Goal: Task Accomplishment & Management: Manage account settings

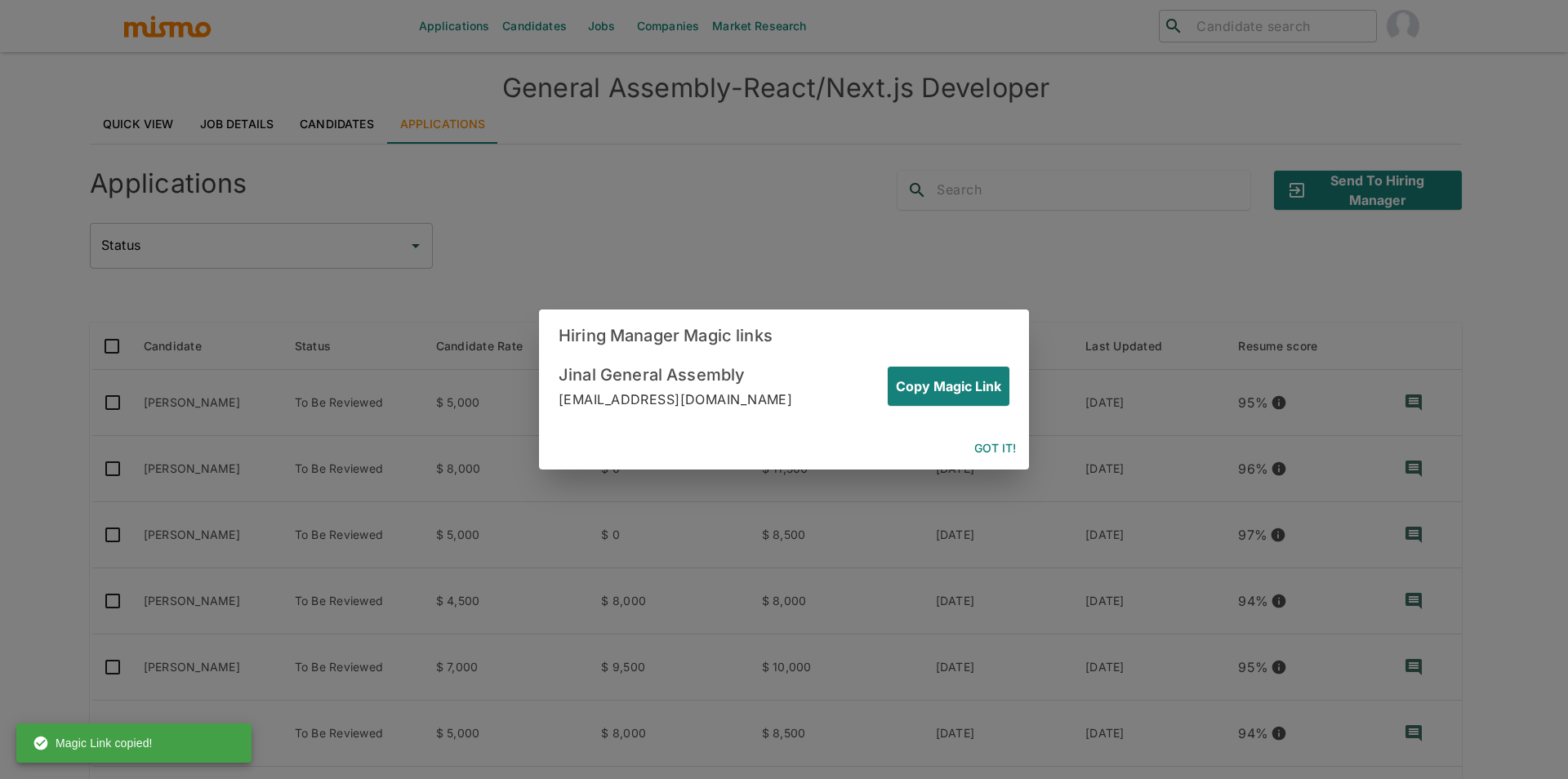
click at [980, 448] on button "Got it!" at bounding box center [995, 448] width 54 height 31
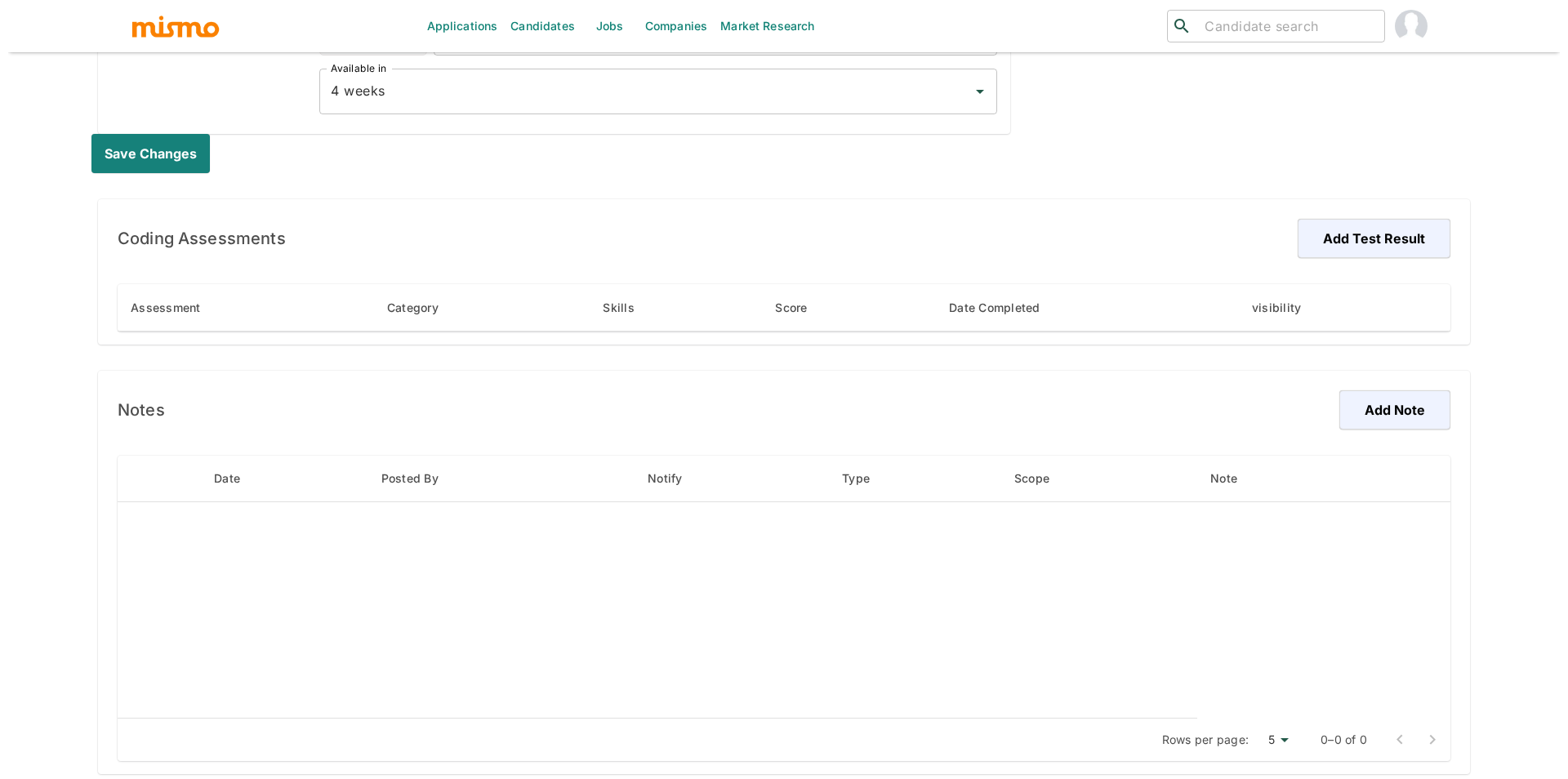
scroll to position [849, 0]
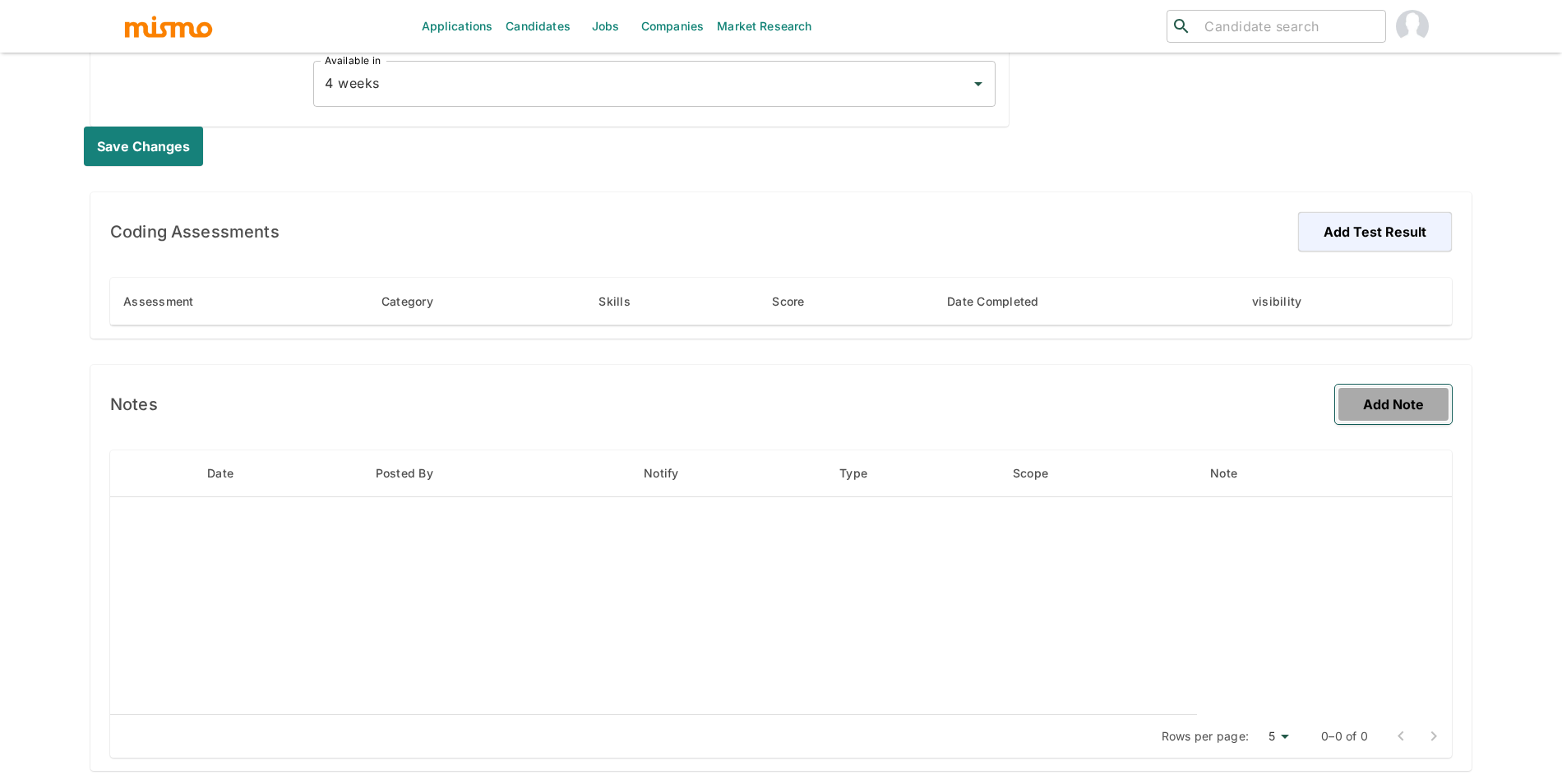
click at [1379, 409] on button "Add Note" at bounding box center [1393, 404] width 116 height 39
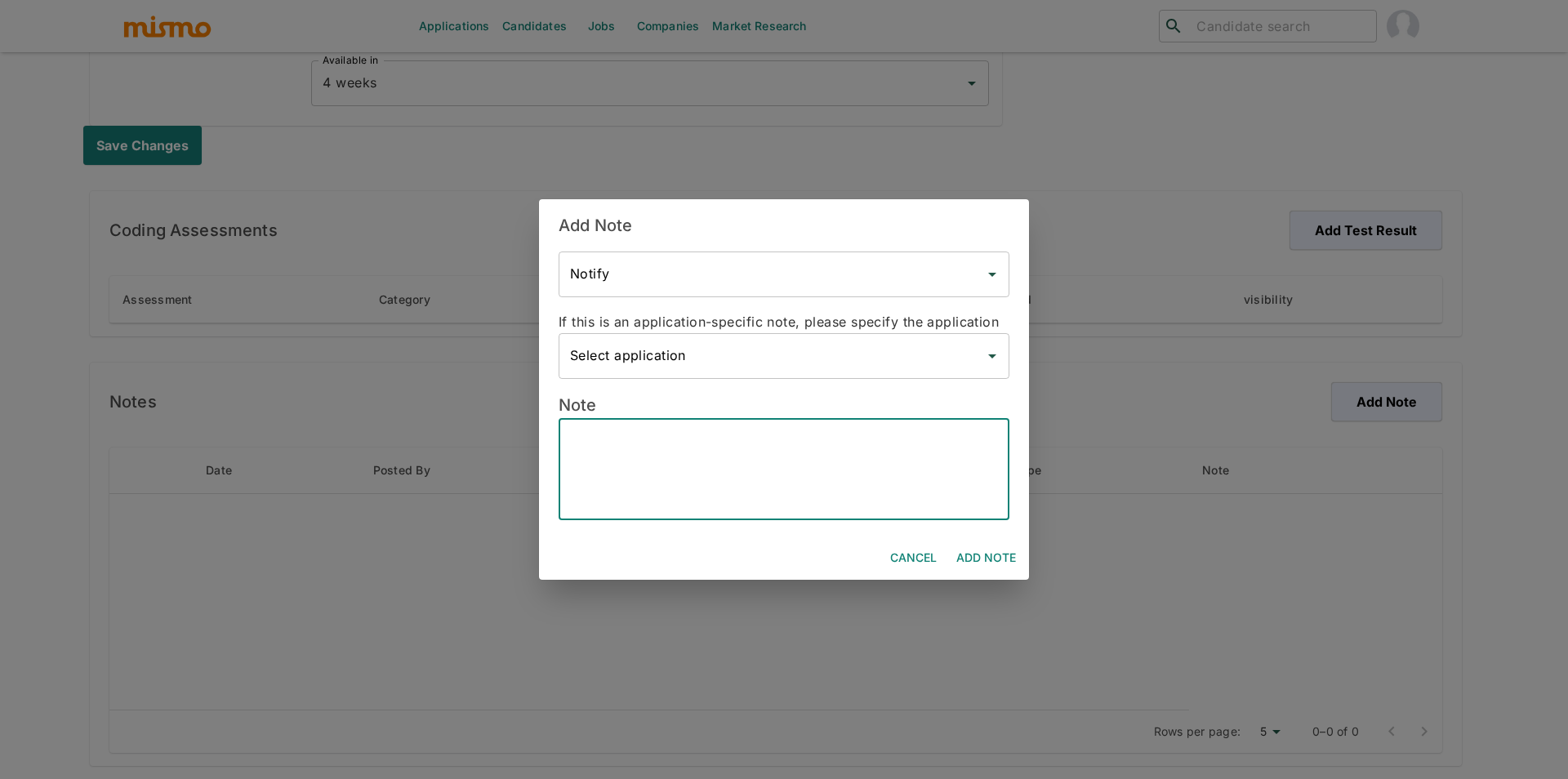
click at [723, 456] on textarea at bounding box center [784, 469] width 428 height 75
paste textarea "Professional Background * Experience: 10+ years working with Ruby on Rails, and…"
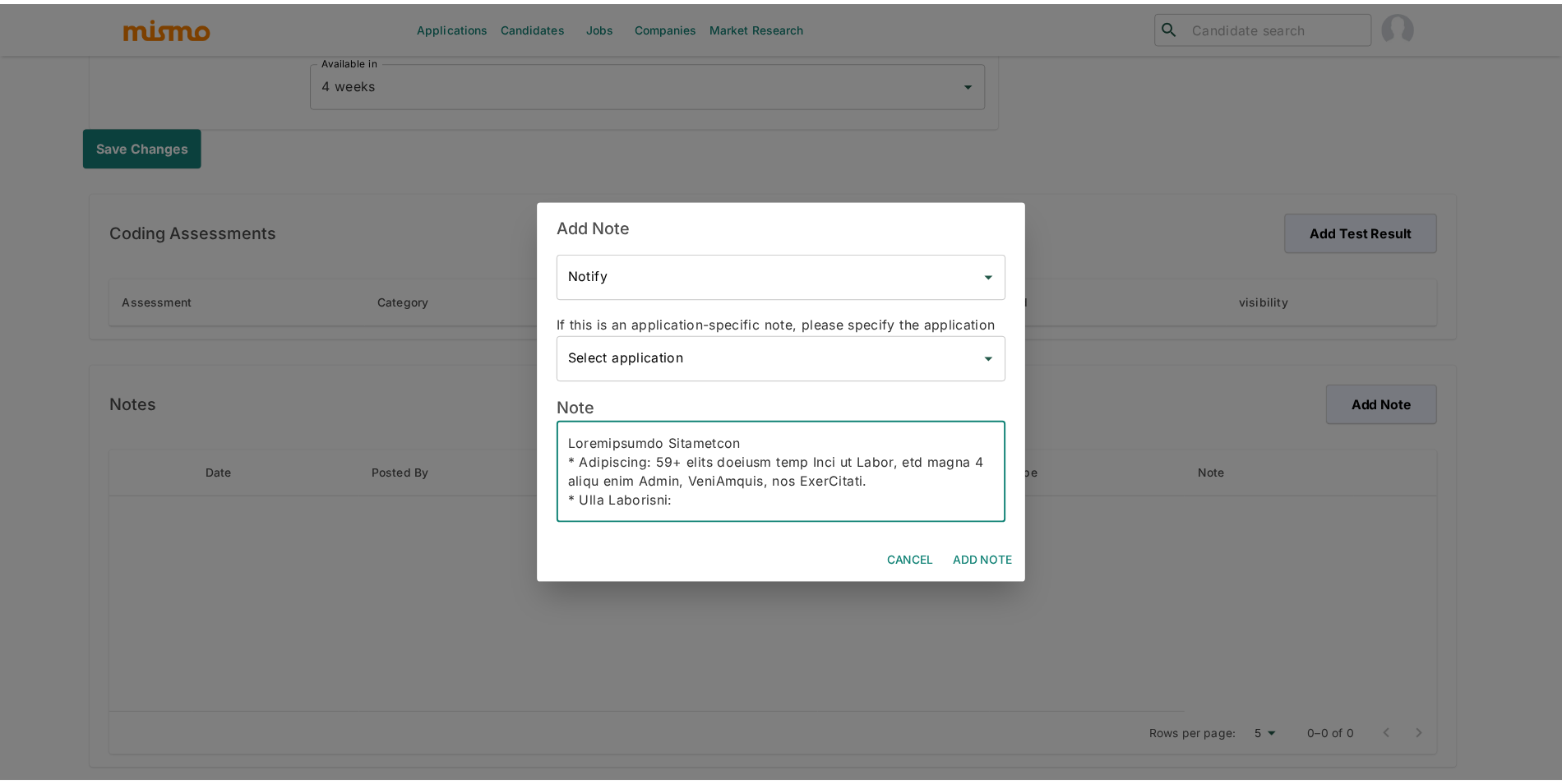
scroll to position [1020, 0]
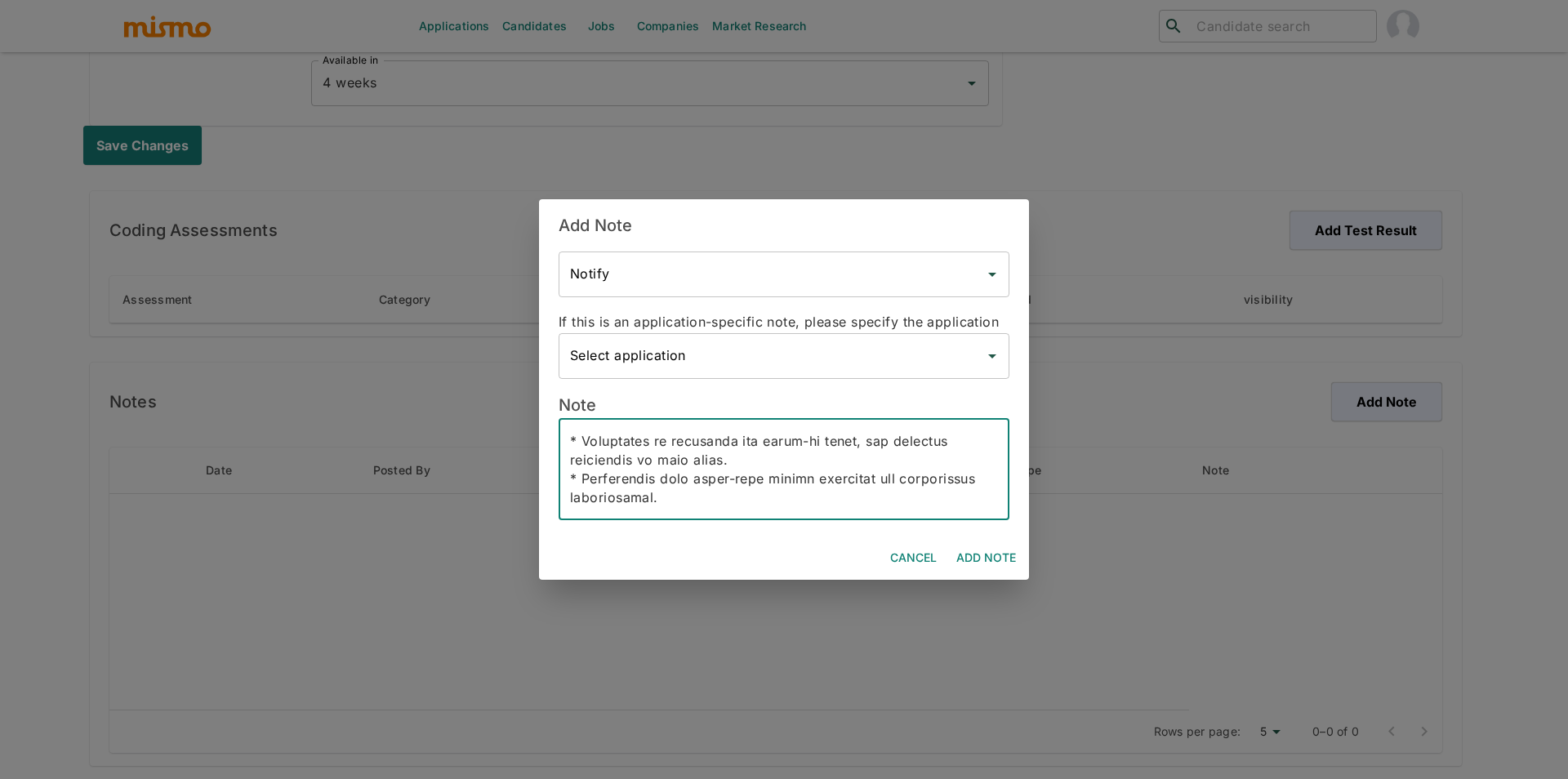
type textarea "Professional Background * Experience: 10+ years working with Ruby on Rails, and…"
click at [993, 560] on button "Add Note" at bounding box center [986, 558] width 73 height 31
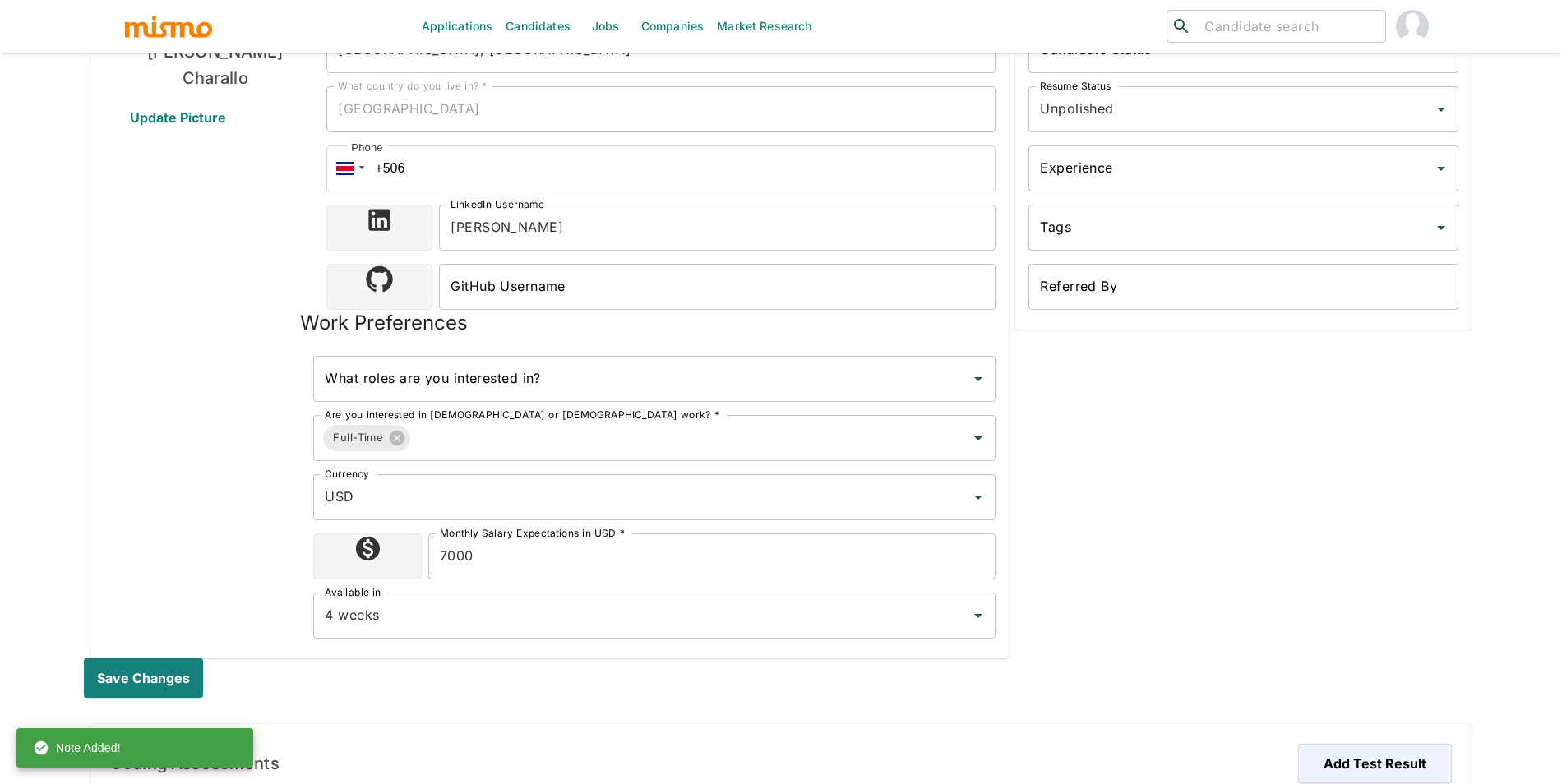
scroll to position [0, 0]
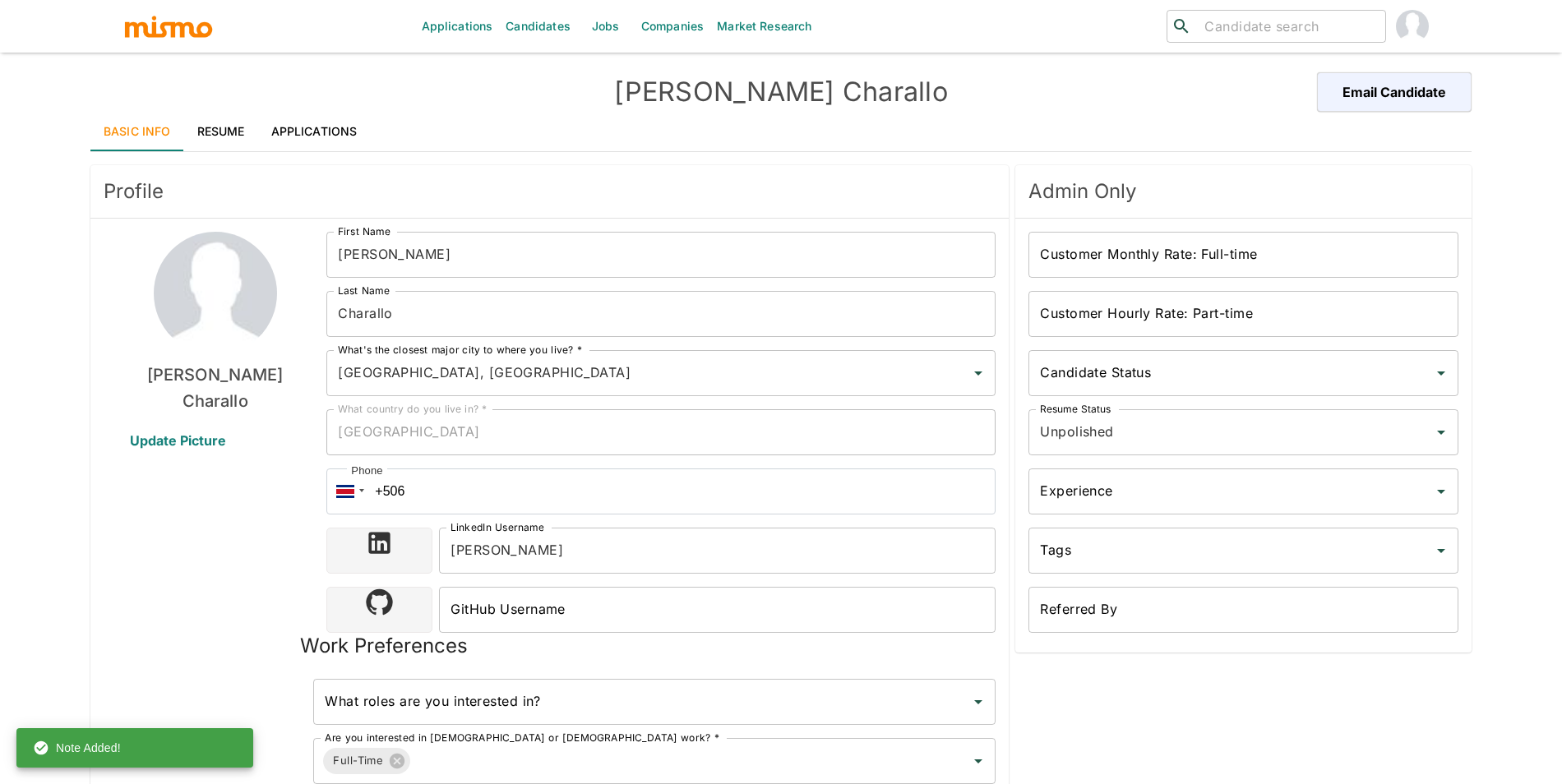
click at [326, 118] on link "Applications" at bounding box center [315, 131] width 113 height 39
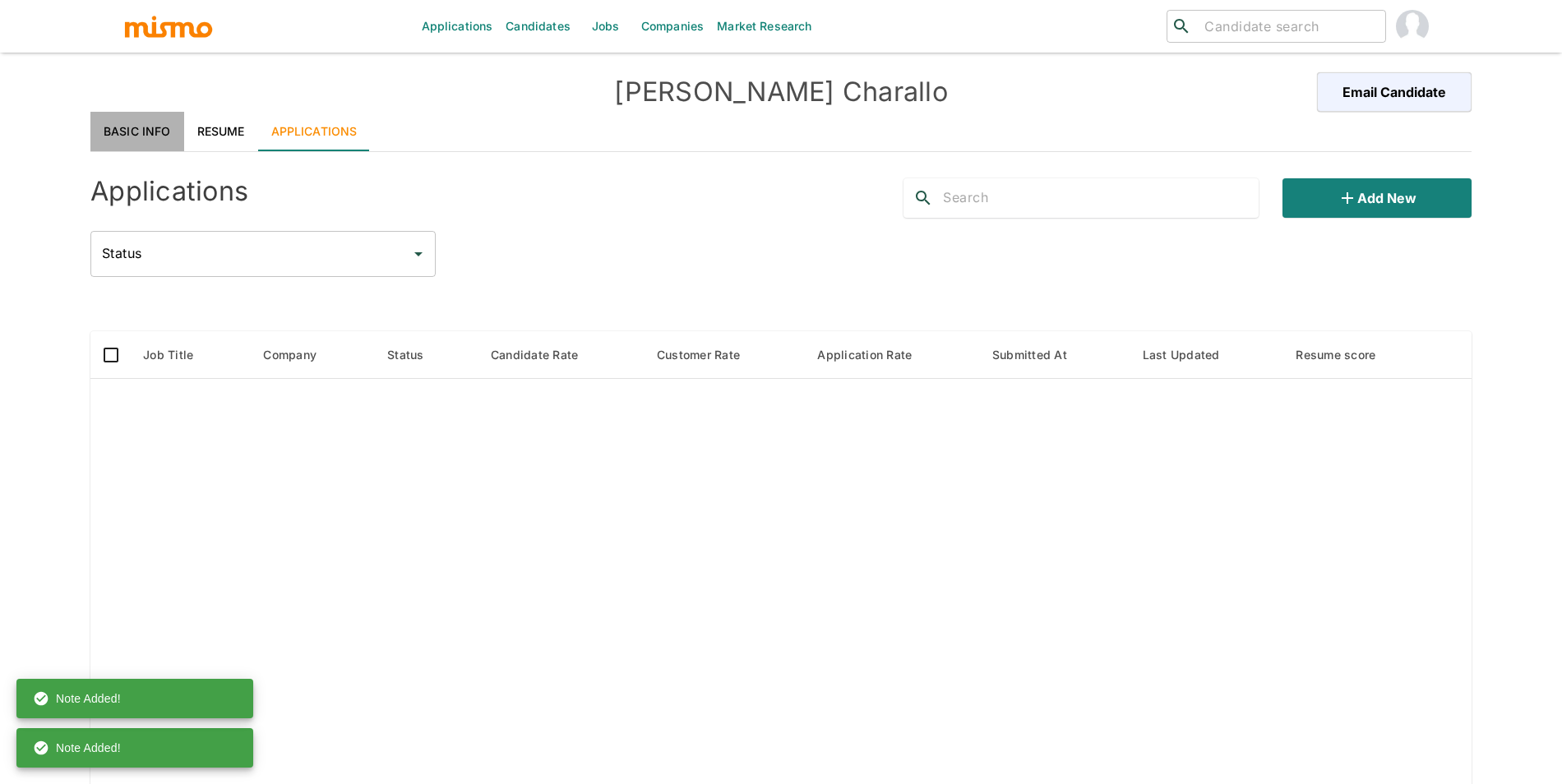
click at [126, 130] on link "Basic Info" at bounding box center [137, 131] width 94 height 39
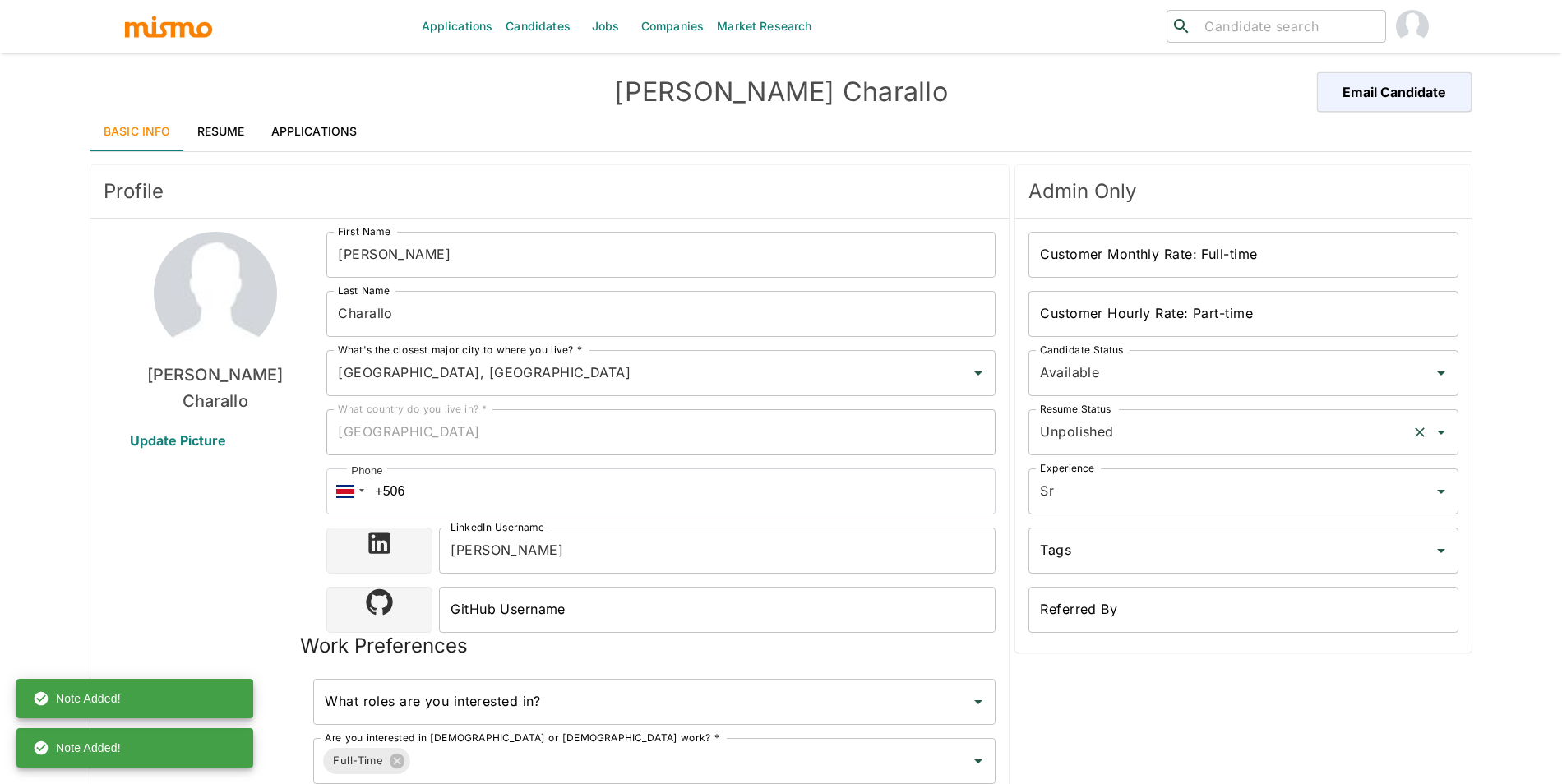
click at [1125, 421] on input "Unpolished" at bounding box center [1220, 433] width 369 height 32
click at [1122, 501] on li "Polished" at bounding box center [1243, 512] width 430 height 33
type input "Polished"
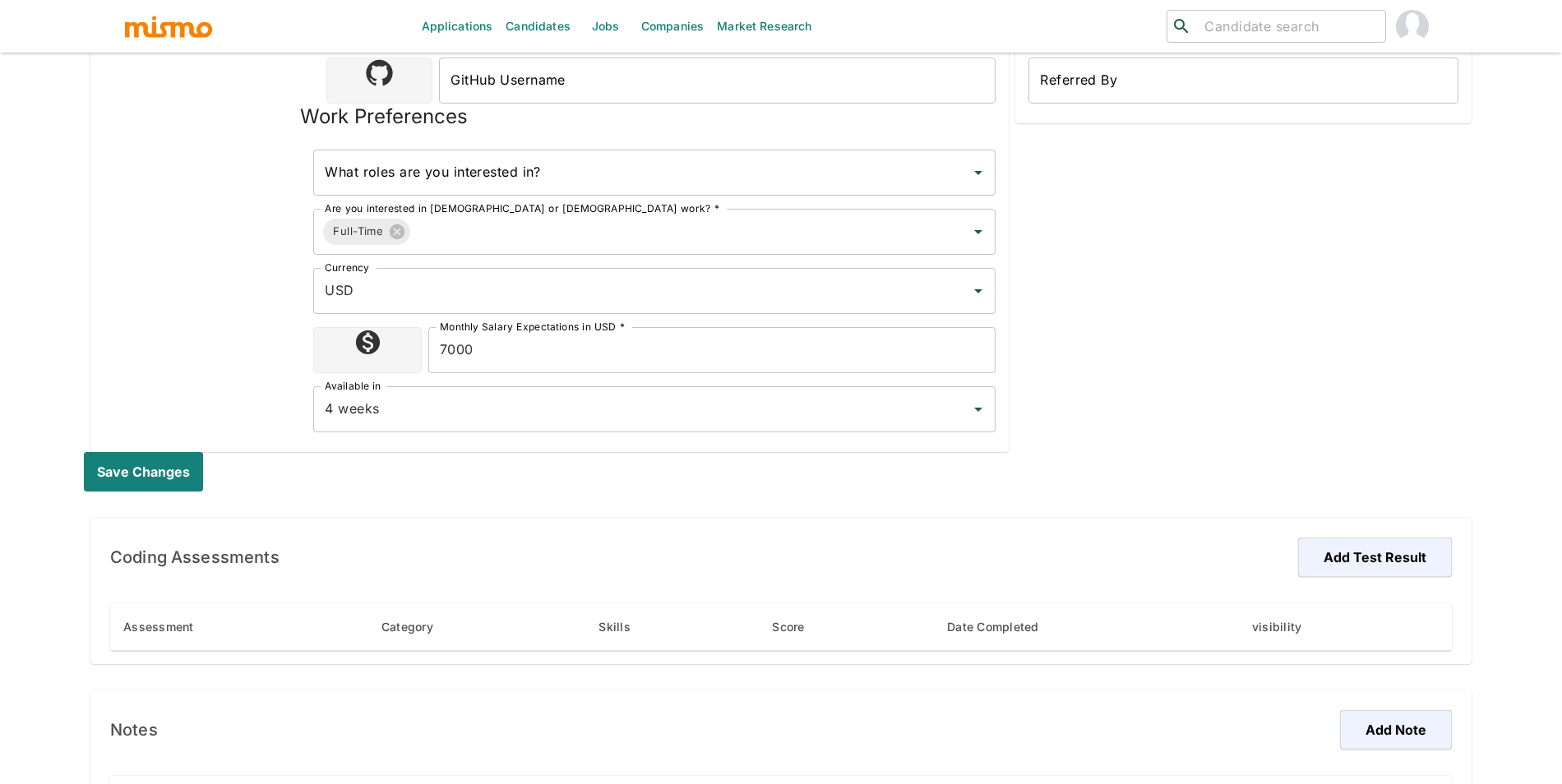
scroll to position [855, 0]
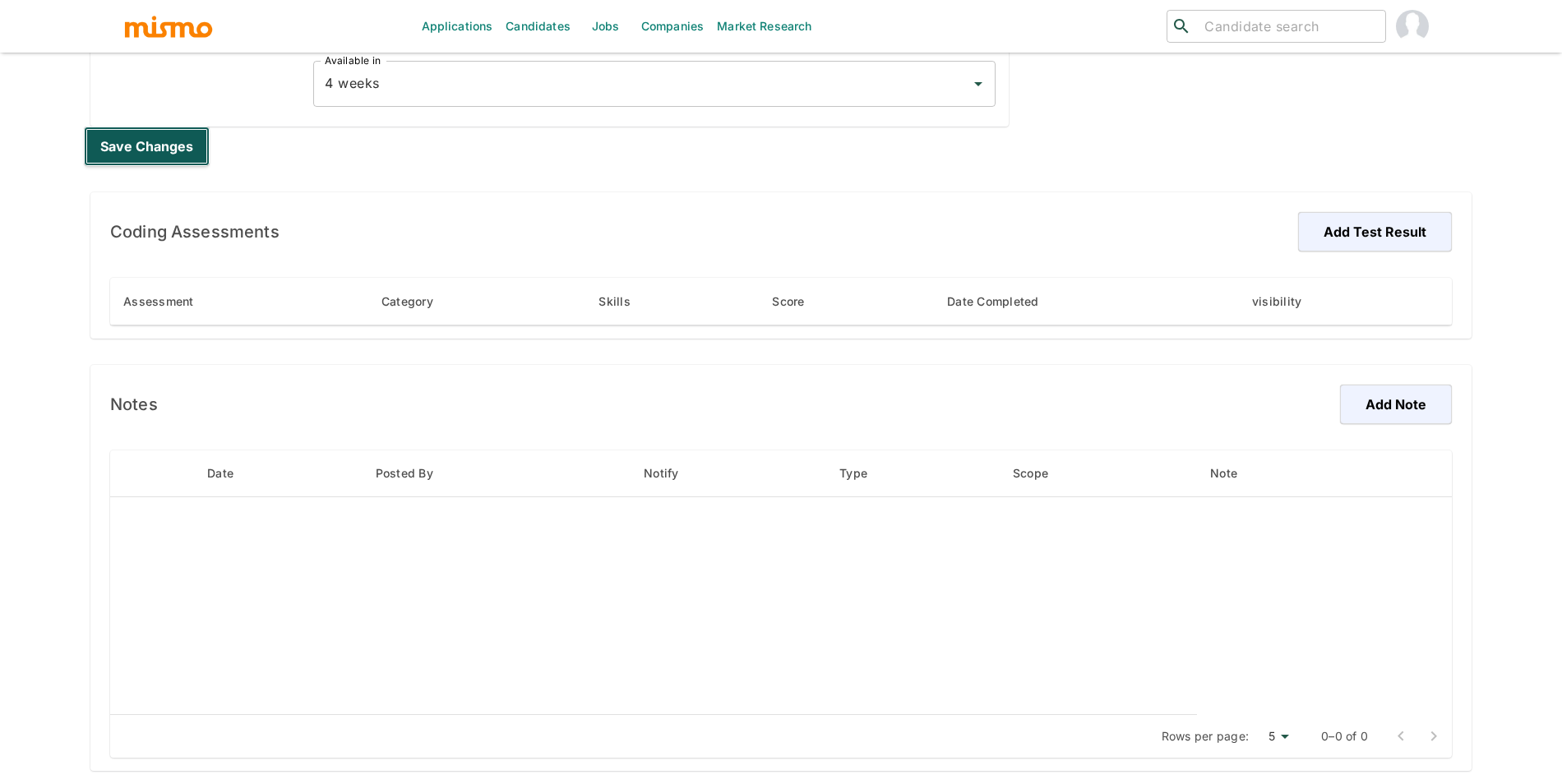
click at [168, 148] on button "Save changes" at bounding box center [146, 145] width 125 height 39
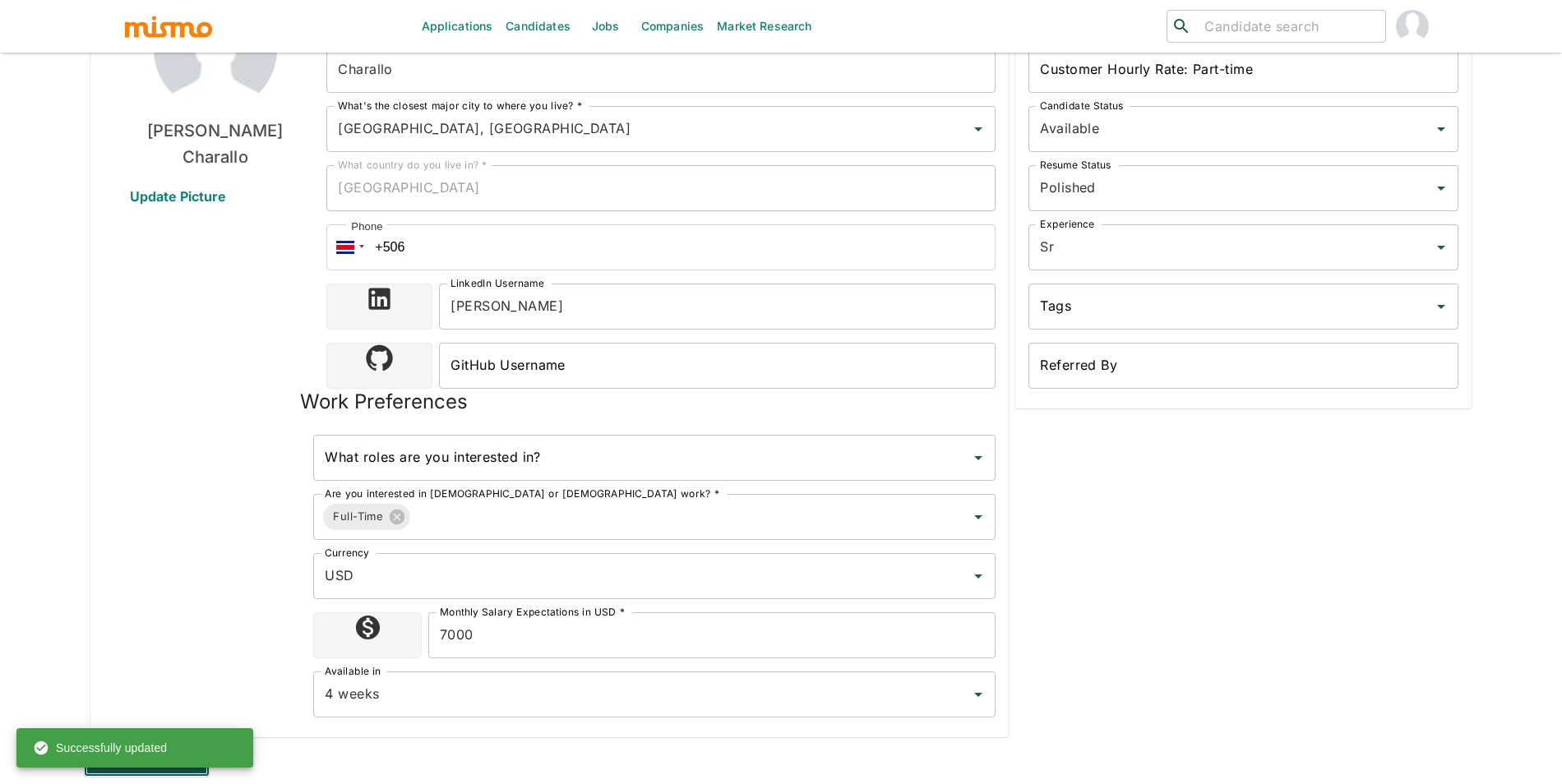
scroll to position [0, 0]
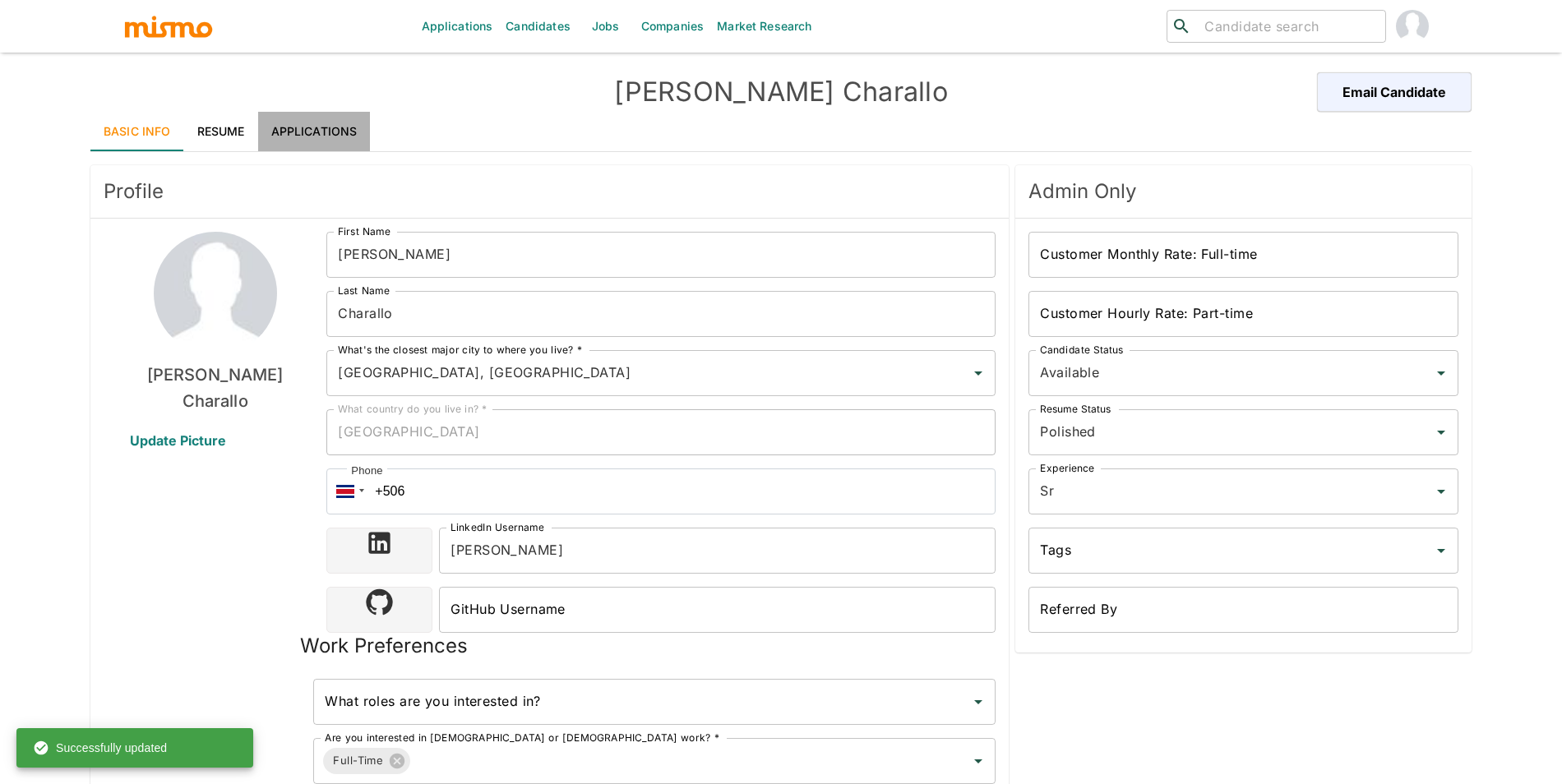
click at [290, 115] on link "Applications" at bounding box center [315, 131] width 113 height 39
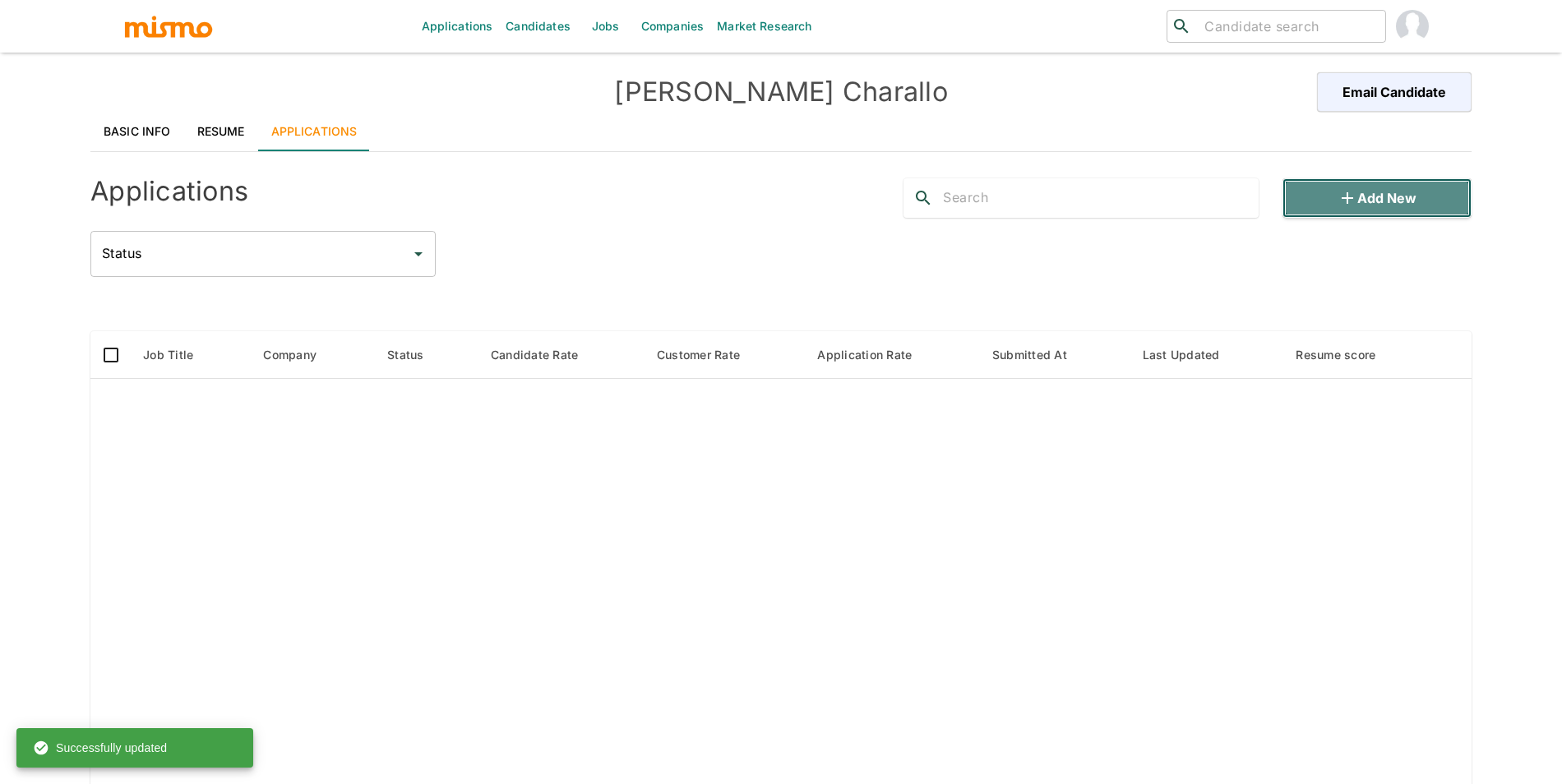
click at [1384, 189] on button "Add new" at bounding box center [1377, 198] width 189 height 39
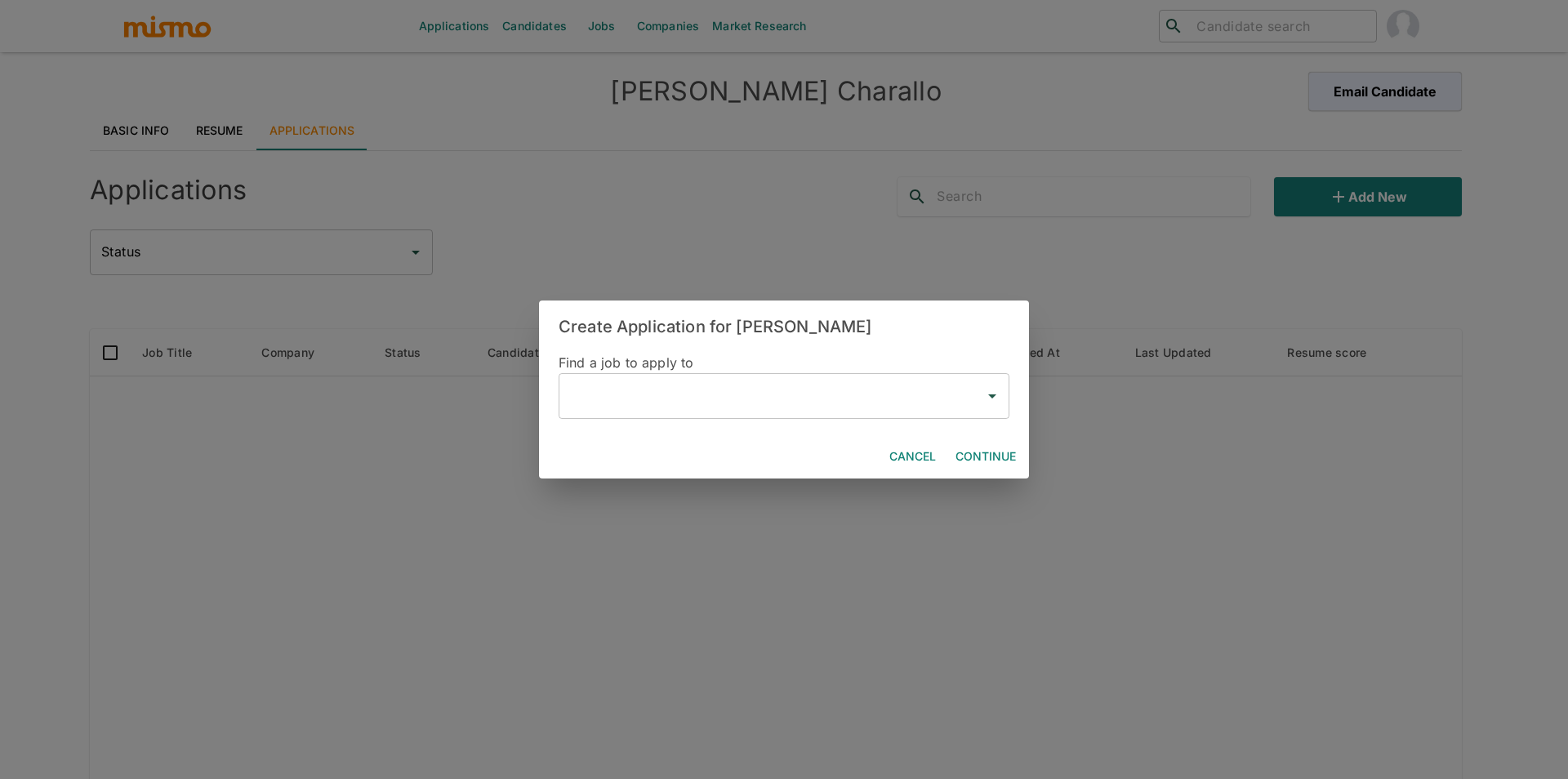
click at [849, 386] on input "text" at bounding box center [772, 396] width 412 height 31
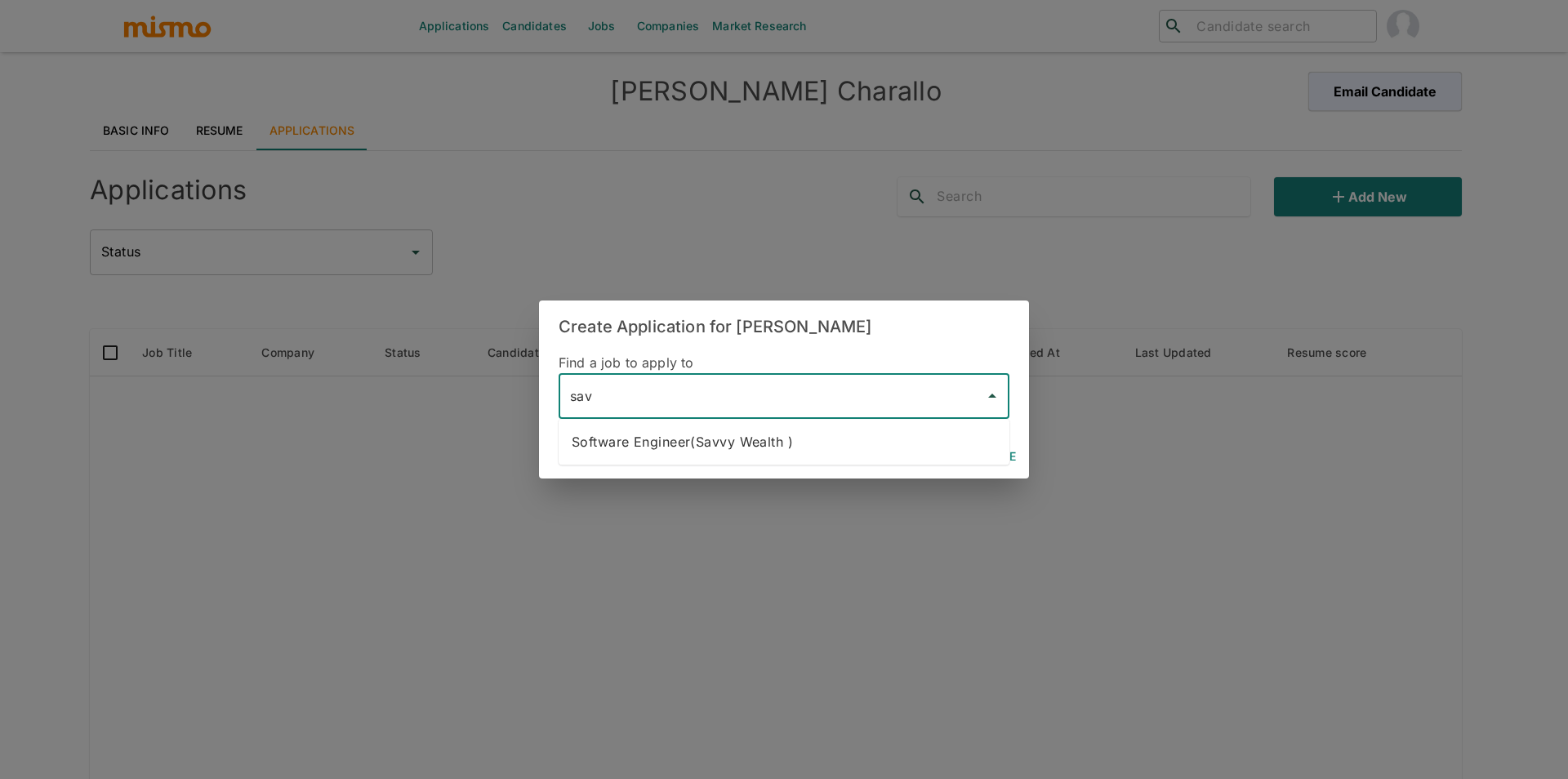
click at [874, 433] on li "Software Engineer(Savvy Wealth )" at bounding box center [784, 441] width 451 height 33
type input "Software Engineer(Savvy Wealth )"
click at [996, 445] on button "Continue" at bounding box center [985, 456] width 73 height 31
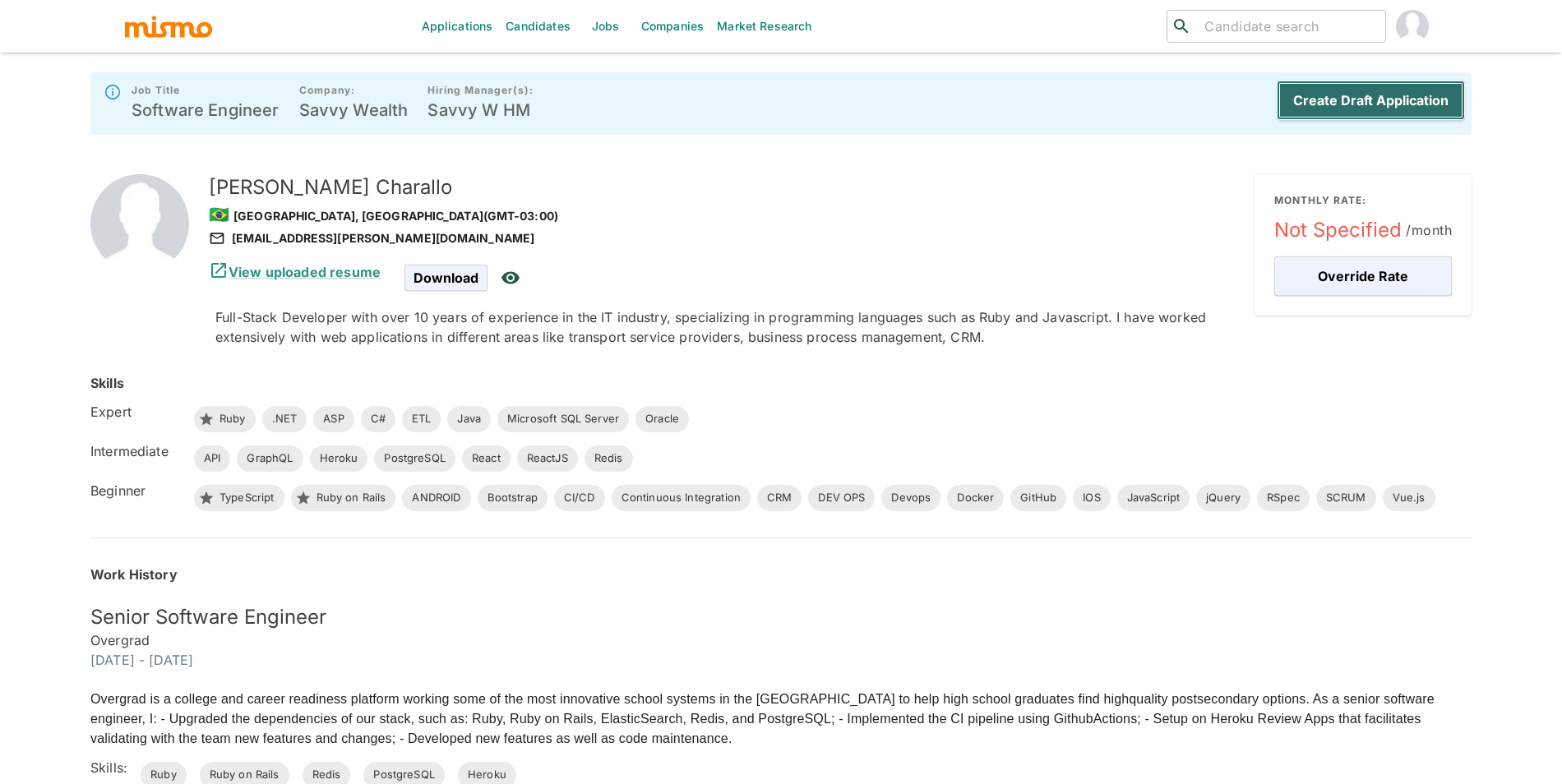
click at [1387, 105] on button "Create Draft Application" at bounding box center [1370, 100] width 189 height 39
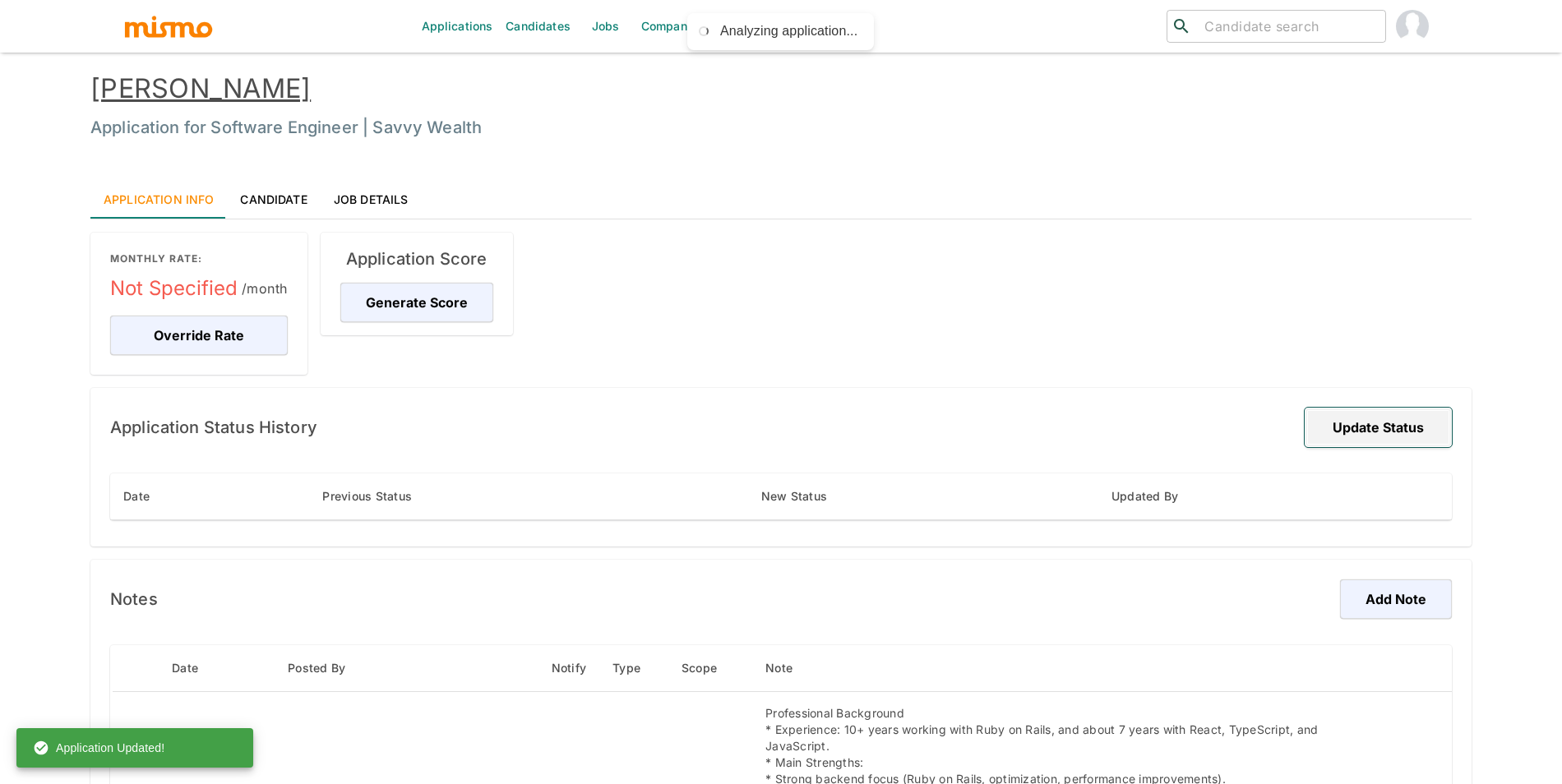
click at [1380, 426] on button "Update Status" at bounding box center [1378, 427] width 147 height 39
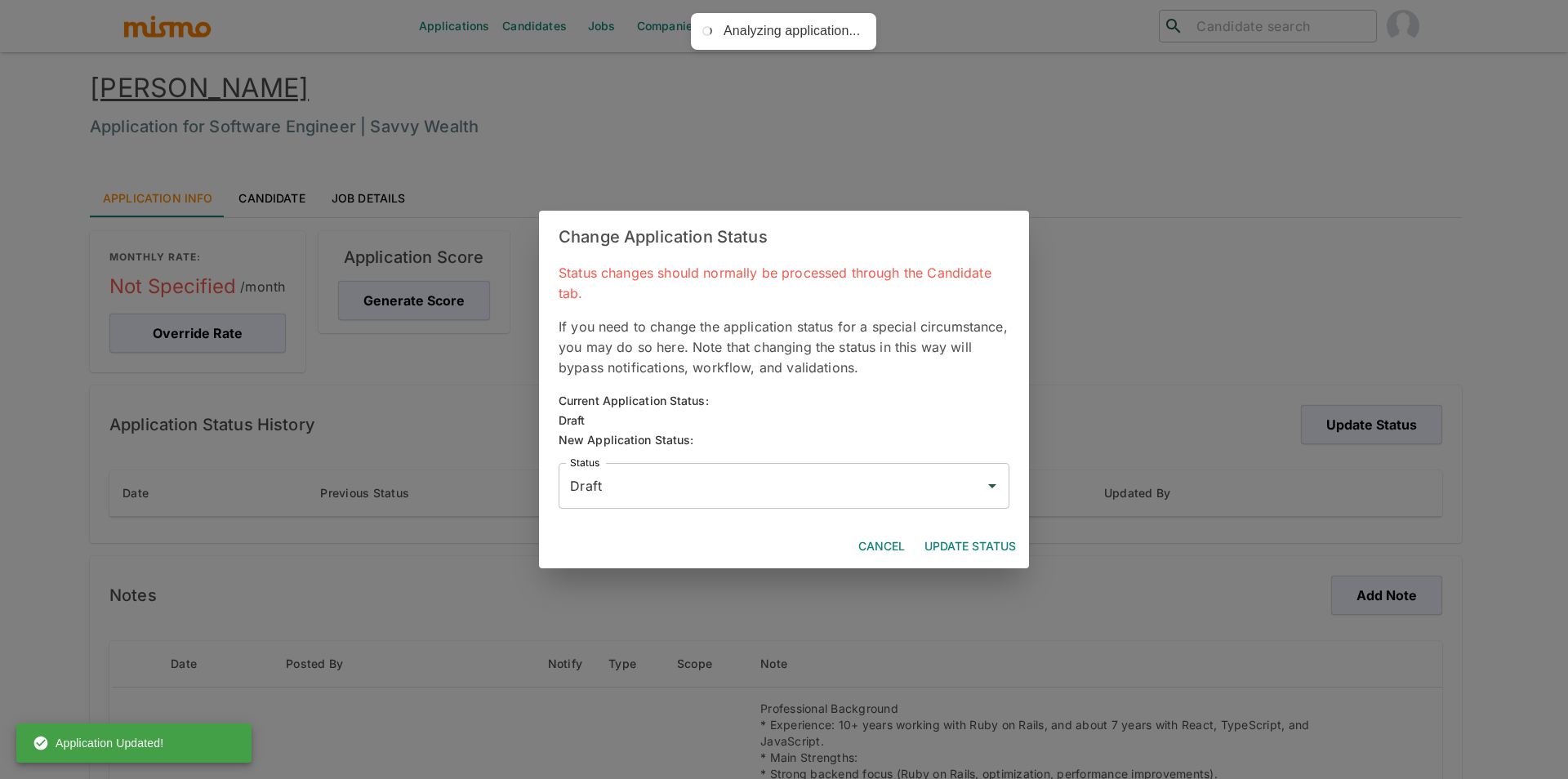
click at [751, 492] on input "Draft" at bounding box center [772, 486] width 412 height 31
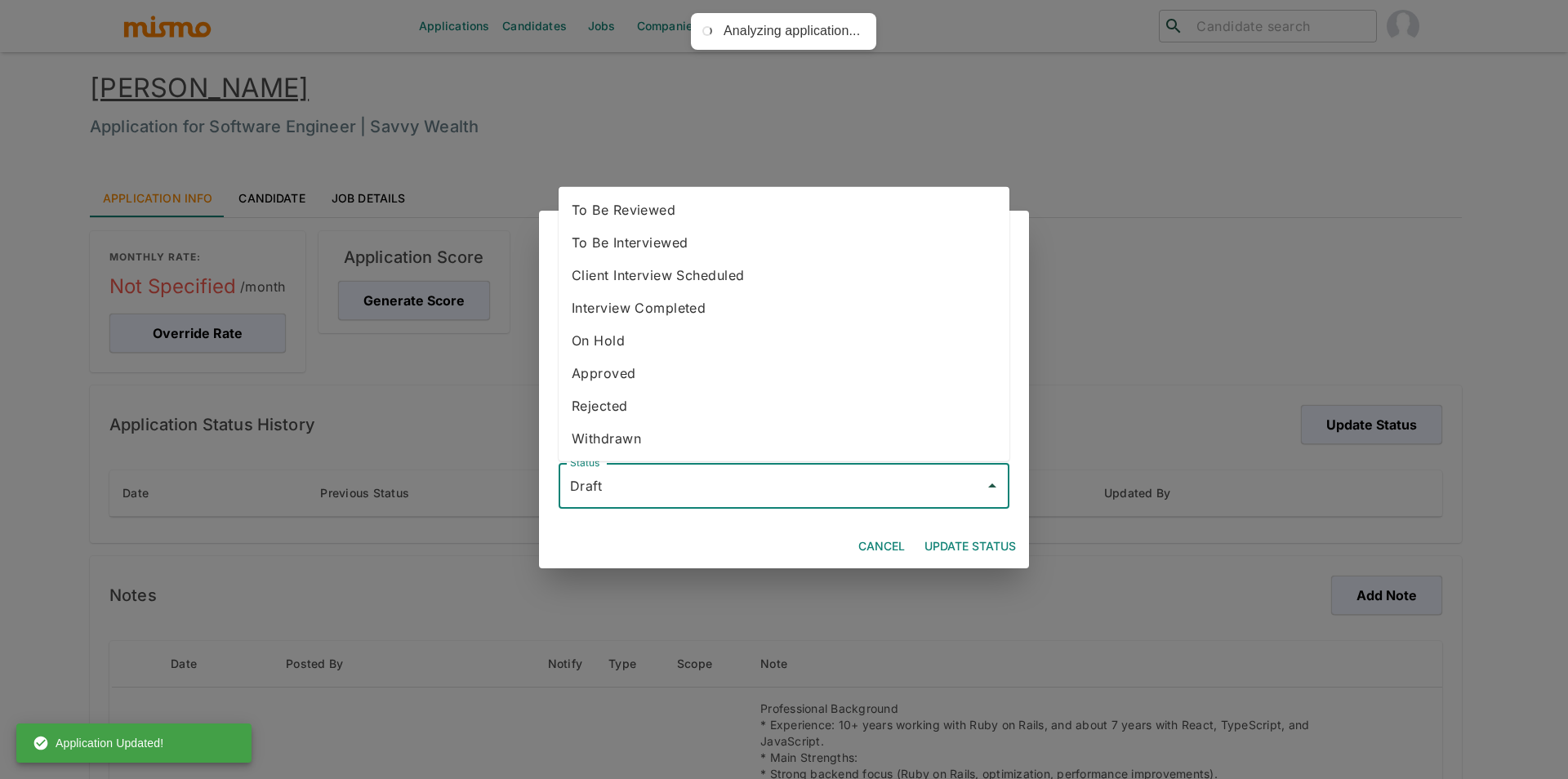
click at [595, 215] on li "To Be Reviewed" at bounding box center [784, 210] width 451 height 33
type input "To Be Reviewed"
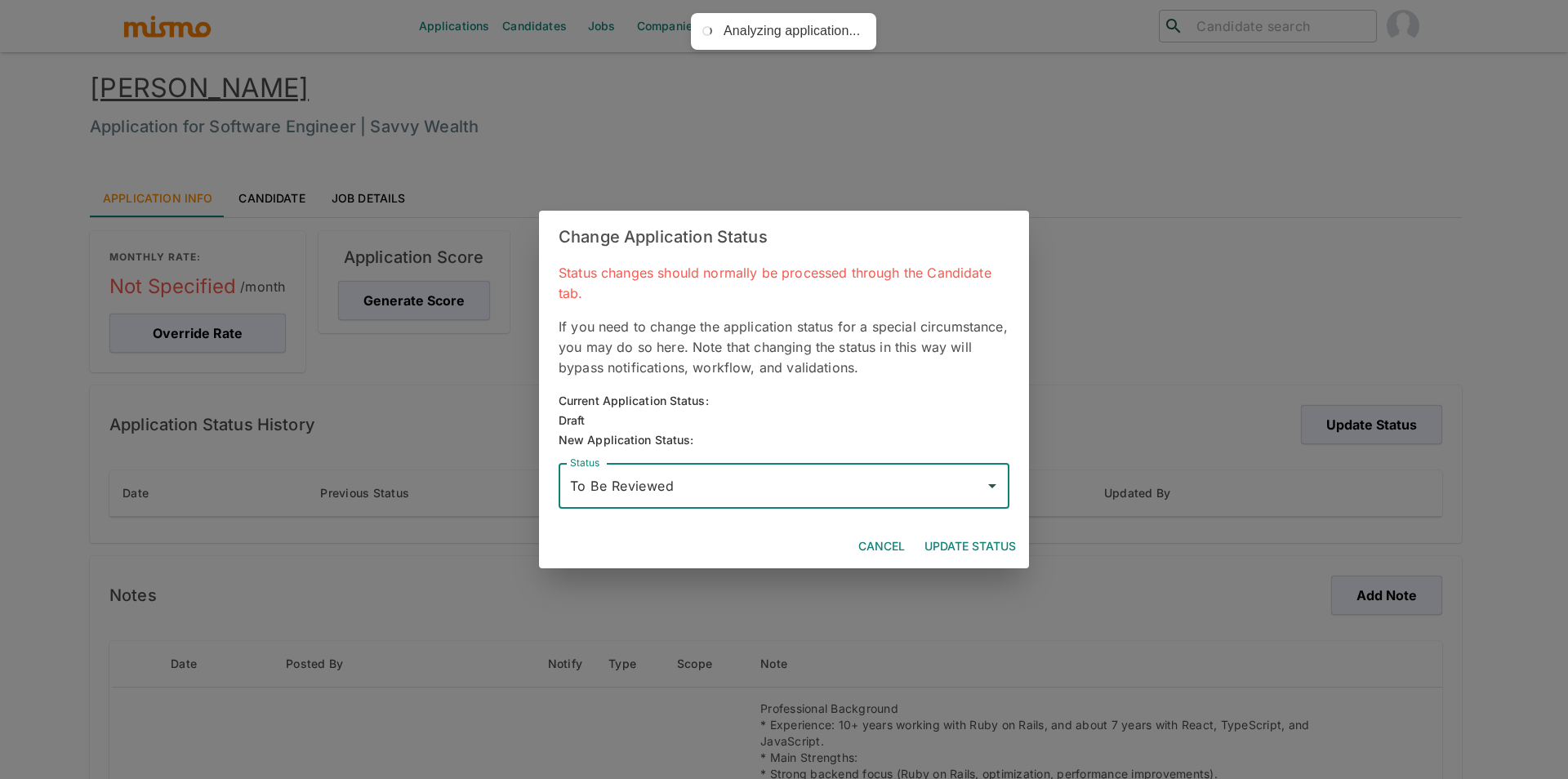
click at [986, 541] on button "Update Status" at bounding box center [970, 546] width 105 height 31
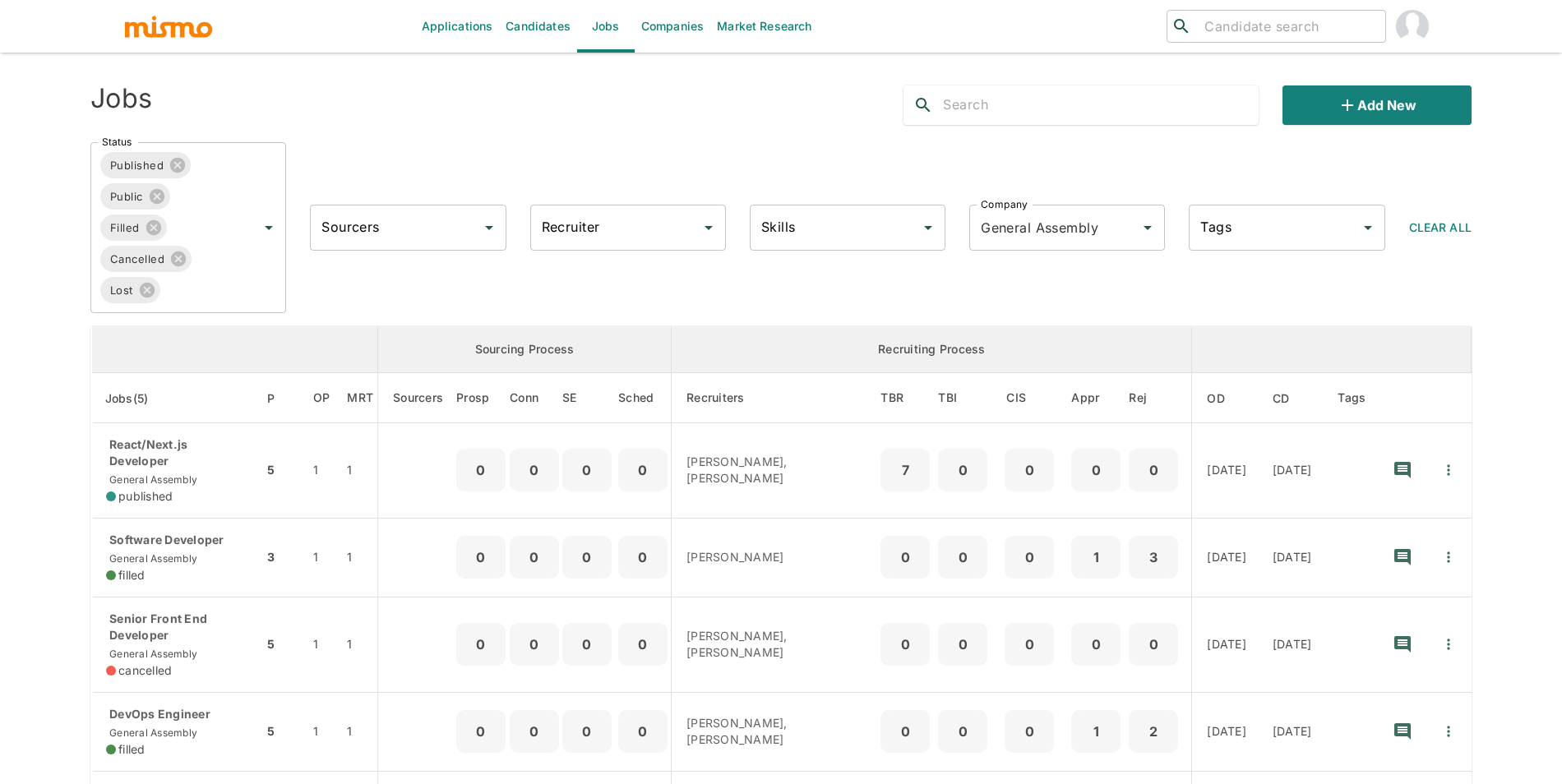
click at [602, 37] on link "Jobs" at bounding box center [605, 26] width 57 height 52
click at [626, 35] on link "Jobs" at bounding box center [605, 26] width 57 height 52
click at [681, 34] on link "Companies" at bounding box center [672, 26] width 76 height 52
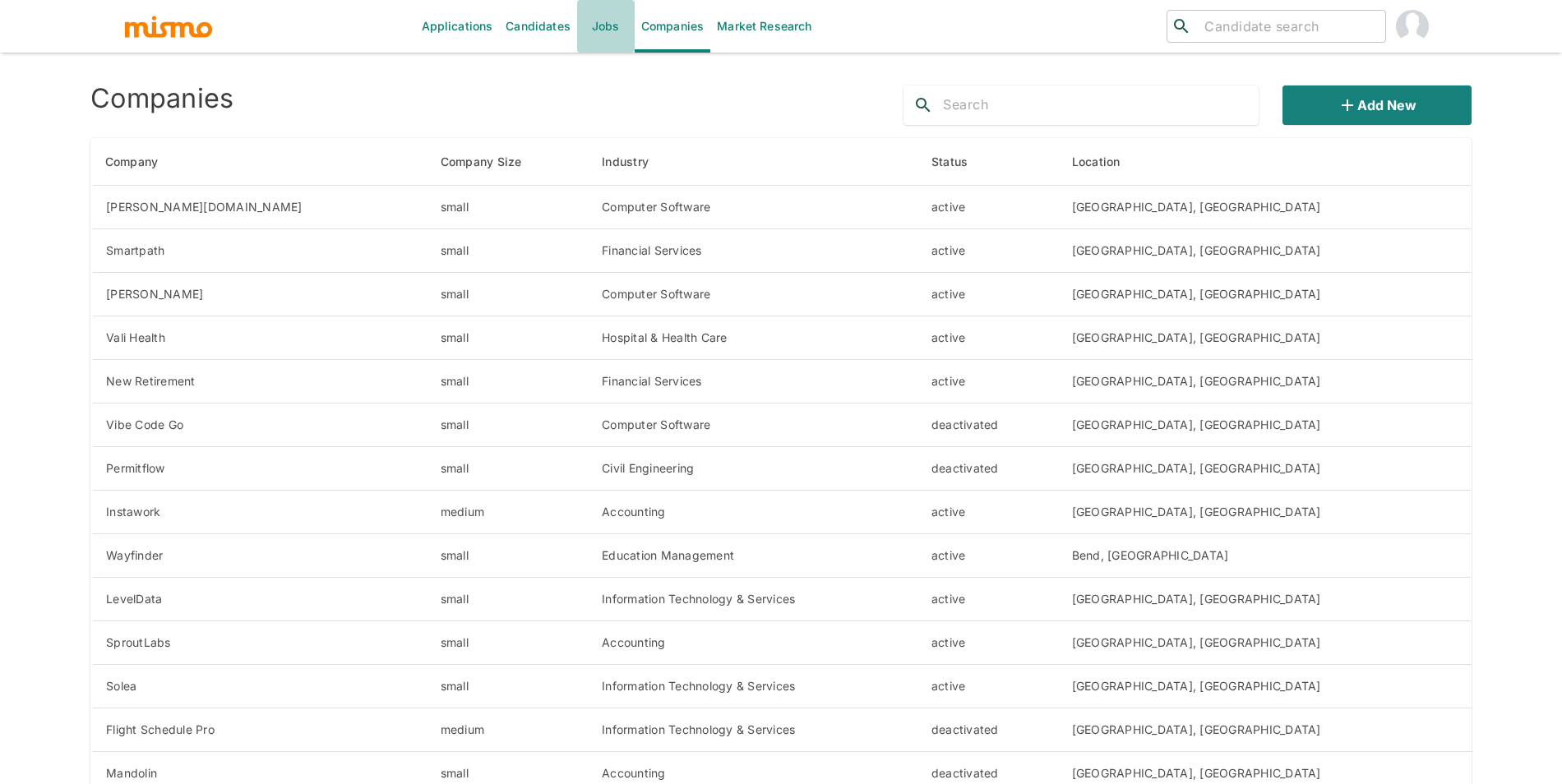
click at [609, 34] on link "Jobs" at bounding box center [605, 26] width 57 height 52
click at [643, 31] on link "Companies" at bounding box center [672, 26] width 76 height 52
click at [1375, 93] on button "Add new" at bounding box center [1377, 105] width 189 height 39
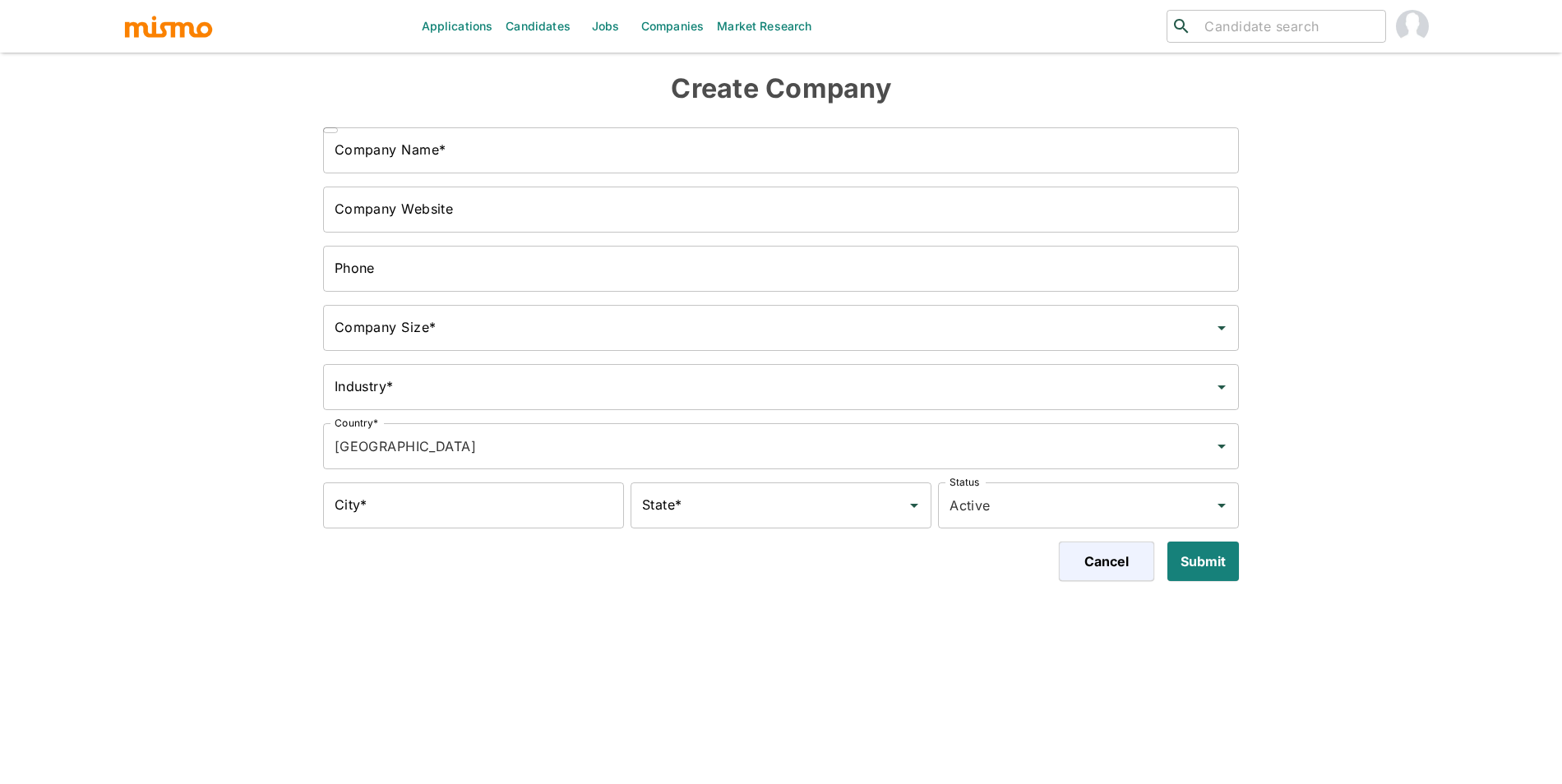
click at [448, 170] on input "Company Name*" at bounding box center [781, 149] width 916 height 46
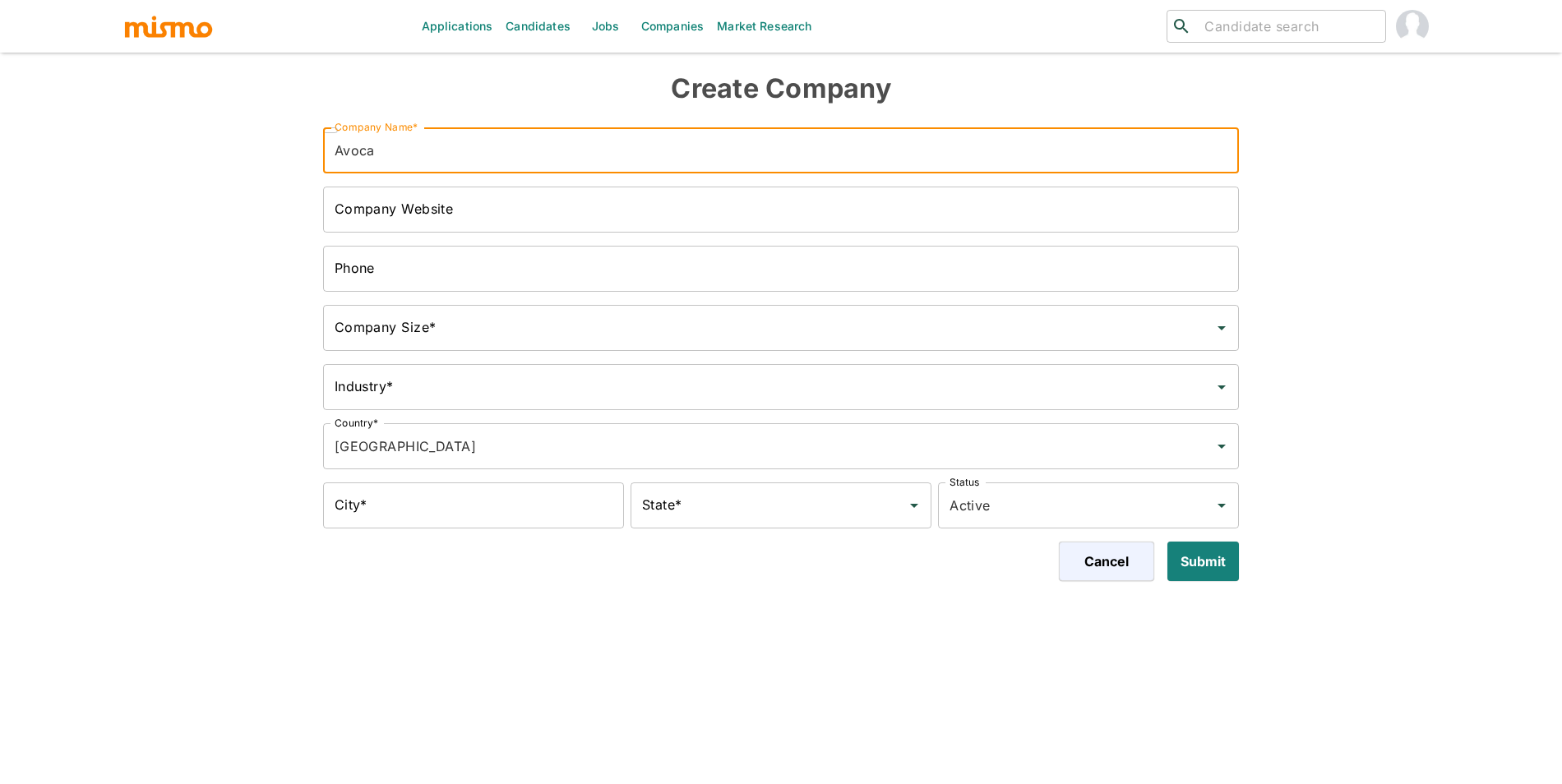
type input "Avoca"
click at [415, 212] on input "Company Website" at bounding box center [781, 209] width 916 height 46
paste input "https://www.avoca.ai/"
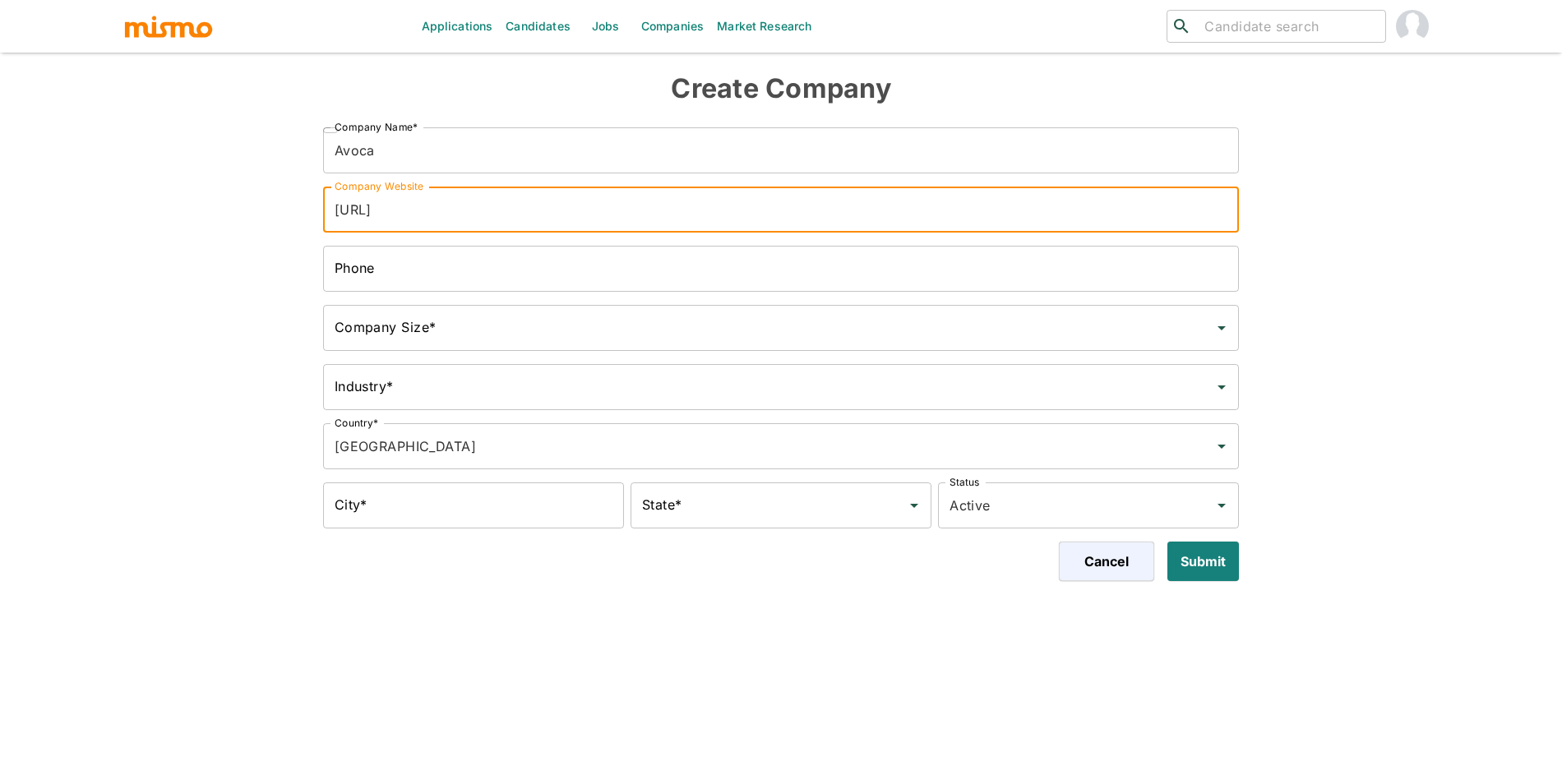
type input "https://www.avoca.ai/"
click at [451, 284] on input "Phone" at bounding box center [781, 268] width 916 height 46
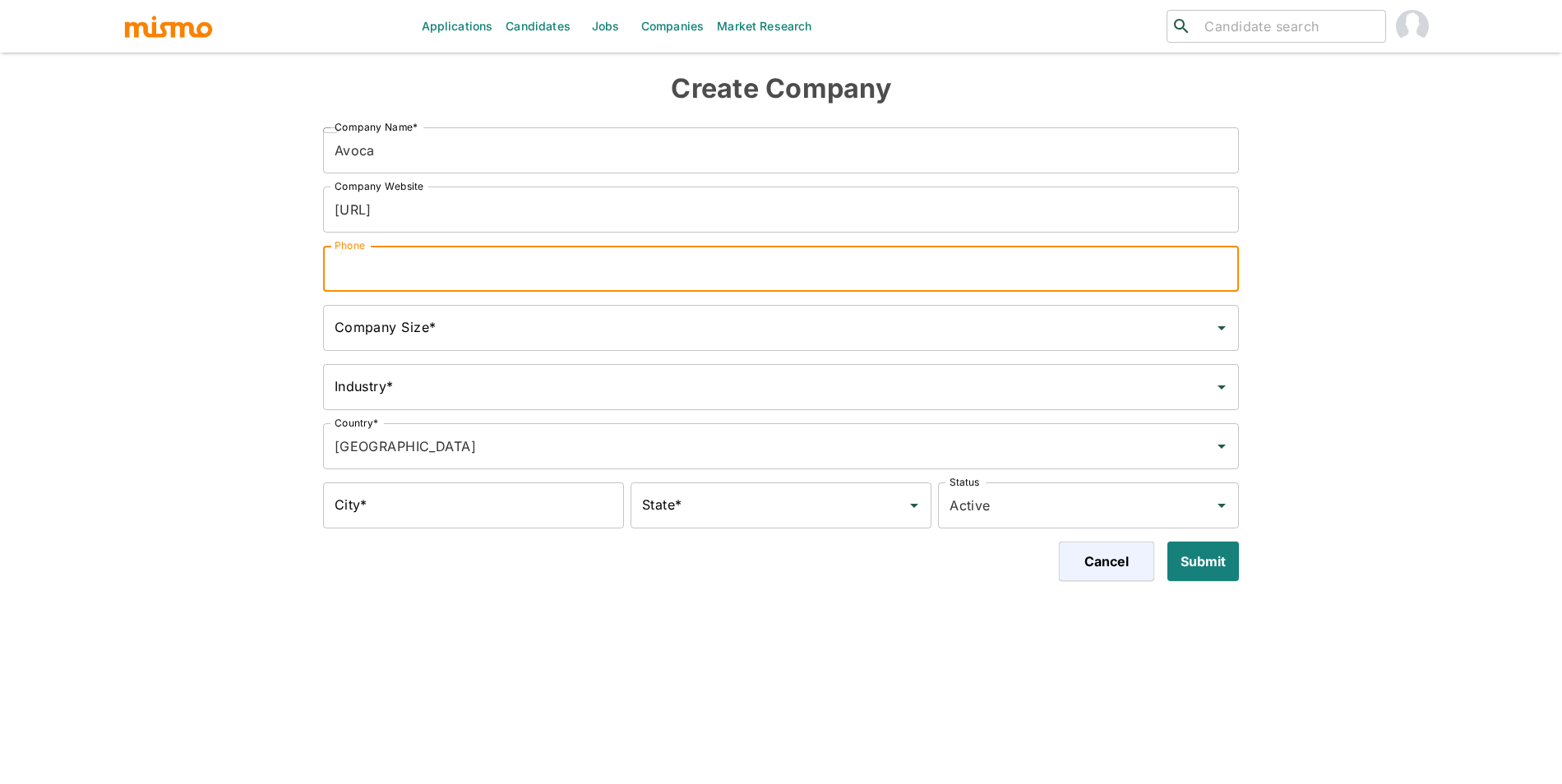
type input "-"
click at [488, 333] on input "Company Size*" at bounding box center [769, 328] width 877 height 32
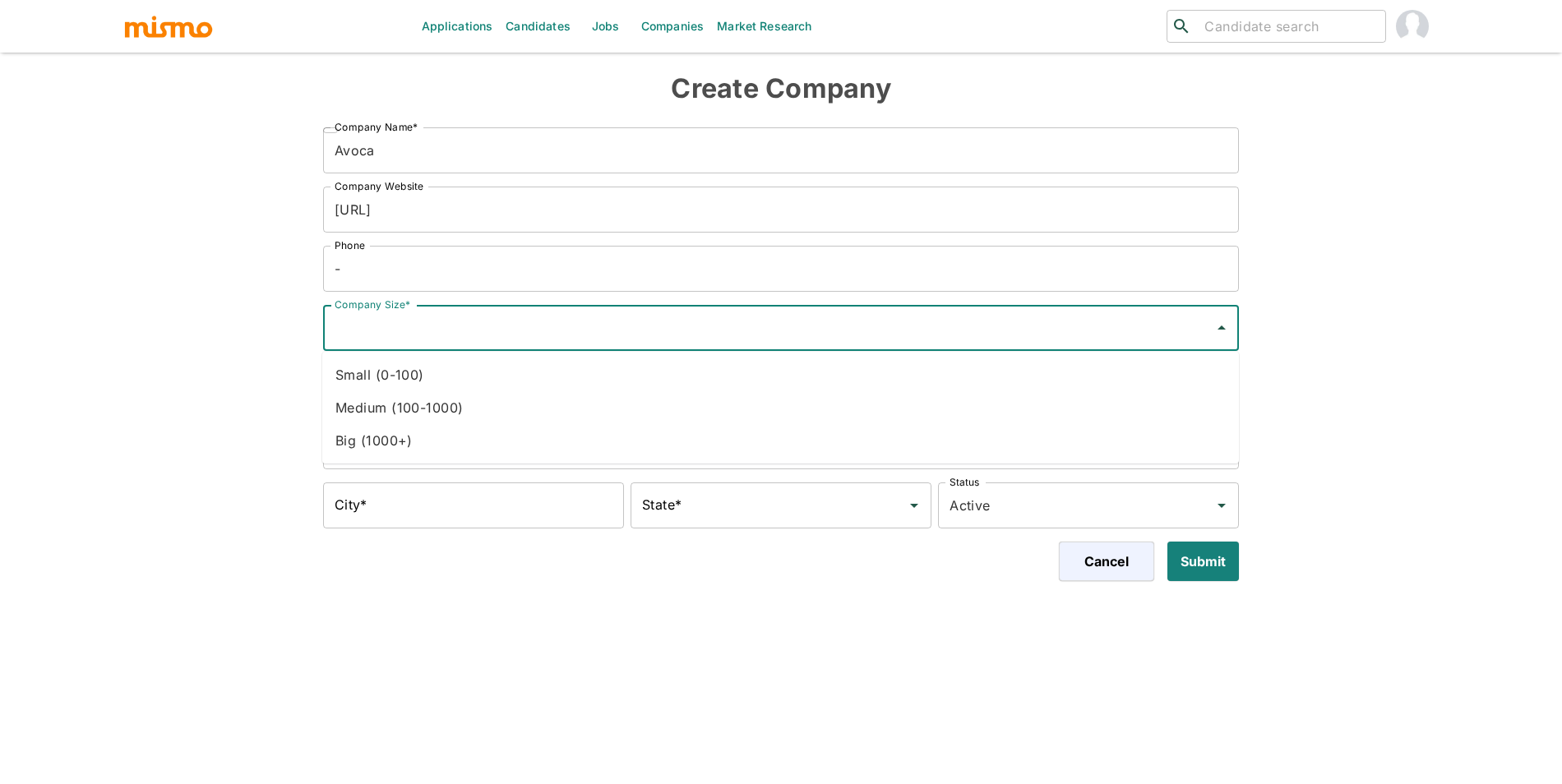
click at [479, 365] on li "Small (0-100)" at bounding box center [780, 375] width 916 height 33
type input "Small (0-100)"
click at [479, 381] on input "Industry*" at bounding box center [769, 387] width 877 height 32
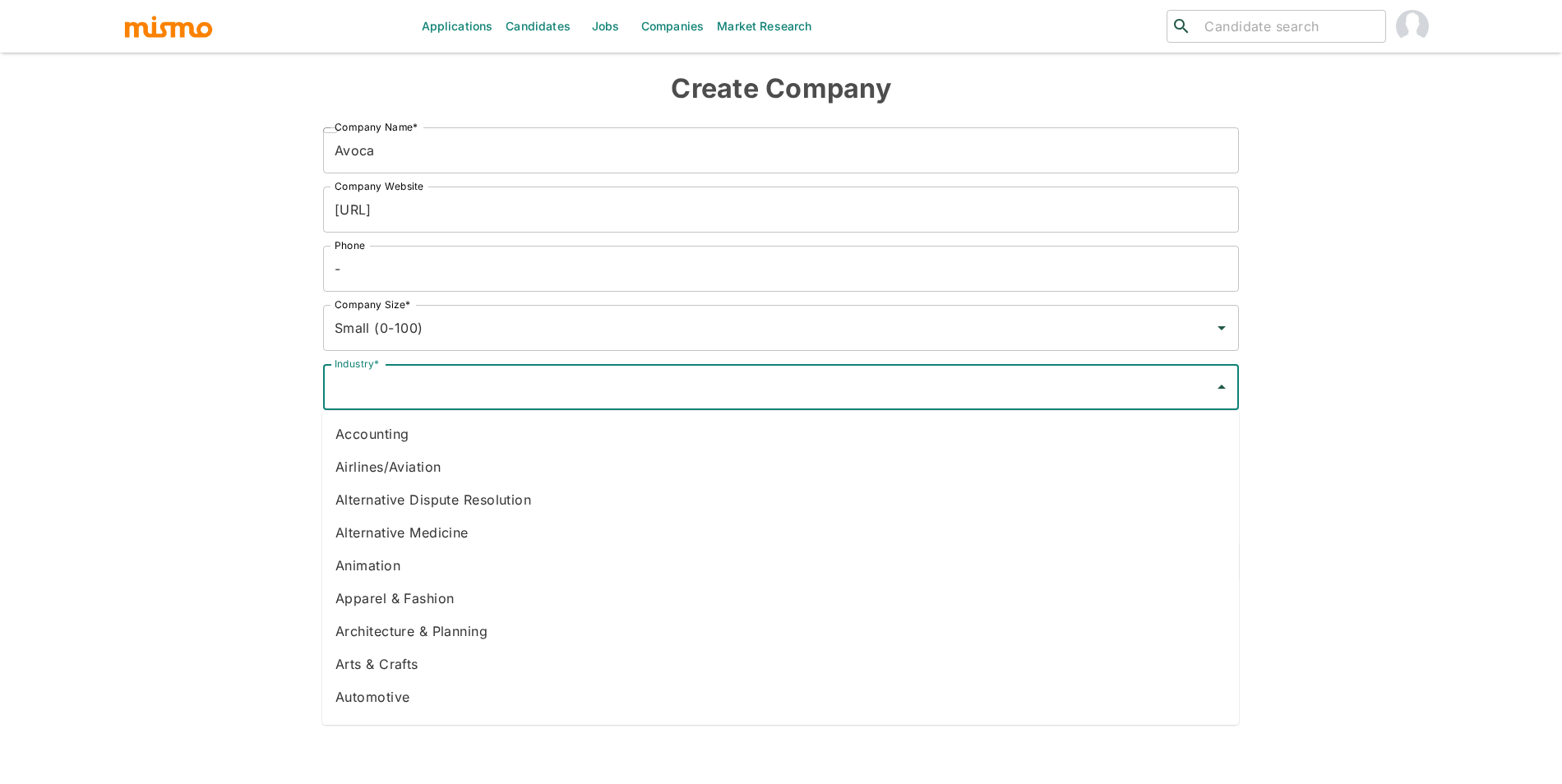
click at [457, 459] on li "Airlines/Aviation" at bounding box center [780, 467] width 916 height 33
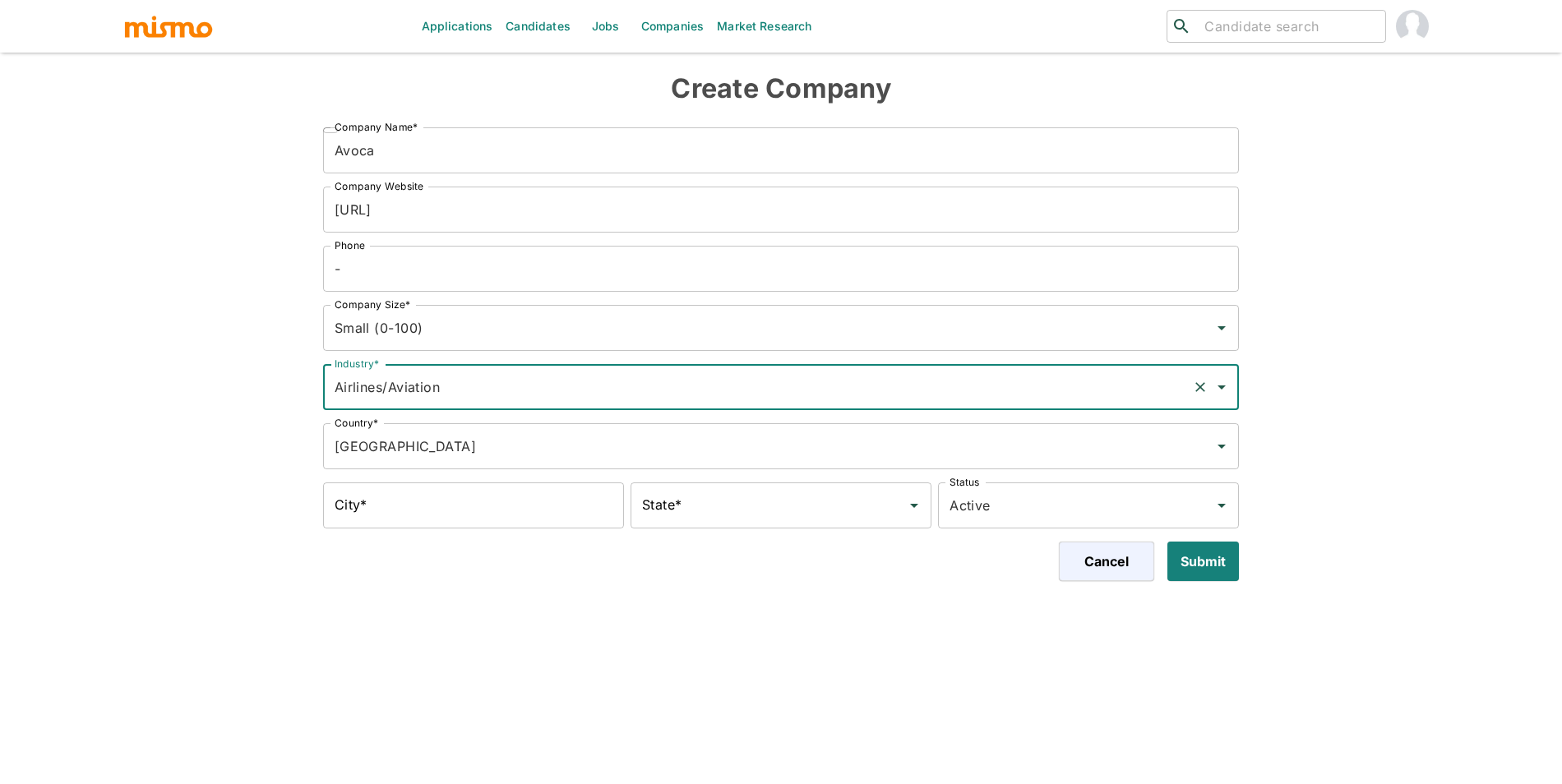
click at [473, 404] on div "Airlines/Aviation Industry*" at bounding box center [781, 386] width 916 height 46
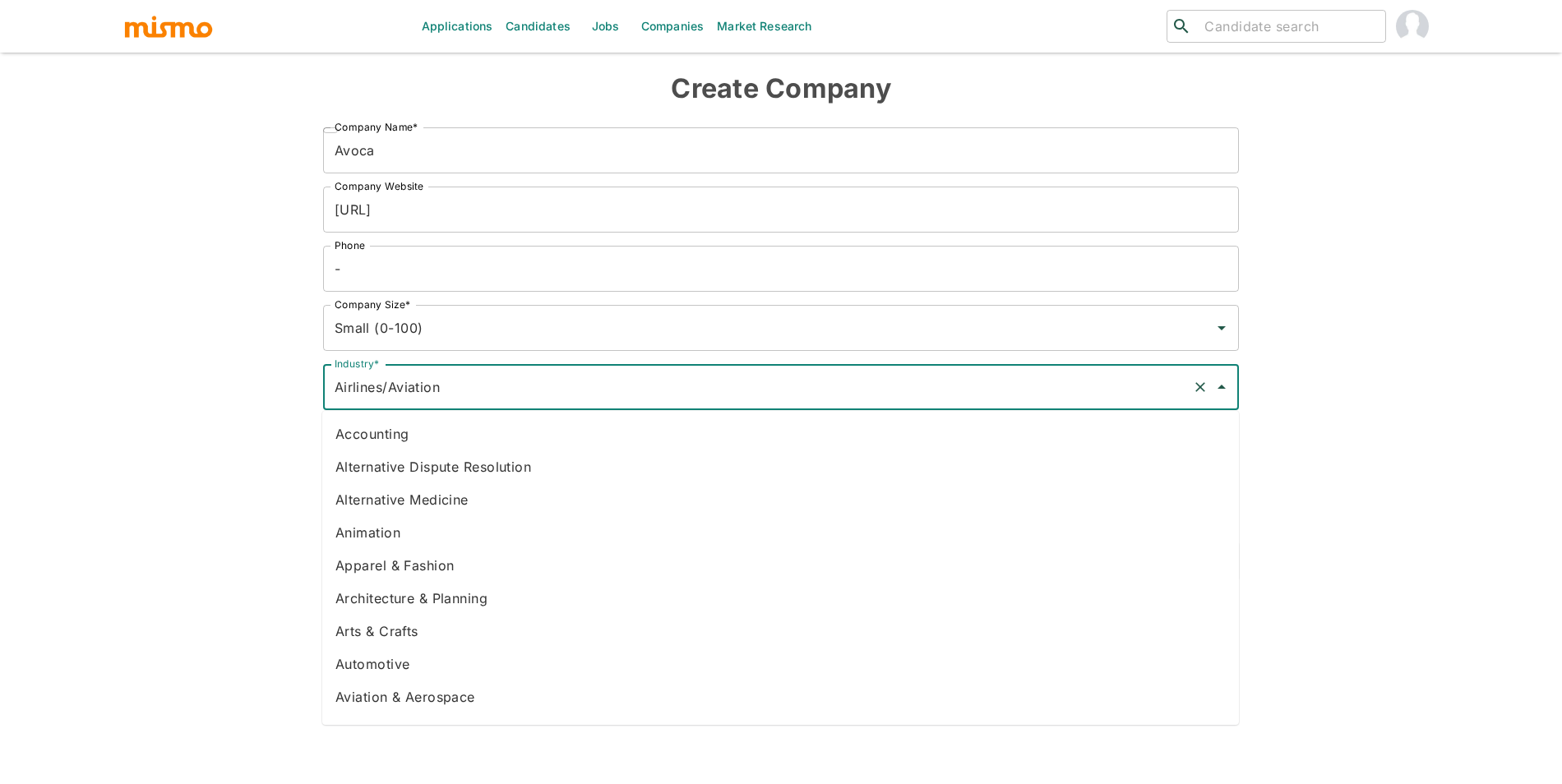
click at [461, 439] on li "Accounting" at bounding box center [780, 434] width 916 height 33
type input "Accounting"
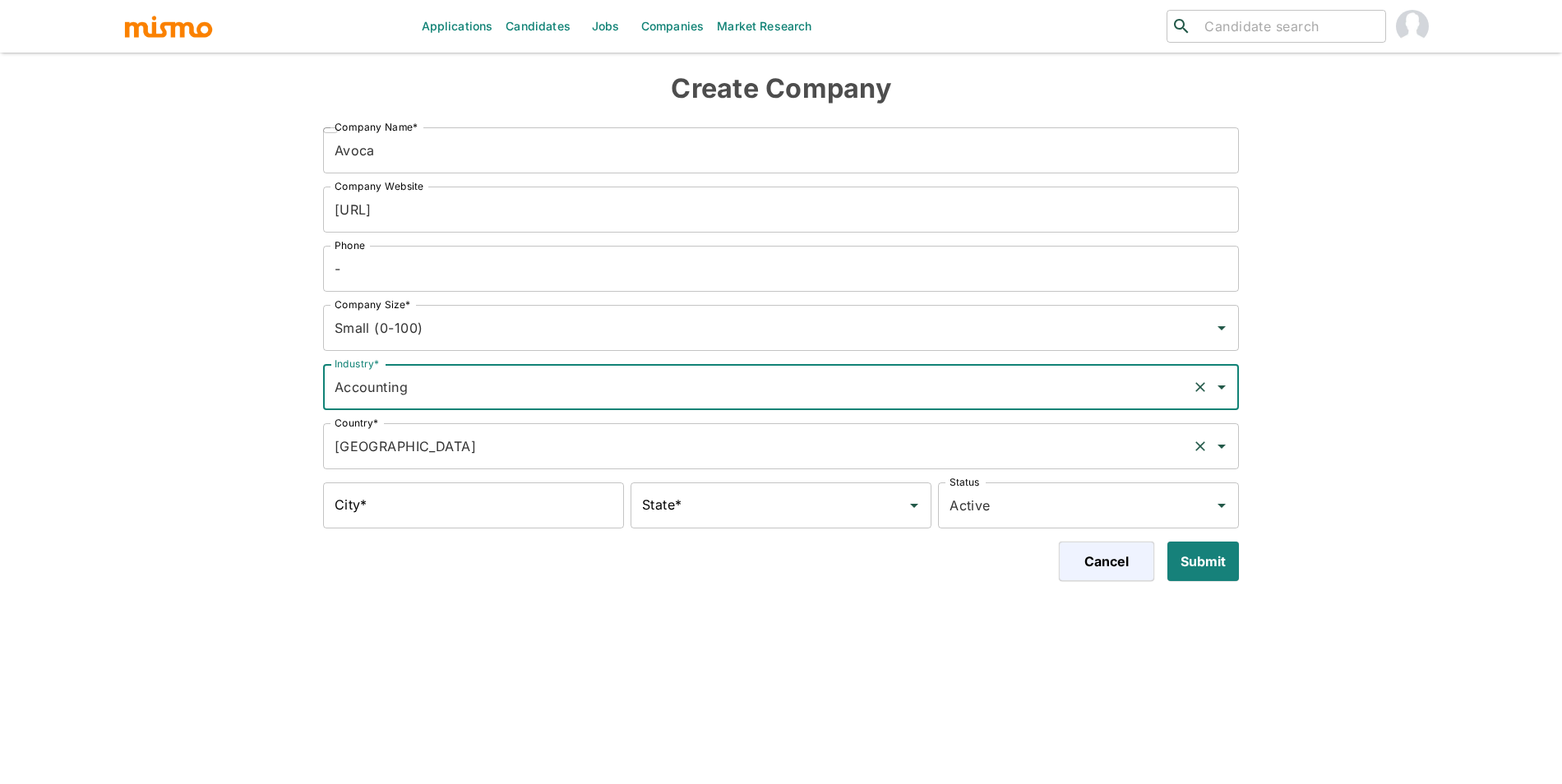
click at [464, 445] on input "United States of America" at bounding box center [759, 446] width 856 height 32
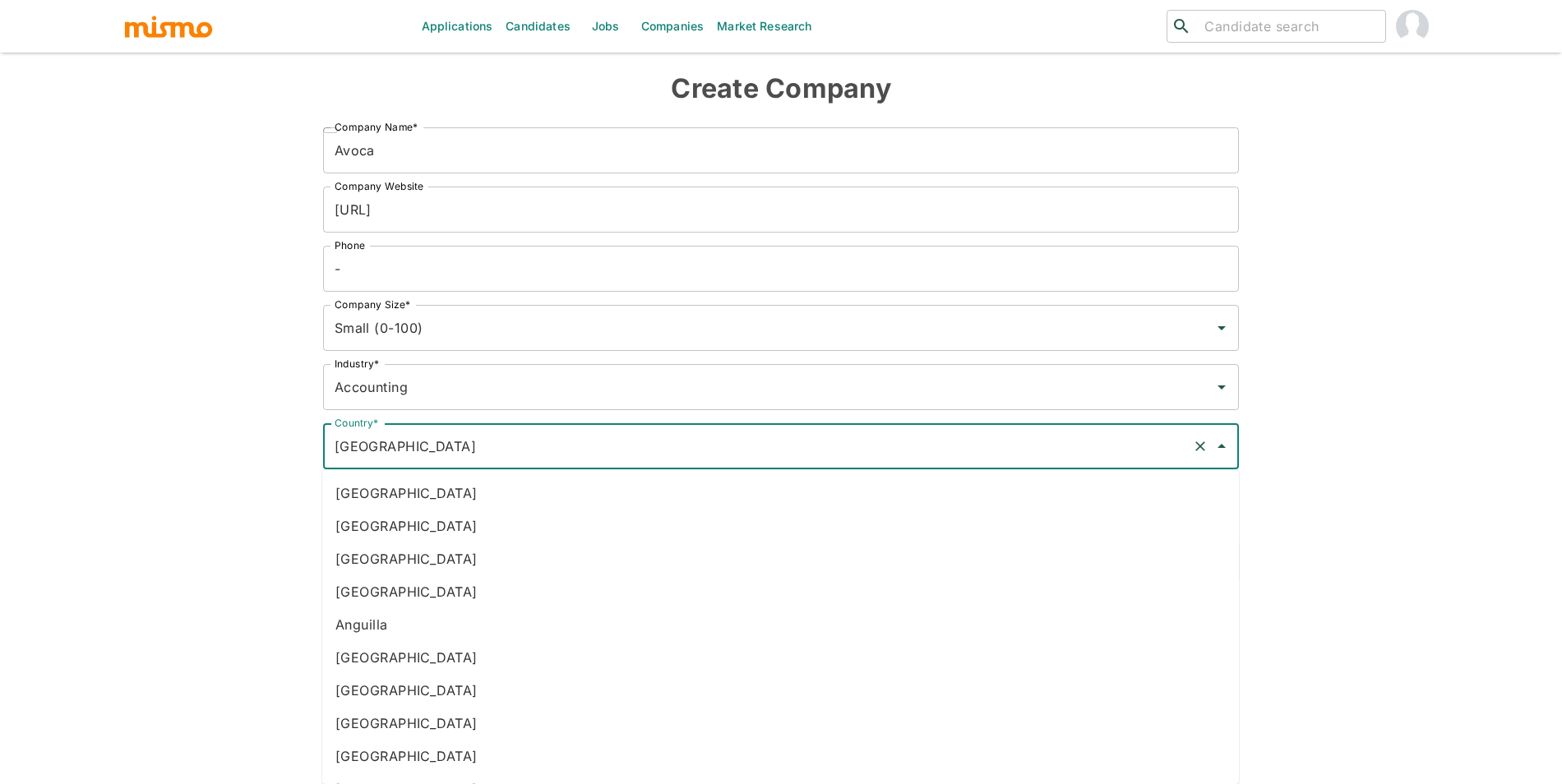
click at [464, 445] on input "United States of America" at bounding box center [759, 446] width 856 height 32
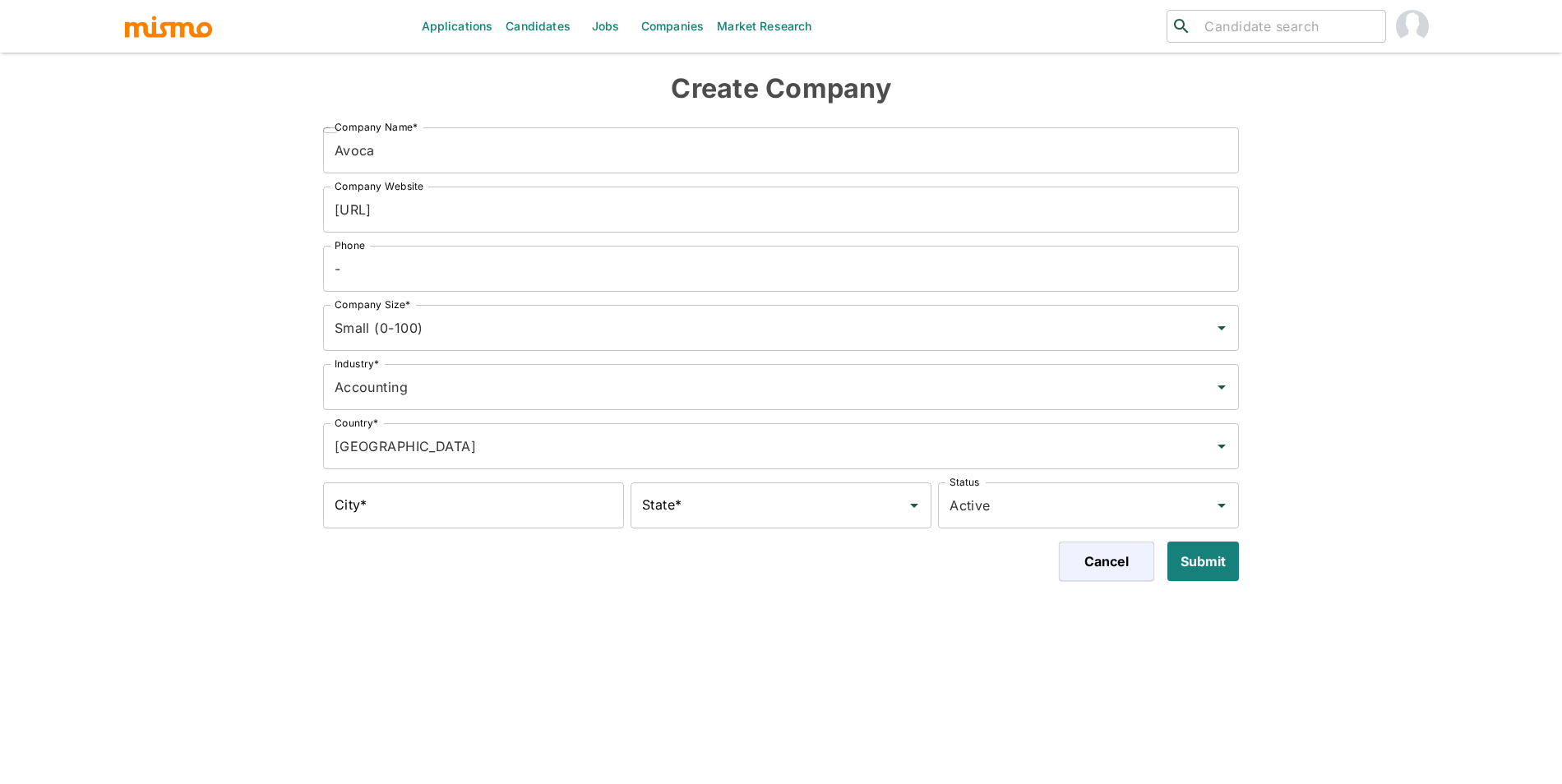
click at [169, 448] on div "Create Company ​ Company Name* Avoca Company Name* Company Website https://www.…" at bounding box center [774, 320] width 1394 height 522
click at [378, 501] on input "City*" at bounding box center [474, 505] width 301 height 46
type input "San Francisco"
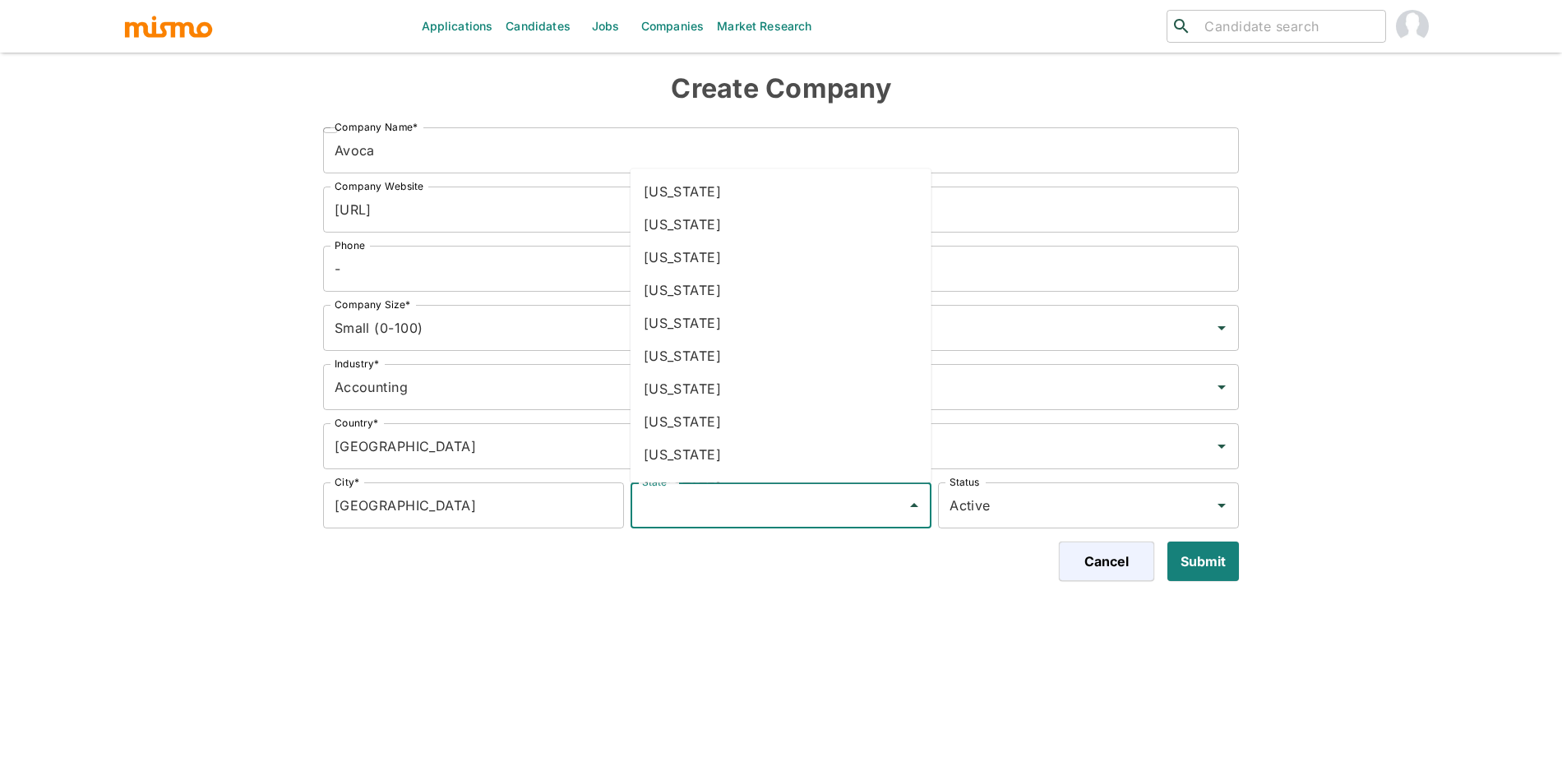
click at [729, 504] on input "State*" at bounding box center [769, 506] width 262 height 32
click at [708, 329] on li "California" at bounding box center [781, 324] width 301 height 33
type input "California"
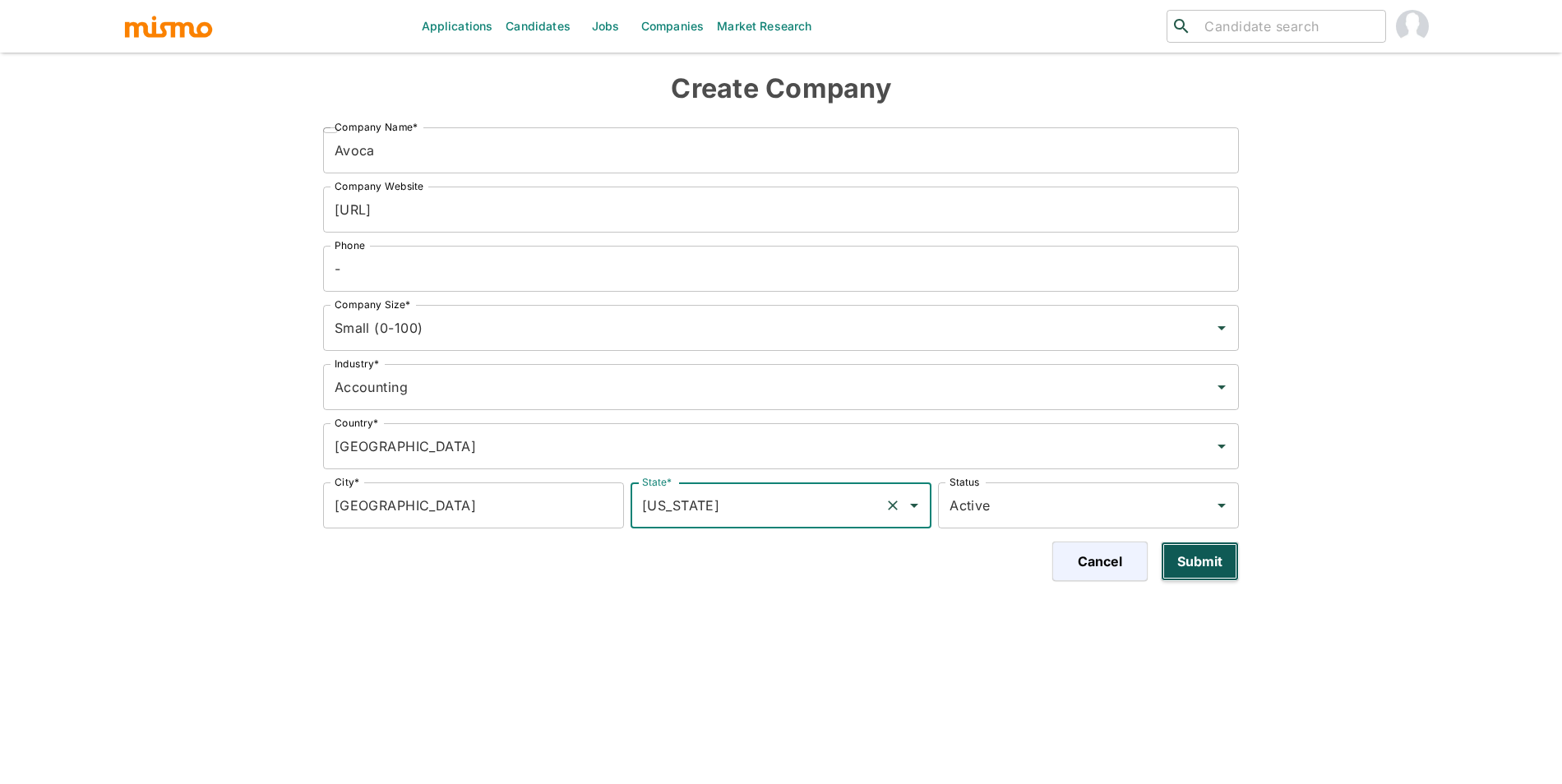
click at [1181, 573] on button "Submit" at bounding box center [1200, 561] width 78 height 39
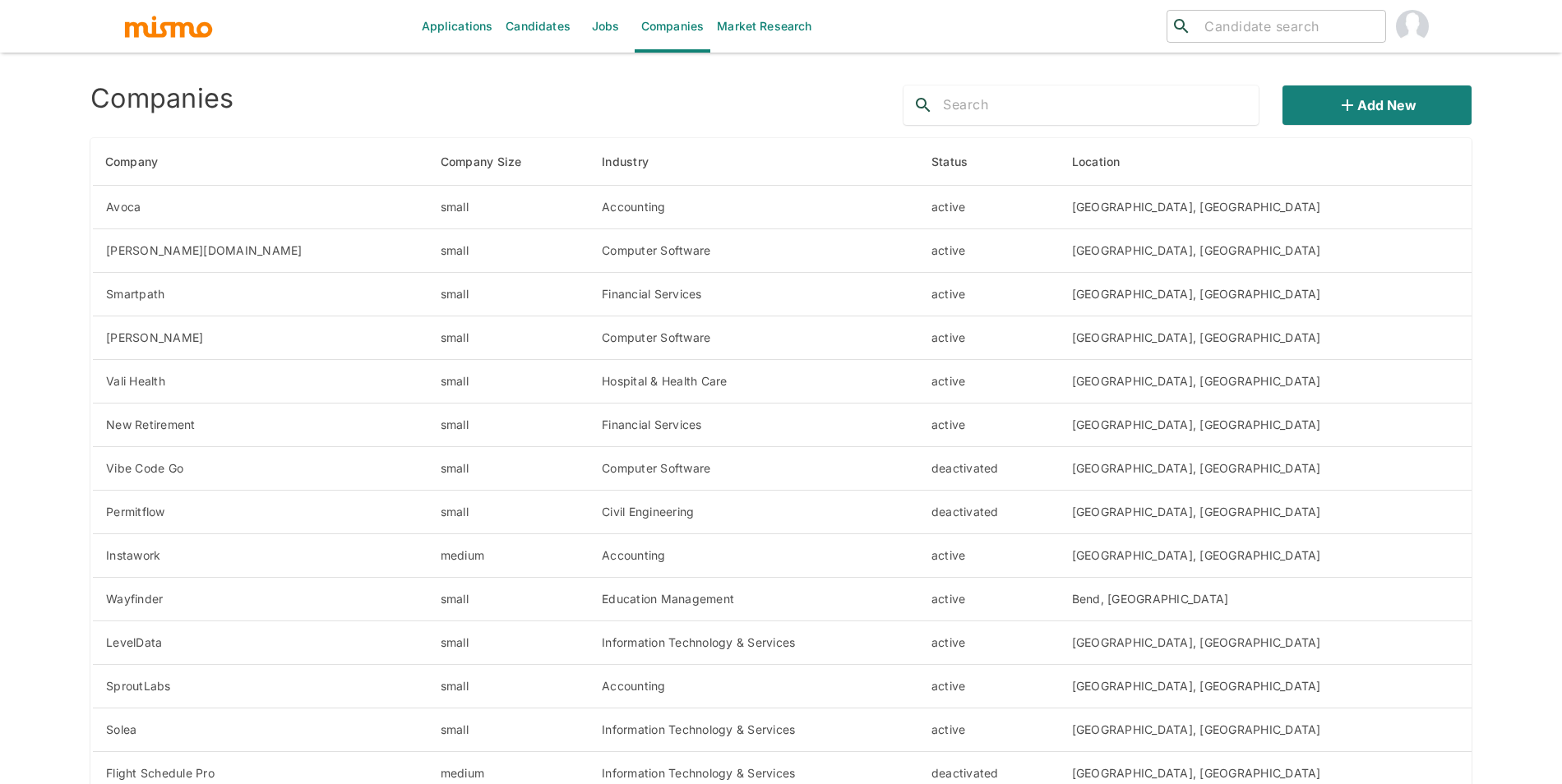
click at [1420, 26] on img "account of current user" at bounding box center [1412, 27] width 33 height 33
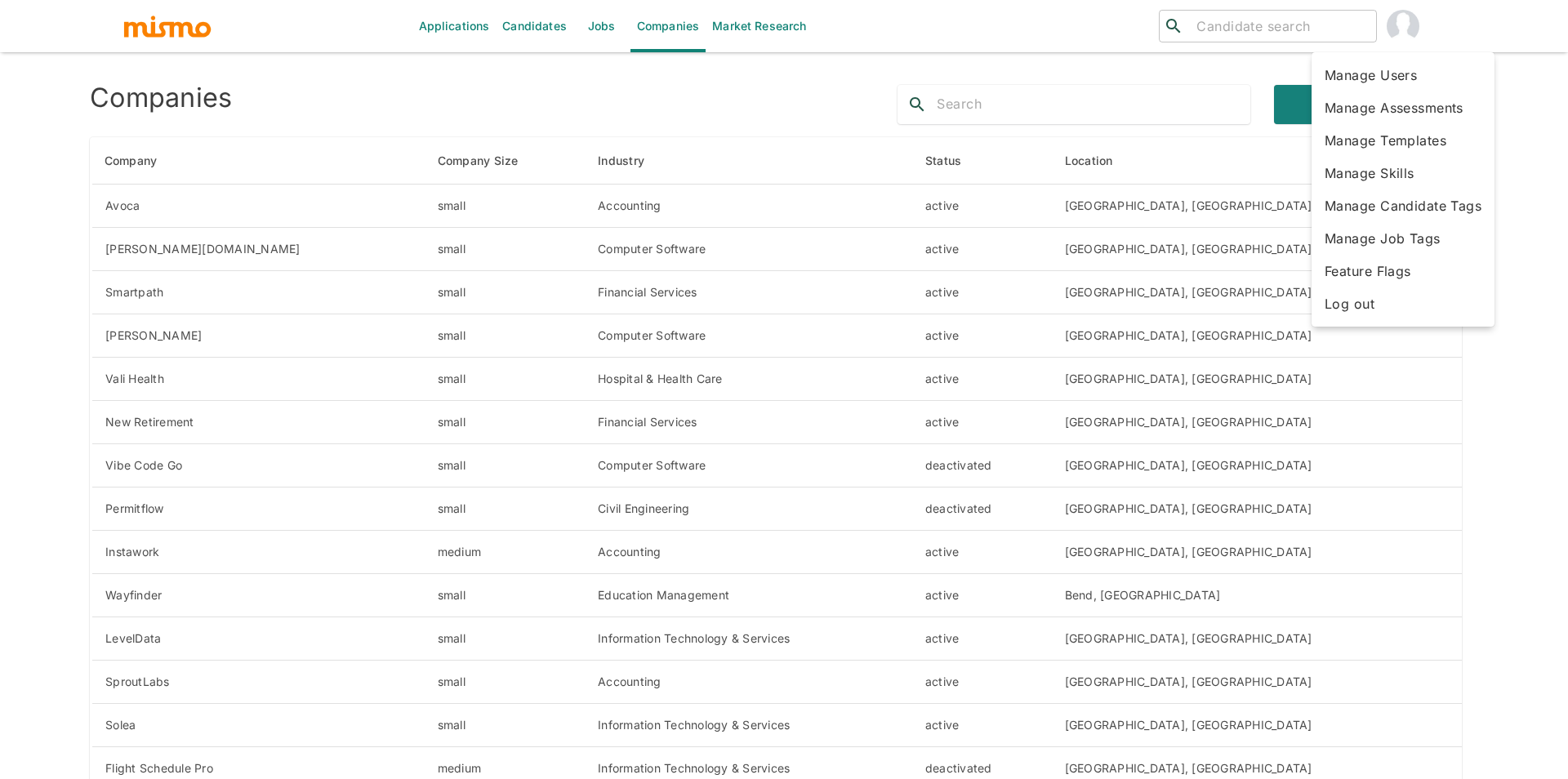
click at [1389, 80] on li "Manage Users" at bounding box center [1404, 75] width 183 height 33
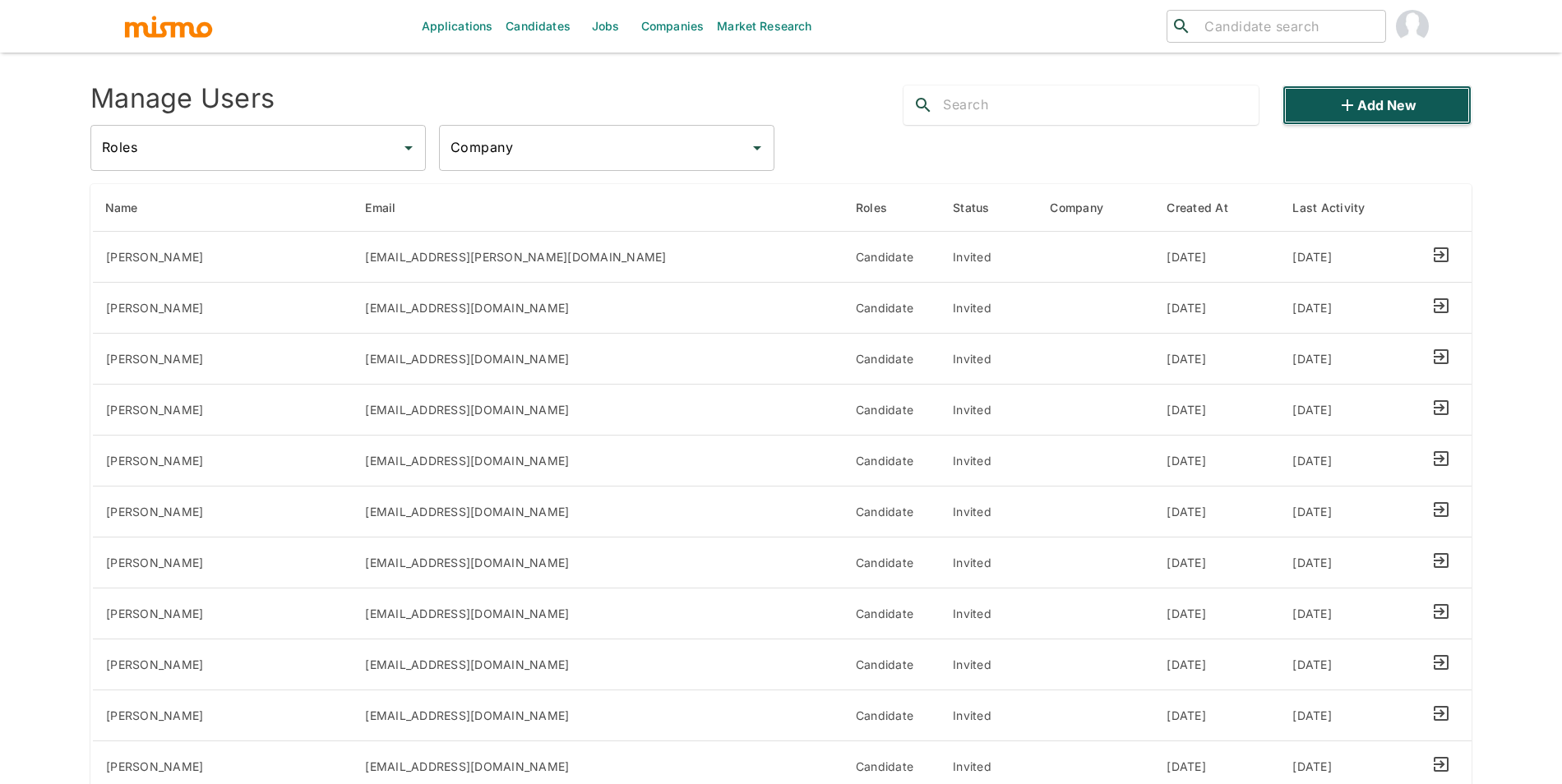
click at [1386, 100] on button "Add new" at bounding box center [1377, 105] width 189 height 39
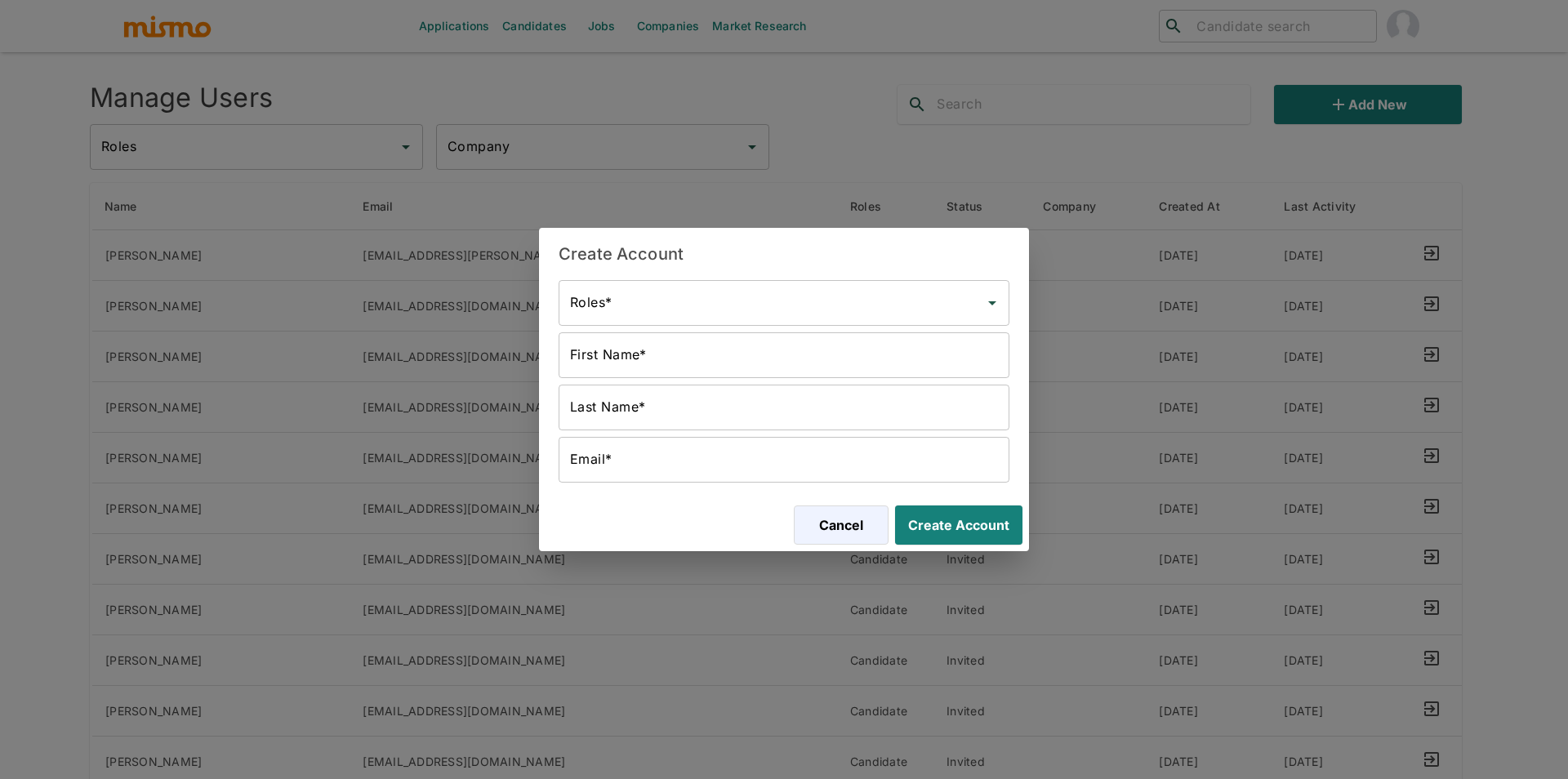
click at [913, 324] on div "Roles*" at bounding box center [784, 302] width 451 height 45
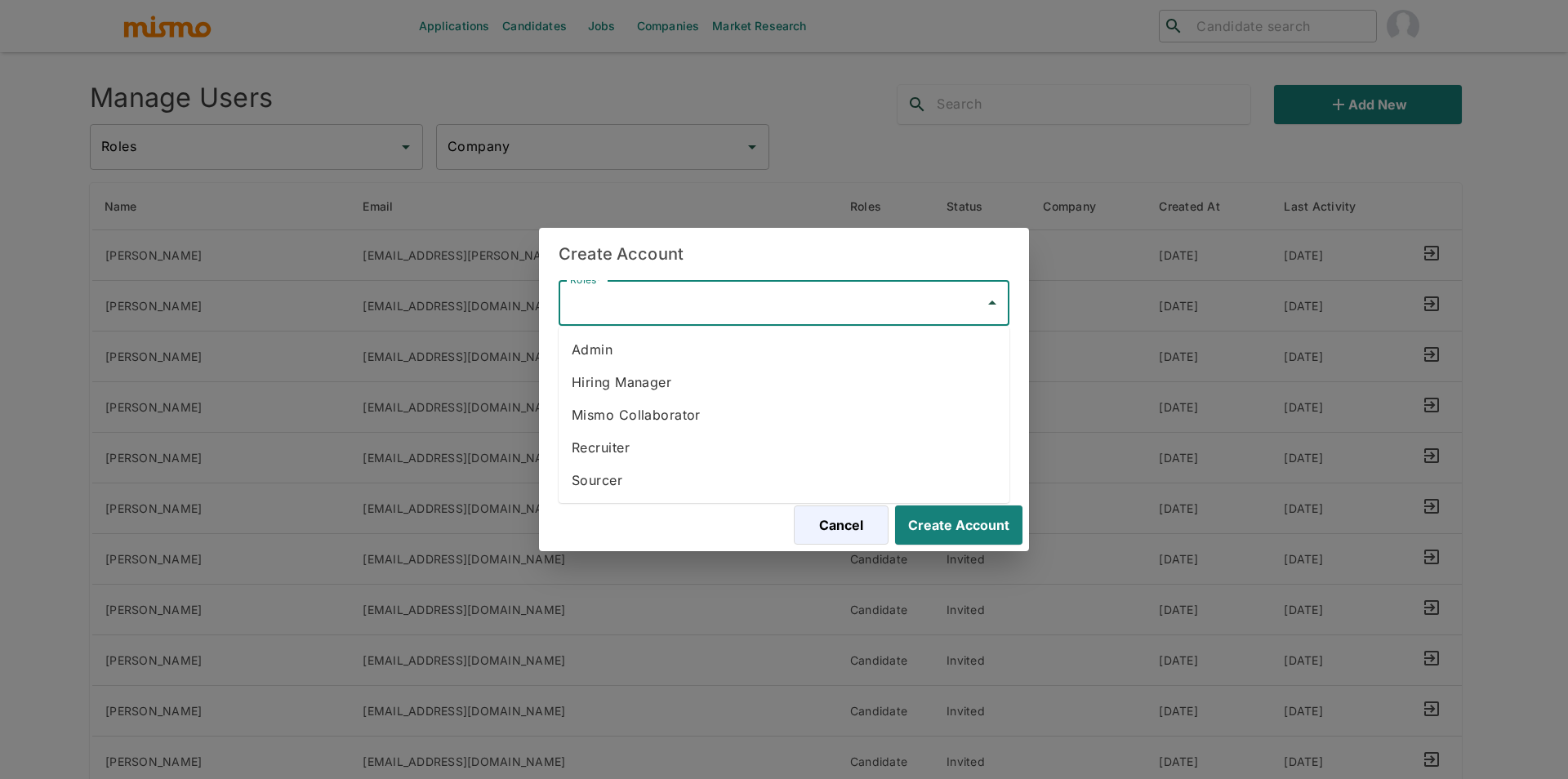
click at [821, 383] on li "Hiring Manager" at bounding box center [784, 382] width 451 height 33
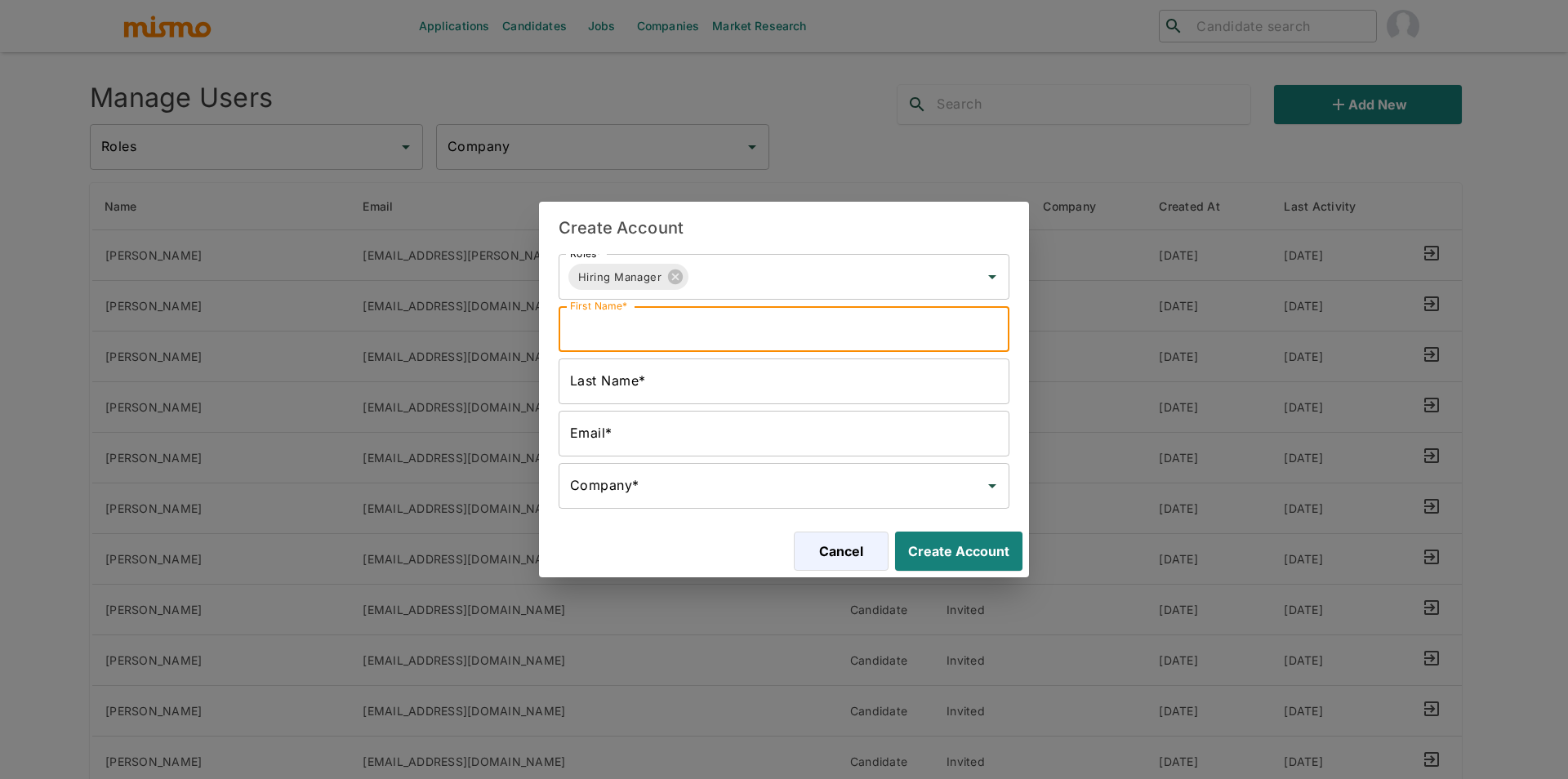
click at [878, 336] on input "First Name*" at bounding box center [784, 328] width 451 height 45
type input "Avoca"
click at [656, 377] on input "Last Name*" at bounding box center [784, 380] width 451 height 45
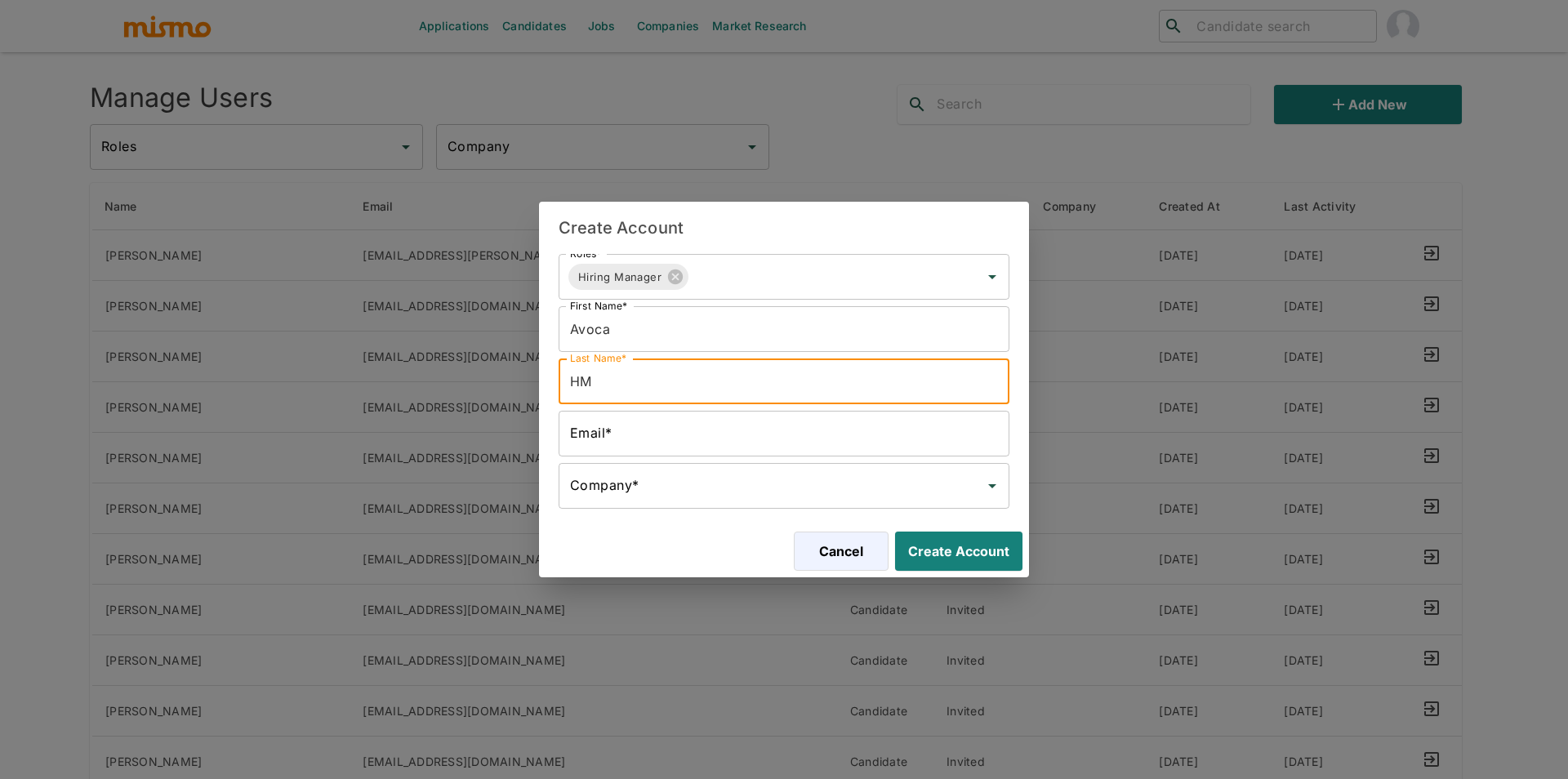
type input "HM"
click at [637, 423] on input "Email*" at bounding box center [784, 433] width 451 height 45
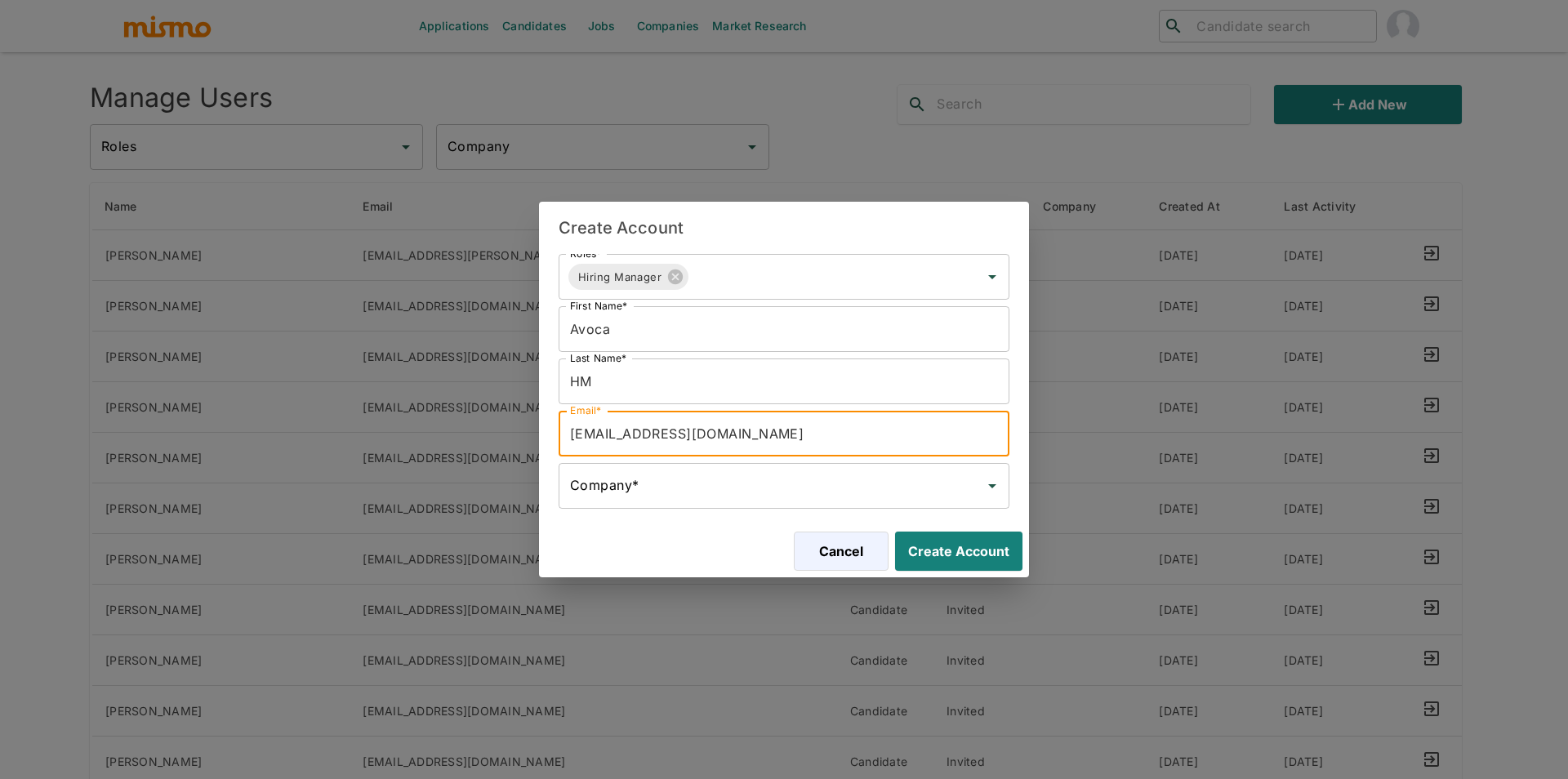
type input "avocahm@mismo.team"
click at [598, 474] on div "Company* Company*" at bounding box center [784, 485] width 451 height 45
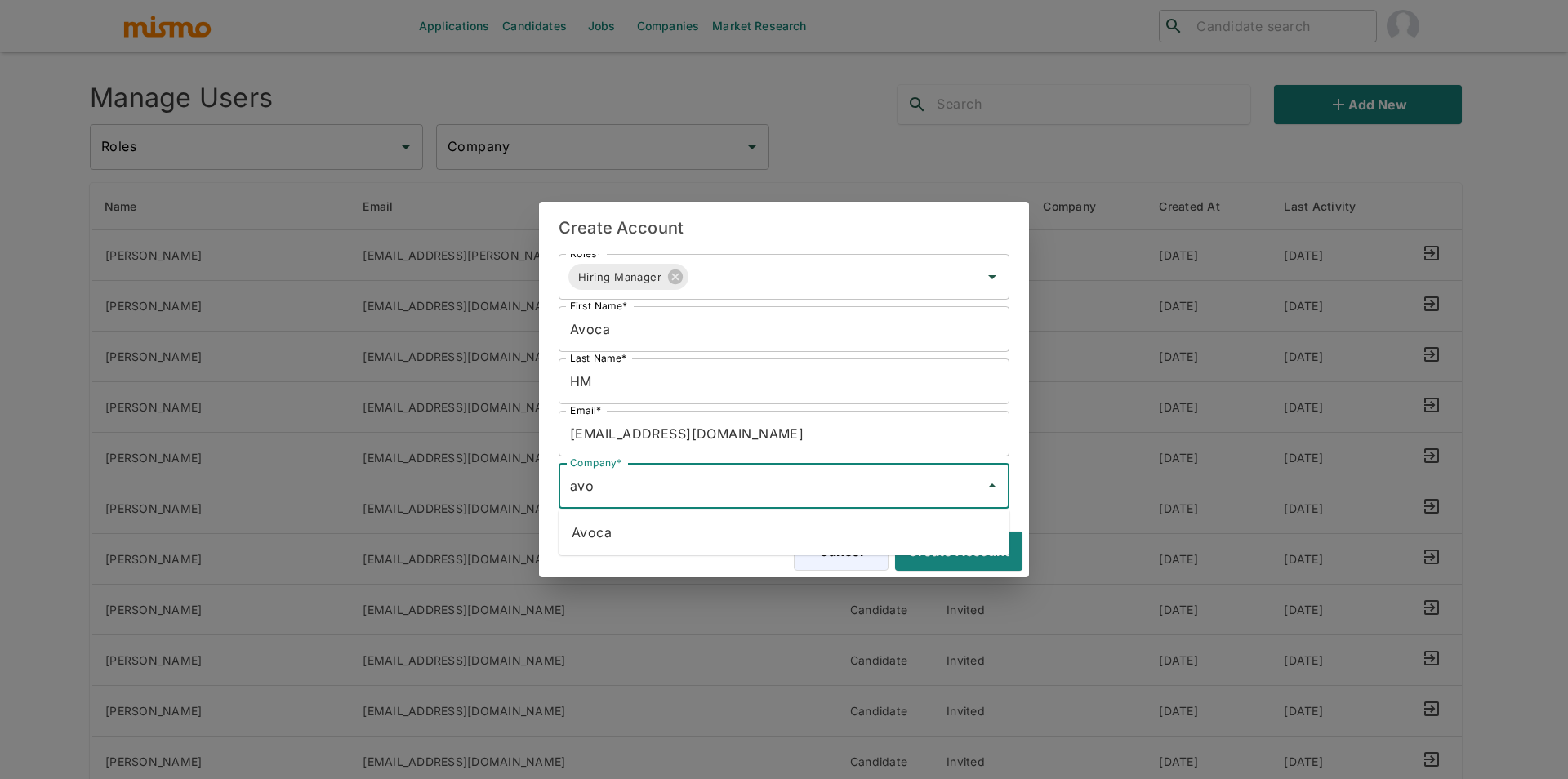
click at [621, 521] on li "Avoca" at bounding box center [784, 532] width 451 height 33
type input "Avoca"
click at [982, 545] on button "Create Account" at bounding box center [955, 550] width 134 height 39
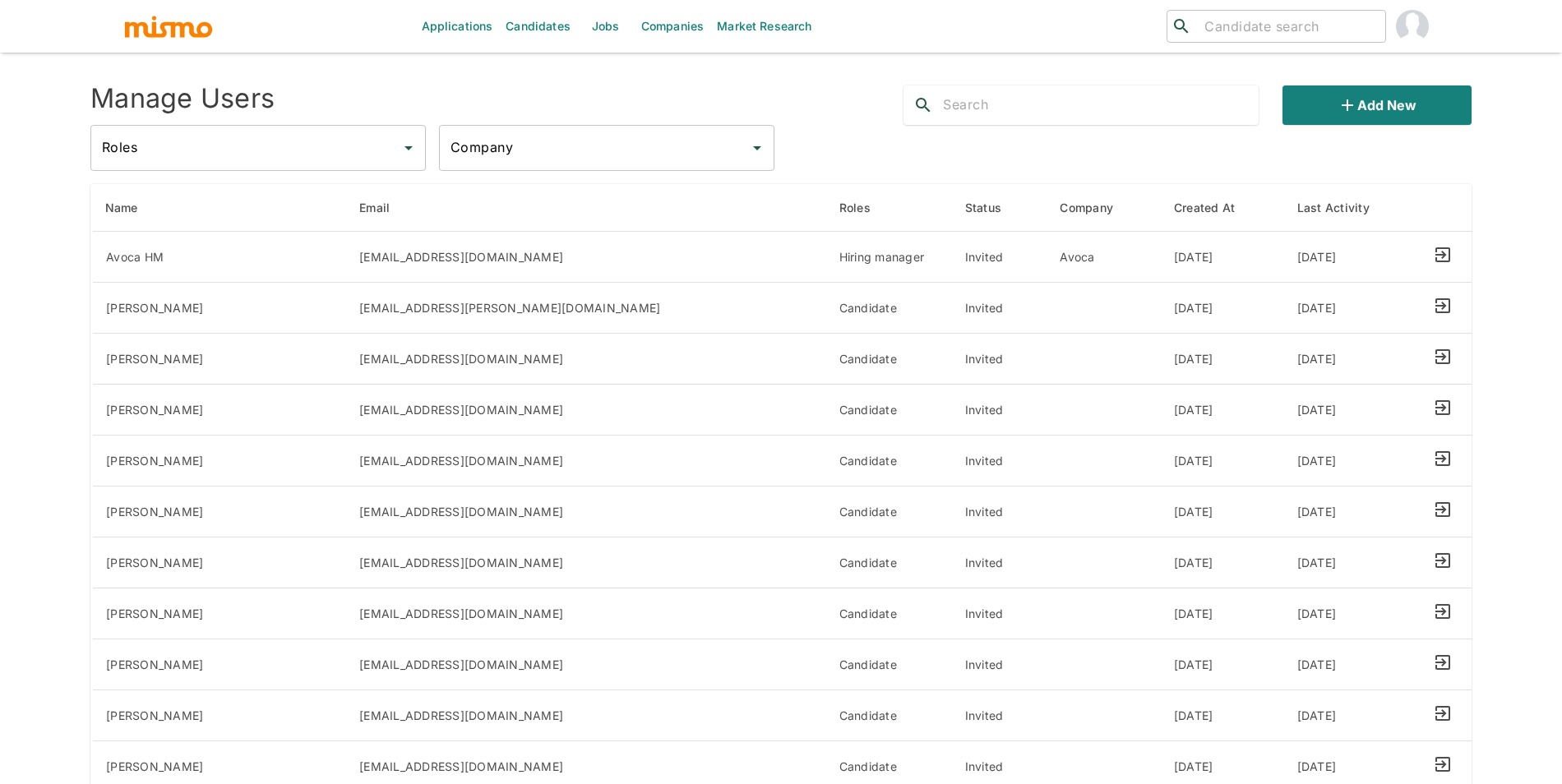
click at [607, 23] on link "Jobs" at bounding box center [605, 26] width 57 height 52
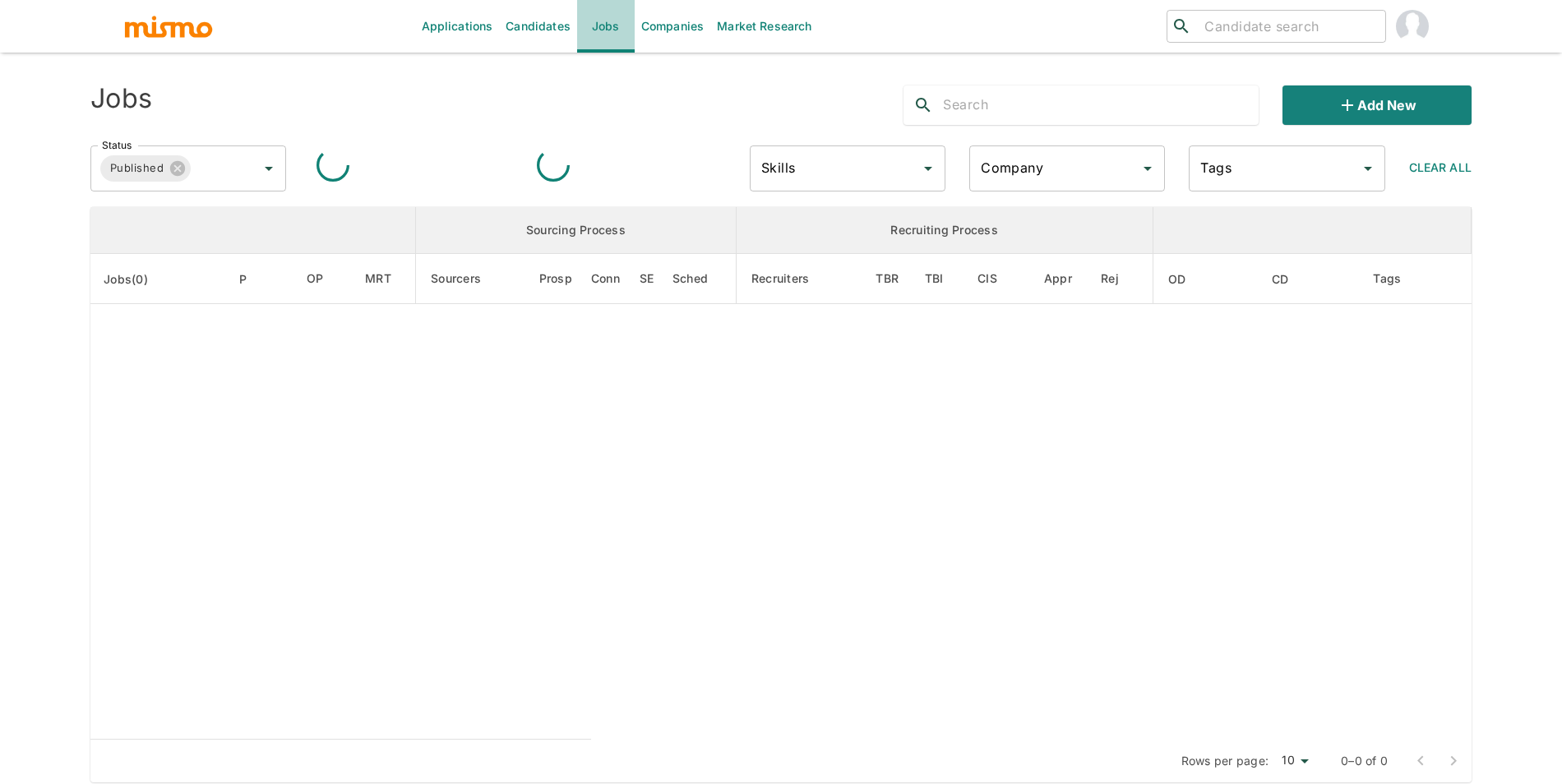
click at [607, 23] on link "Jobs" at bounding box center [605, 26] width 57 height 52
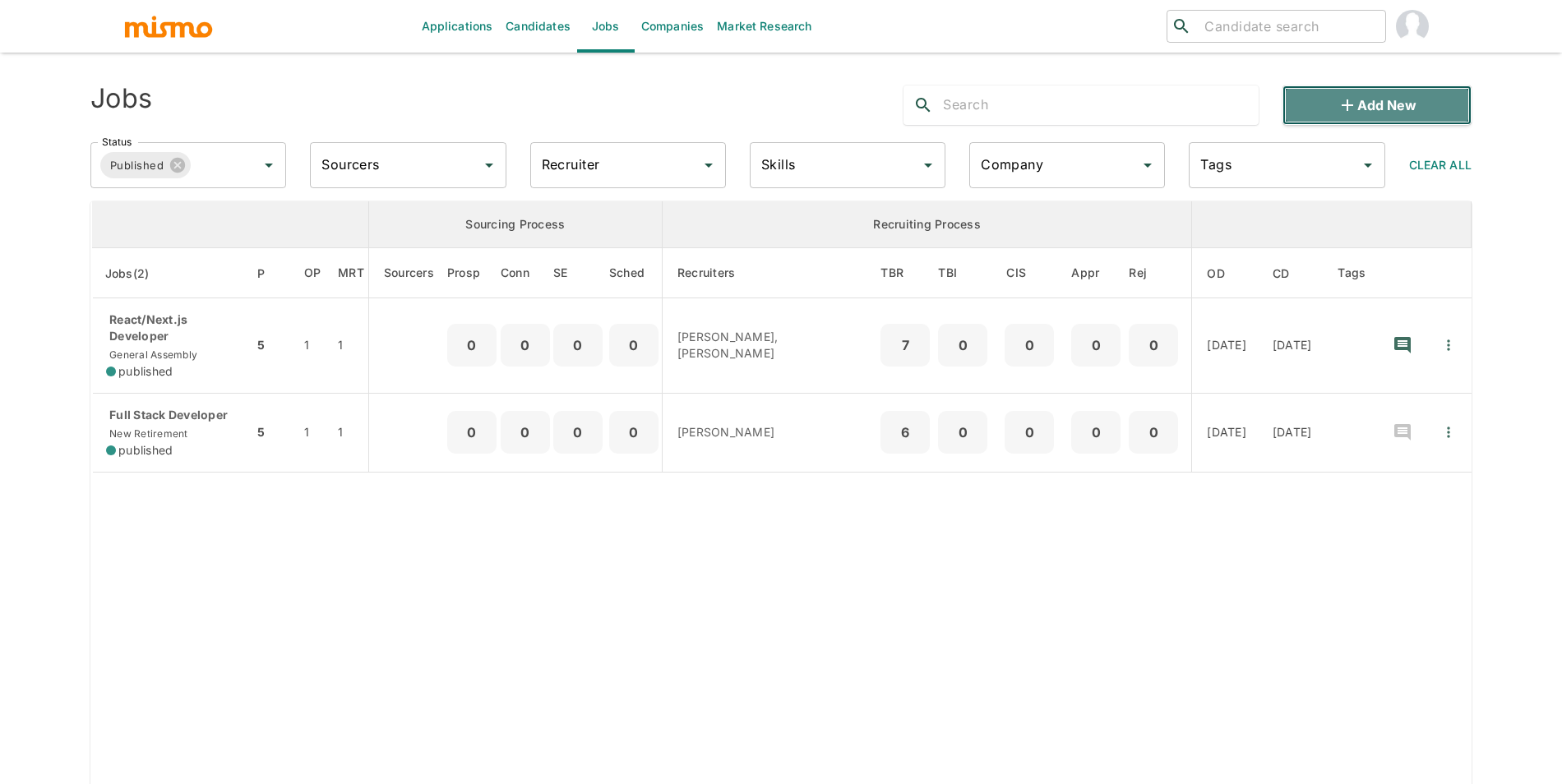
click at [1383, 108] on button "Add new" at bounding box center [1377, 105] width 189 height 39
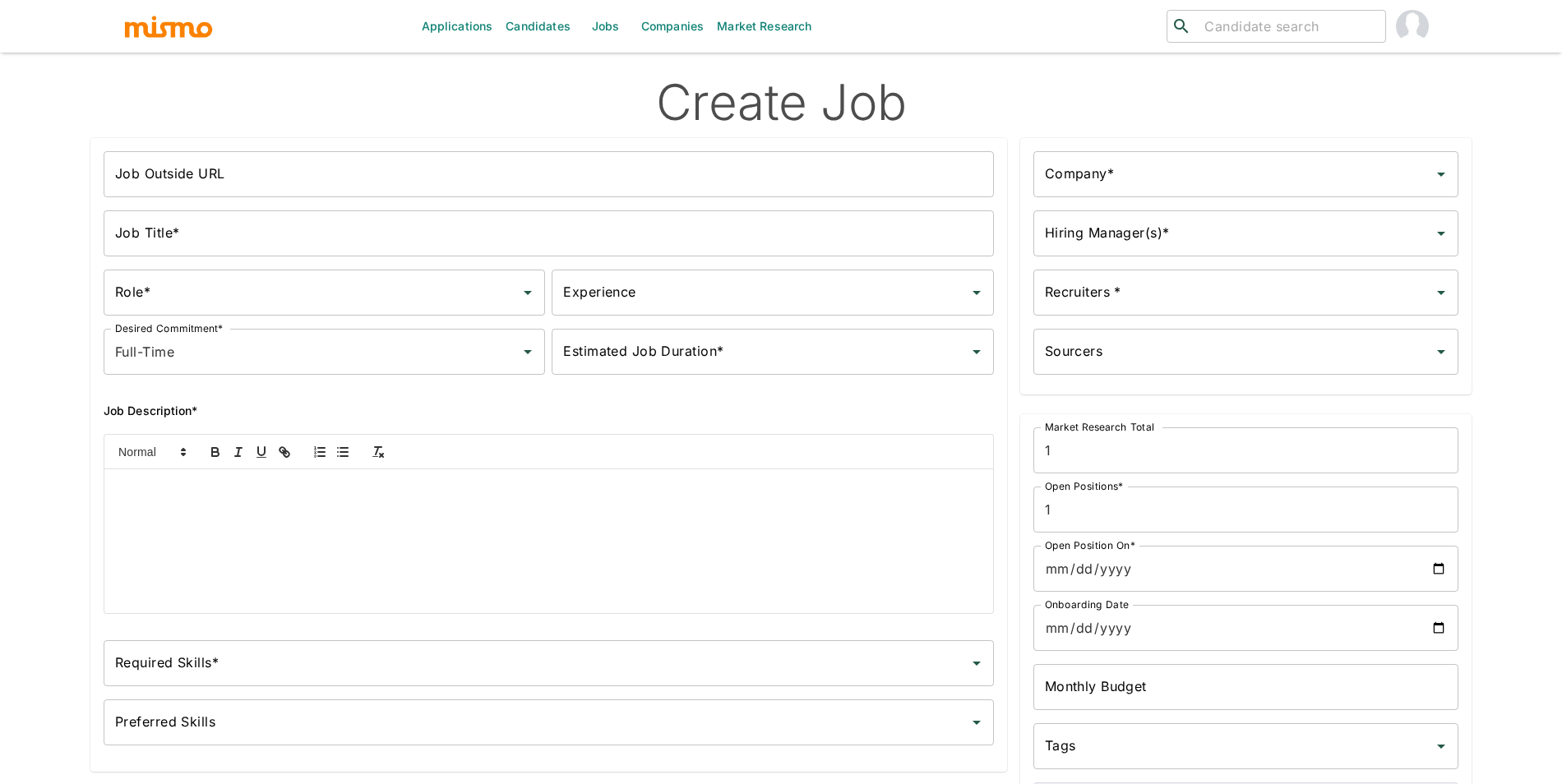
click at [191, 492] on p at bounding box center [548, 488] width 864 height 19
click at [268, 174] on input "Job Outside URL" at bounding box center [548, 174] width 890 height 46
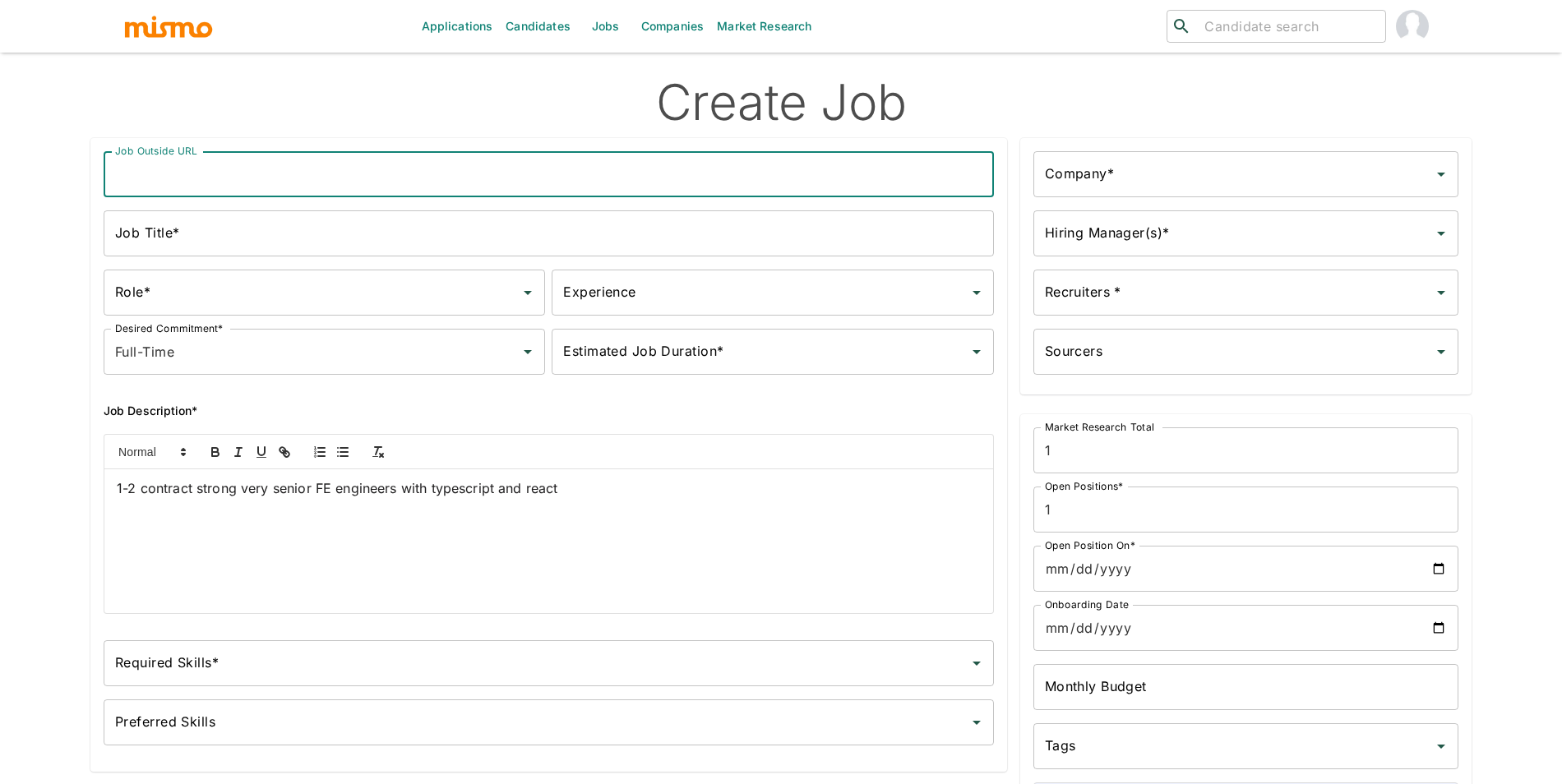
type input "F"
type input "Senior FrontEnd Engineer"
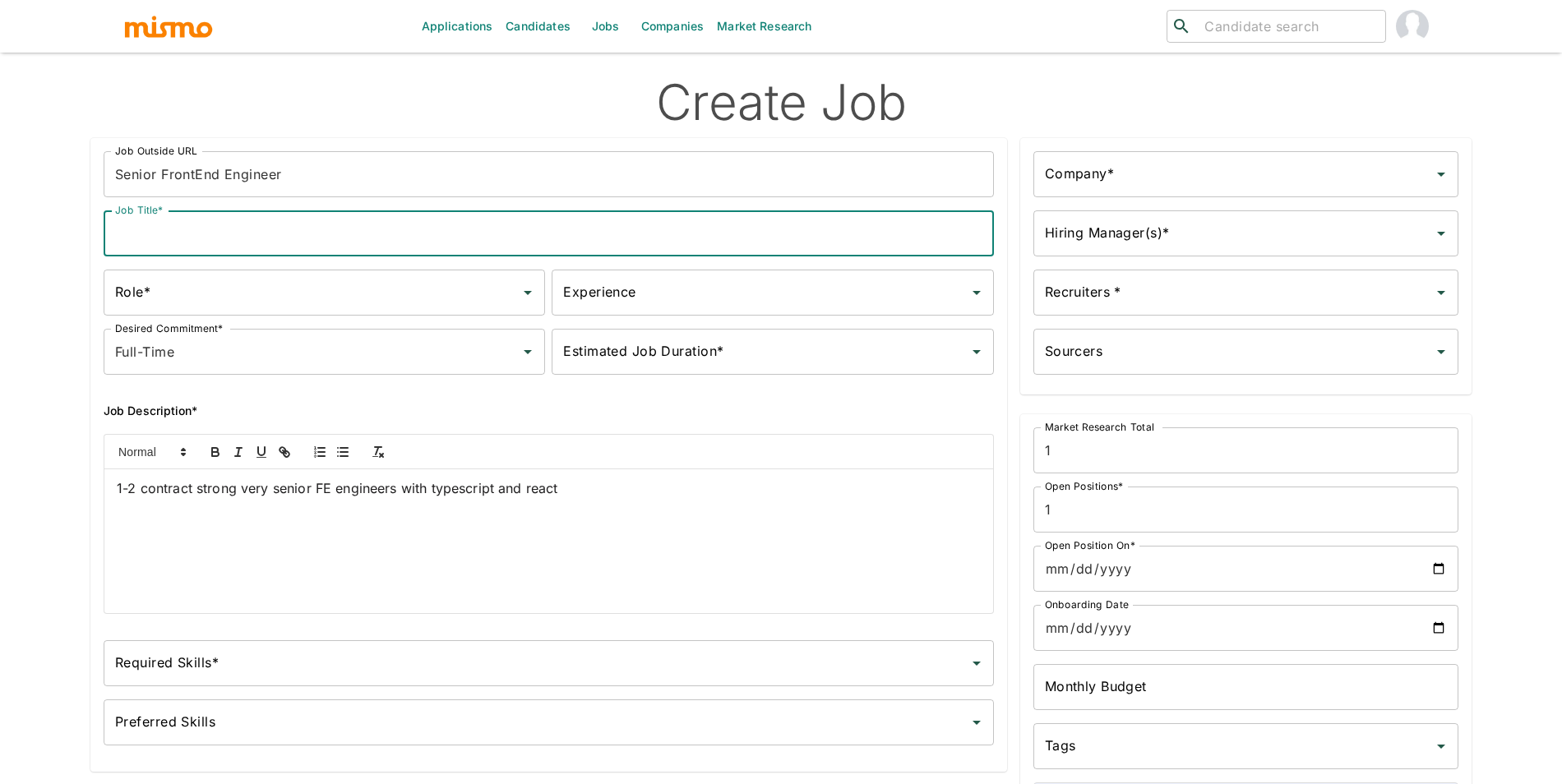
click at [258, 249] on input "Job Title*" at bounding box center [548, 233] width 890 height 46
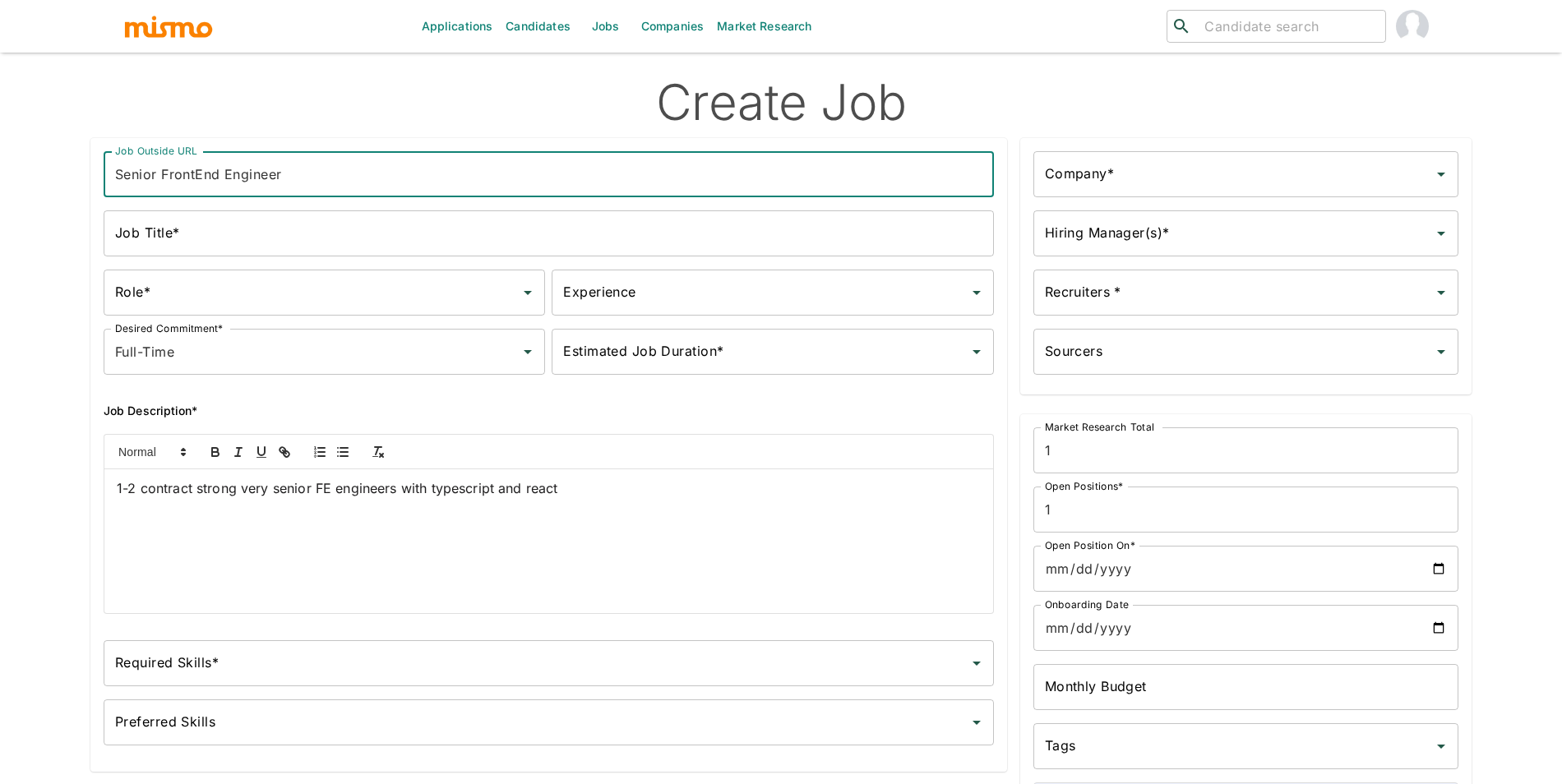
click at [282, 180] on input "Senior FrontEnd Engineer" at bounding box center [548, 174] width 890 height 46
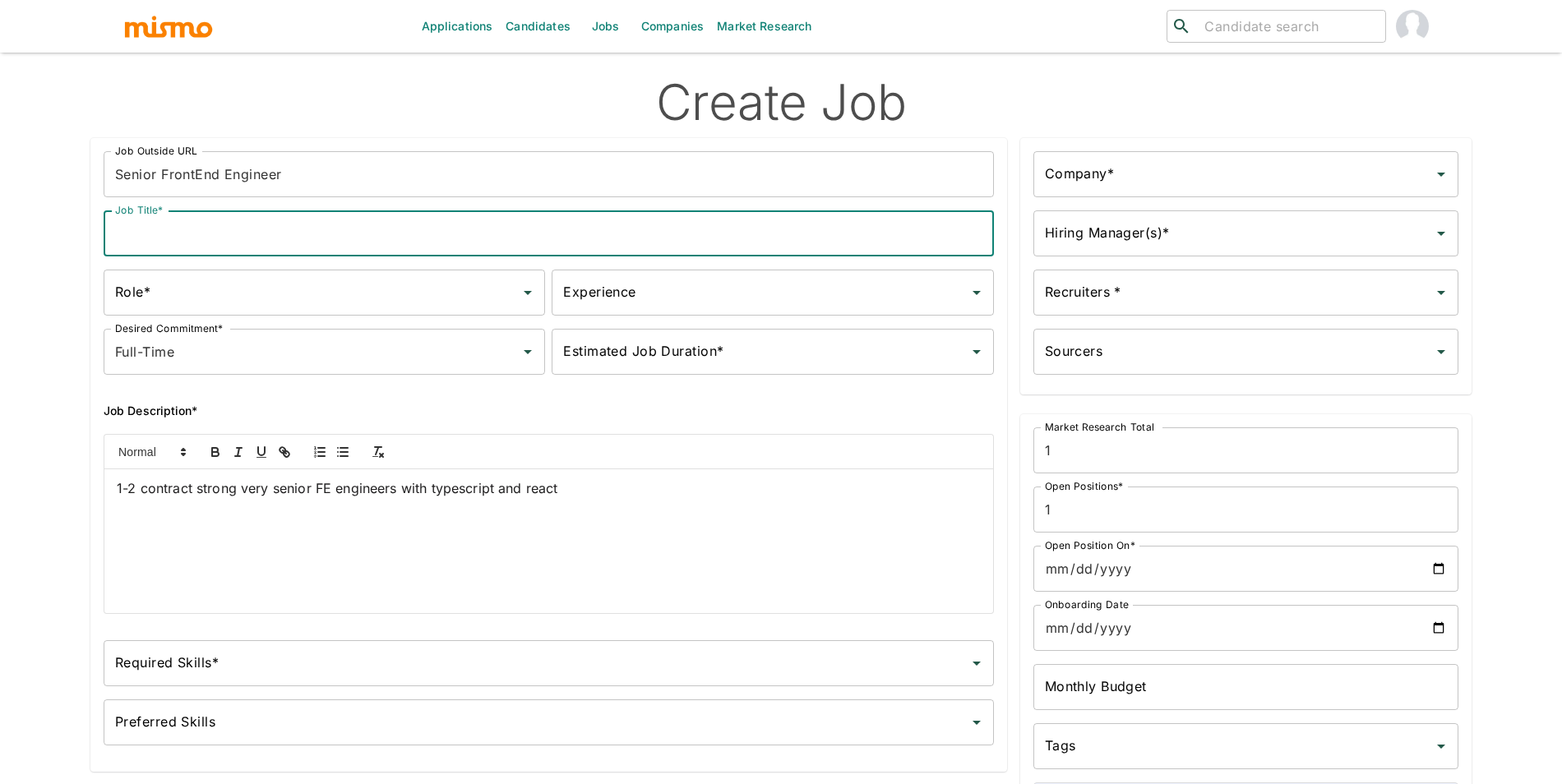
click at [251, 232] on input "Job Title*" at bounding box center [548, 233] width 890 height 46
paste input "Senior FrontEnd Engineer"
type input "Senior FrontEnd Engineer"
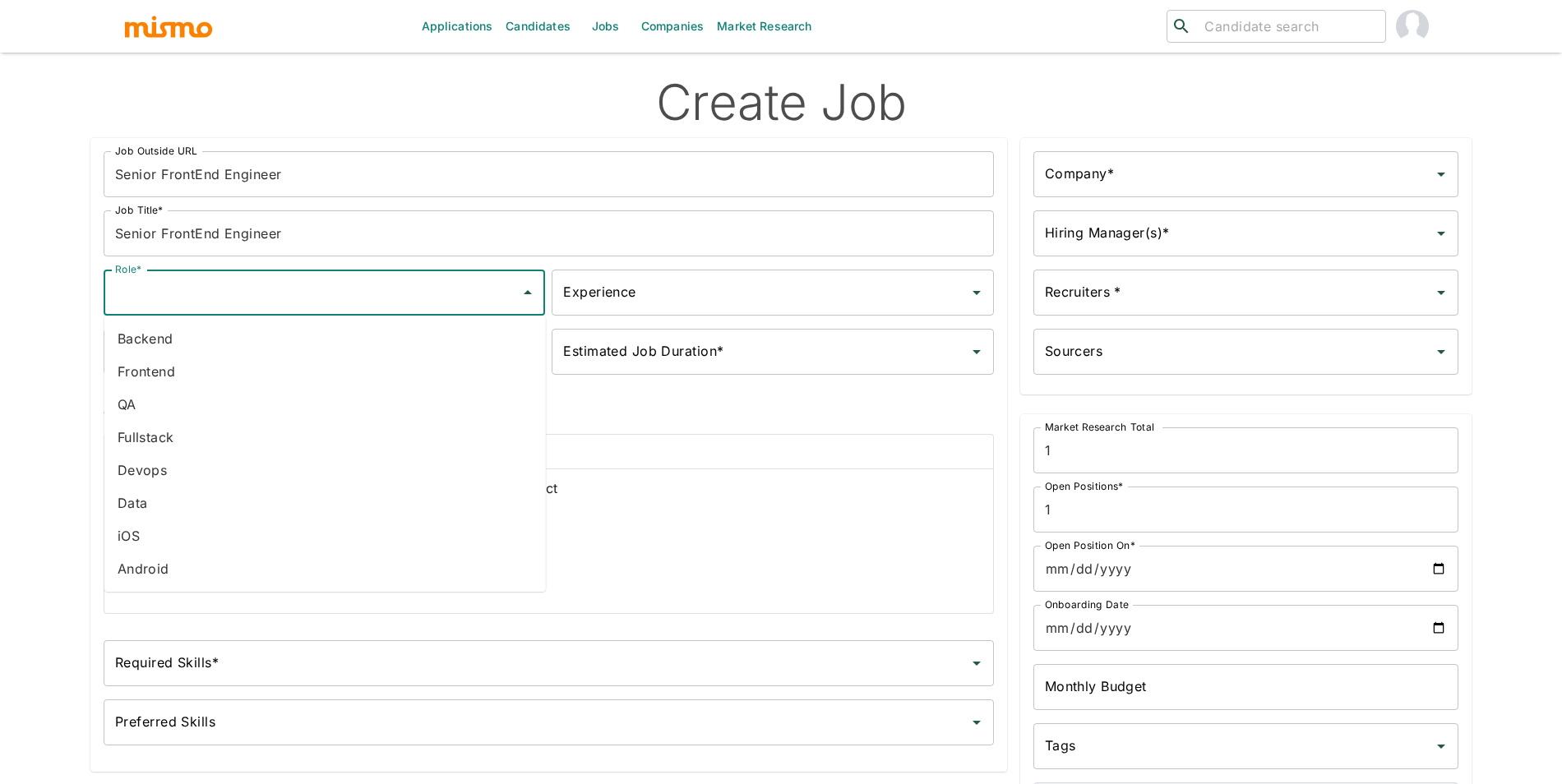
click at [247, 287] on input "Role*" at bounding box center [312, 292] width 402 height 32
click at [233, 375] on li "Frontend" at bounding box center [325, 371] width 441 height 33
type input "Frontend"
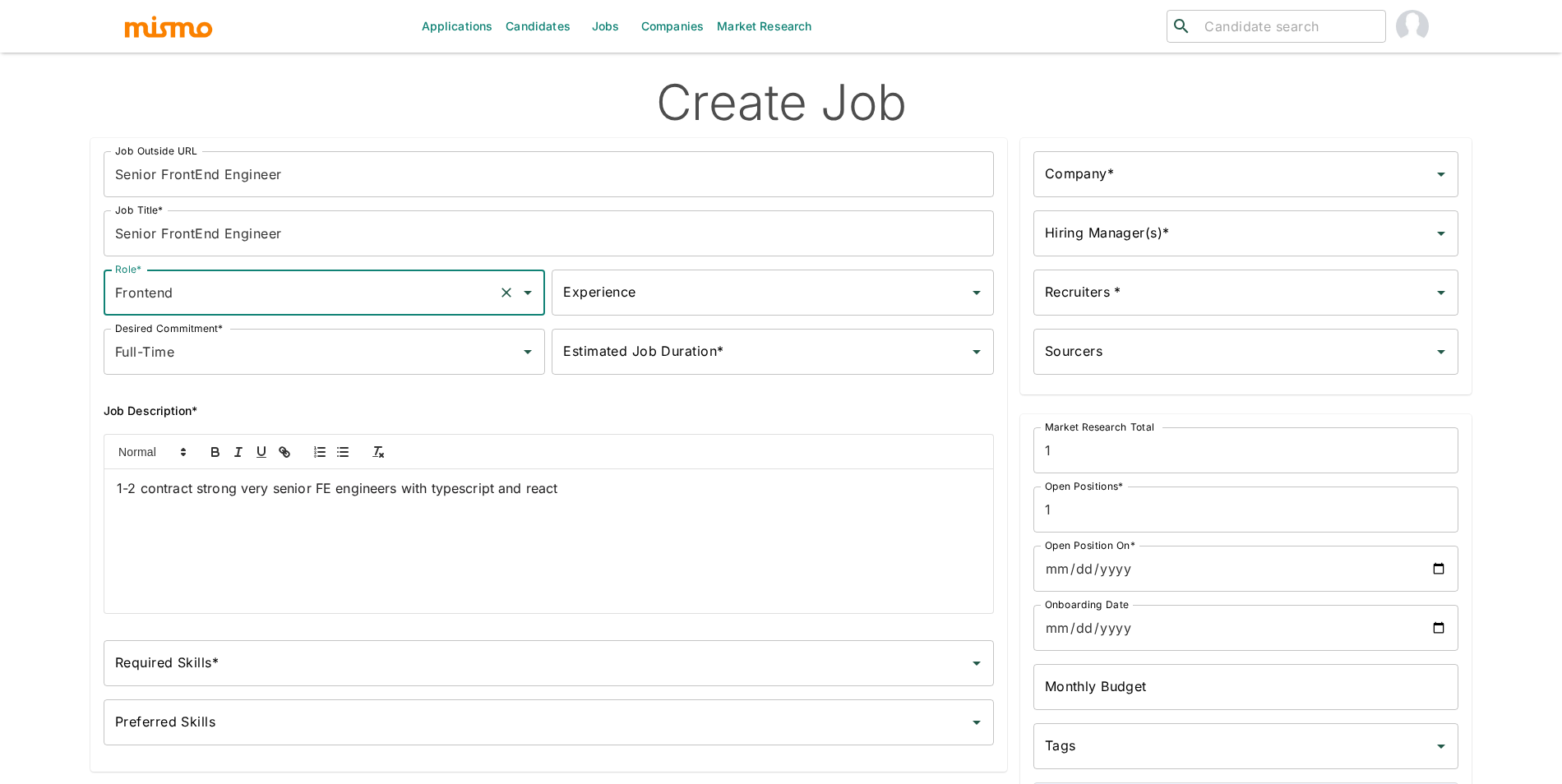
click at [640, 307] on input "Experience" at bounding box center [760, 292] width 402 height 32
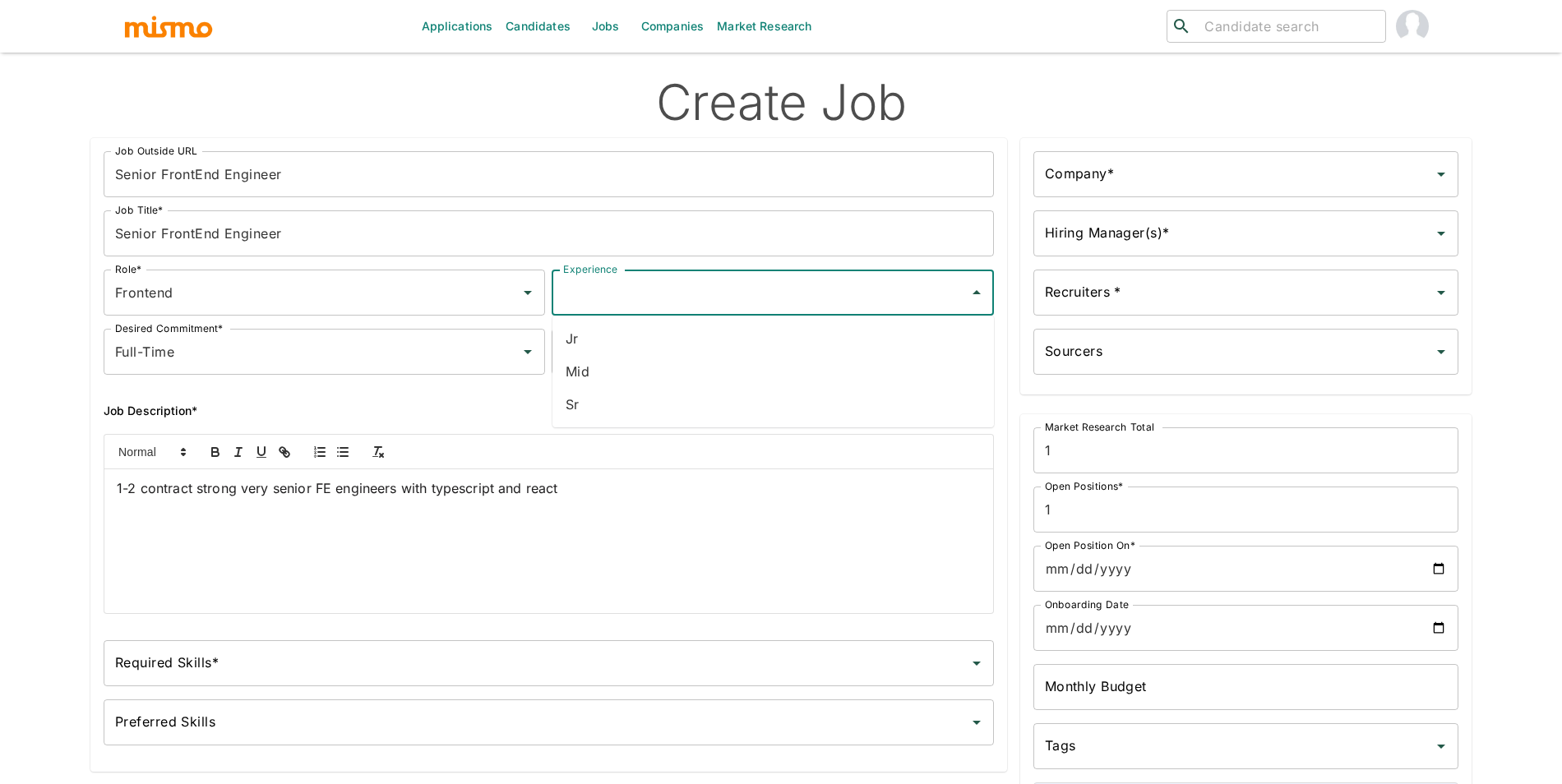
click at [642, 415] on li "Sr" at bounding box center [773, 404] width 441 height 33
type input "Sr"
click at [636, 351] on input "Estimated Job Duration*" at bounding box center [760, 352] width 402 height 32
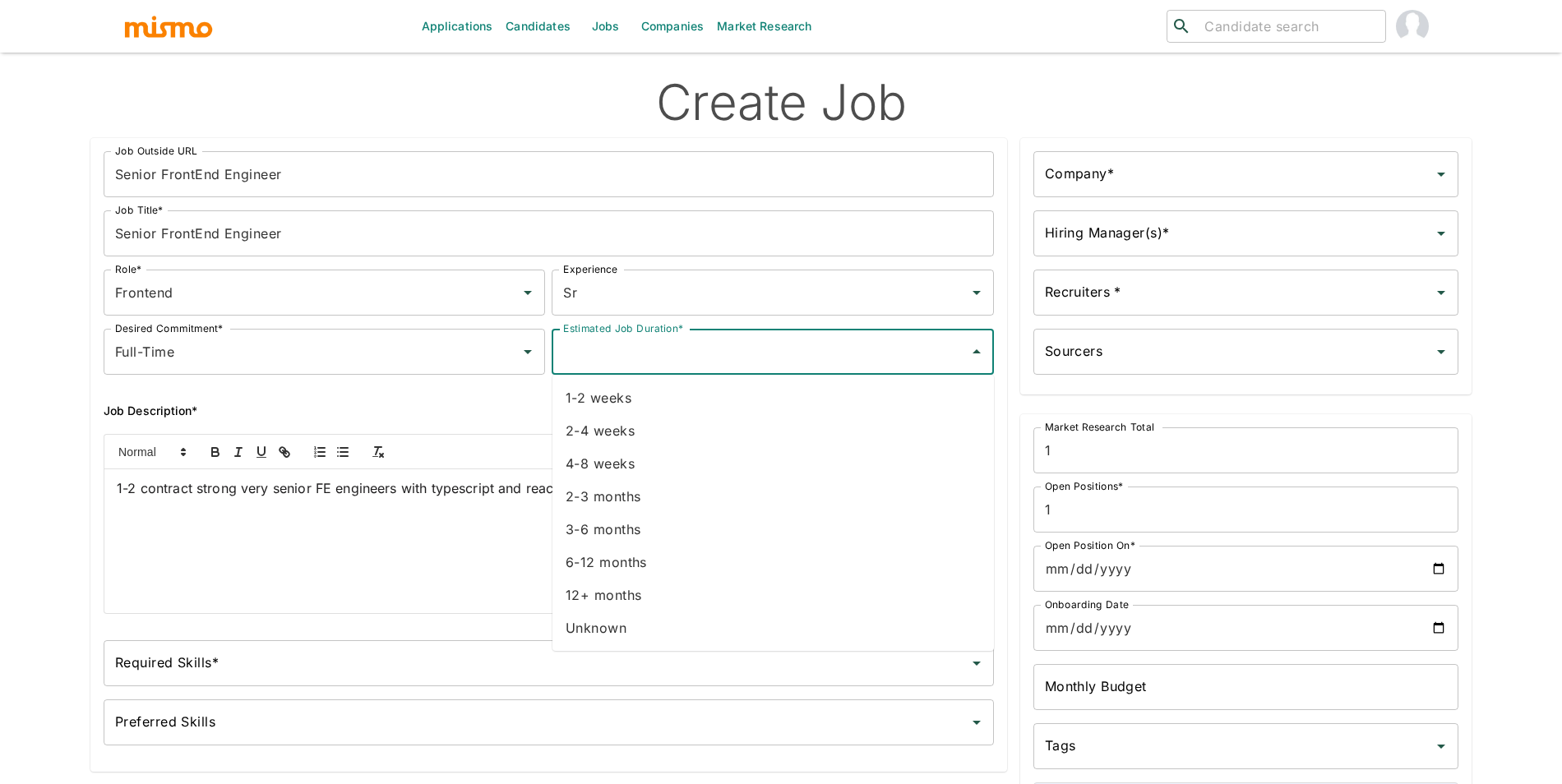
click at [629, 630] on li "Unknown" at bounding box center [773, 628] width 441 height 33
type input "Unknown"
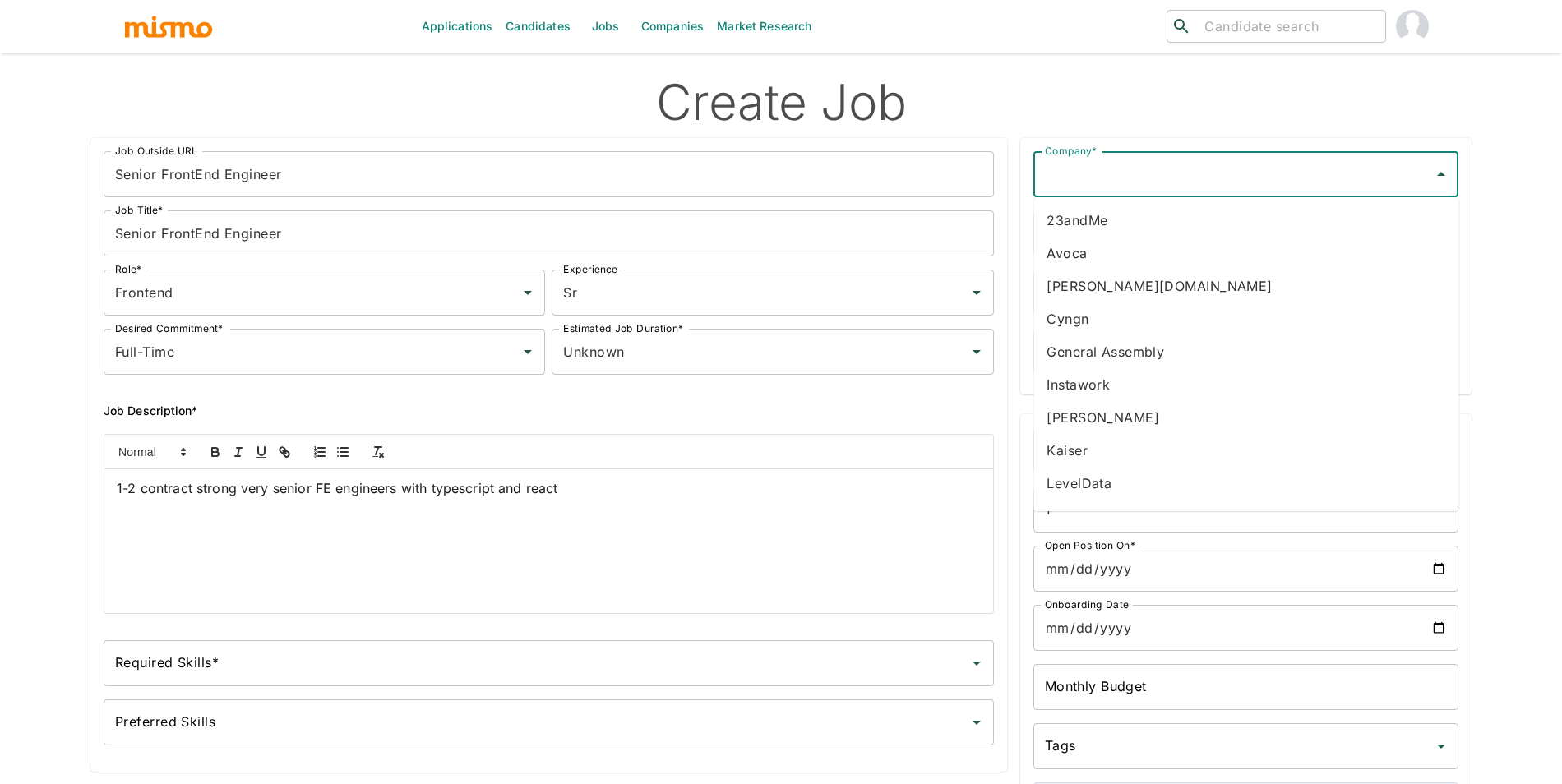
click at [1169, 165] on input "Company*" at bounding box center [1233, 174] width 386 height 32
click at [1152, 246] on li "Avoca" at bounding box center [1245, 253] width 425 height 33
type input "Avoca"
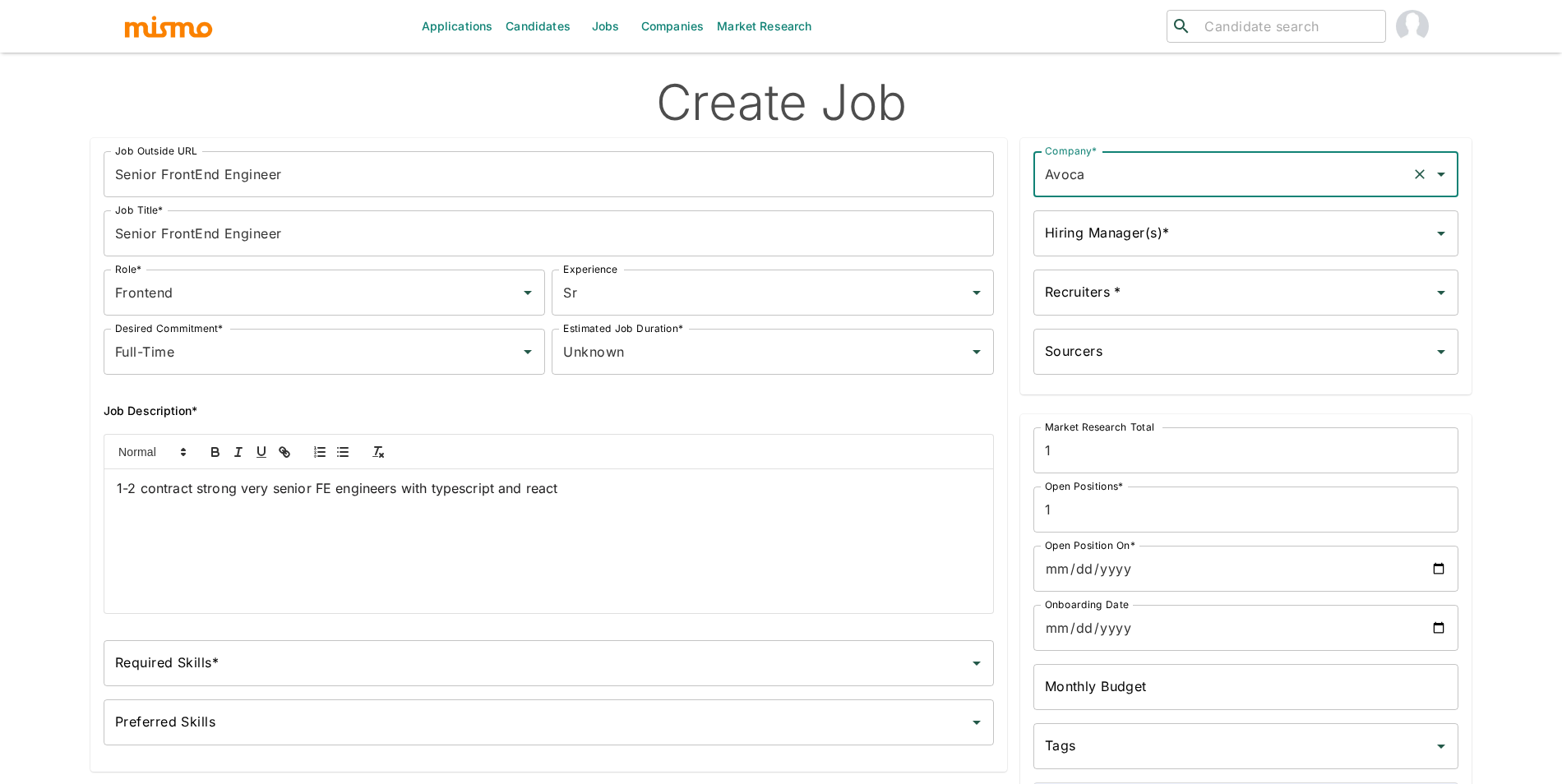
click at [1189, 235] on input "Hiring Manager(s)*" at bounding box center [1233, 233] width 386 height 32
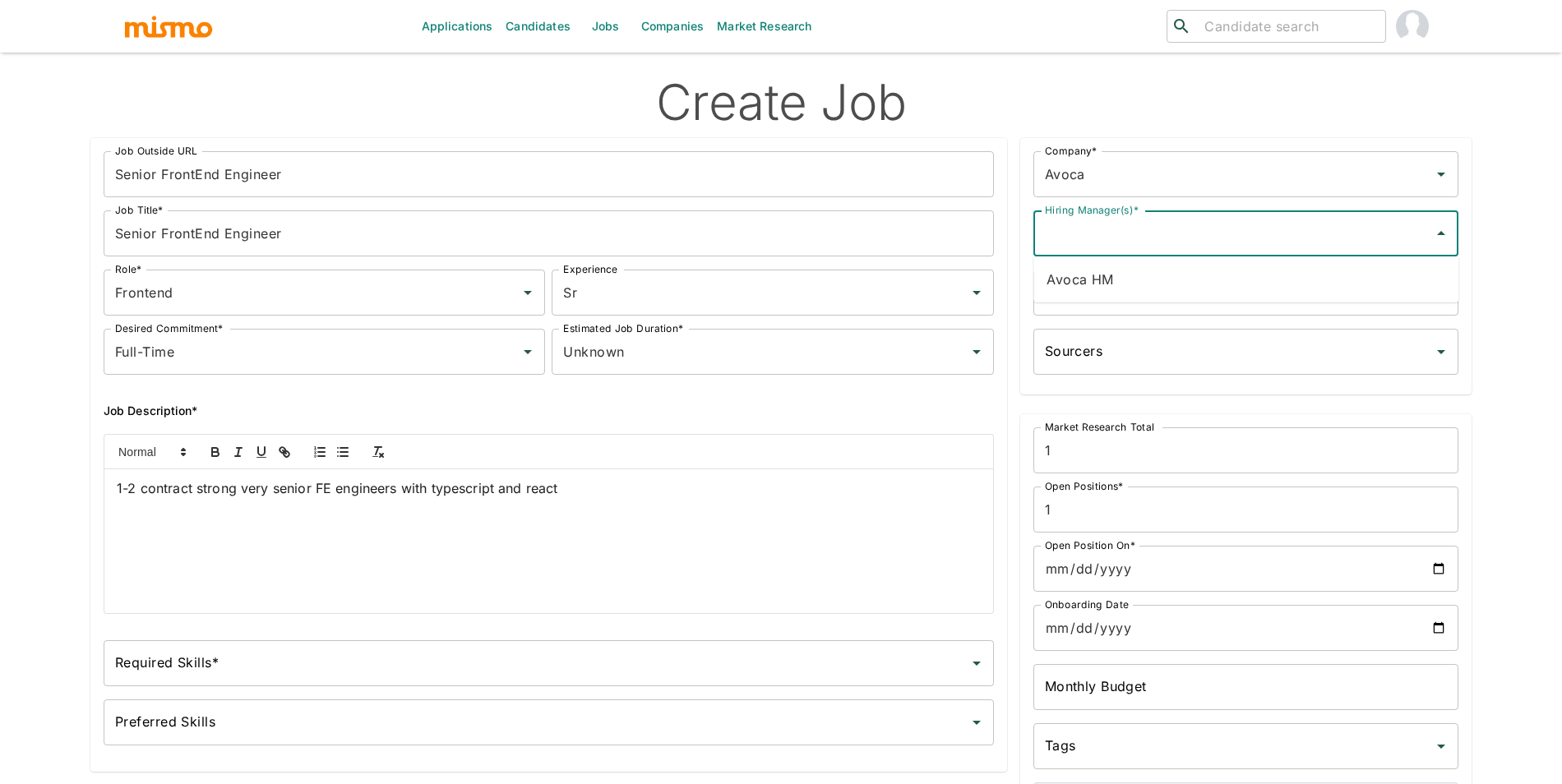
click at [1150, 284] on li "Avoca HM" at bounding box center [1245, 280] width 425 height 33
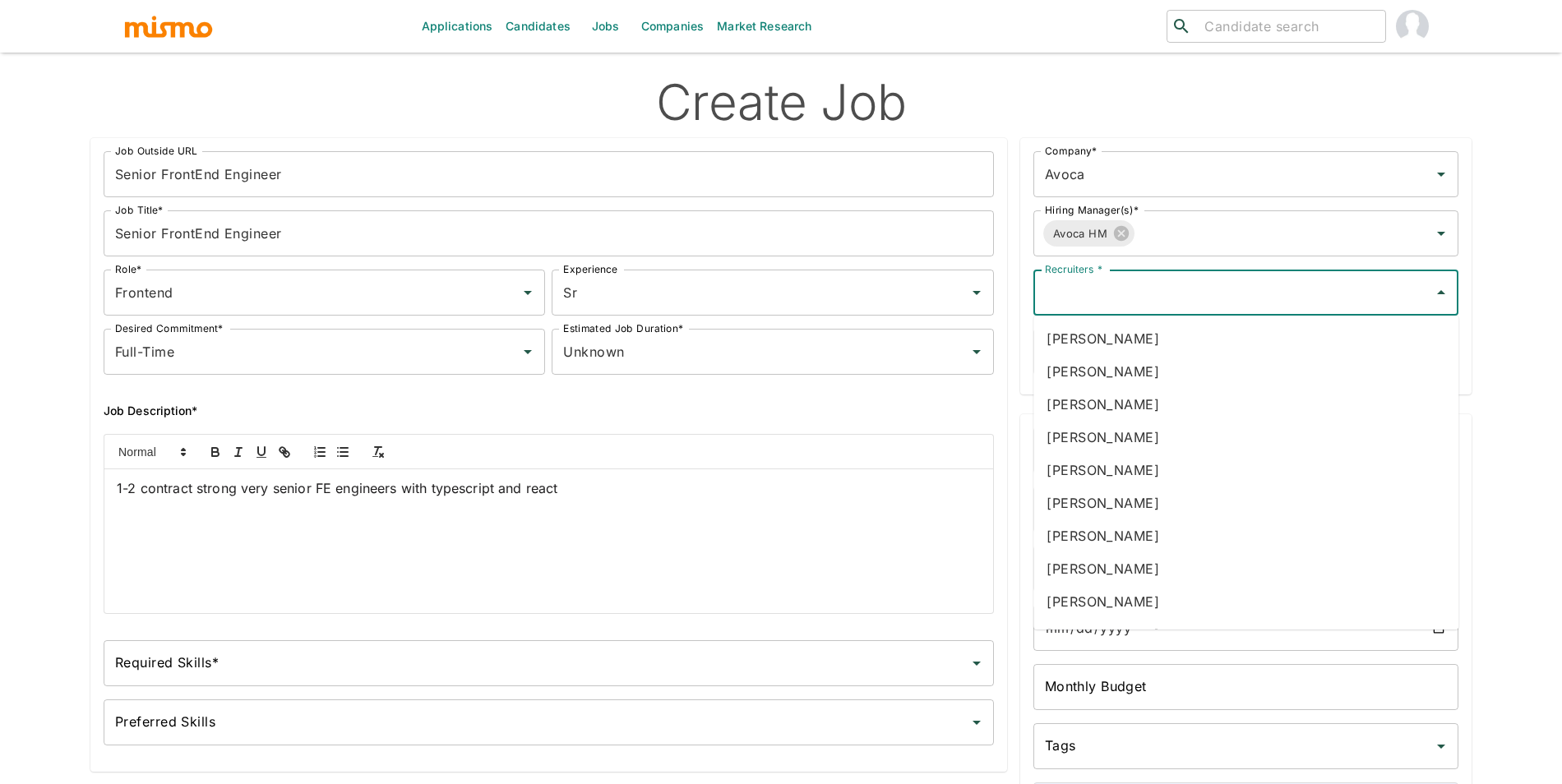
click at [1159, 280] on input "Recruiters *" at bounding box center [1233, 292] width 386 height 32
type input "luj"
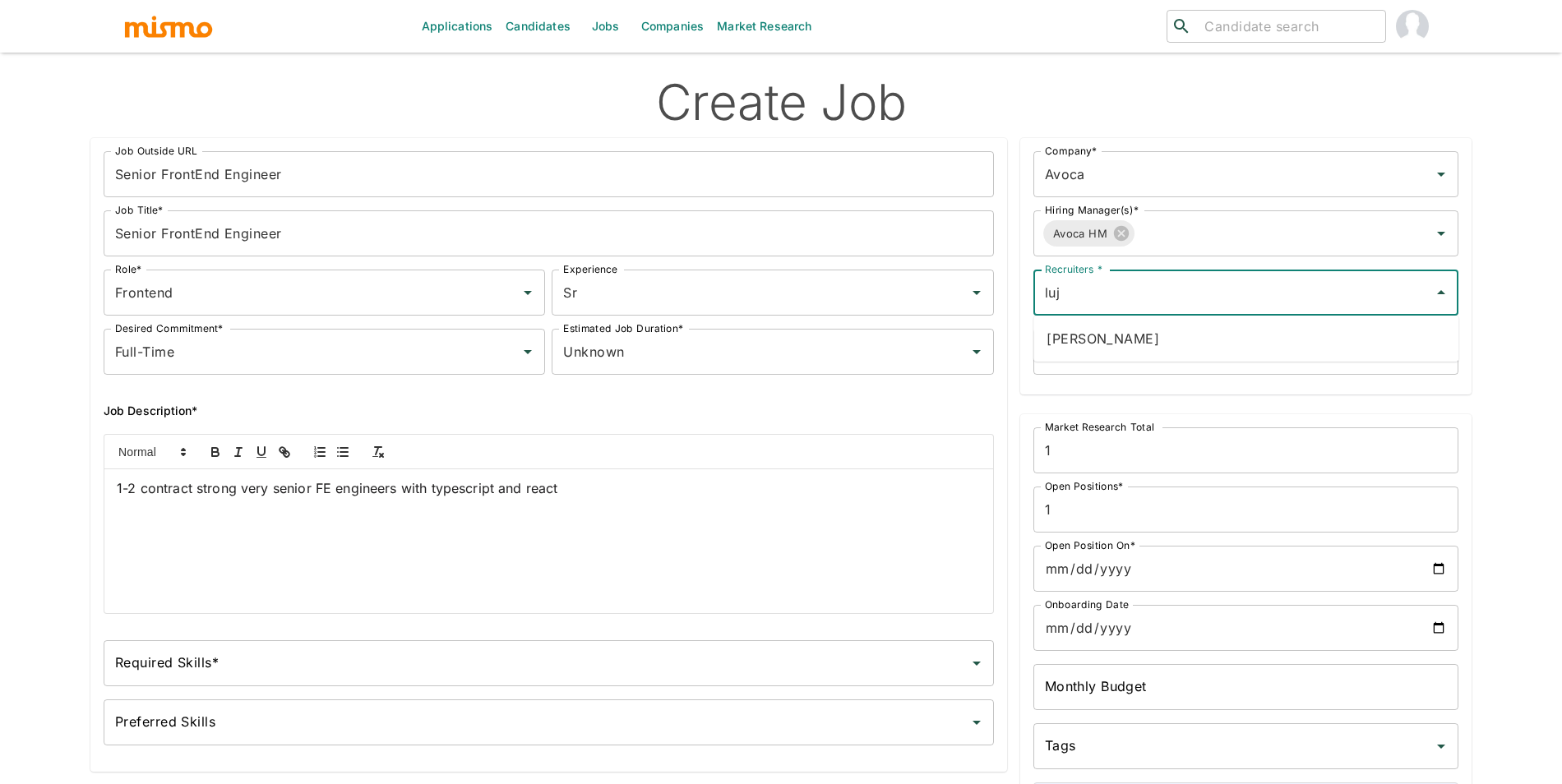
click at [1163, 336] on li "Maria Lujan Ciommo" at bounding box center [1245, 339] width 425 height 33
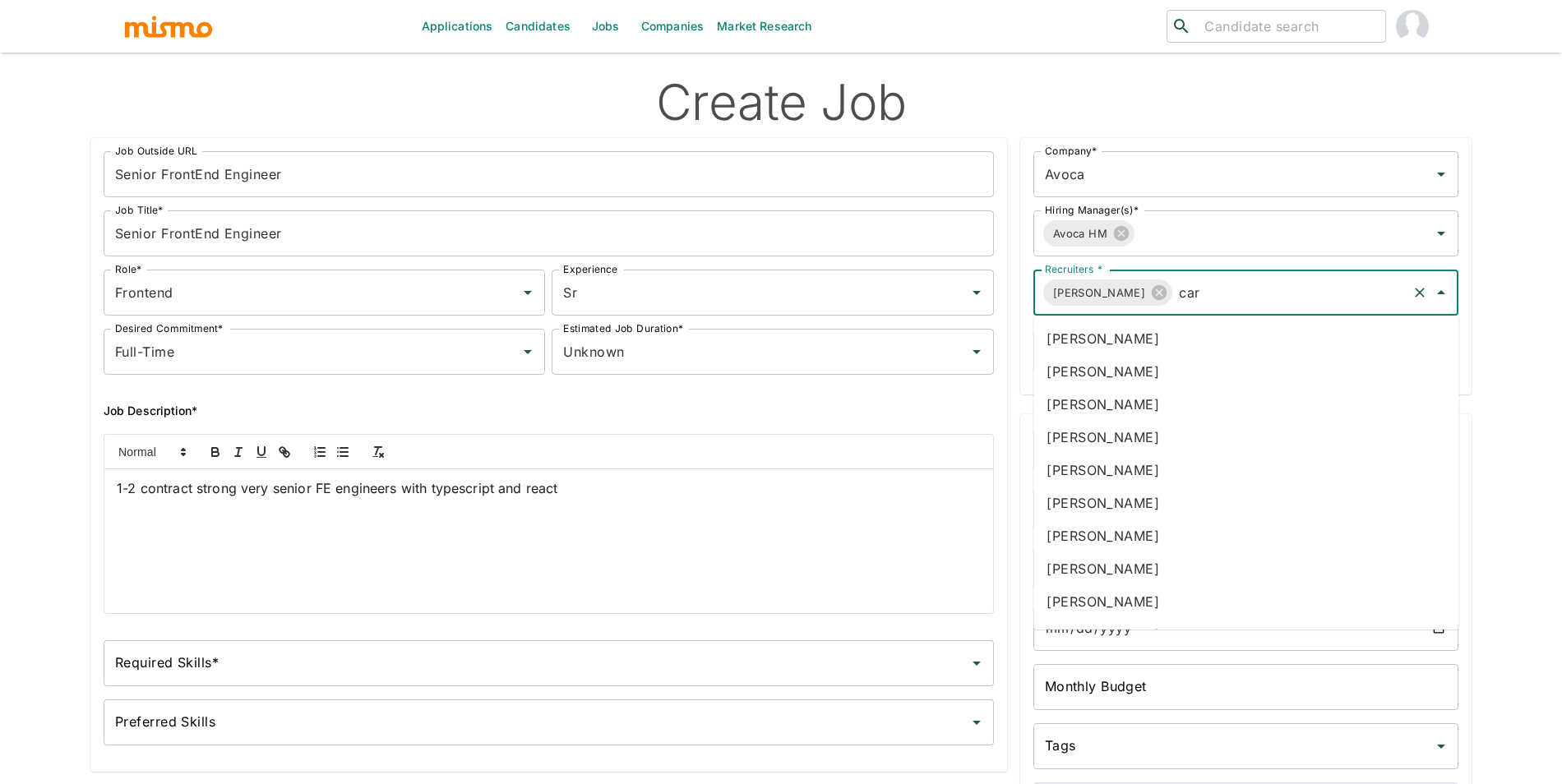
type input "carm"
click at [1238, 375] on li "Carmen Vilachá" at bounding box center [1245, 371] width 425 height 33
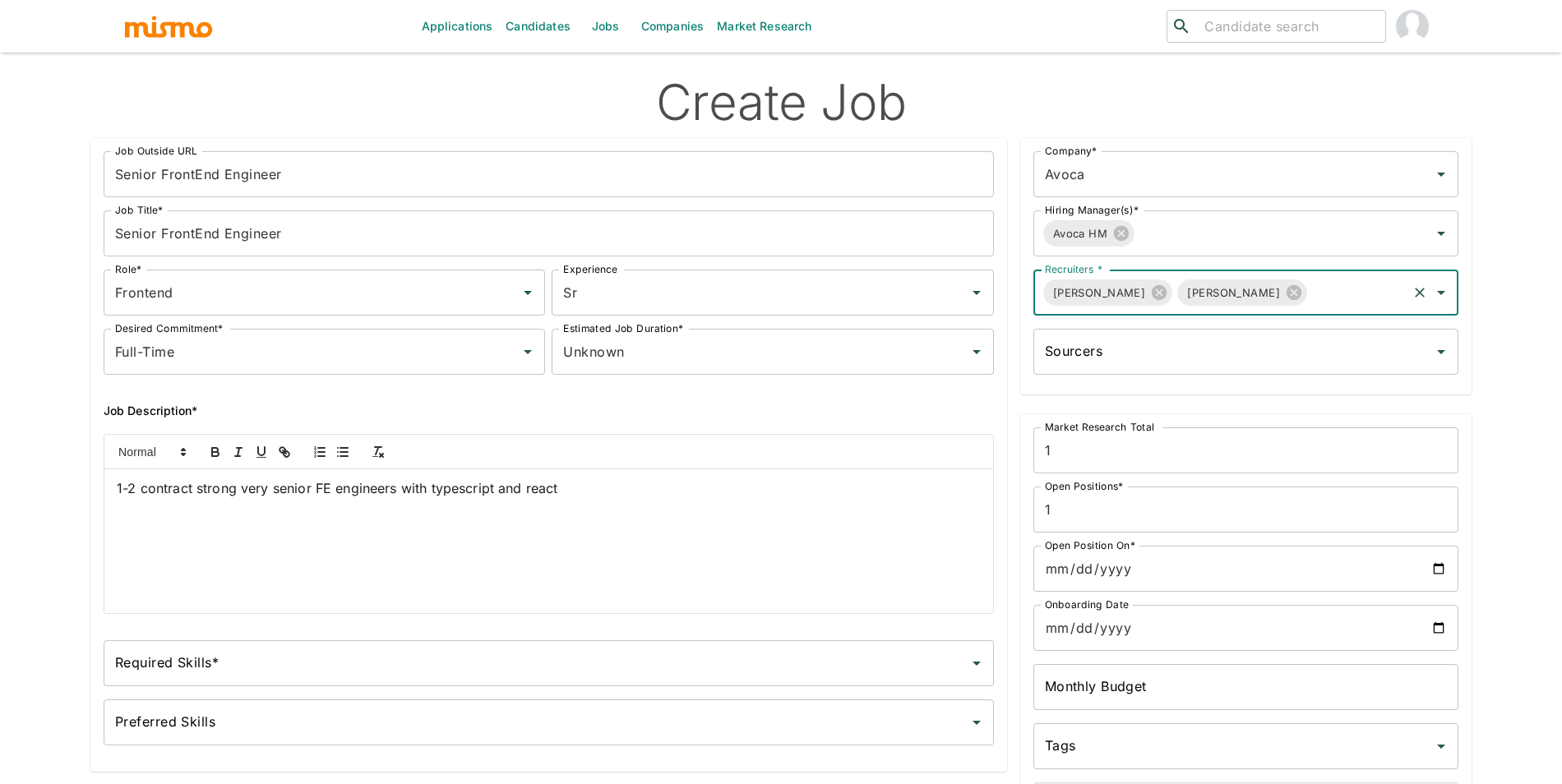
click at [1442, 560] on input "Open Position On*" at bounding box center [1245, 568] width 425 height 46
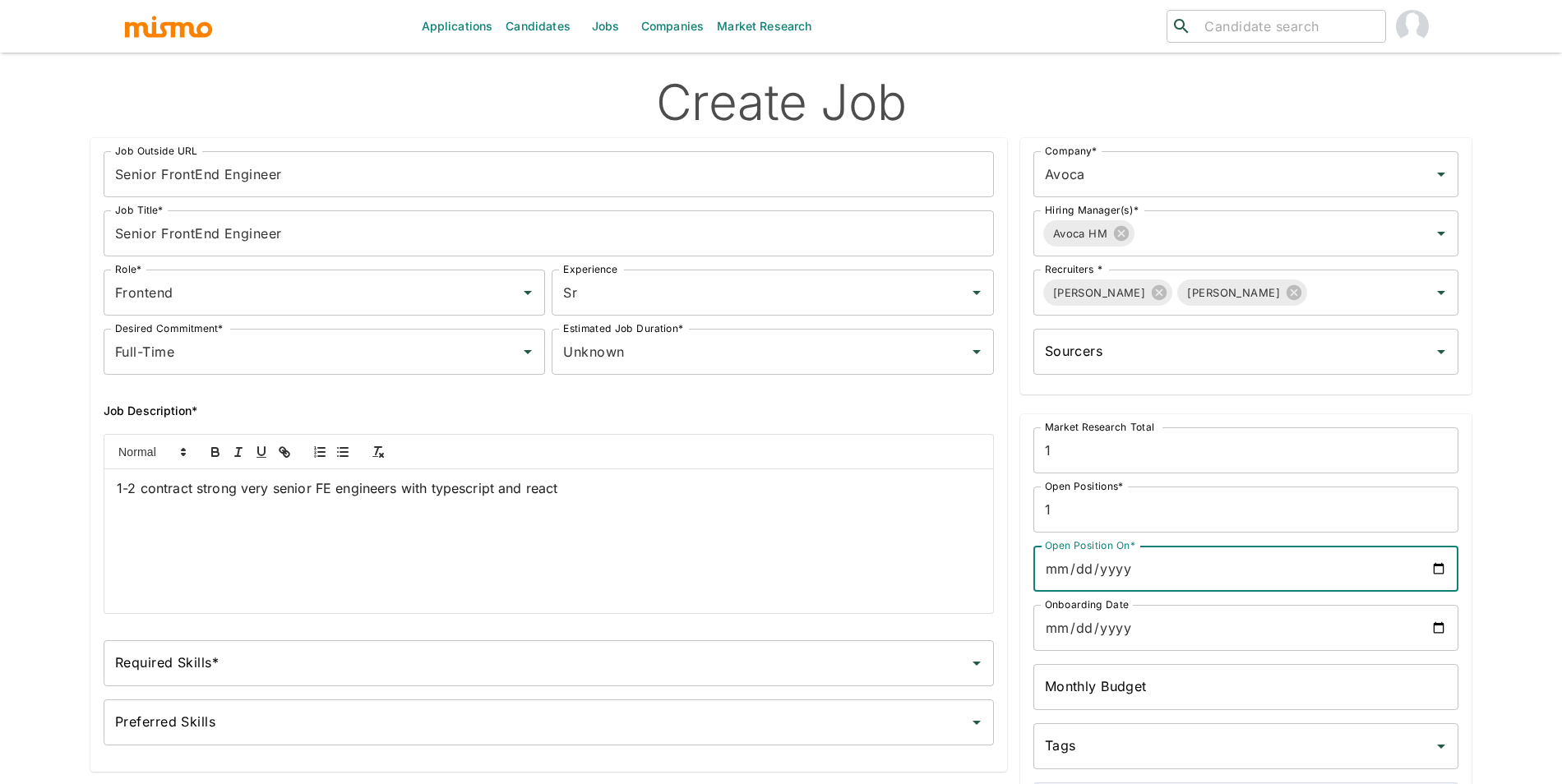
type input "2025-10-09"
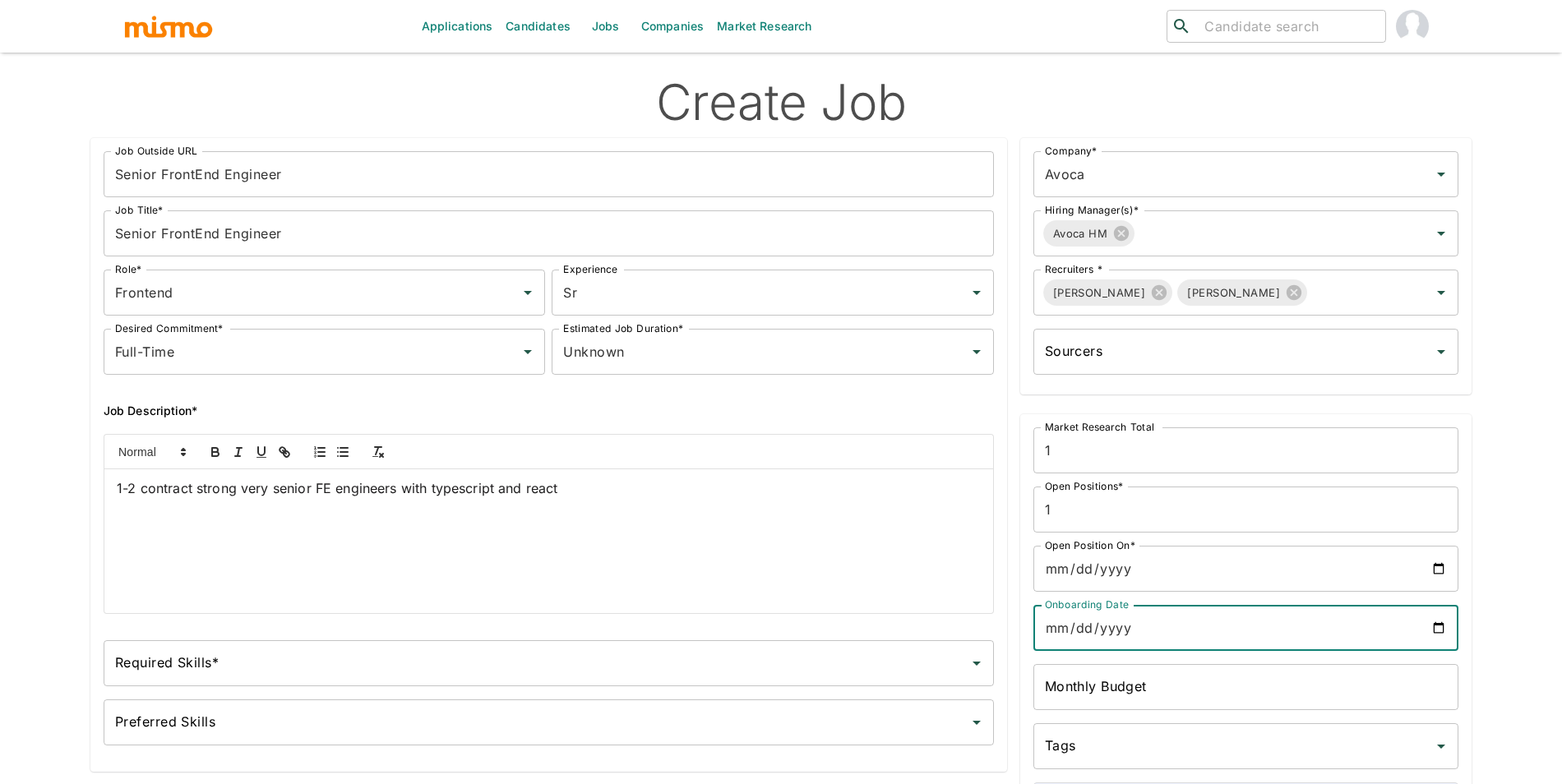
click at [1434, 612] on input "Onboarding Date" at bounding box center [1245, 627] width 425 height 46
click at [1437, 630] on input "Onboarding Date" at bounding box center [1245, 627] width 425 height 46
type input "2025-10-09"
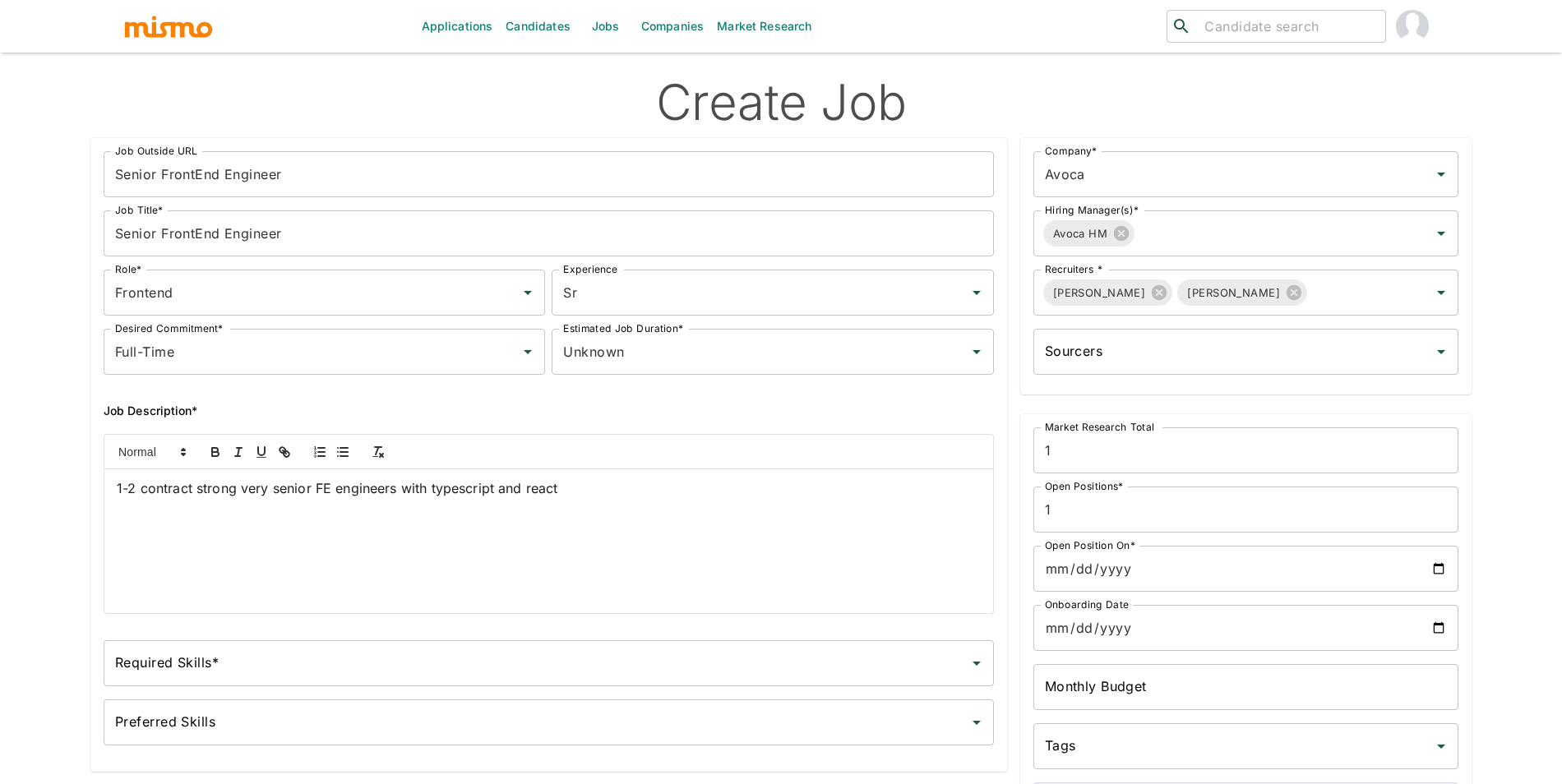
drag, startPoint x: 1555, startPoint y: 200, endPoint x: 1557, endPoint y: 293, distance: 93.0
click at [1557, 293] on div "Applications Candidates Jobs Companies Market Research ​ ​ Create Job Job Outsi…" at bounding box center [781, 411] width 1562 height 823
click at [334, 663] on input "Required Skills*" at bounding box center [537, 664] width 851 height 32
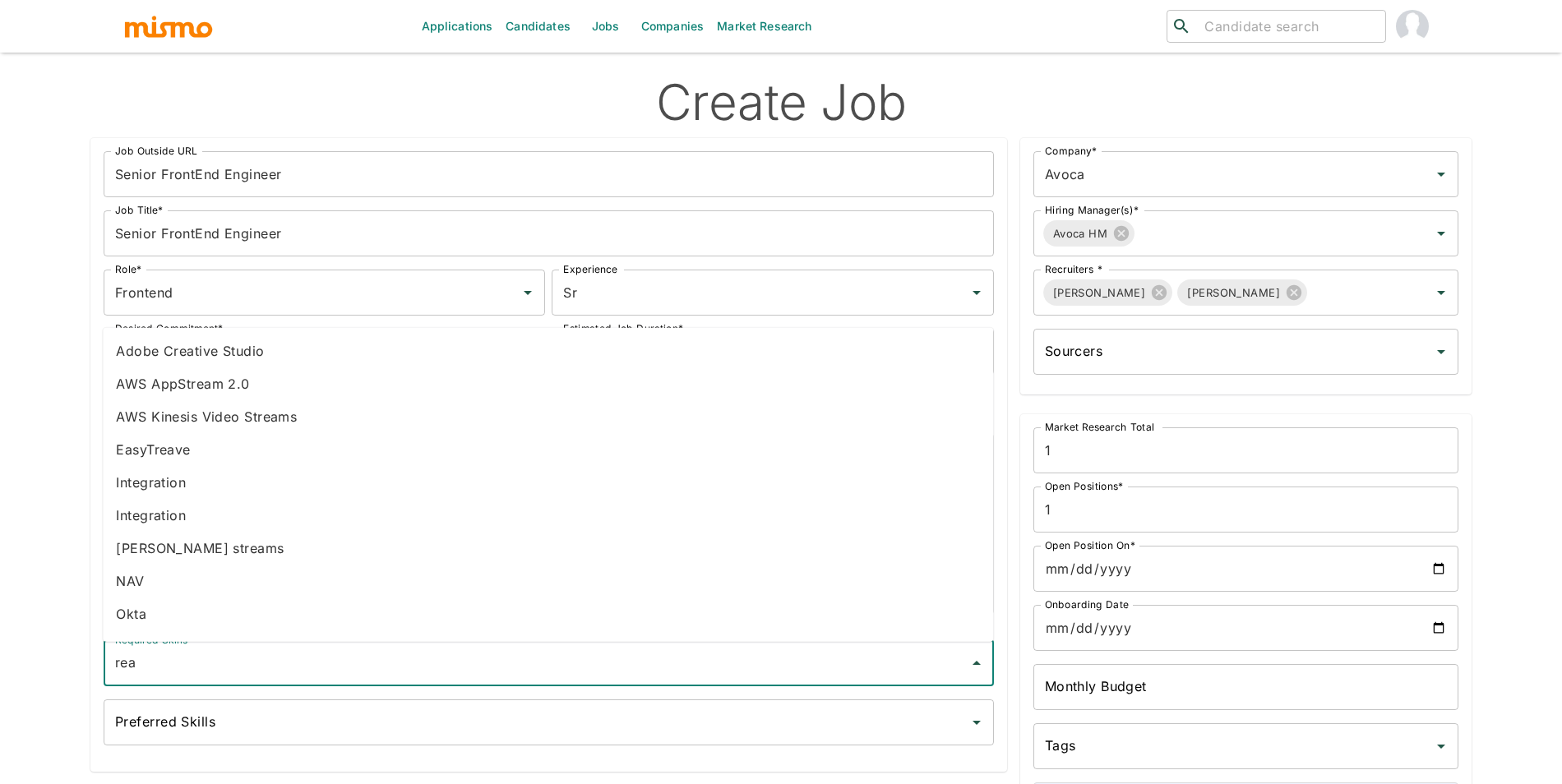
type input "reac"
click at [170, 520] on li "React" at bounding box center [548, 515] width 890 height 33
type input "type"
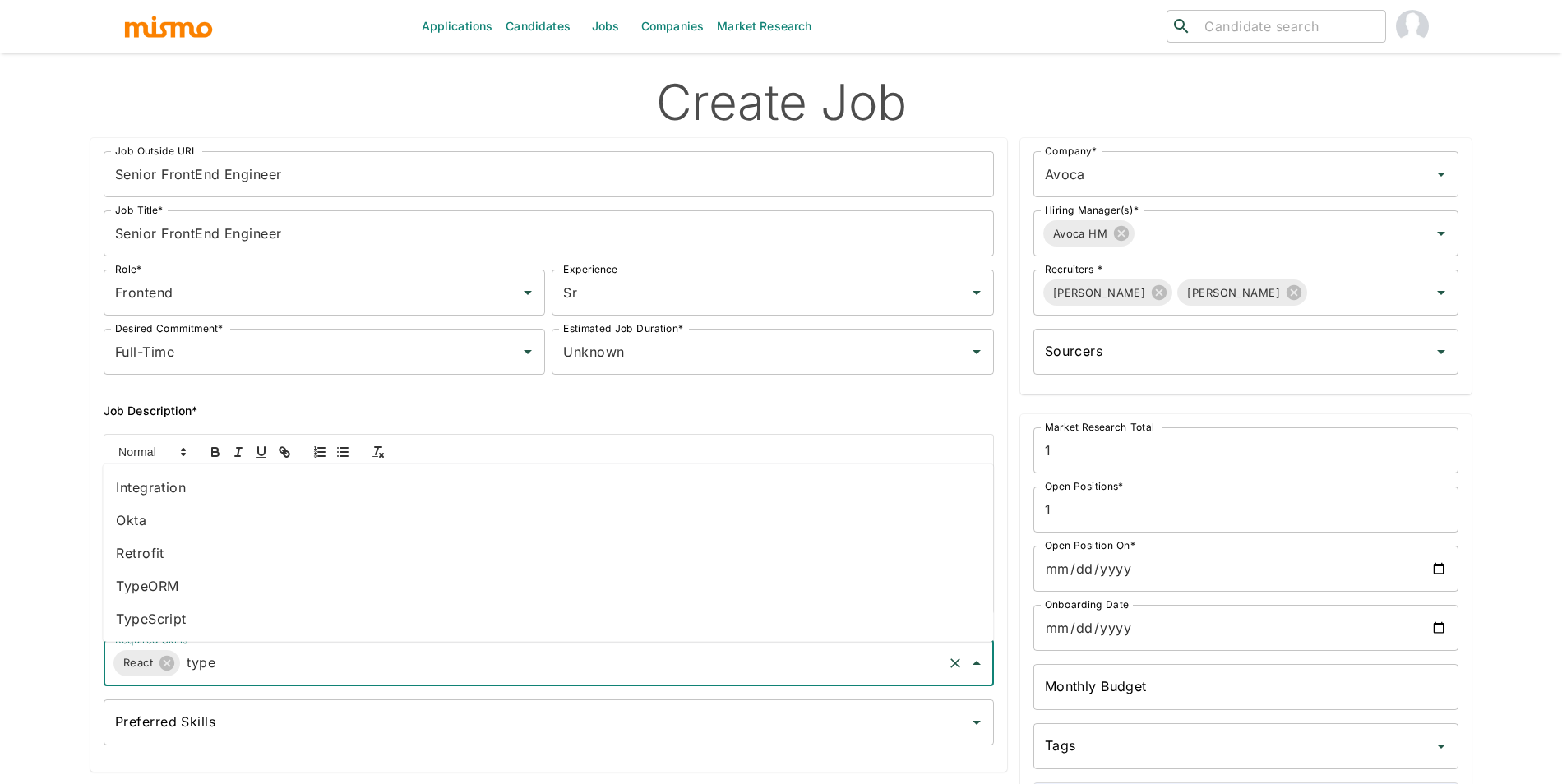
click at [174, 621] on li "TypeScript" at bounding box center [548, 619] width 890 height 33
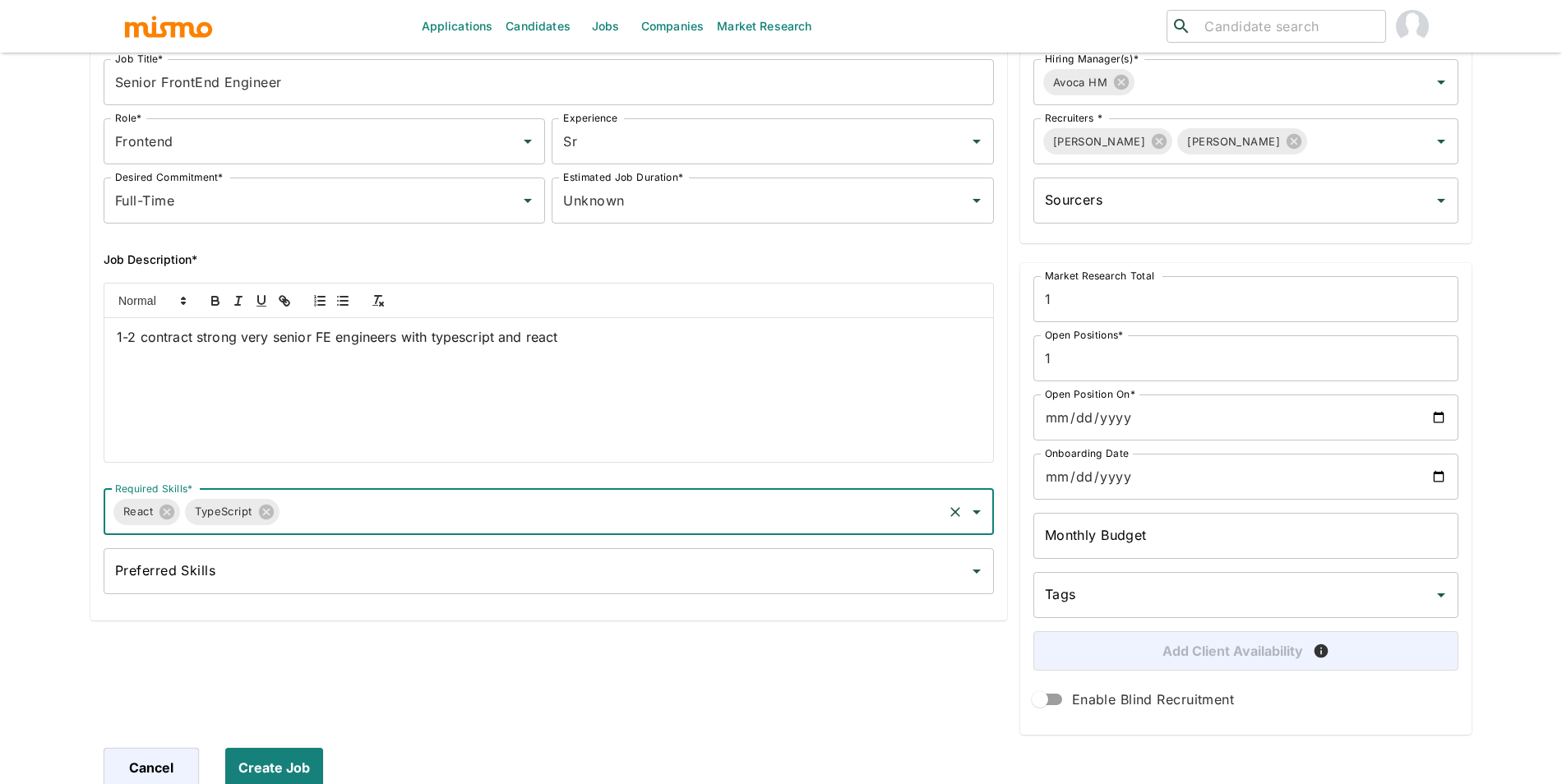
scroll to position [154, 0]
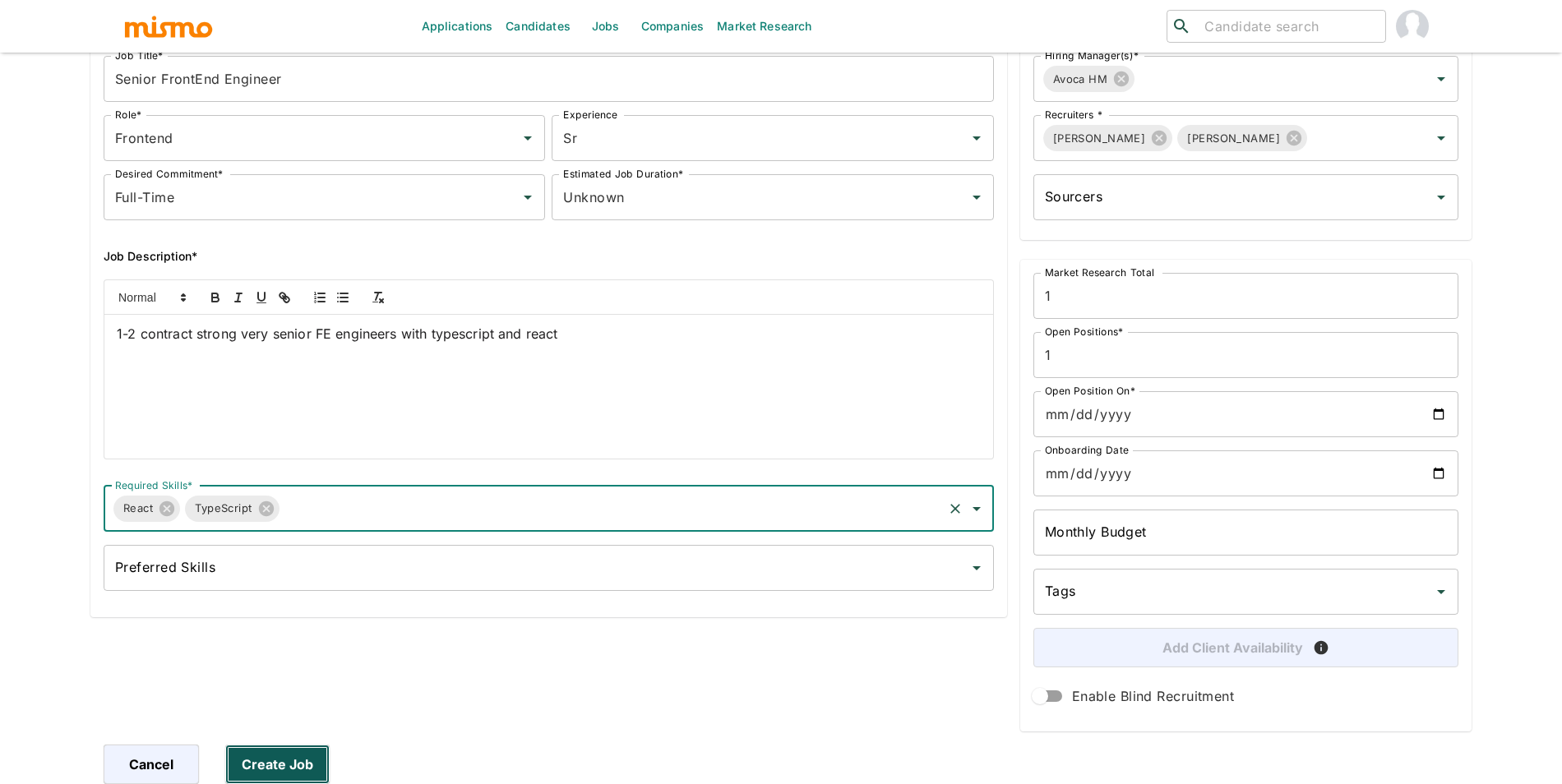
click at [257, 752] on button "Create Job" at bounding box center [278, 763] width 105 height 39
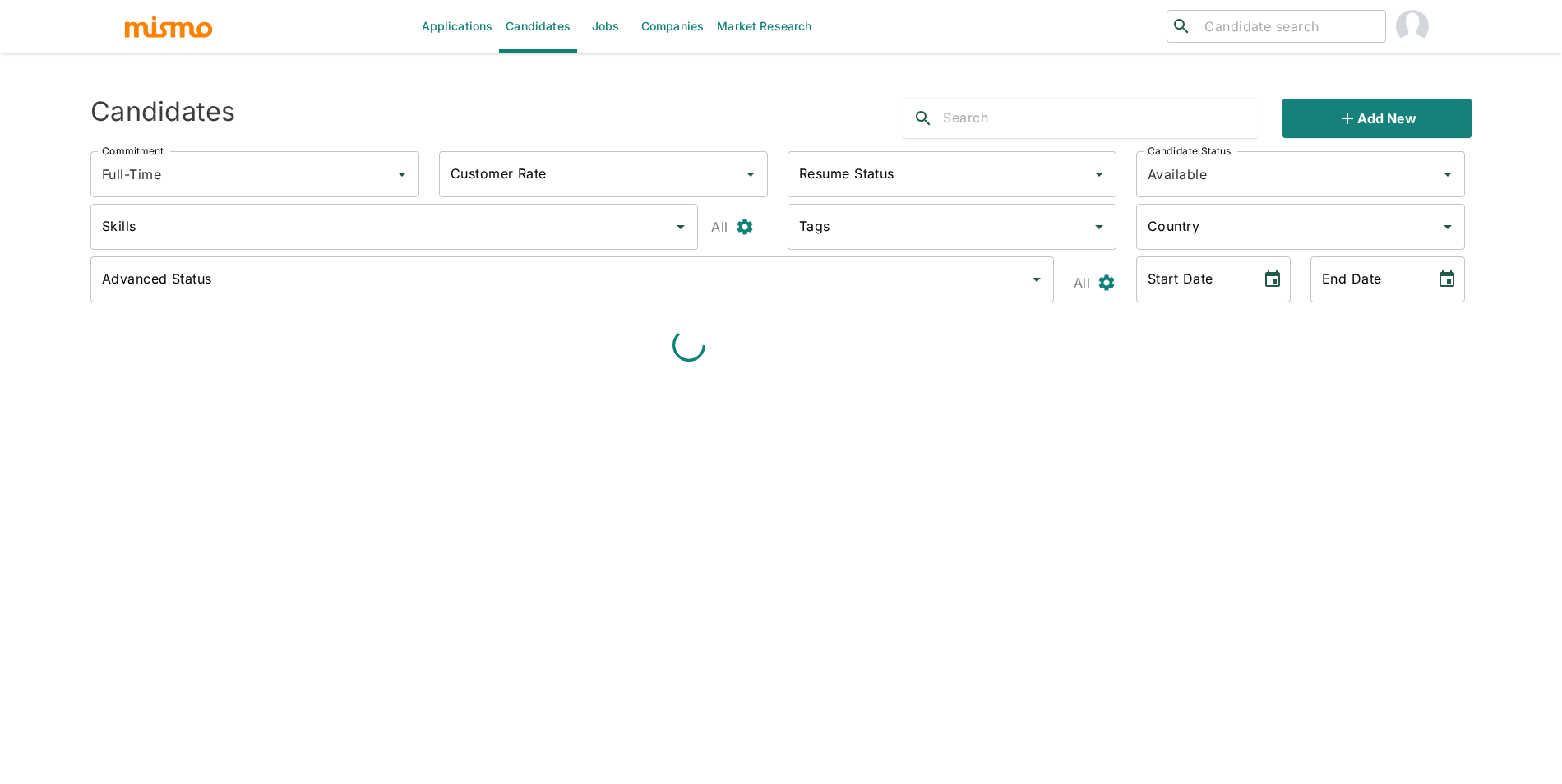
click at [617, 28] on link "Jobs" at bounding box center [605, 26] width 57 height 52
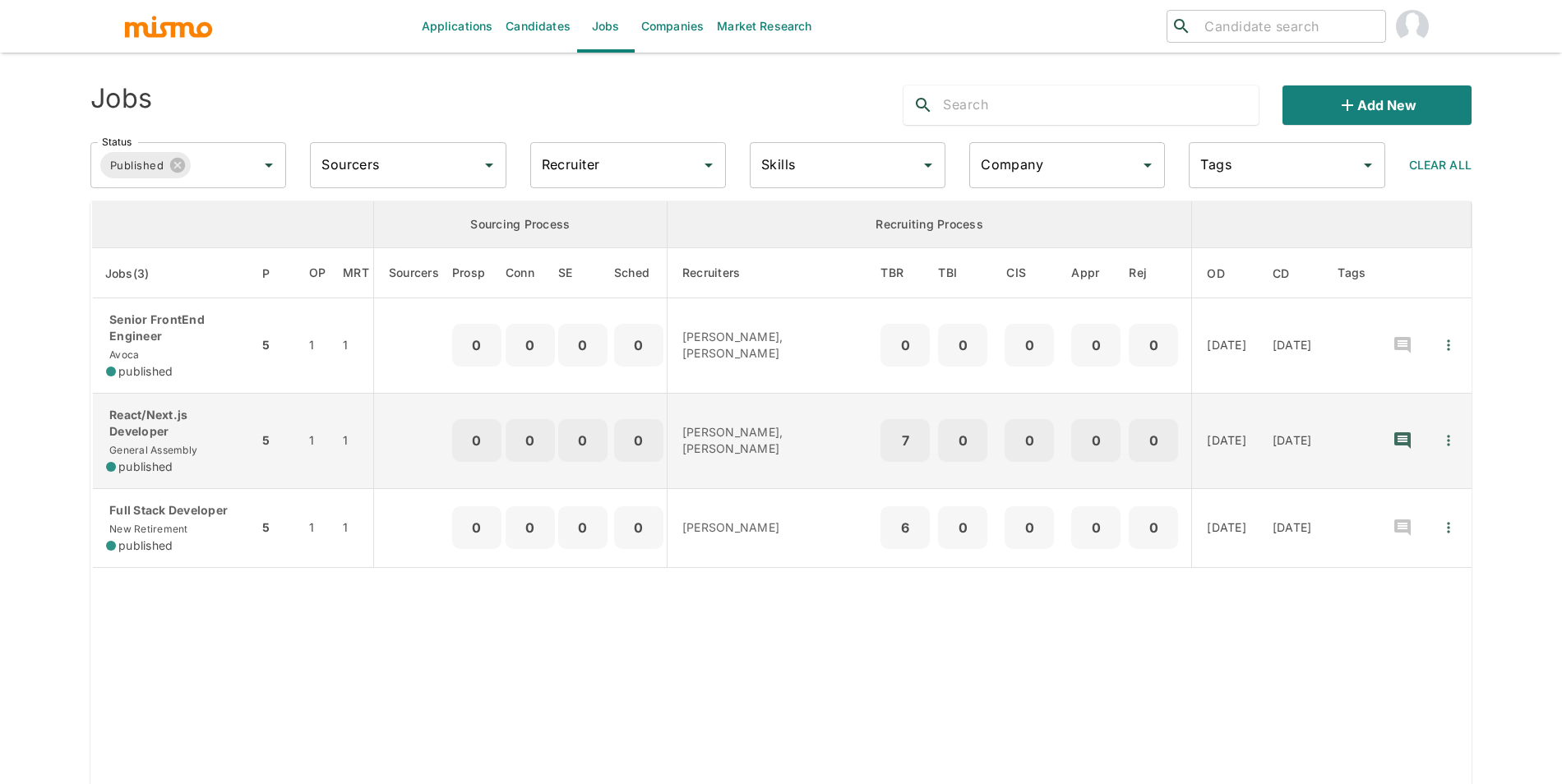
click at [208, 449] on div "React/Next.js Developer General Assembly published" at bounding box center [175, 441] width 139 height 68
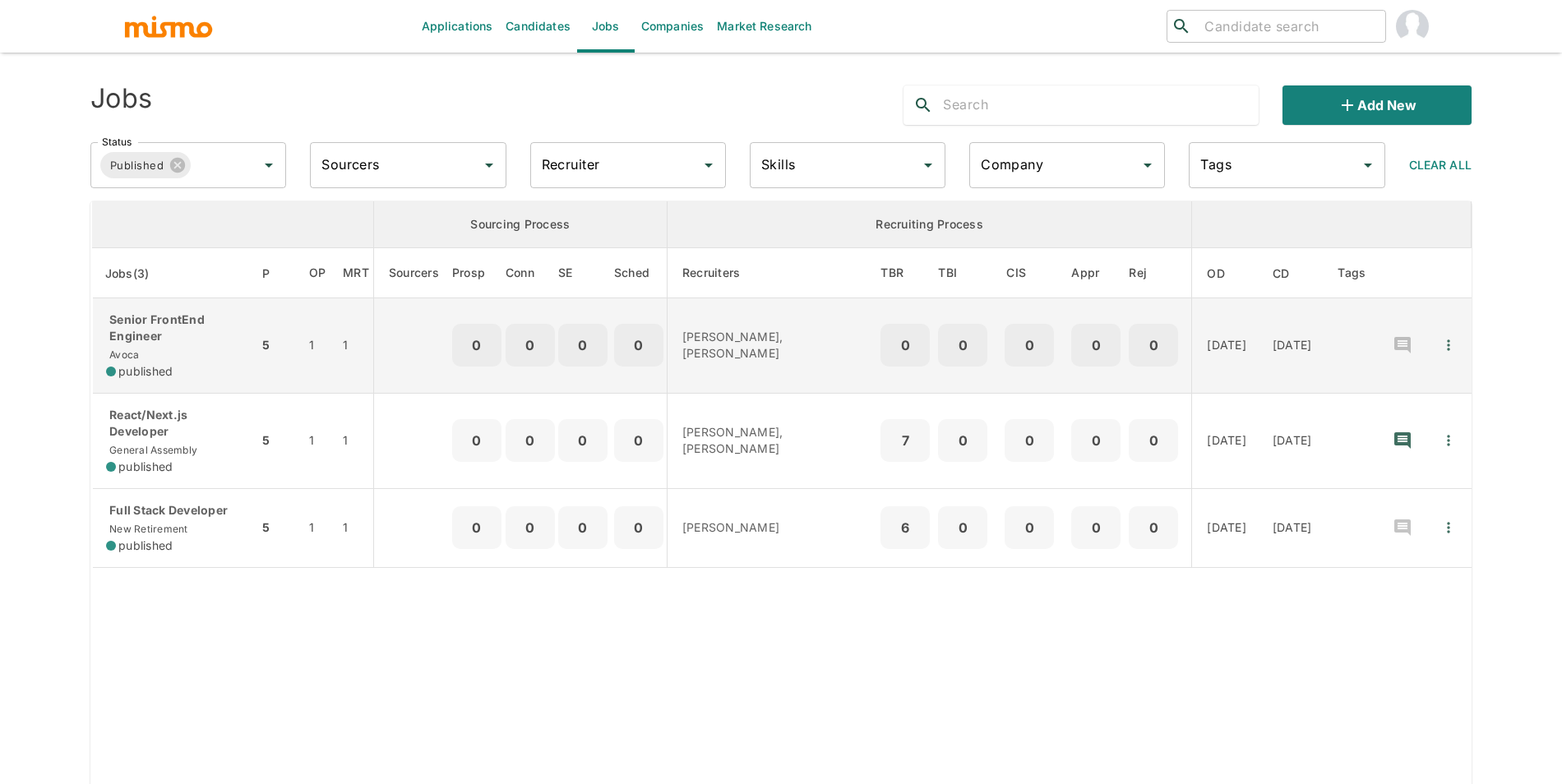
click at [180, 352] on div "Senior FrontEnd Engineer [PERSON_NAME] published" at bounding box center [175, 345] width 139 height 68
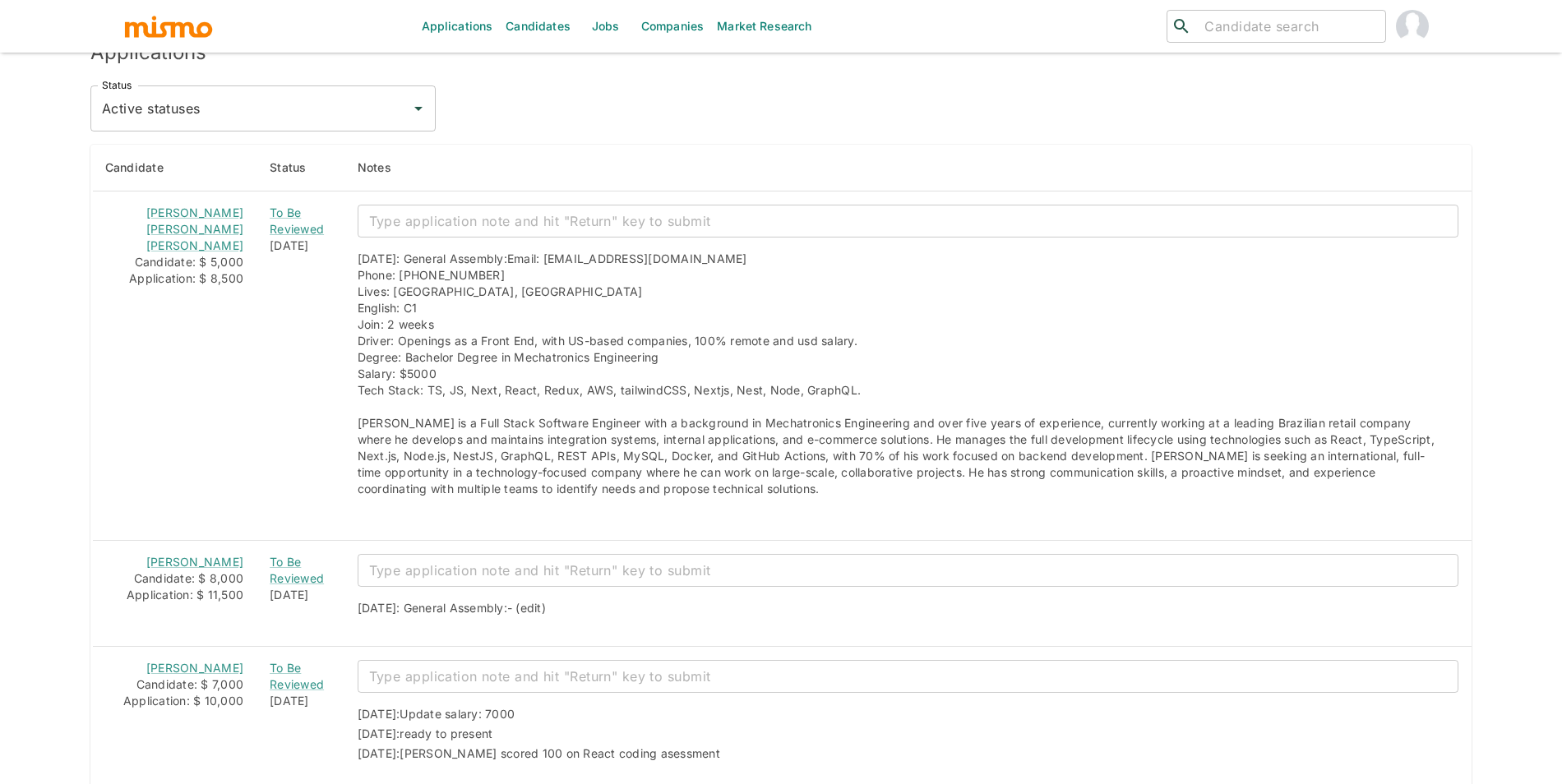
scroll to position [1380, 0]
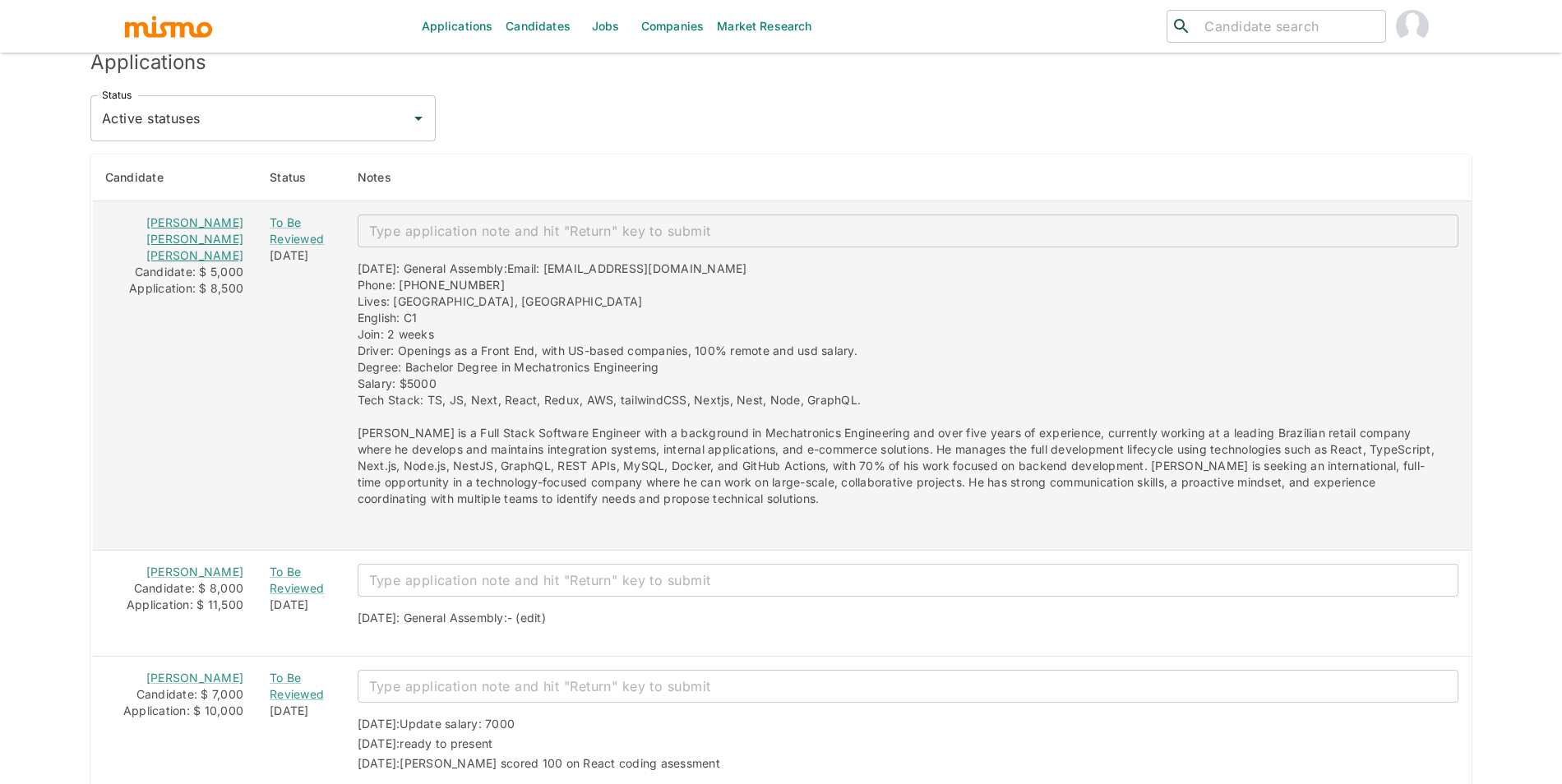
click at [172, 223] on link "João Vitor de Melo Peixoto" at bounding box center [194, 238] width 97 height 47
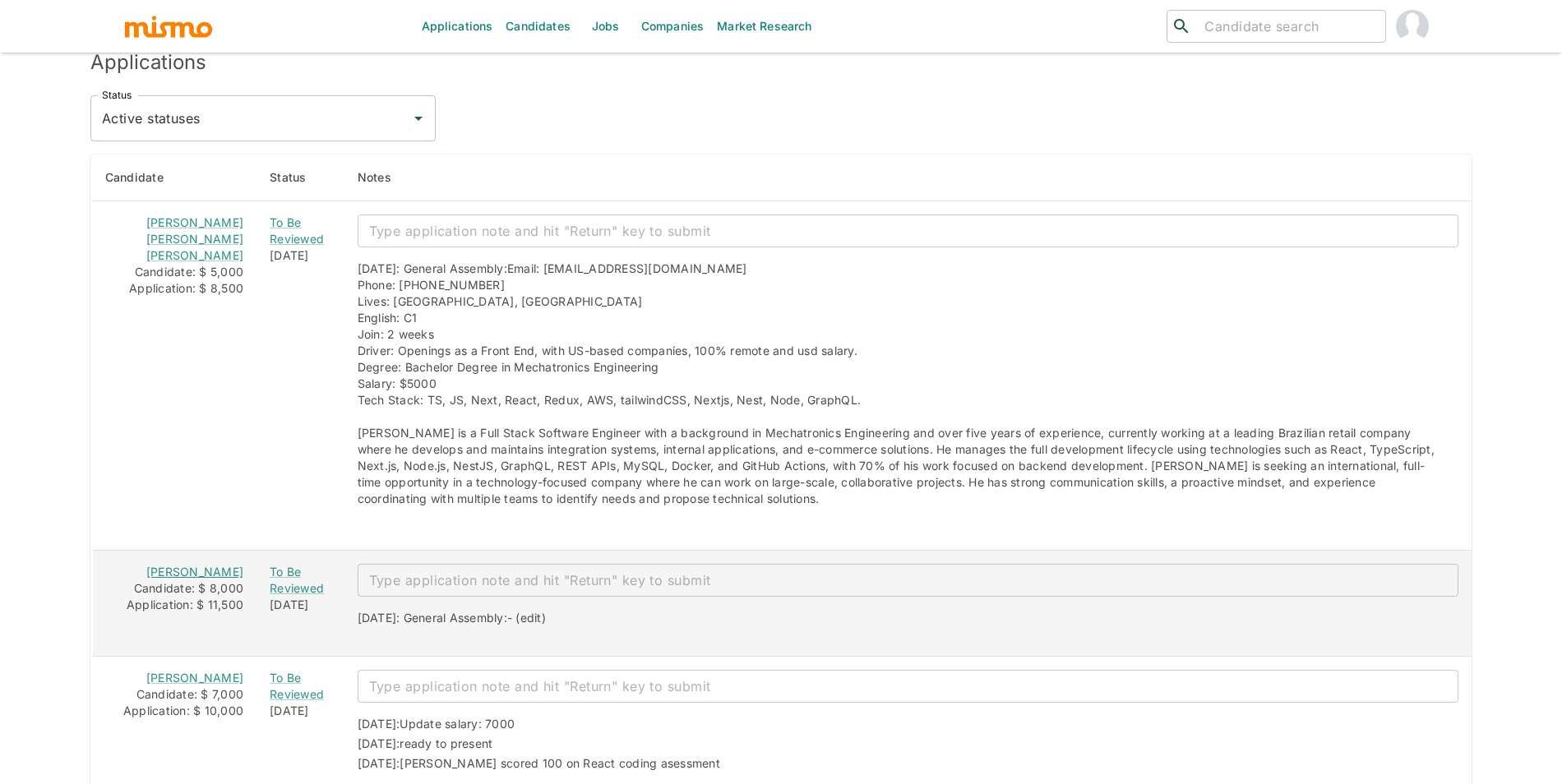
click at [176, 571] on link "Ramir Mesquita" at bounding box center [194, 571] width 97 height 14
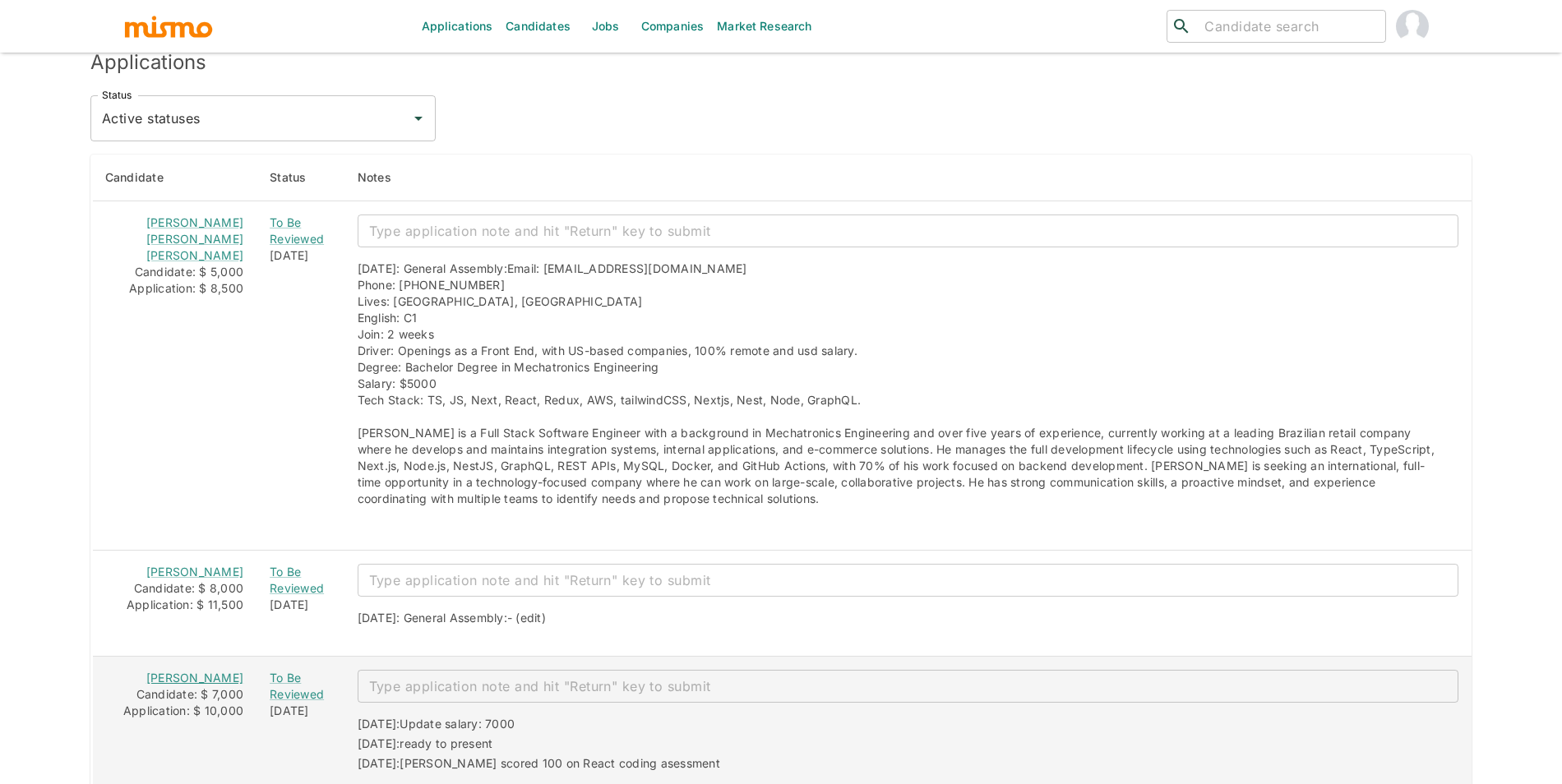
click at [146, 682] on link "Marcus Marques" at bounding box center [194, 677] width 97 height 14
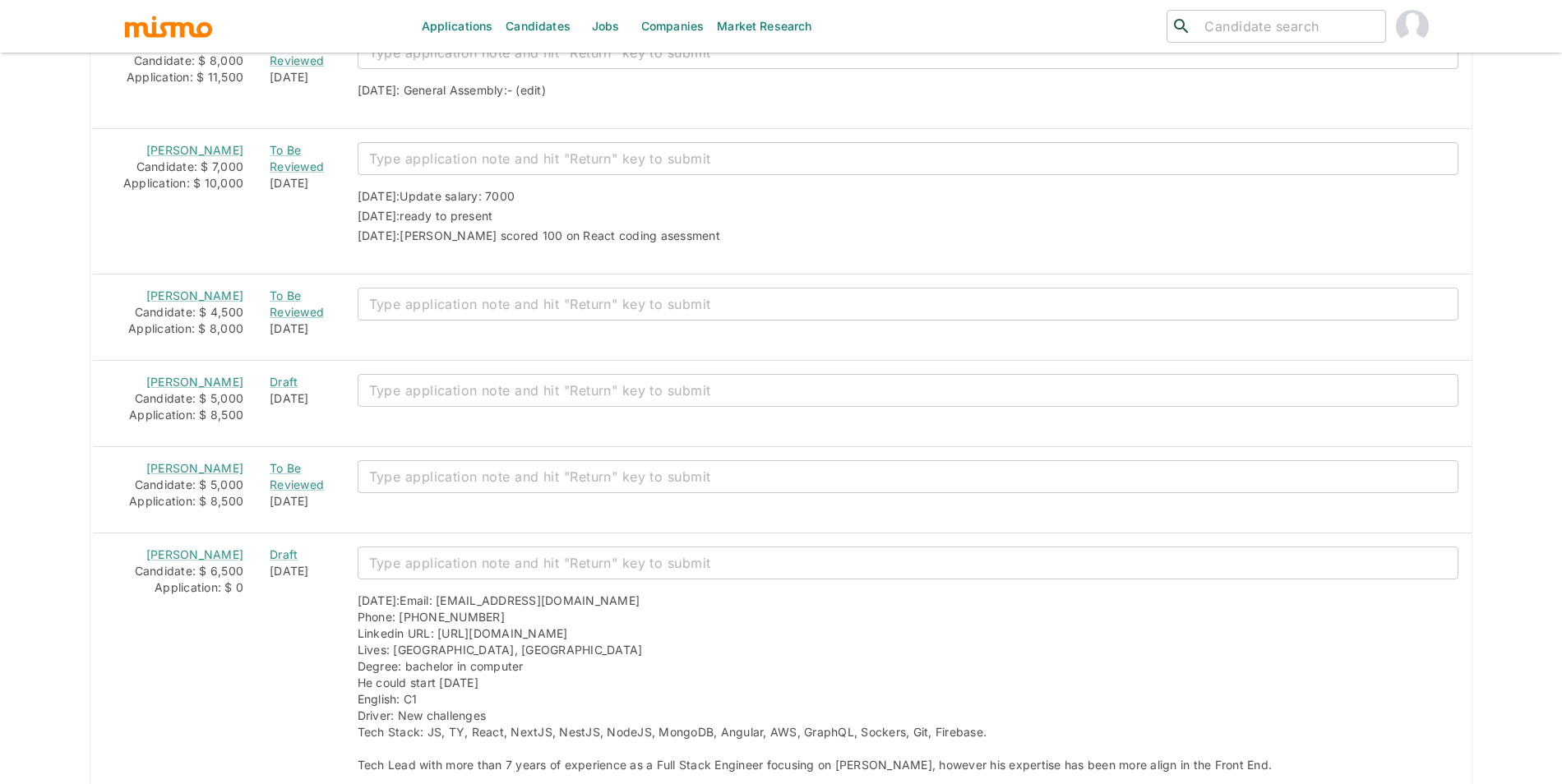
scroll to position [1923, 0]
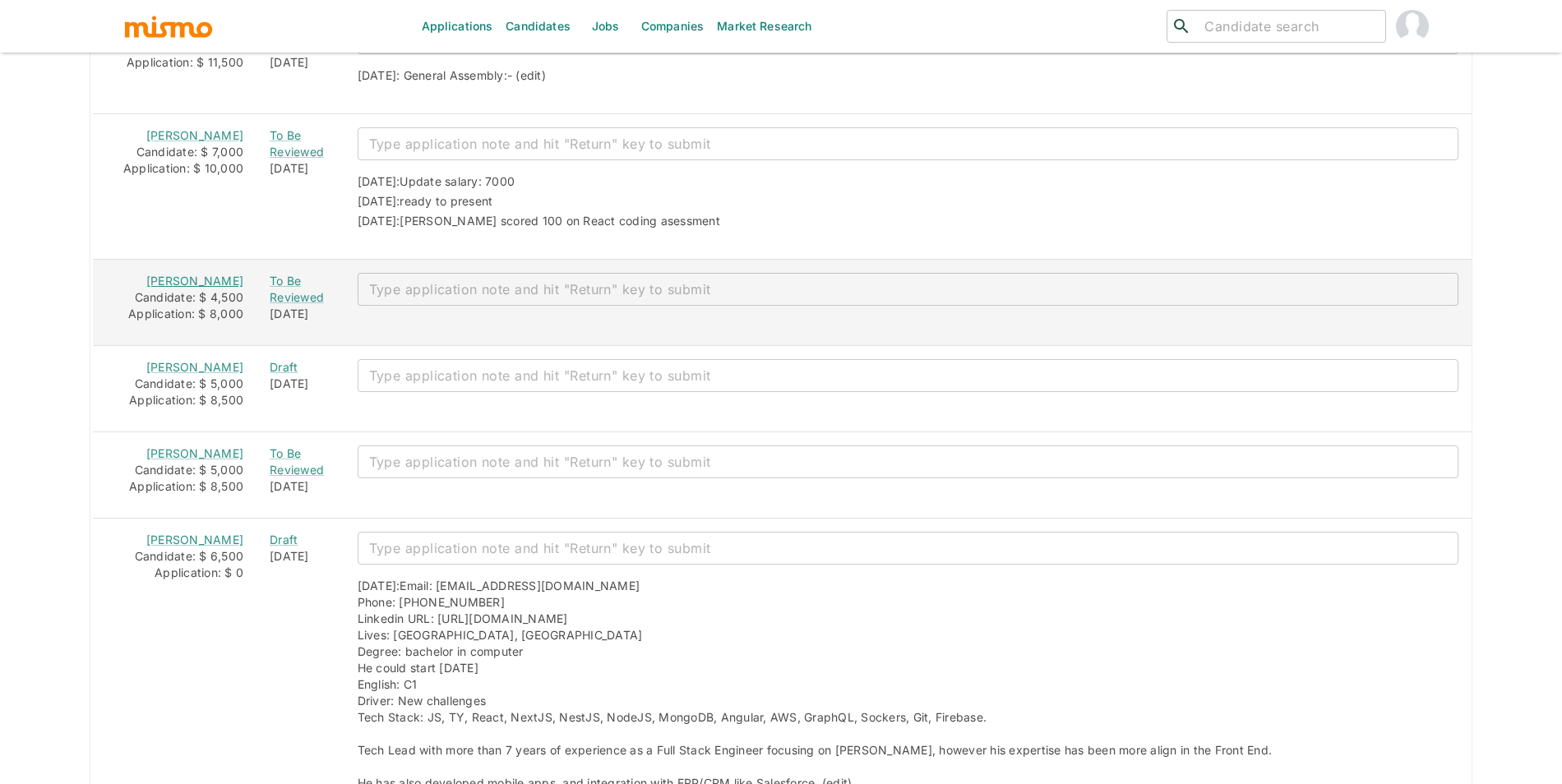
click at [169, 287] on link "Eduardo Diogo" at bounding box center [194, 280] width 97 height 14
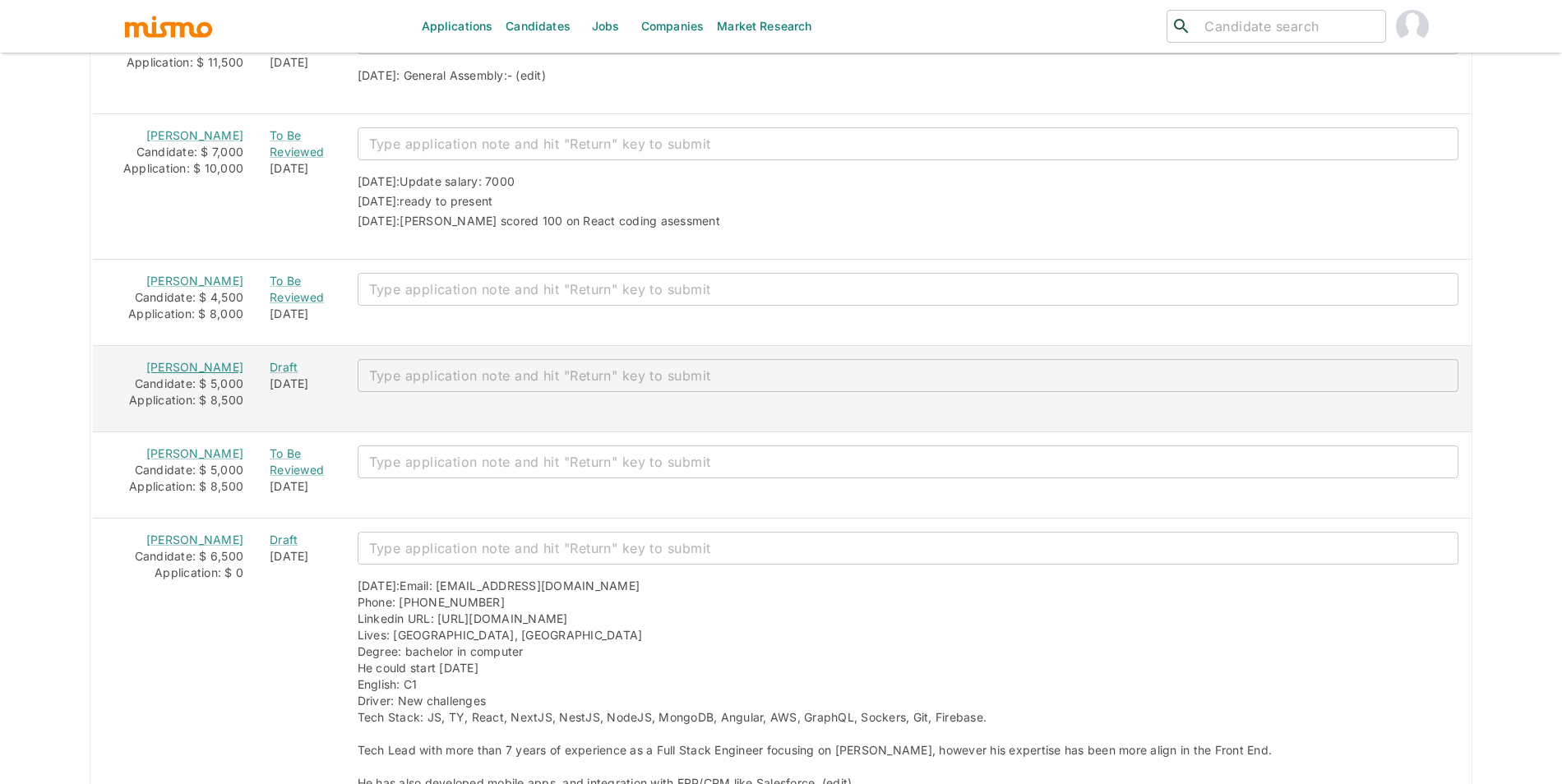
click at [190, 374] on link "Andrés Manotas" at bounding box center [194, 366] width 97 height 14
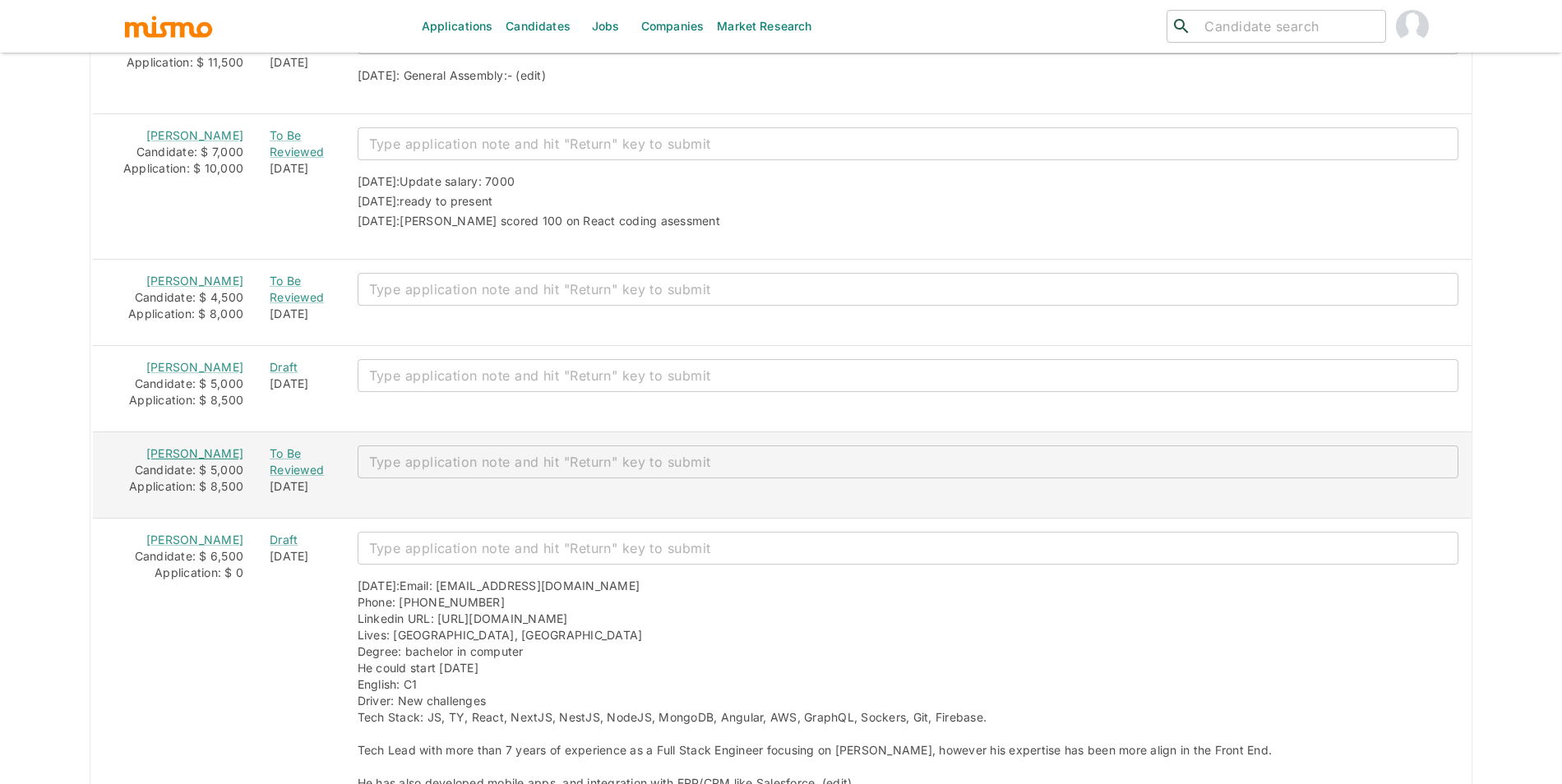
click at [190, 460] on link "Julio Lopes" at bounding box center [194, 453] width 97 height 14
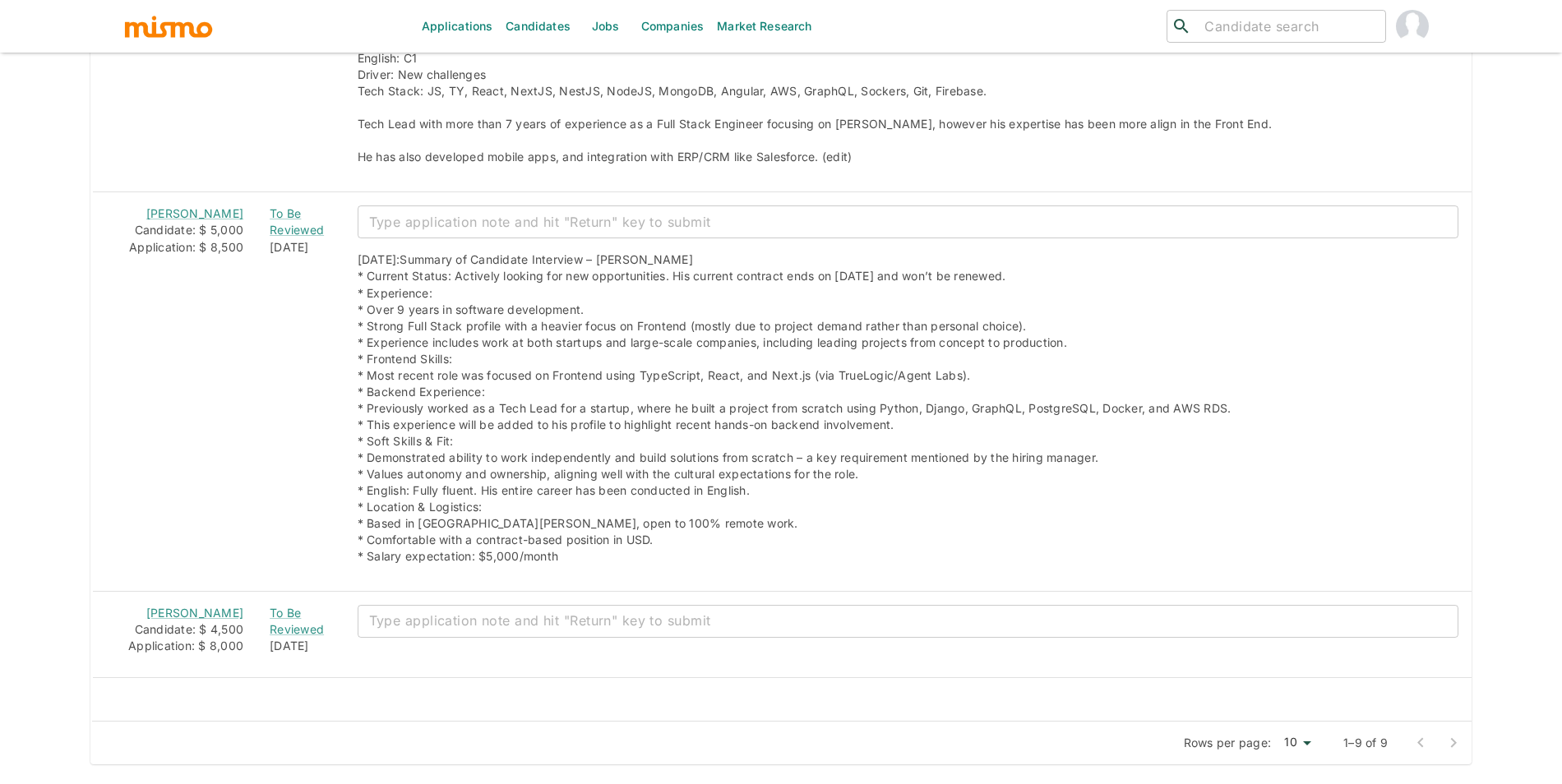
scroll to position [2603, 0]
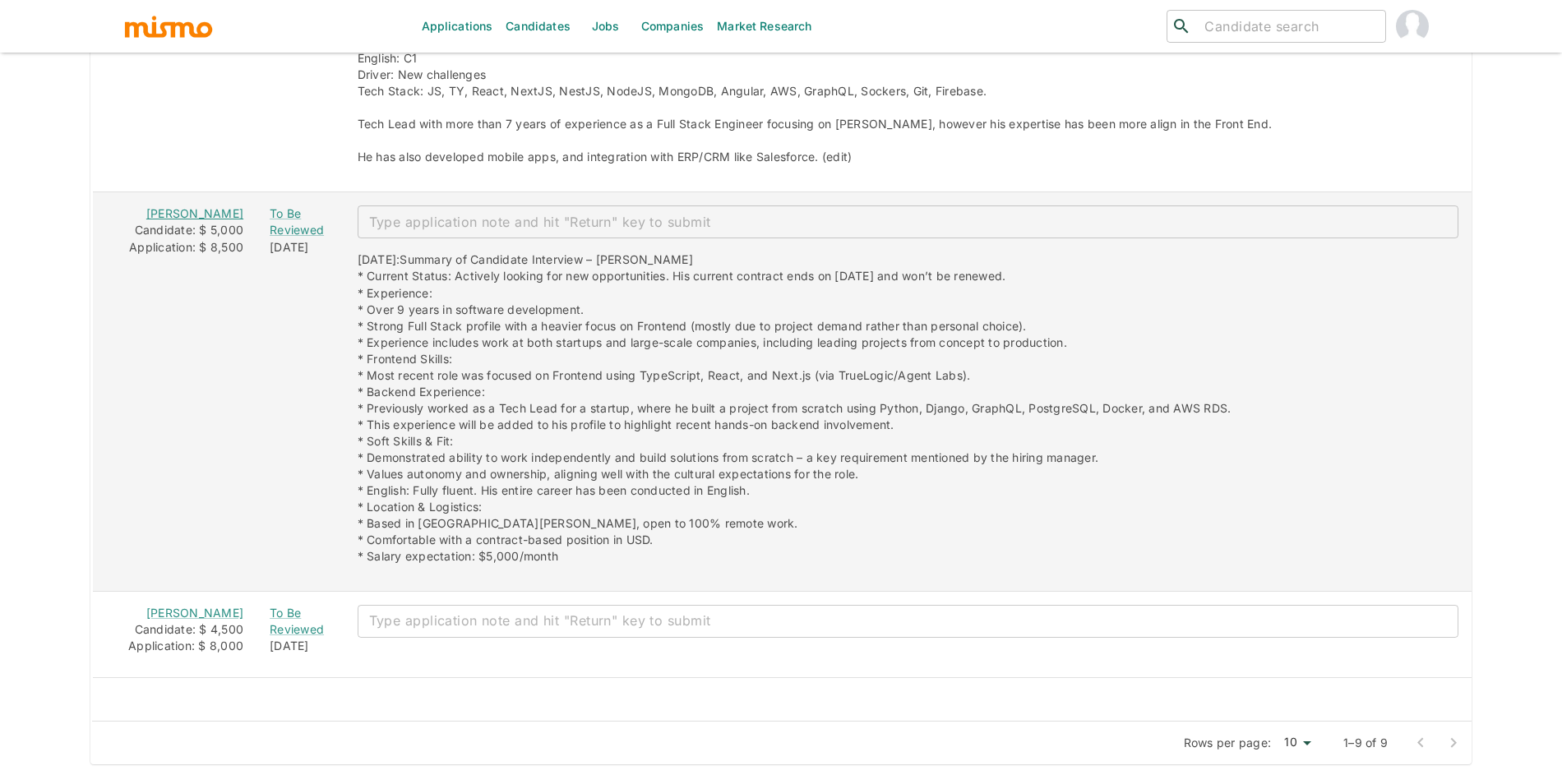
click at [186, 220] on link "Merli Mejía" at bounding box center [194, 213] width 97 height 14
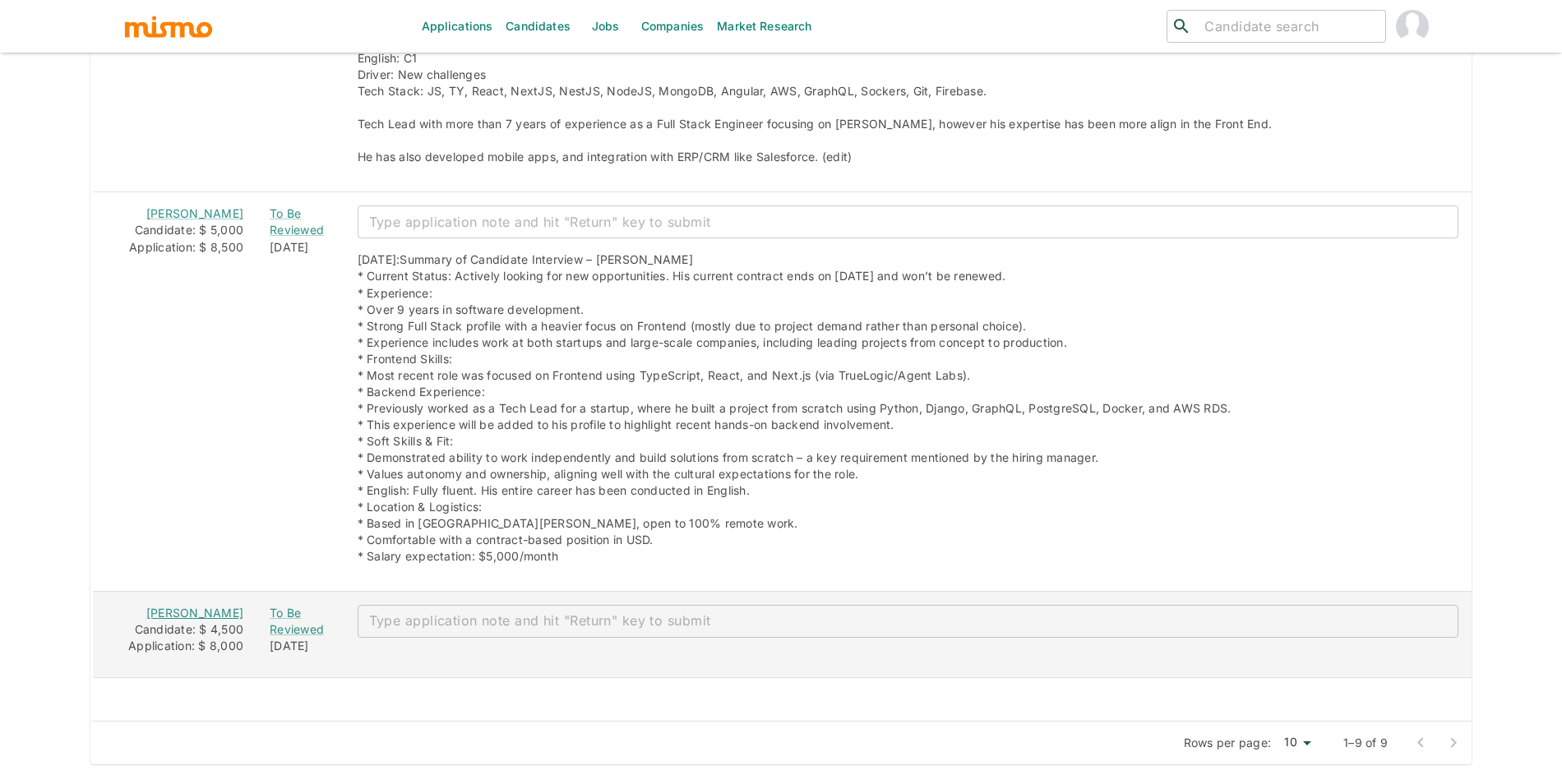
click at [163, 620] on link "Eurípedes Cabral" at bounding box center [194, 612] width 97 height 14
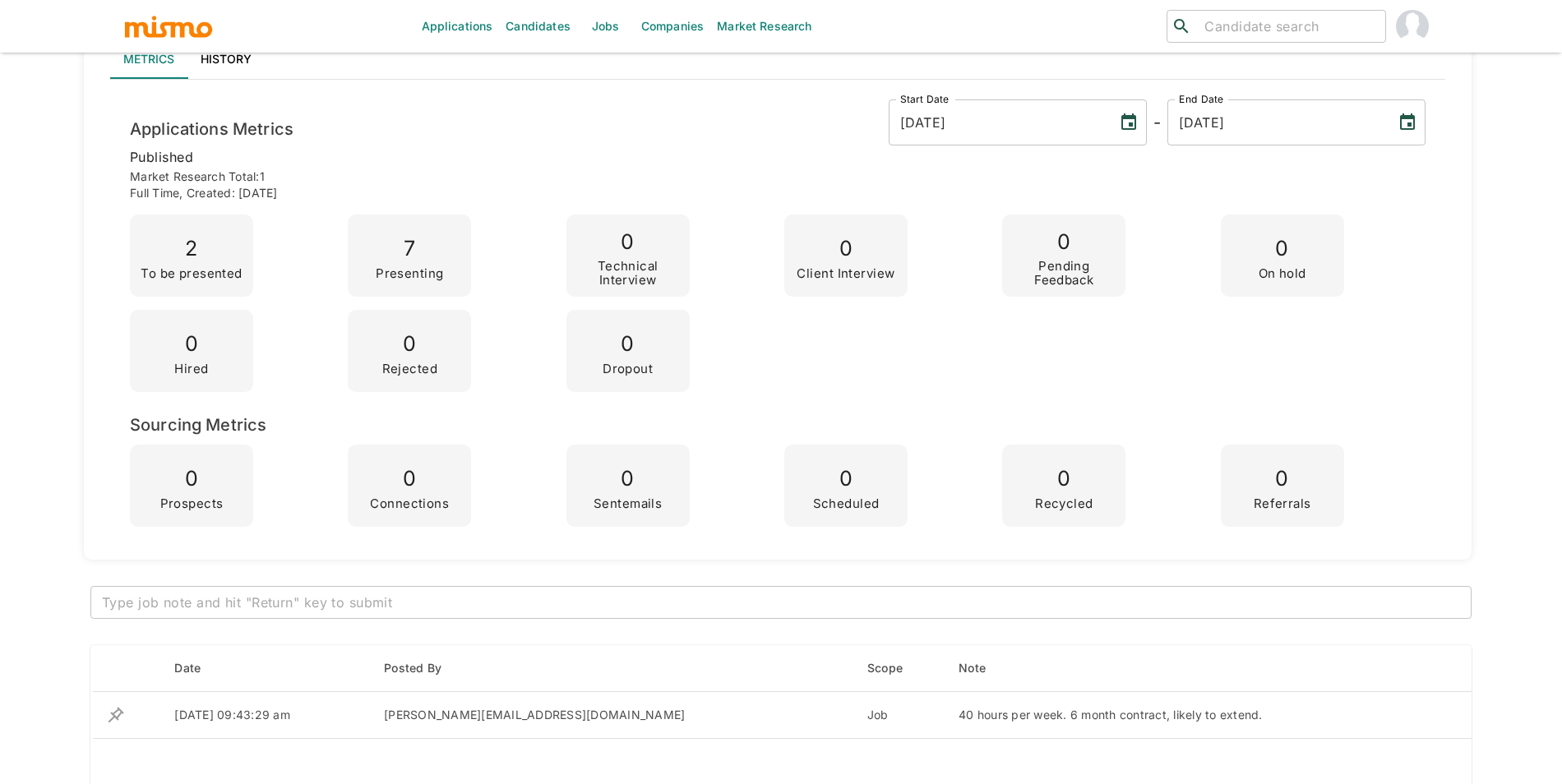
scroll to position [0, 0]
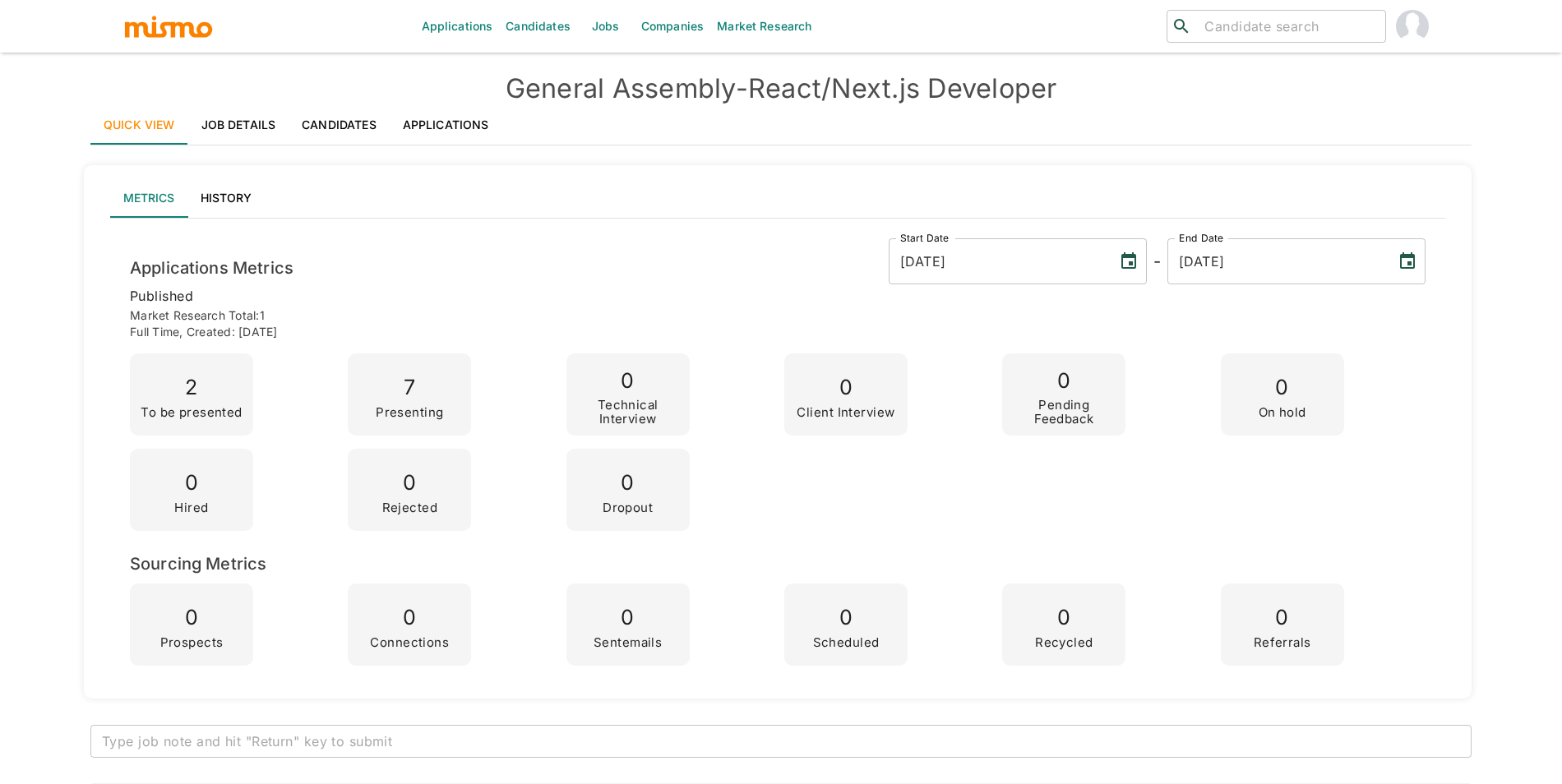
click at [412, 143] on link "Applications" at bounding box center [446, 125] width 113 height 39
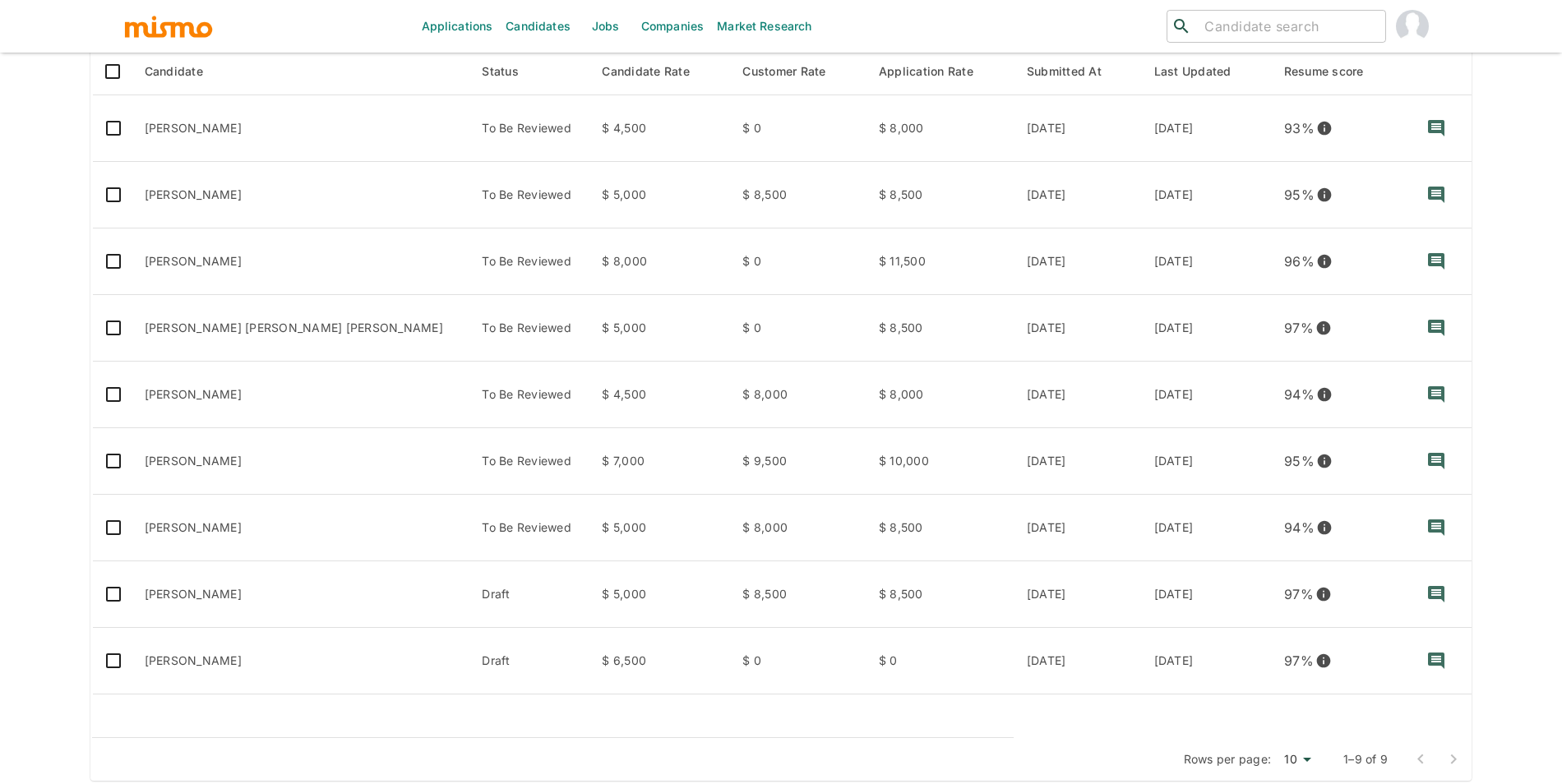
scroll to position [269, 0]
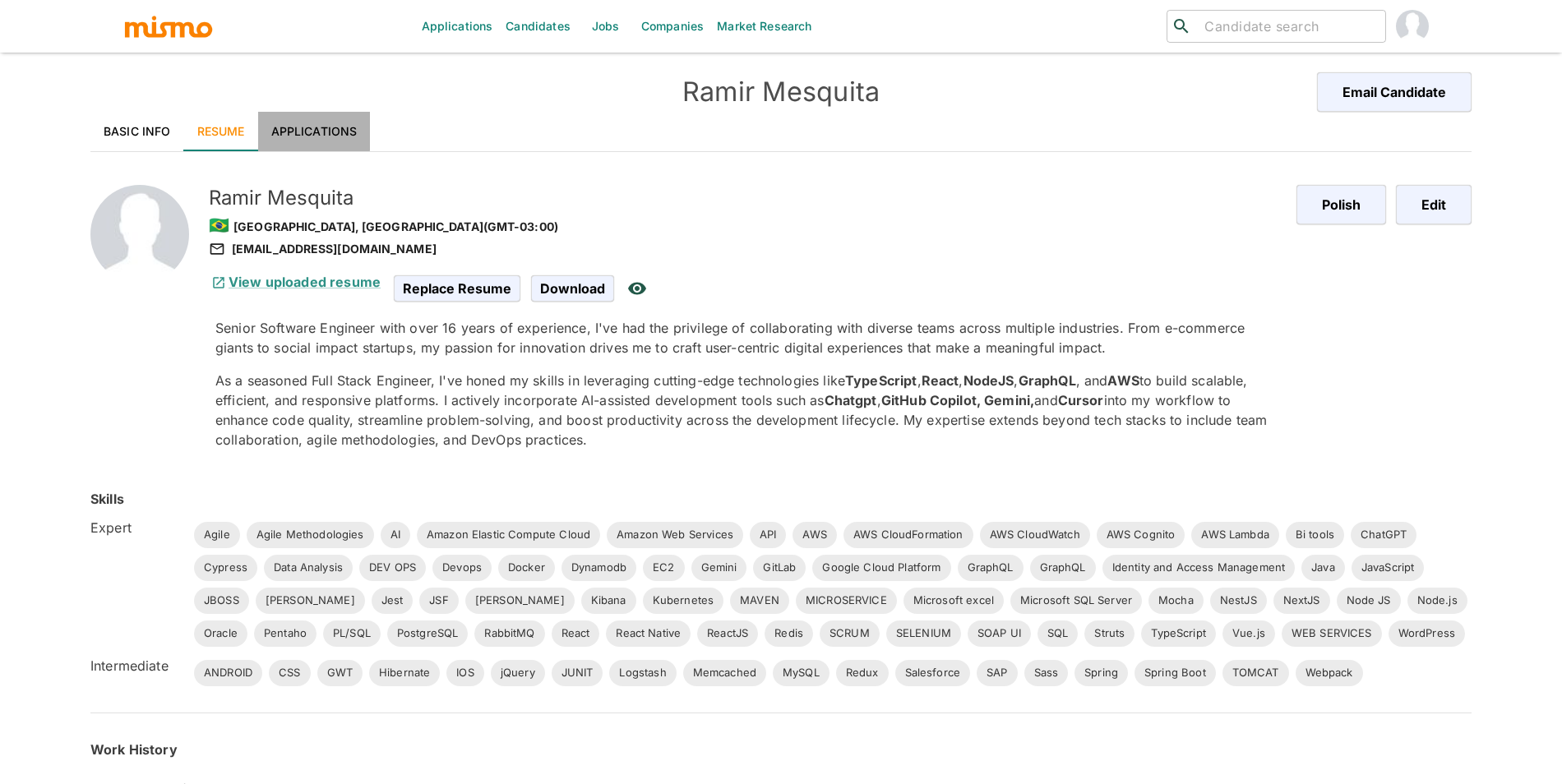
click at [304, 126] on link "Applications" at bounding box center [315, 131] width 113 height 39
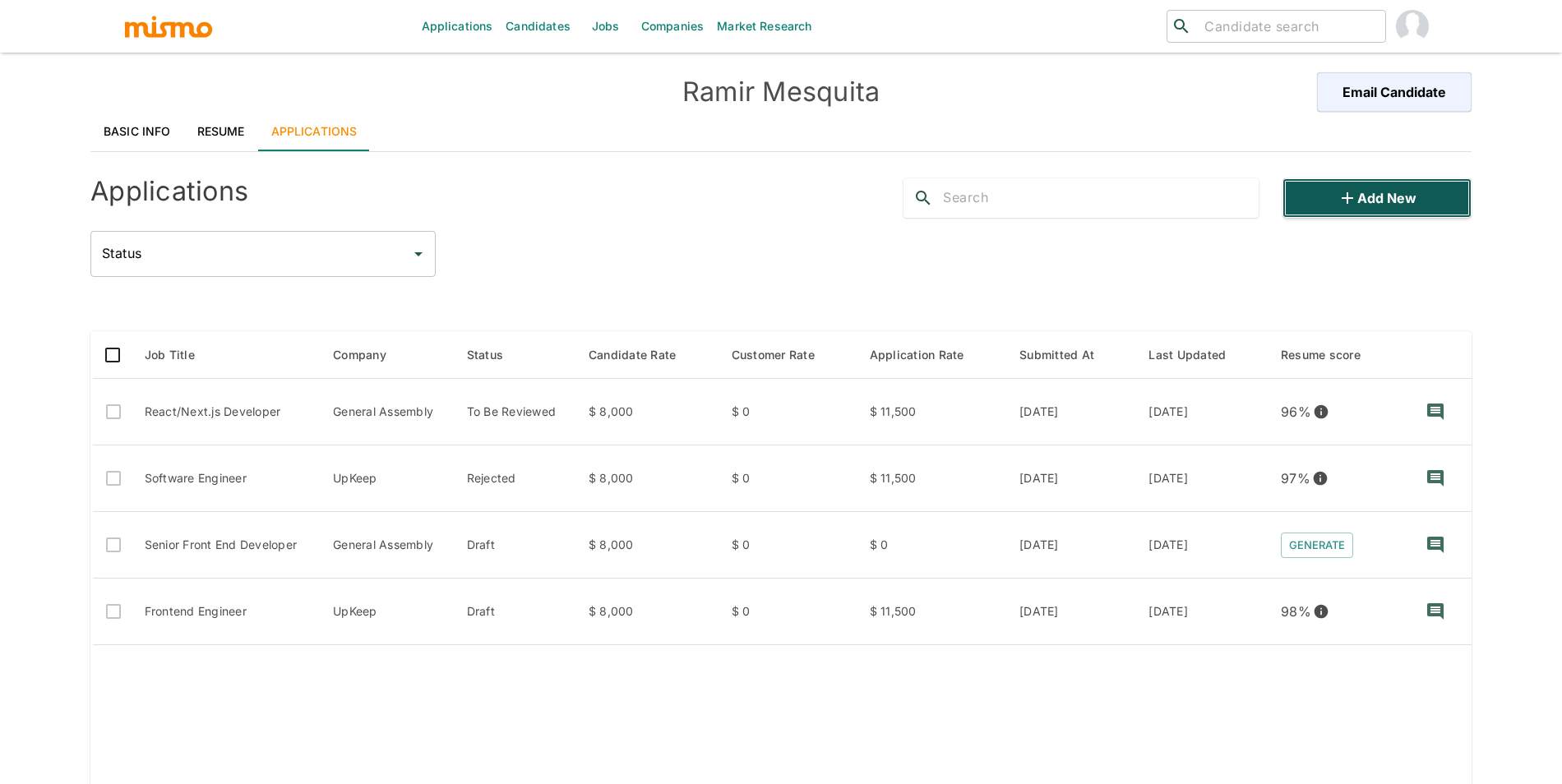
click at [1332, 201] on button "Add new" at bounding box center [1377, 198] width 189 height 39
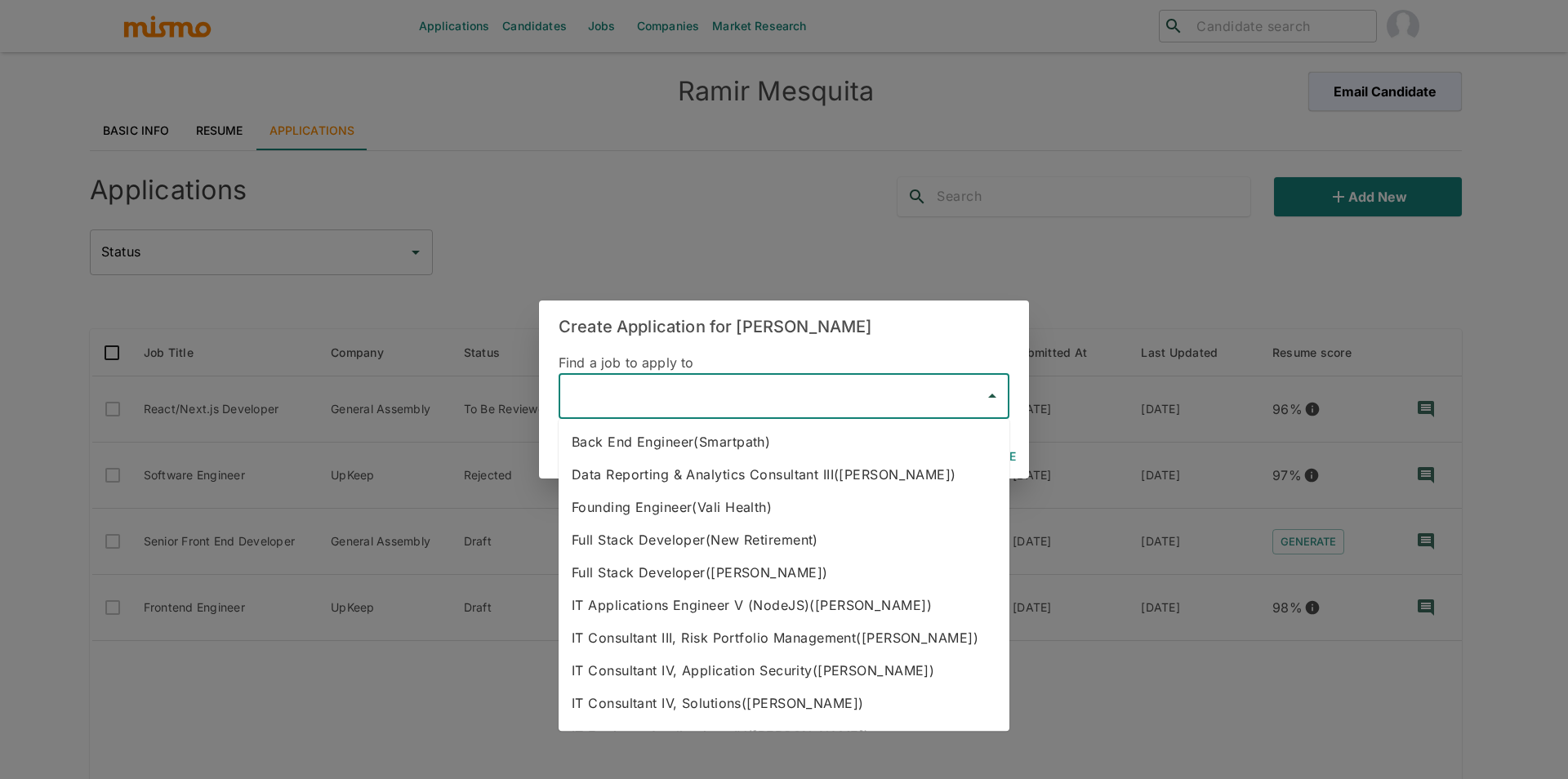
click at [752, 391] on input "text" at bounding box center [772, 396] width 412 height 31
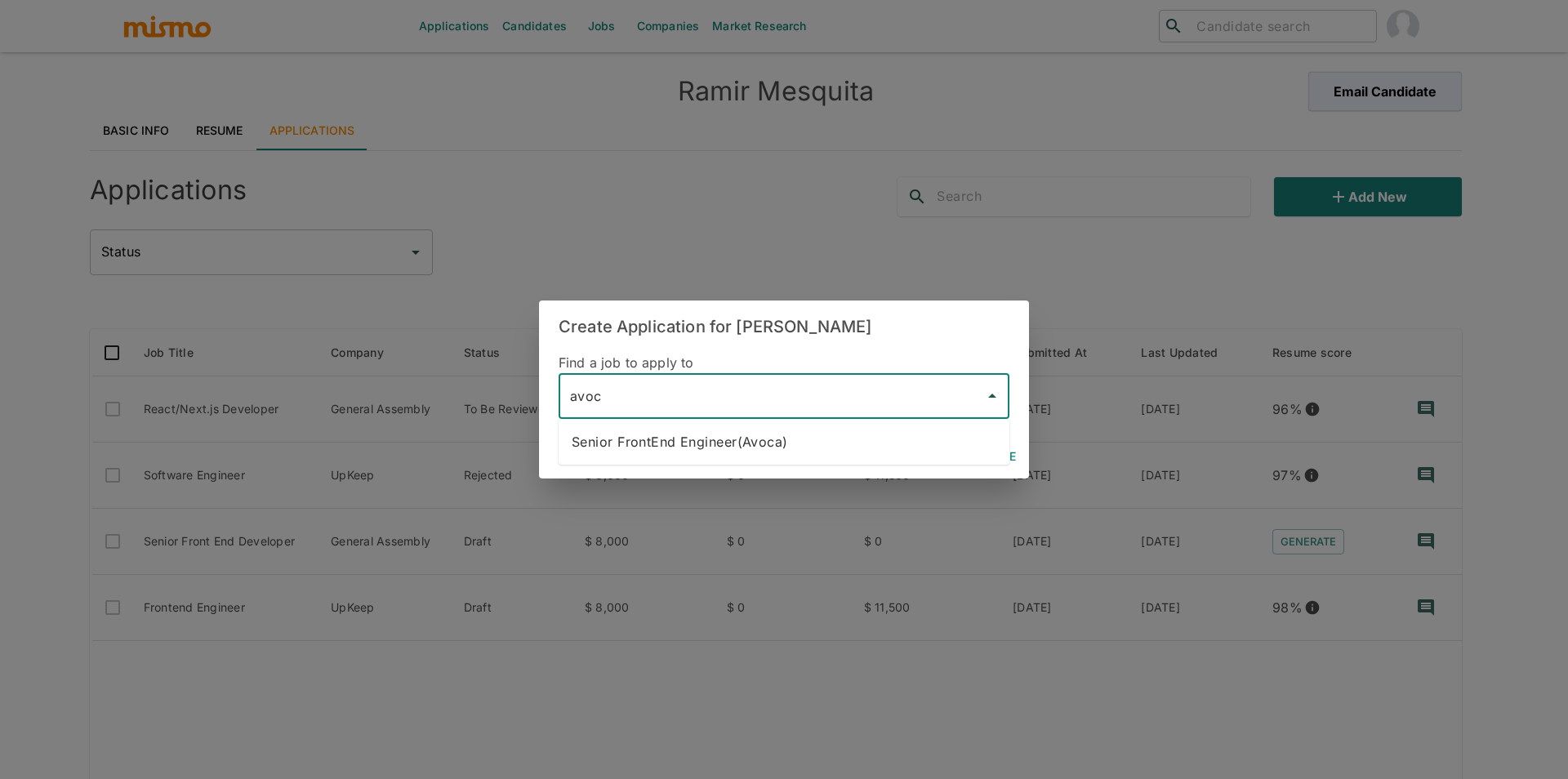
click at [730, 439] on li "Senior FrontEnd Engineer(Avoca)" at bounding box center [784, 441] width 451 height 33
type input "Senior FrontEnd Engineer(Avoca)"
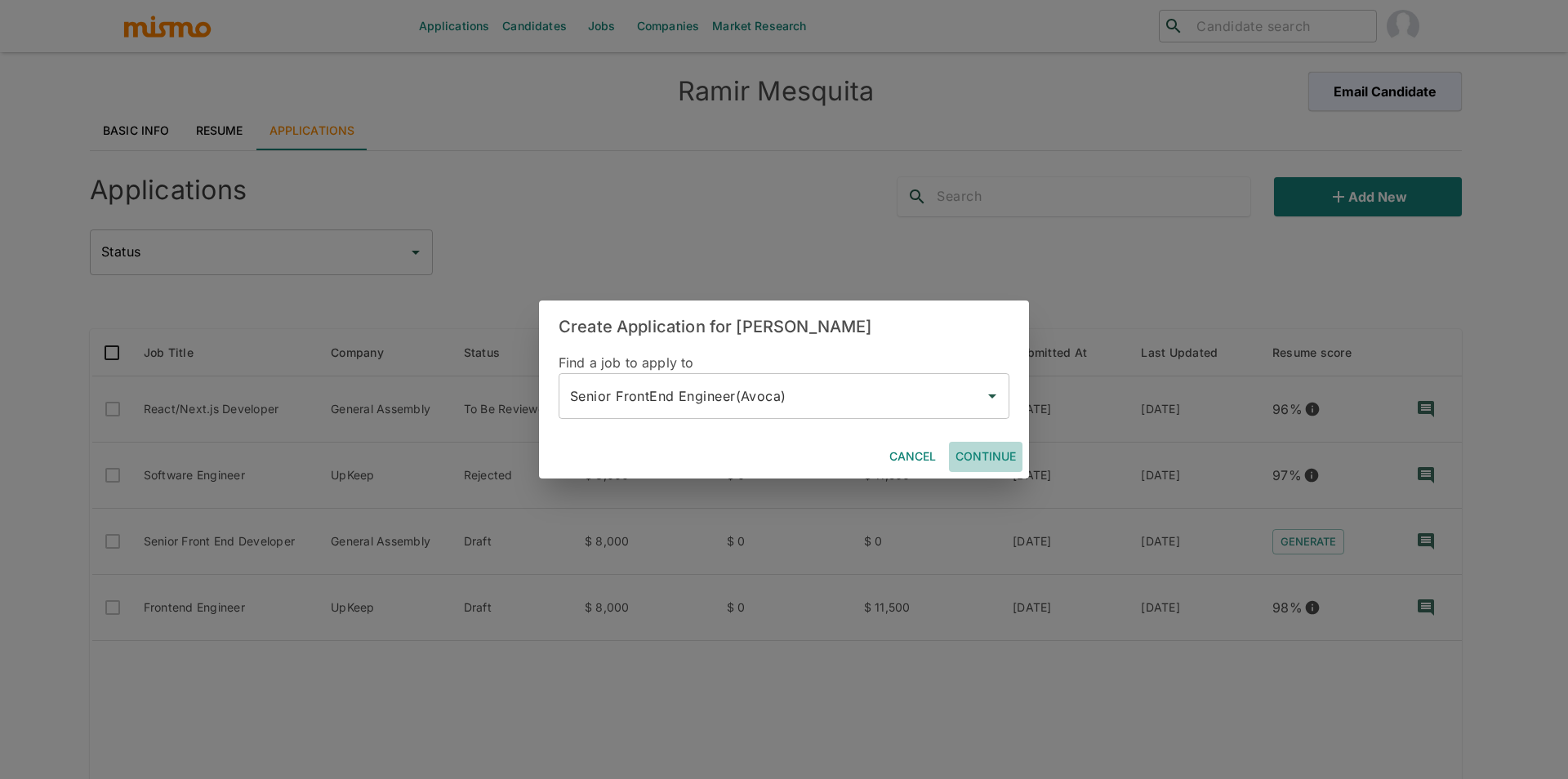
click at [974, 458] on button "Continue" at bounding box center [985, 456] width 73 height 31
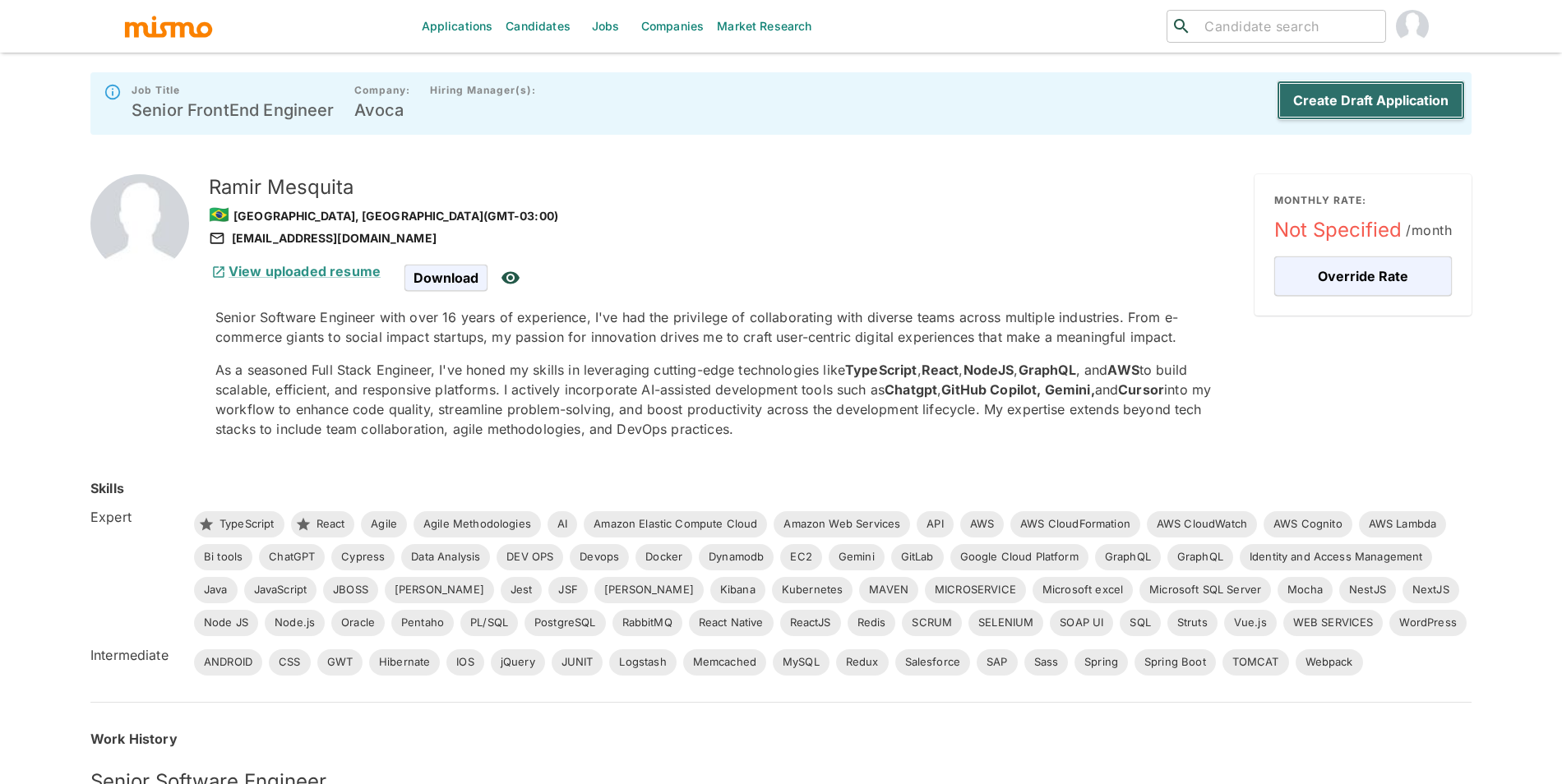
click at [1357, 97] on button "Create Draft Application" at bounding box center [1370, 100] width 189 height 39
click at [1357, 97] on div "Create Draft Application" at bounding box center [1367, 103] width 194 height 52
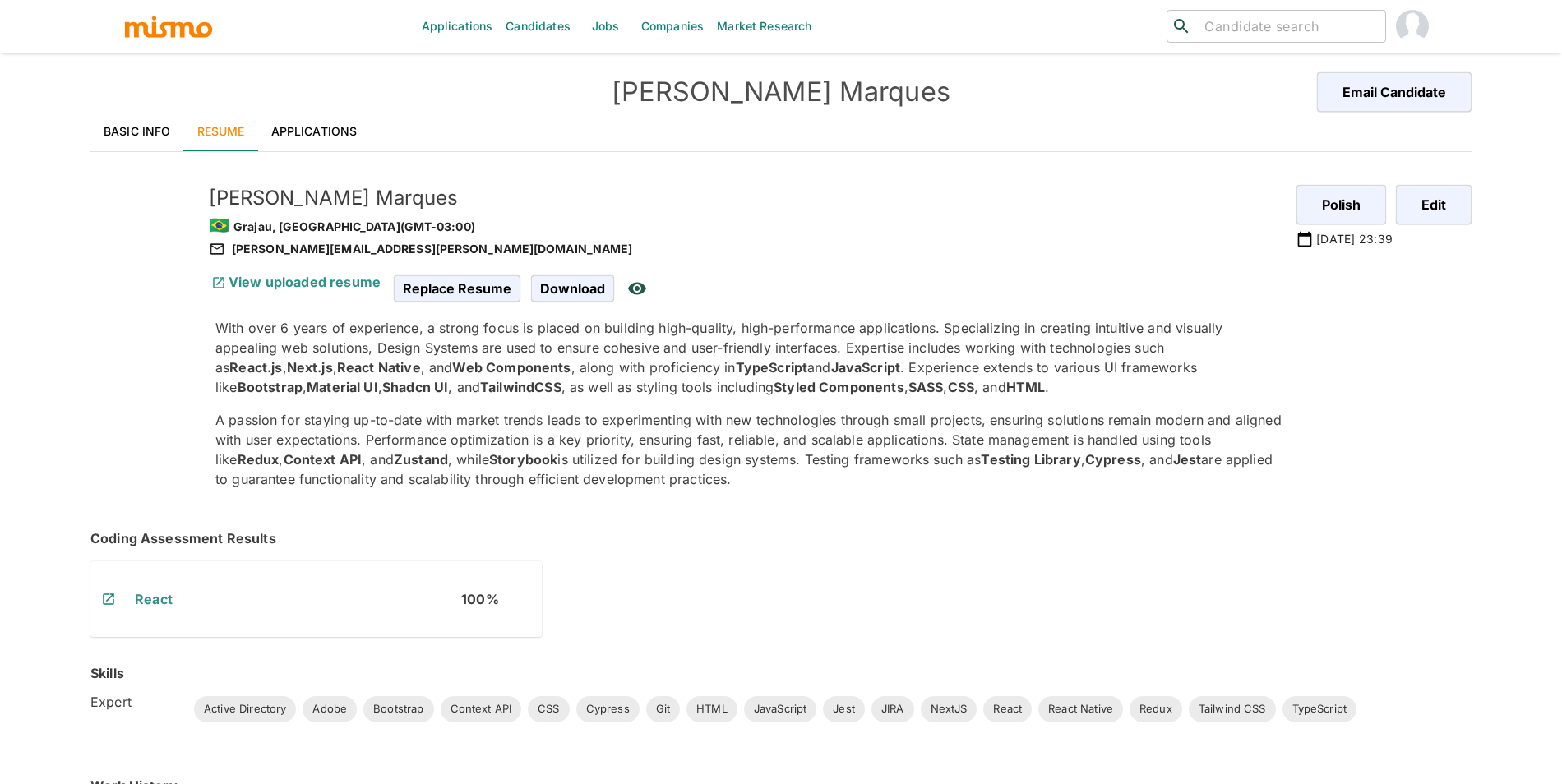
click at [344, 123] on link "Applications" at bounding box center [315, 131] width 113 height 39
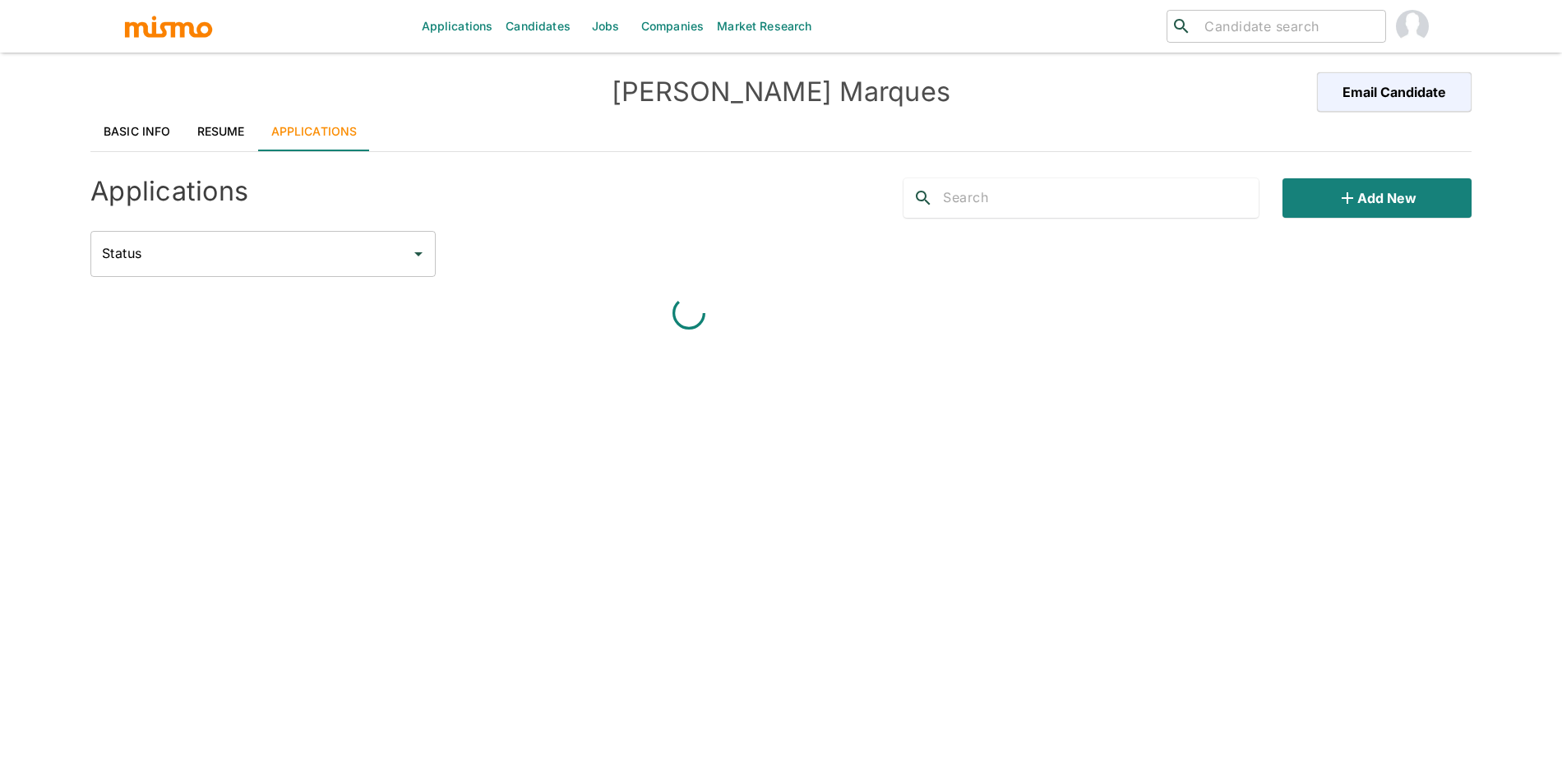
click at [341, 123] on link "Applications" at bounding box center [315, 131] width 113 height 39
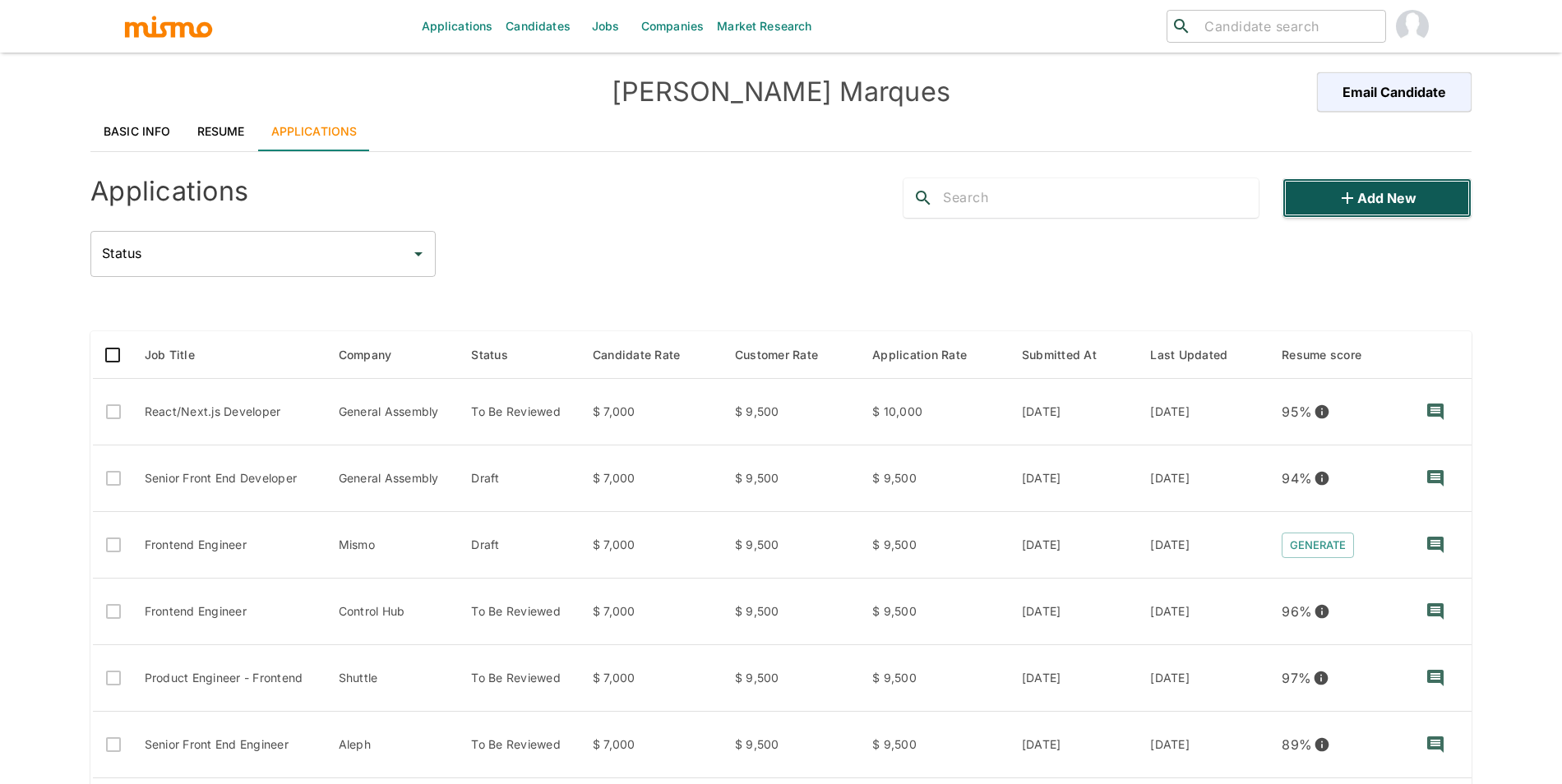
click at [1440, 184] on button "Add new" at bounding box center [1377, 198] width 189 height 39
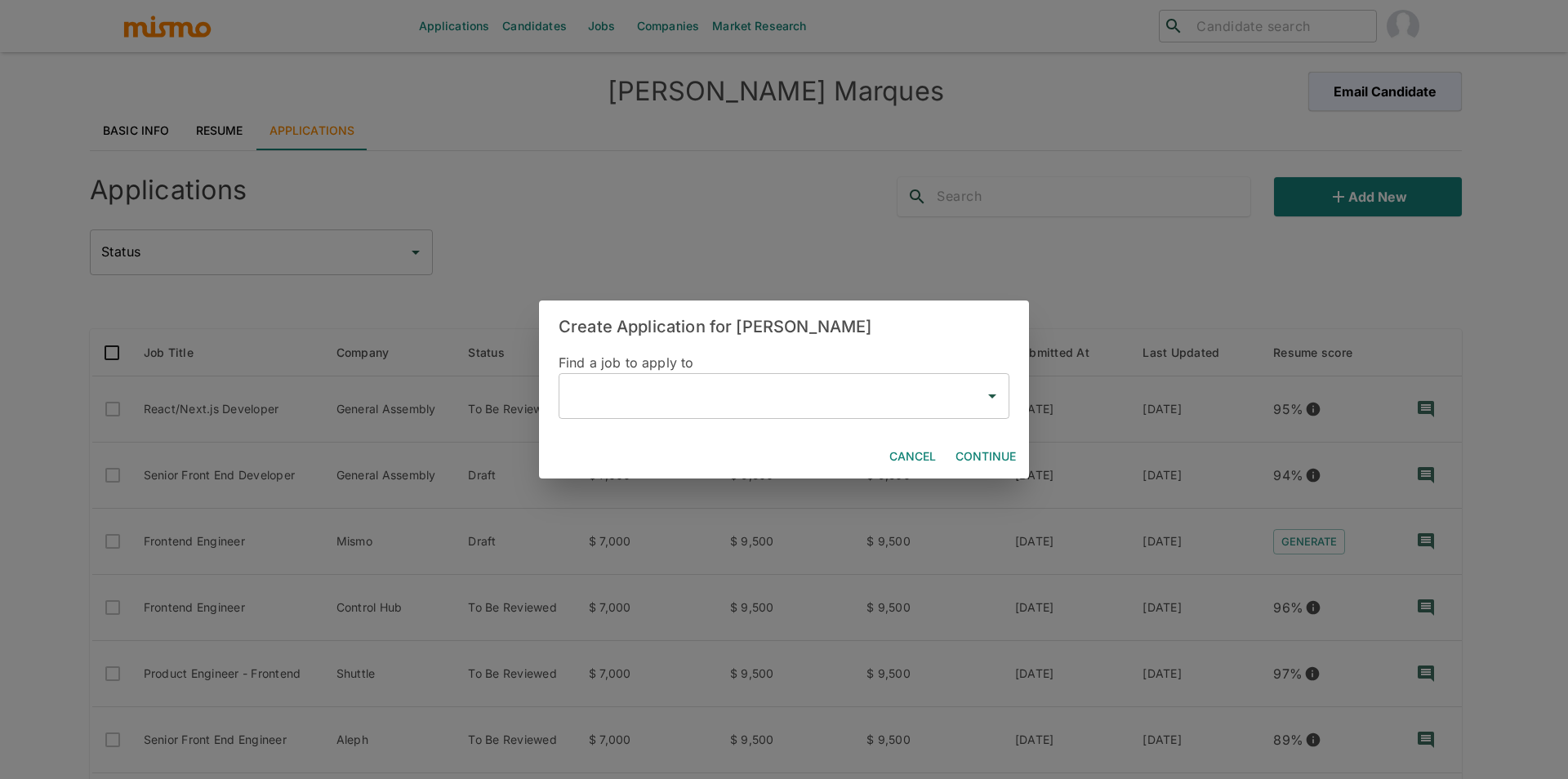
click at [751, 381] on input "text" at bounding box center [772, 396] width 412 height 31
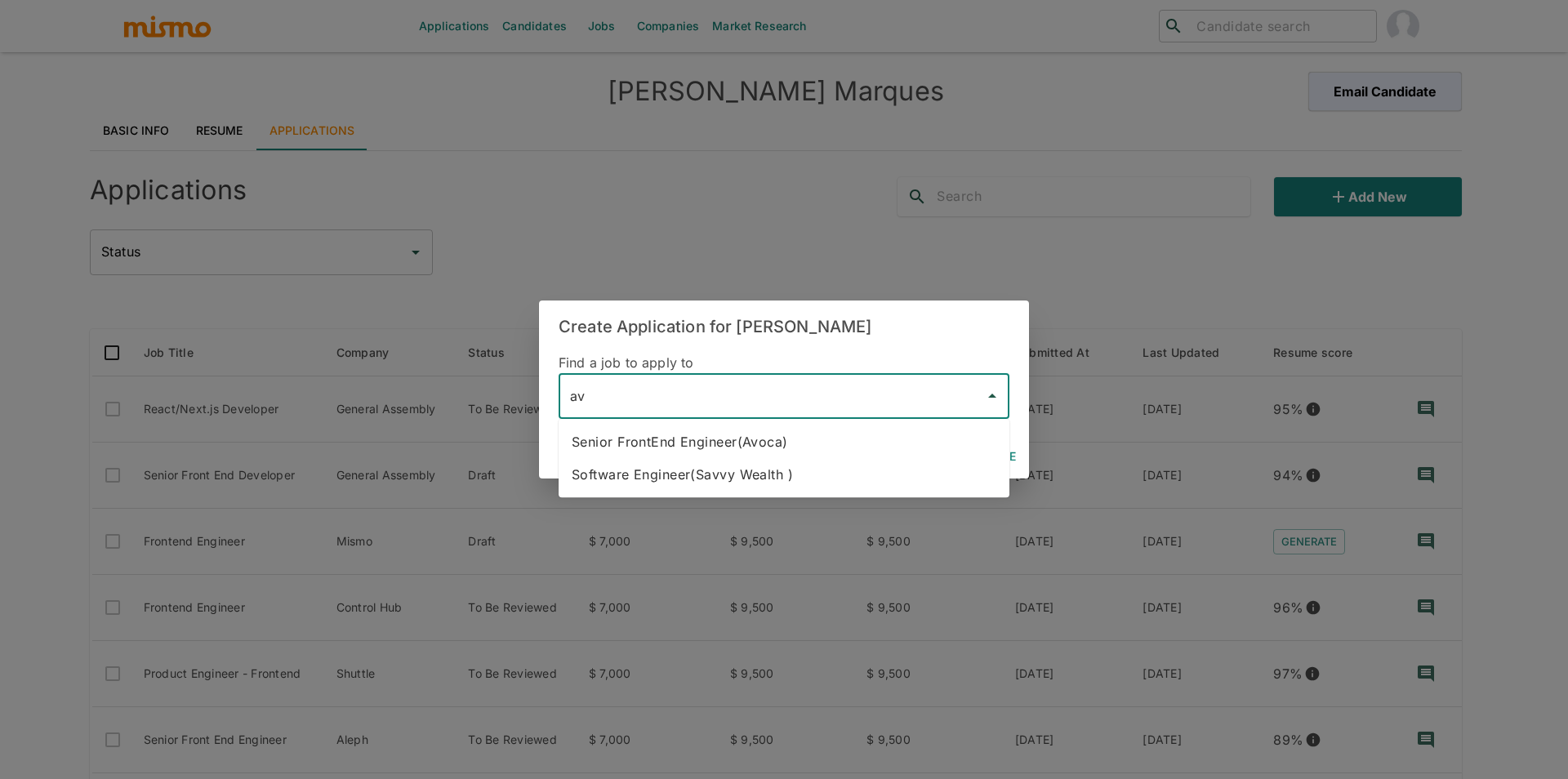
click at [720, 425] on li "Senior FrontEnd Engineer(Avoca)" at bounding box center [784, 441] width 451 height 33
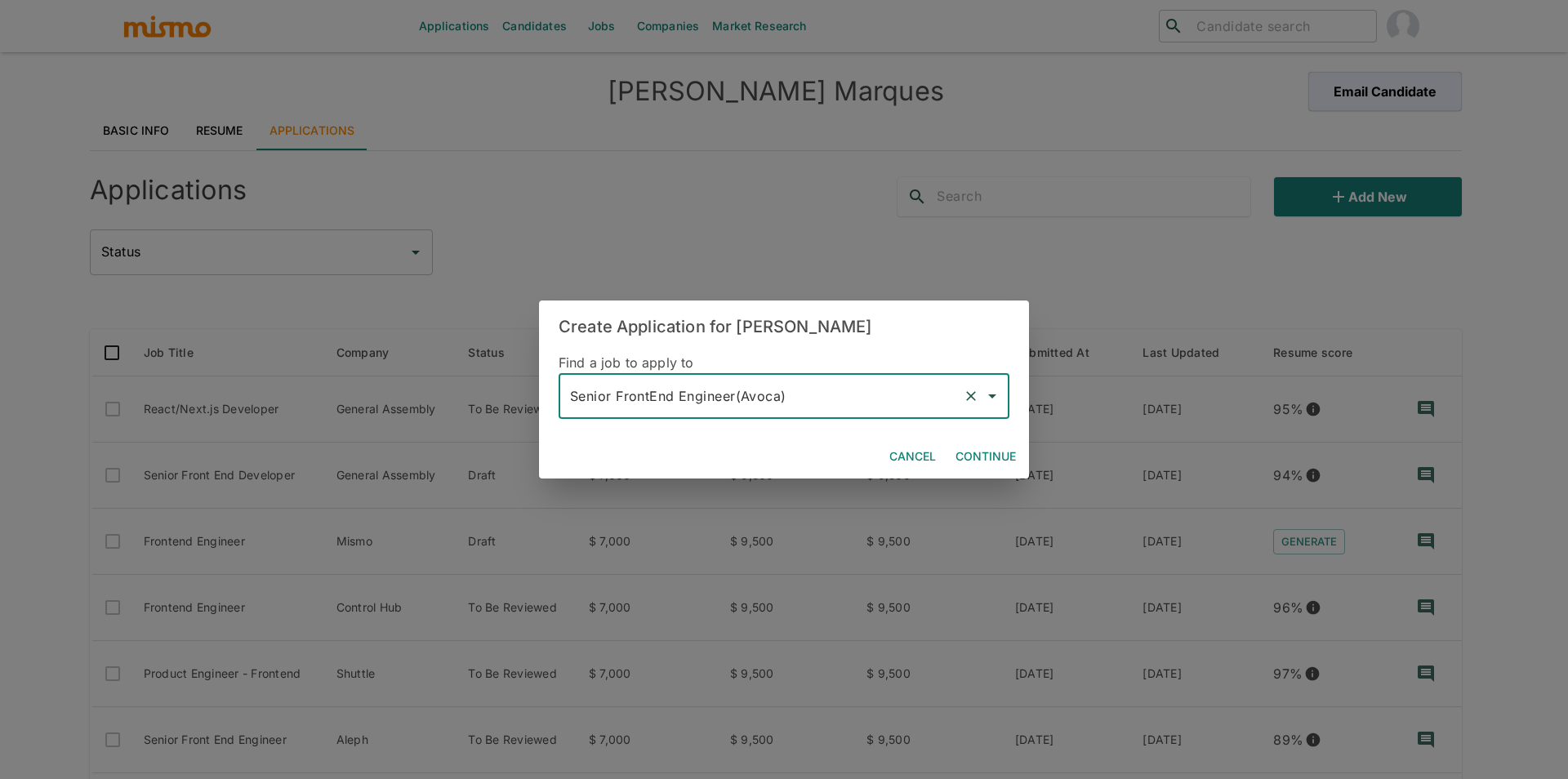
type input "Senior FrontEnd Engineer(Avoca)"
click at [969, 460] on button "Continue" at bounding box center [985, 456] width 73 height 31
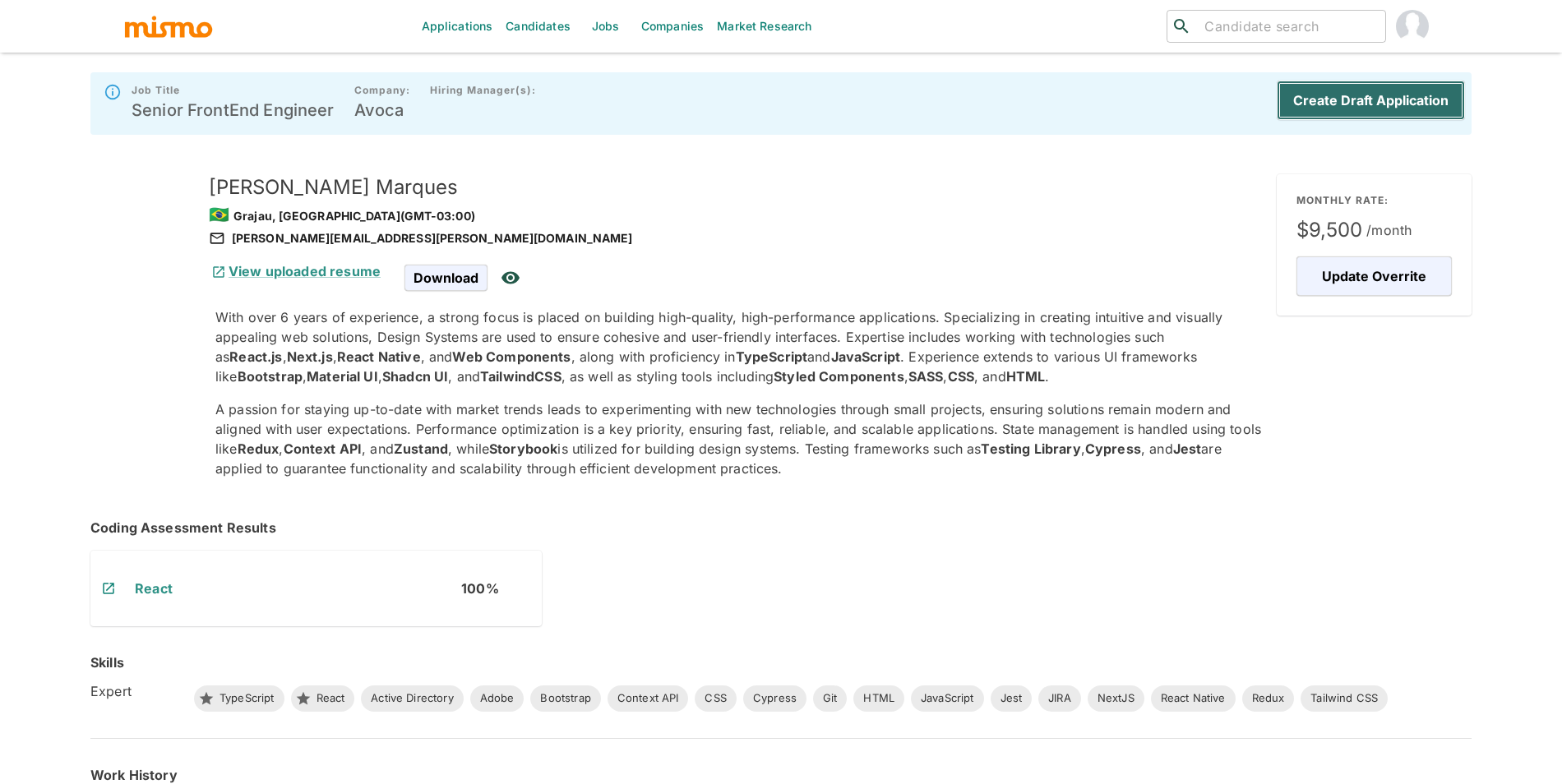
click at [1344, 110] on button "Create Draft Application" at bounding box center [1370, 100] width 189 height 39
click at [1343, 105] on div "Create Draft Application" at bounding box center [1367, 103] width 194 height 52
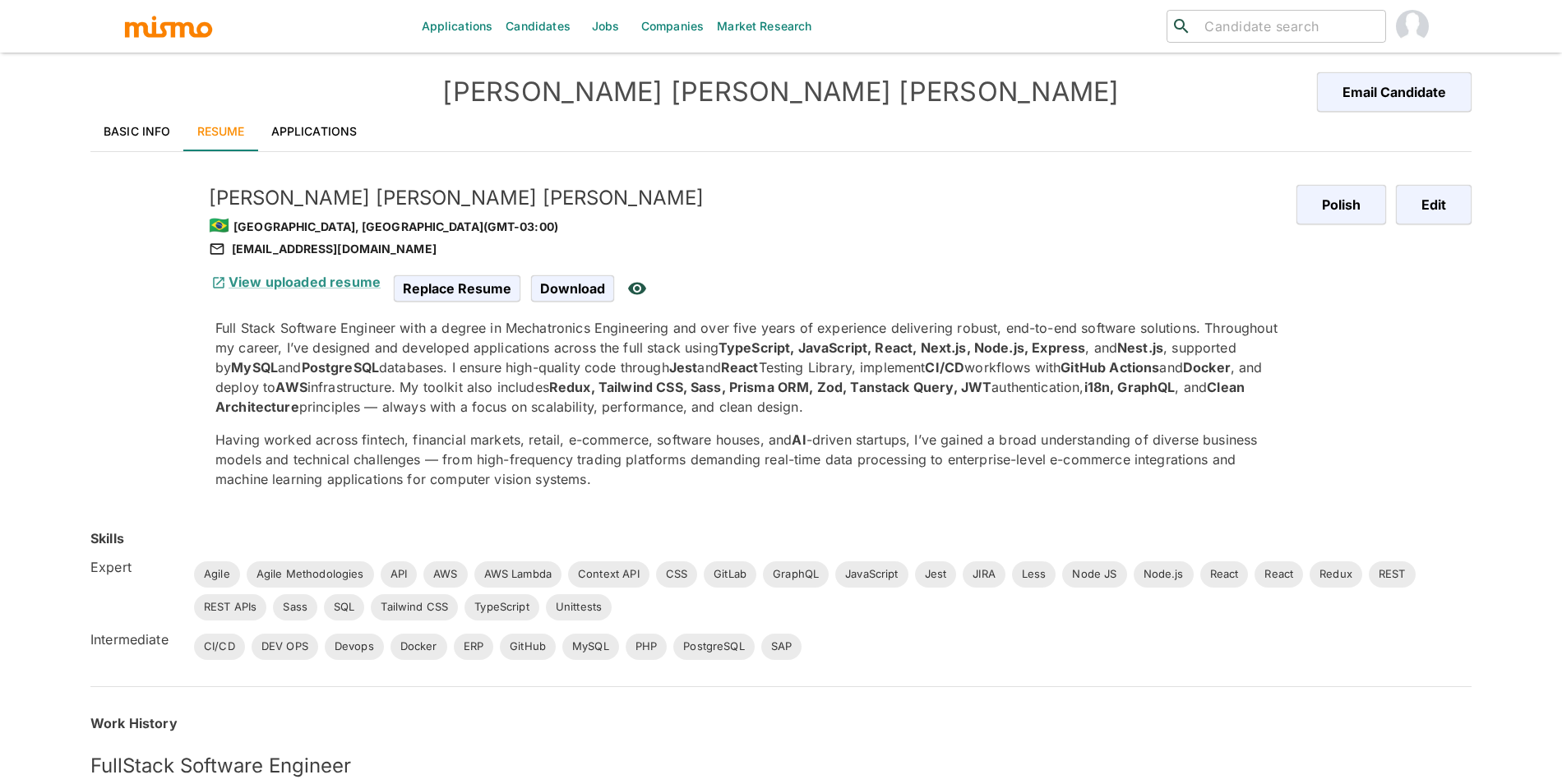
click at [329, 135] on link "Applications" at bounding box center [315, 131] width 113 height 39
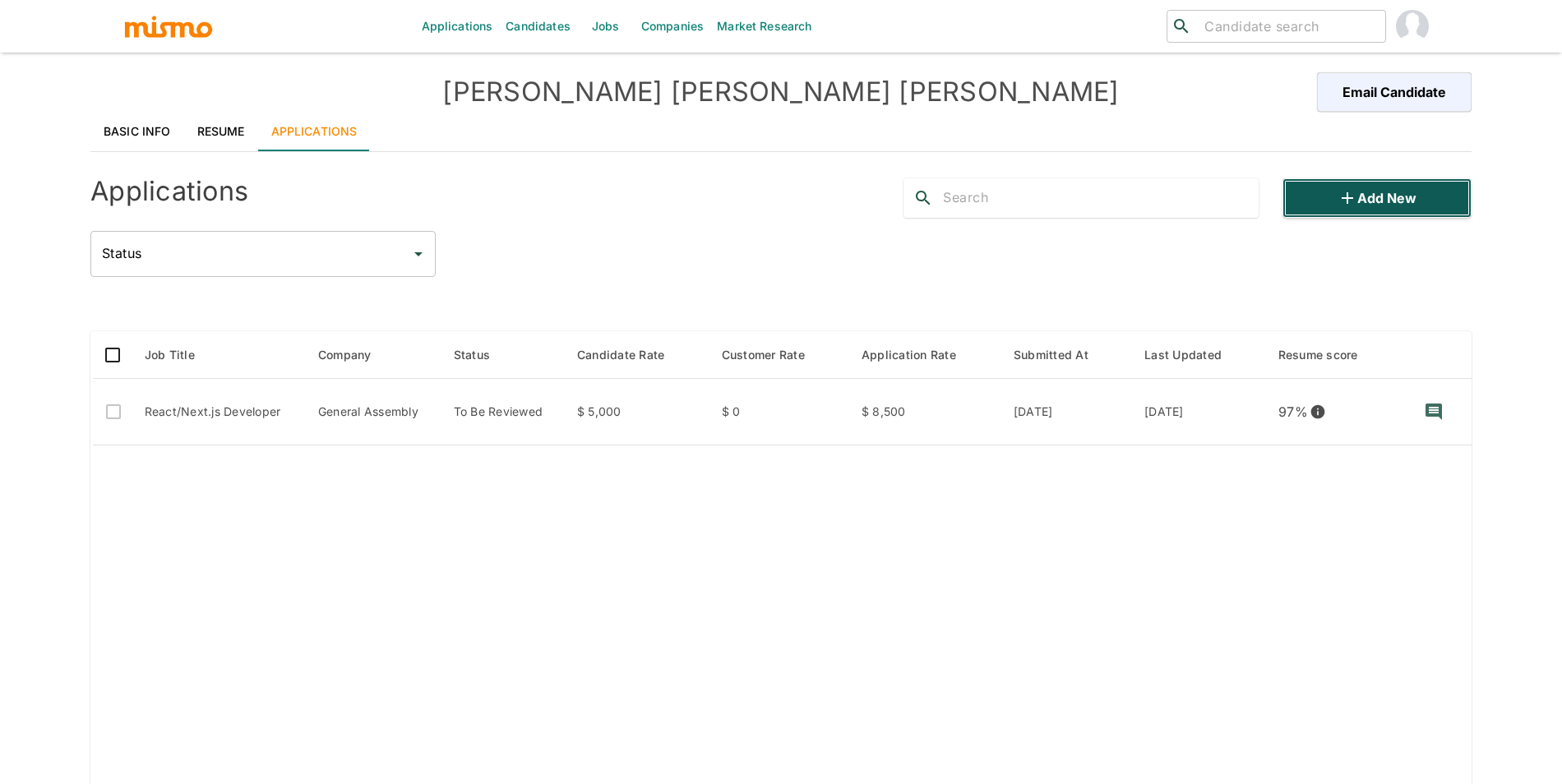
click at [1369, 207] on button "Add new" at bounding box center [1377, 198] width 189 height 39
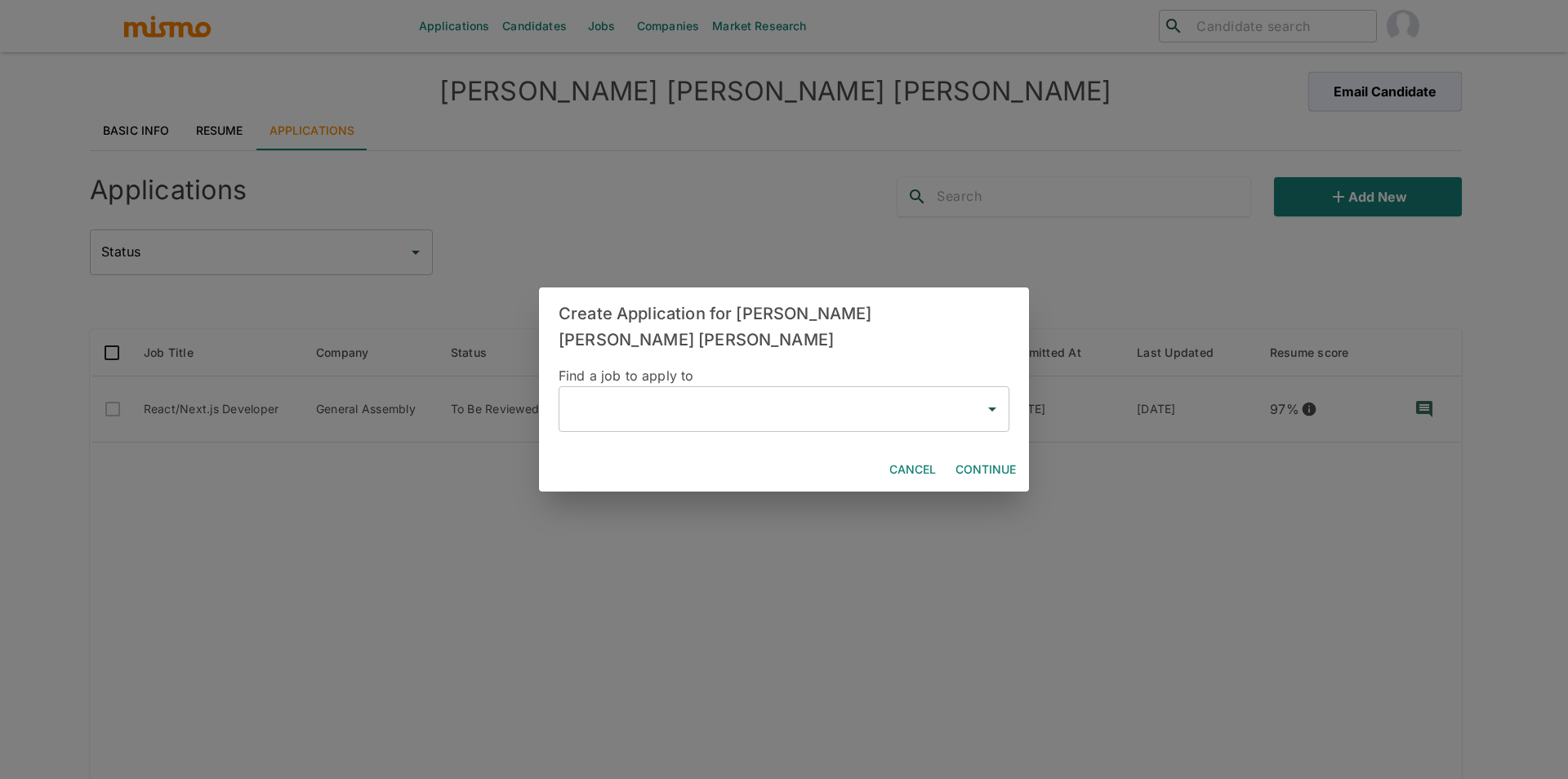
click at [746, 409] on input "text" at bounding box center [772, 409] width 412 height 31
click at [759, 435] on li "Senior FrontEnd Engineer(Avoca)" at bounding box center [784, 441] width 451 height 33
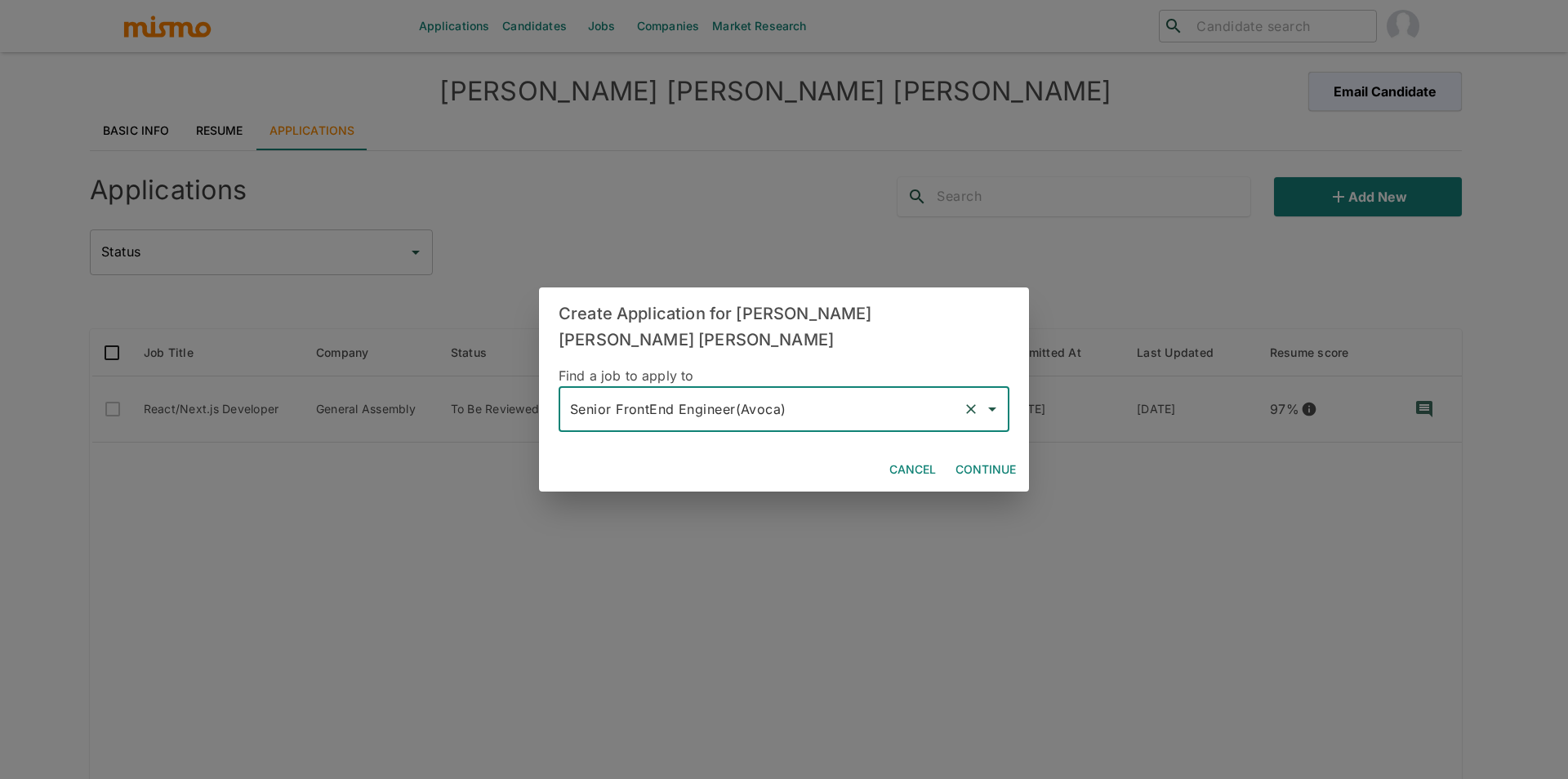
type input "Senior FrontEnd Engineer(Avoca)"
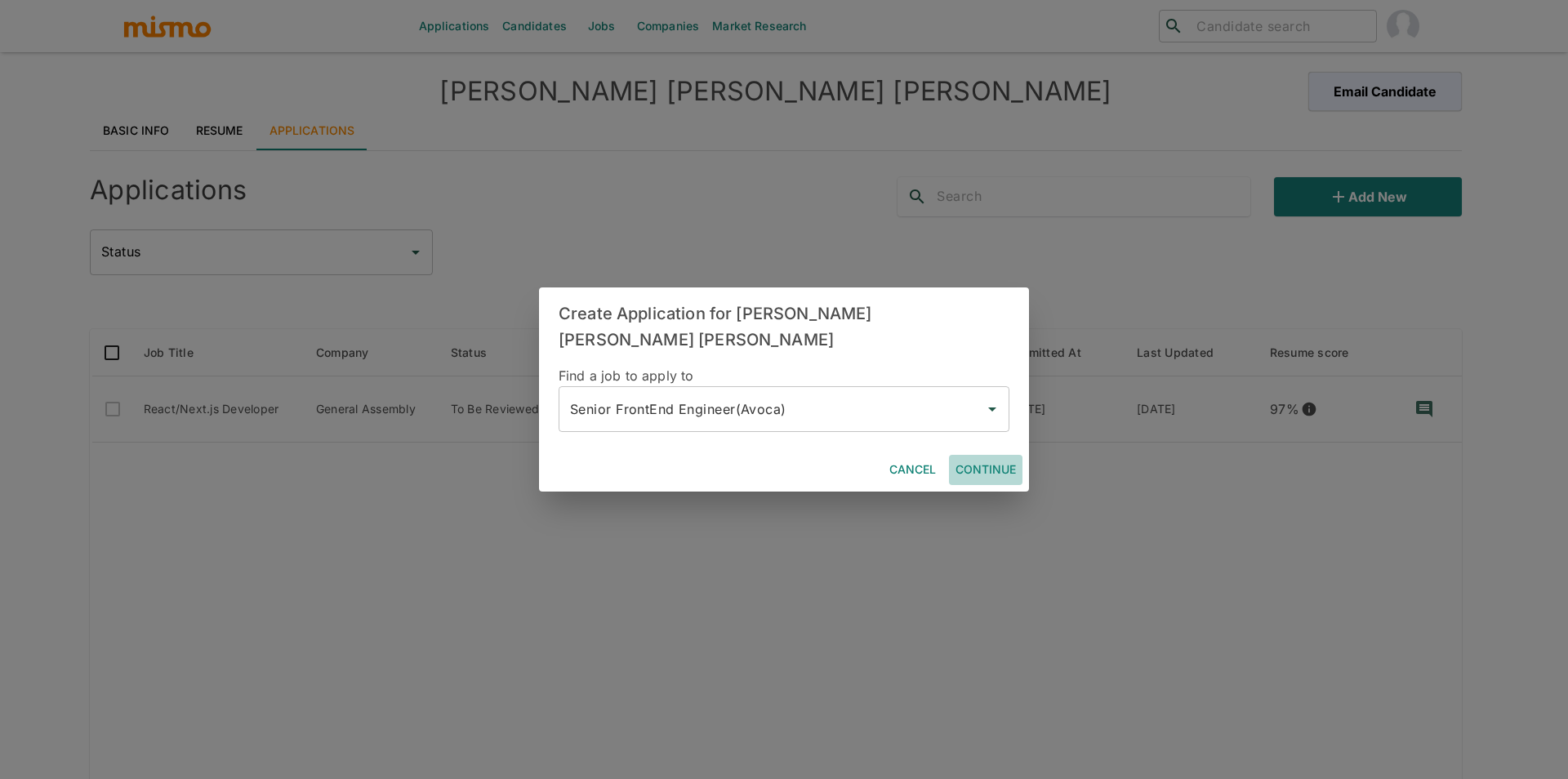
click at [1009, 461] on button "Continue" at bounding box center [985, 470] width 73 height 31
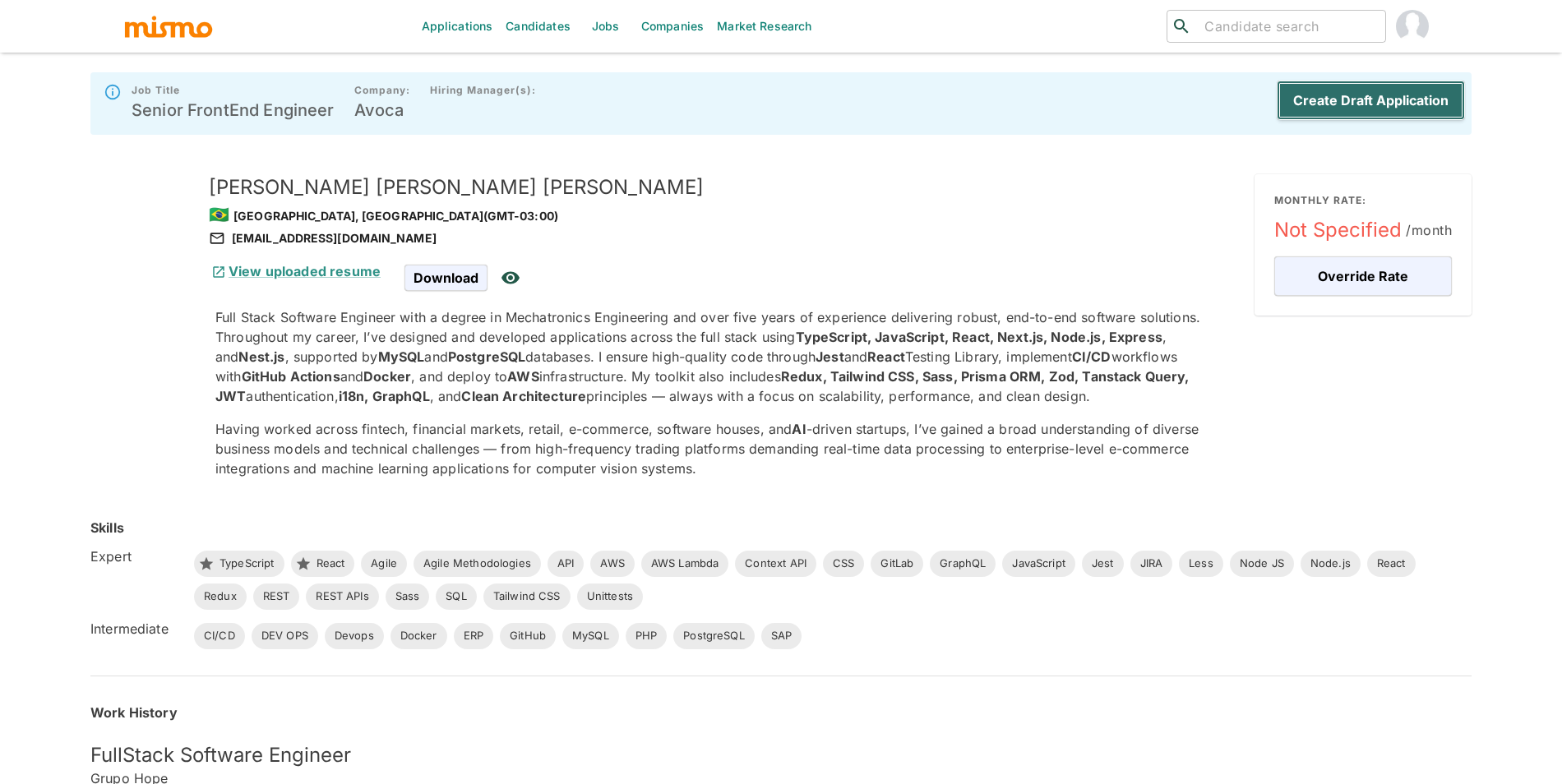
click at [1413, 100] on button "Create Draft Application" at bounding box center [1370, 100] width 189 height 39
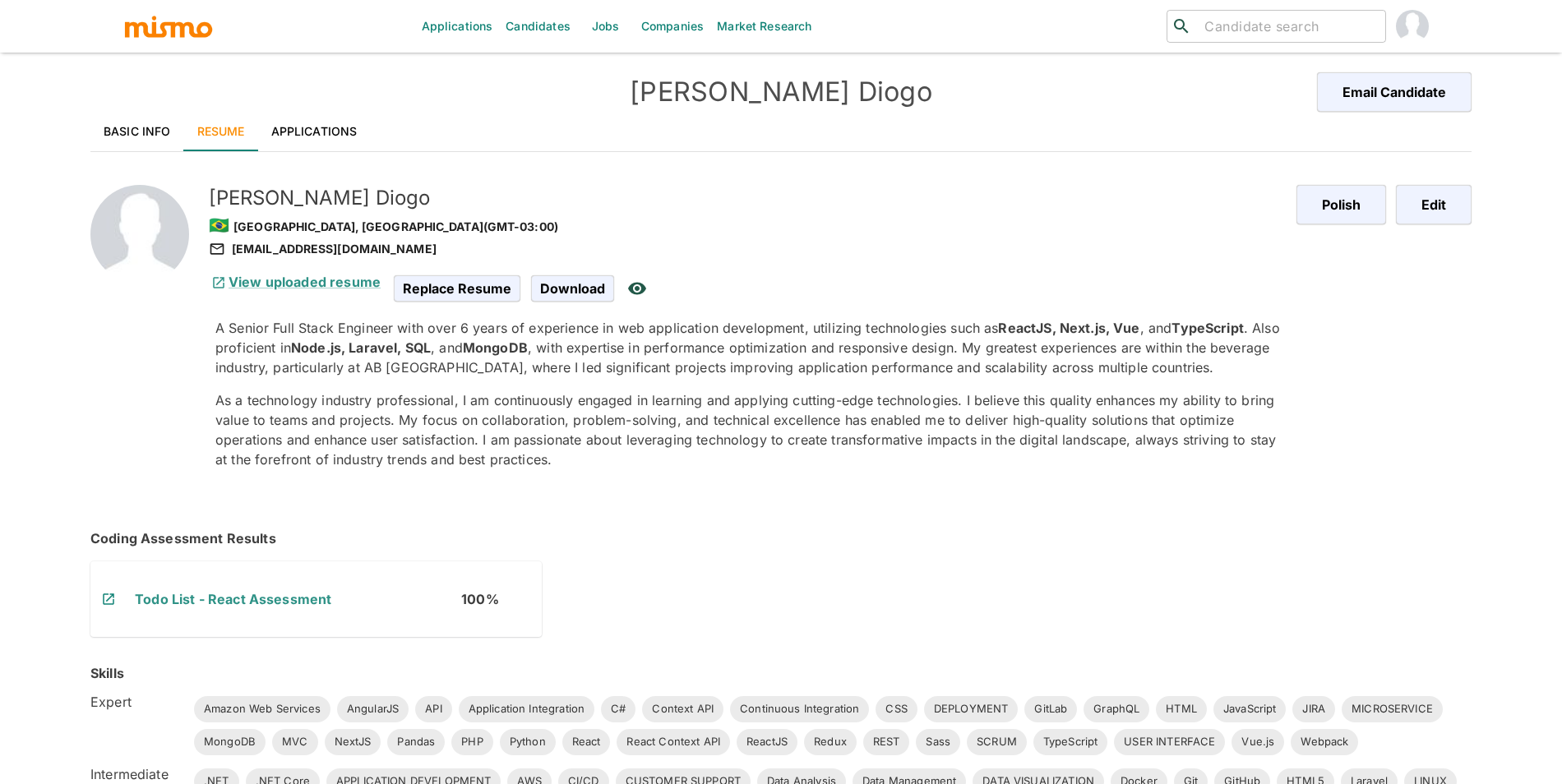
click at [307, 132] on link "Applications" at bounding box center [315, 131] width 113 height 39
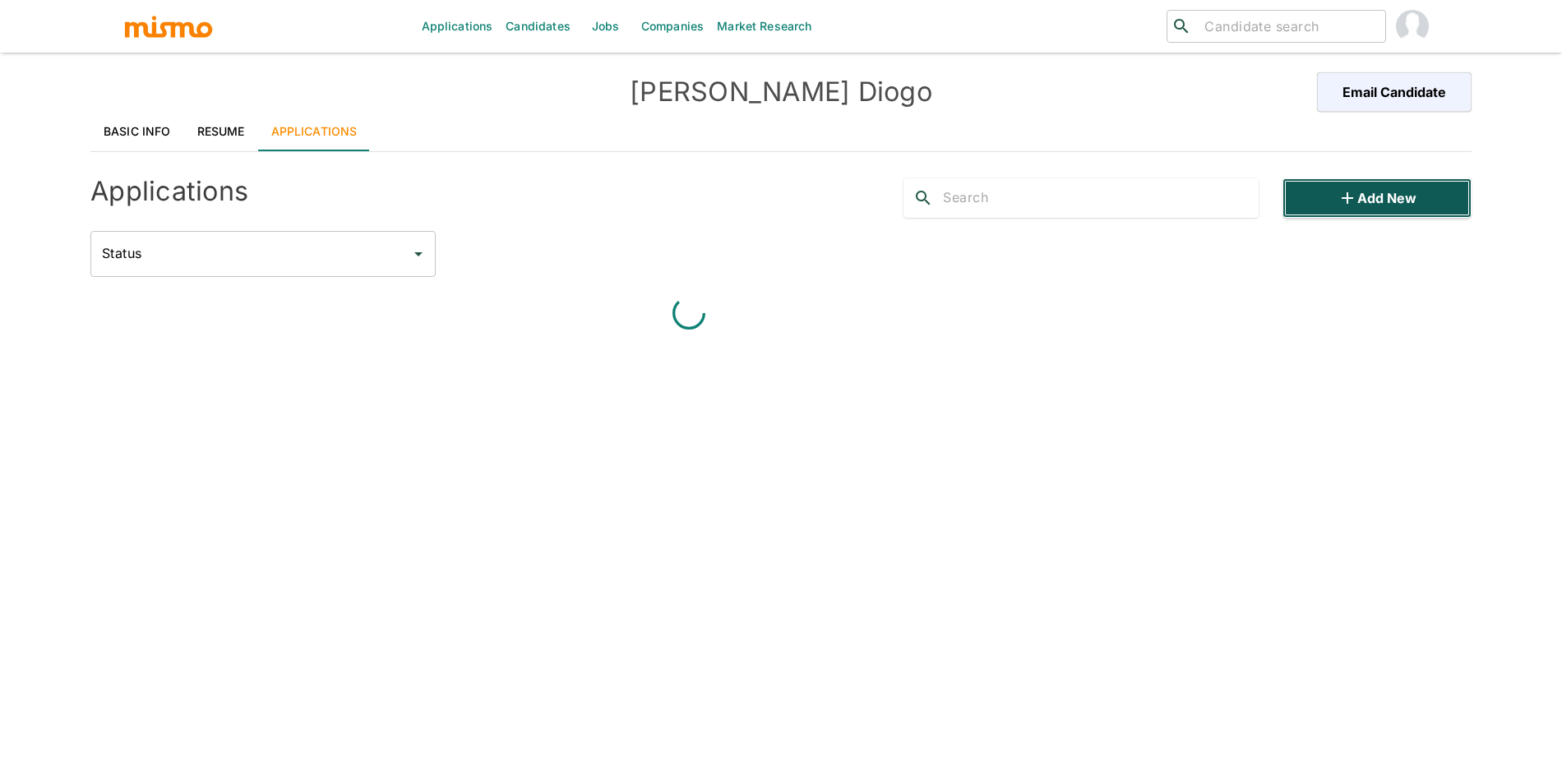
click at [1319, 196] on button "Add new" at bounding box center [1377, 198] width 189 height 39
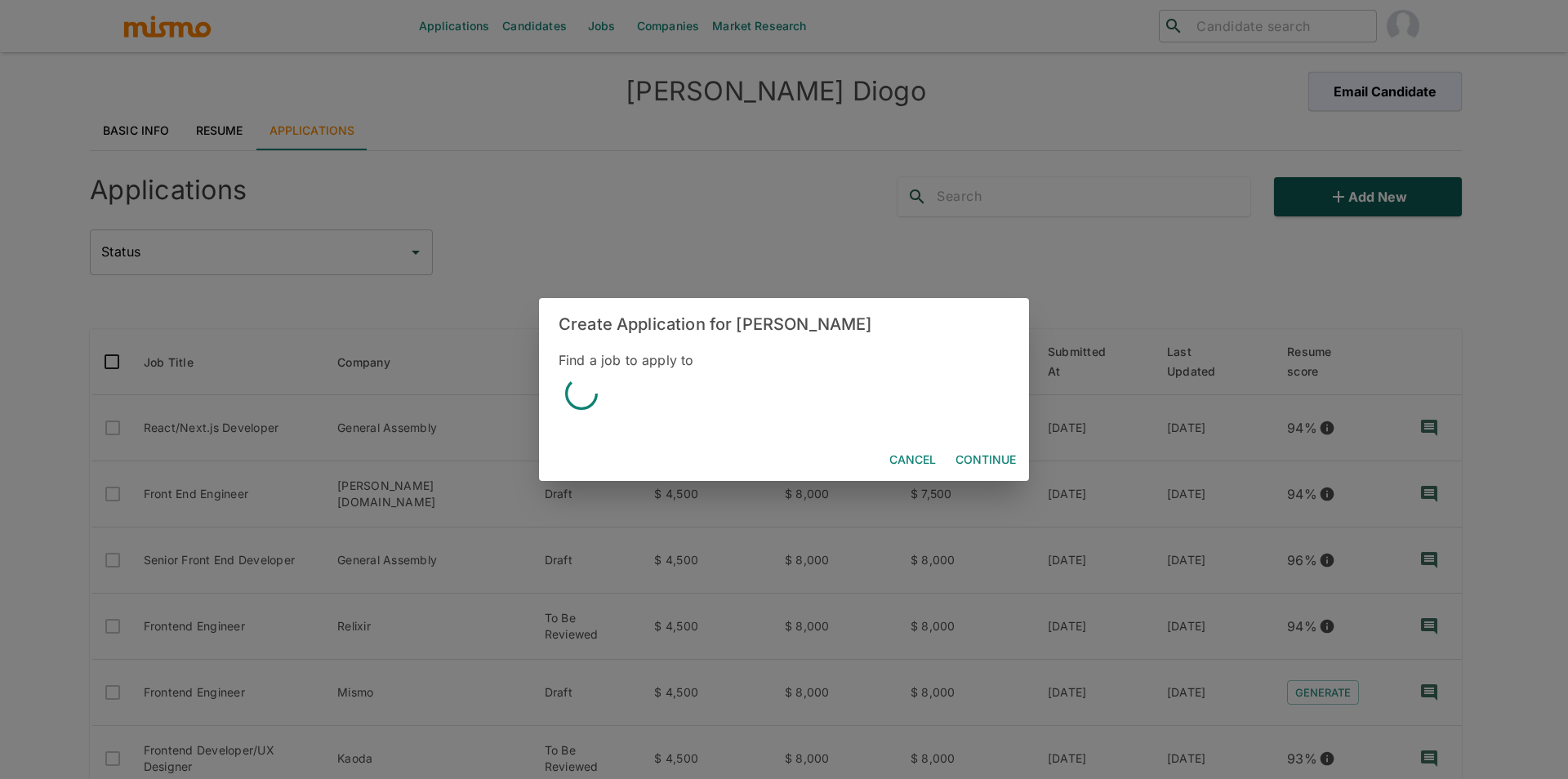
click at [1310, 197] on div "Create Application for [PERSON_NAME] Find a job to apply to Cancel Continue" at bounding box center [784, 390] width 1568 height 779
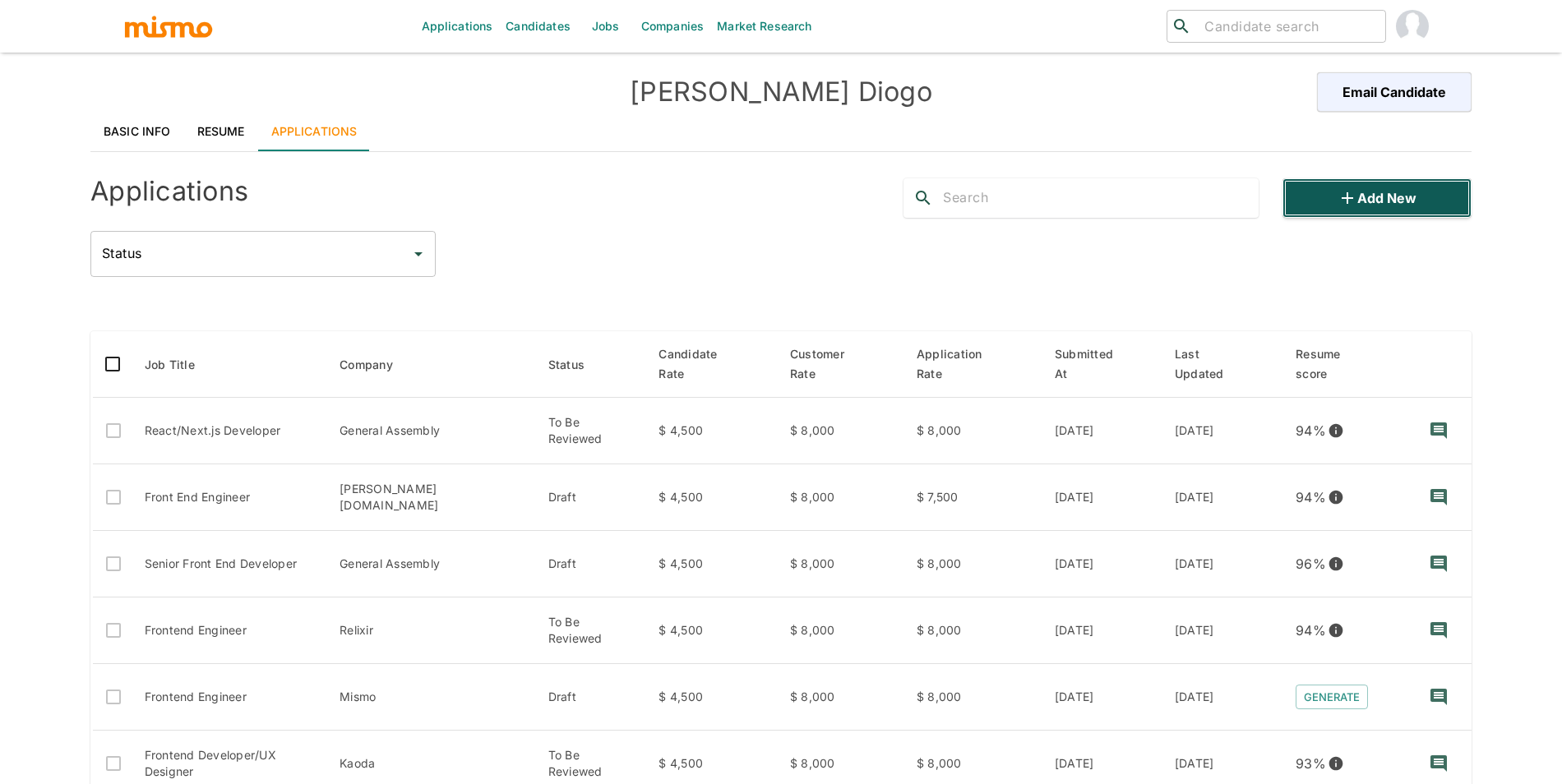
click at [1351, 191] on icon "button" at bounding box center [1347, 198] width 20 height 20
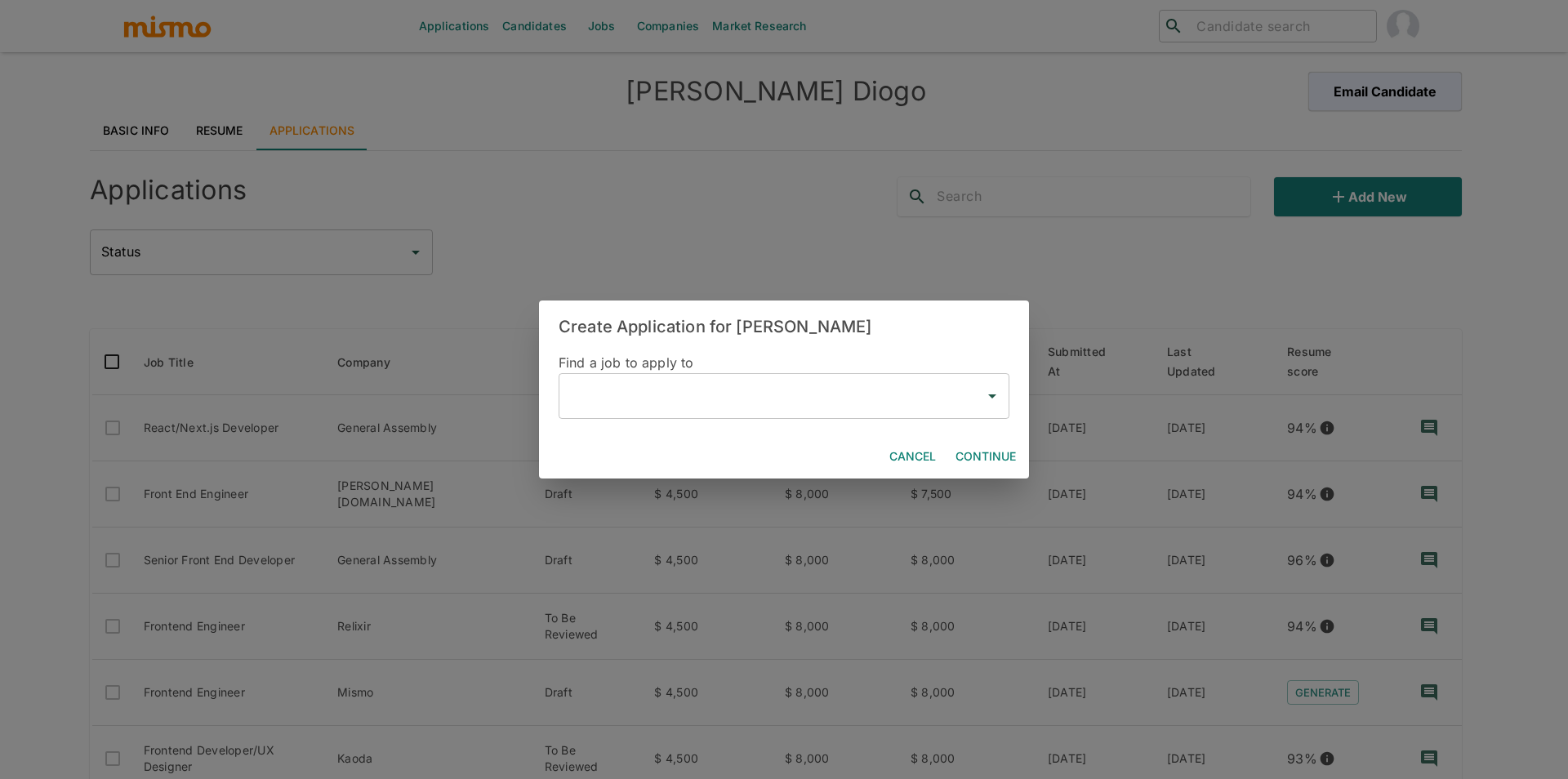
click at [706, 392] on input "text" at bounding box center [772, 396] width 412 height 31
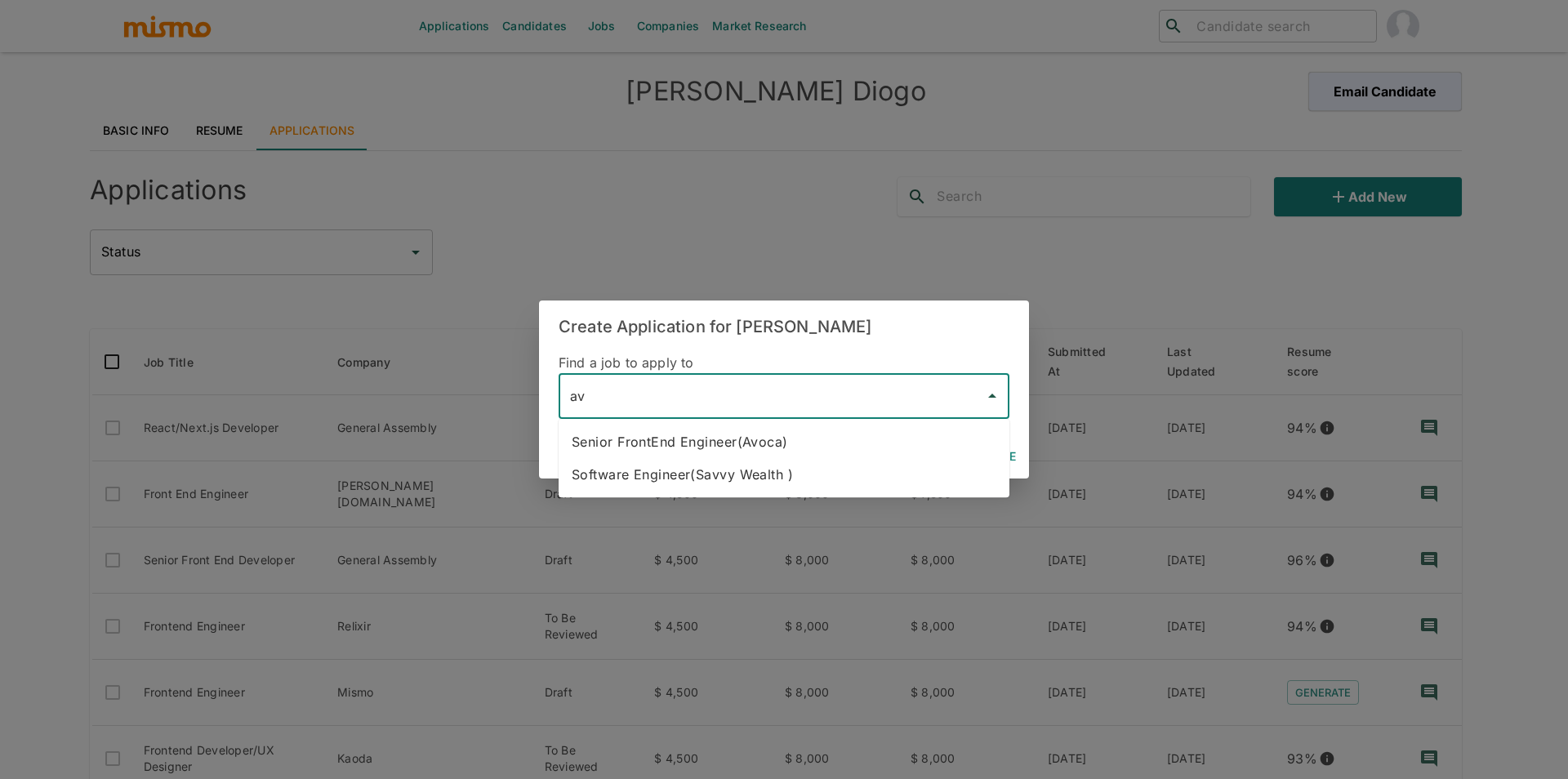
click at [704, 437] on li "Senior FrontEnd Engineer(Avoca)" at bounding box center [784, 441] width 451 height 33
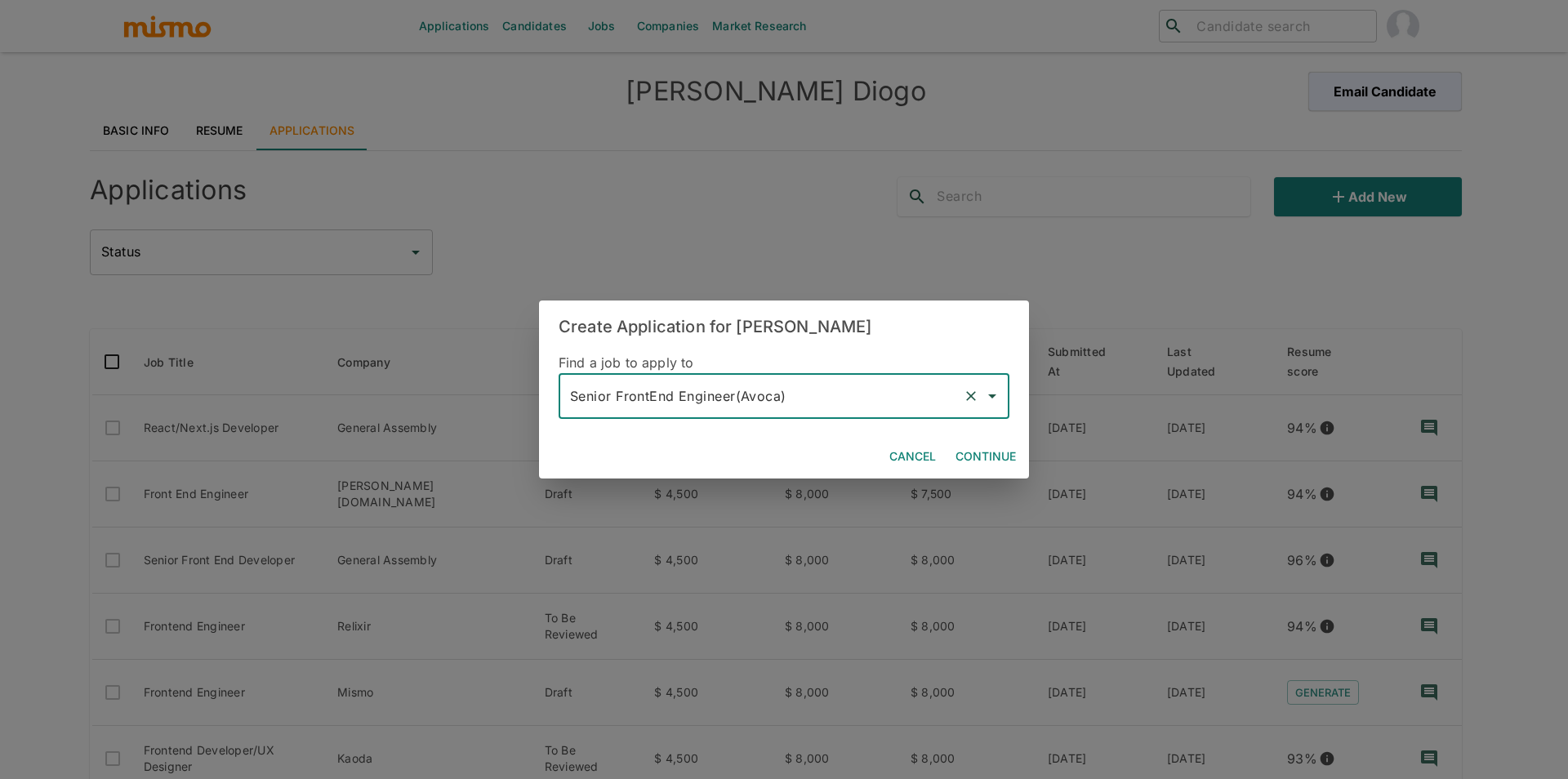
type input "Senior FrontEnd Engineer(Avoca)"
click at [974, 451] on button "Continue" at bounding box center [985, 456] width 73 height 31
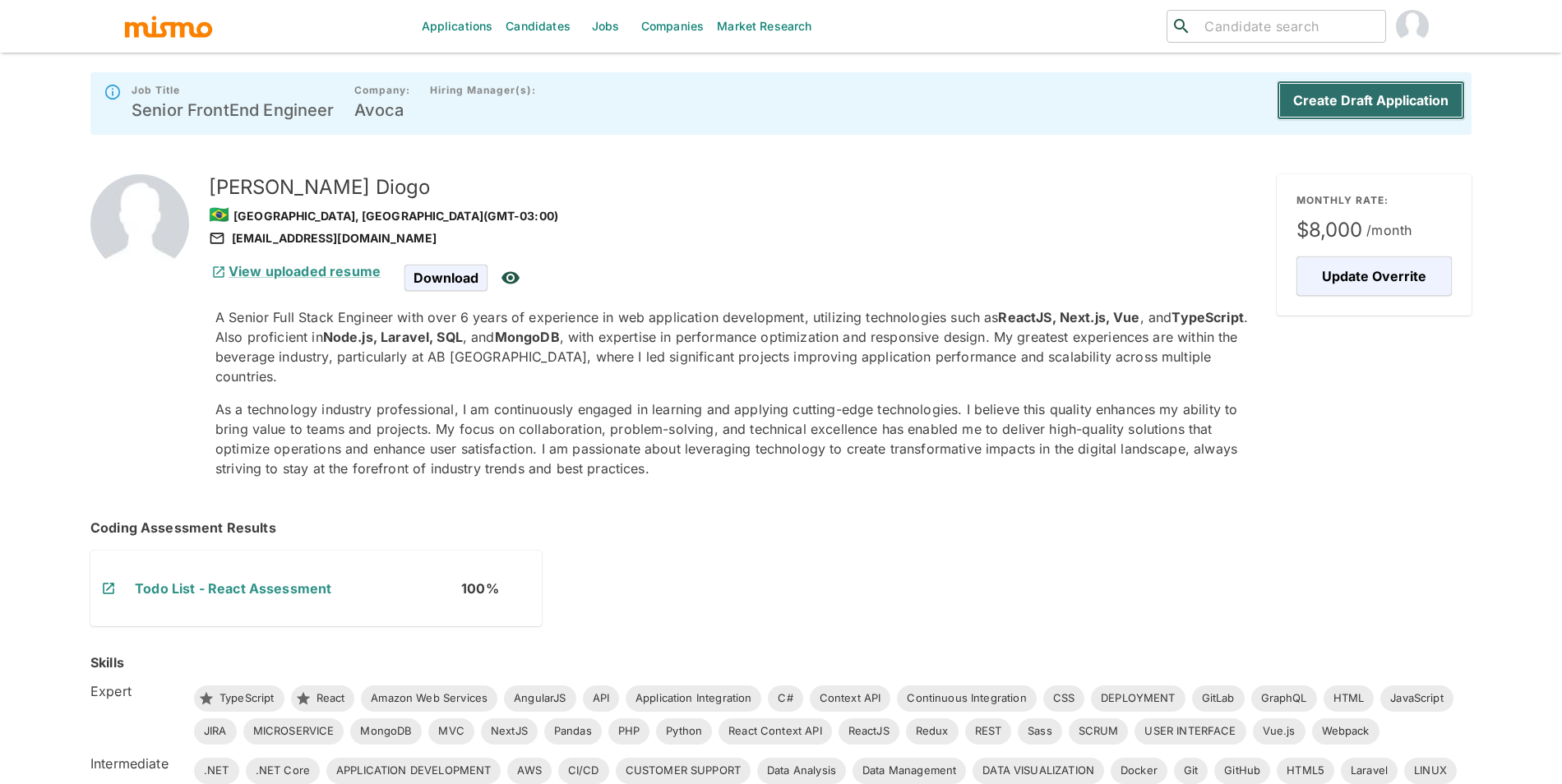
click at [1355, 100] on button "Create Draft Application" at bounding box center [1370, 100] width 189 height 39
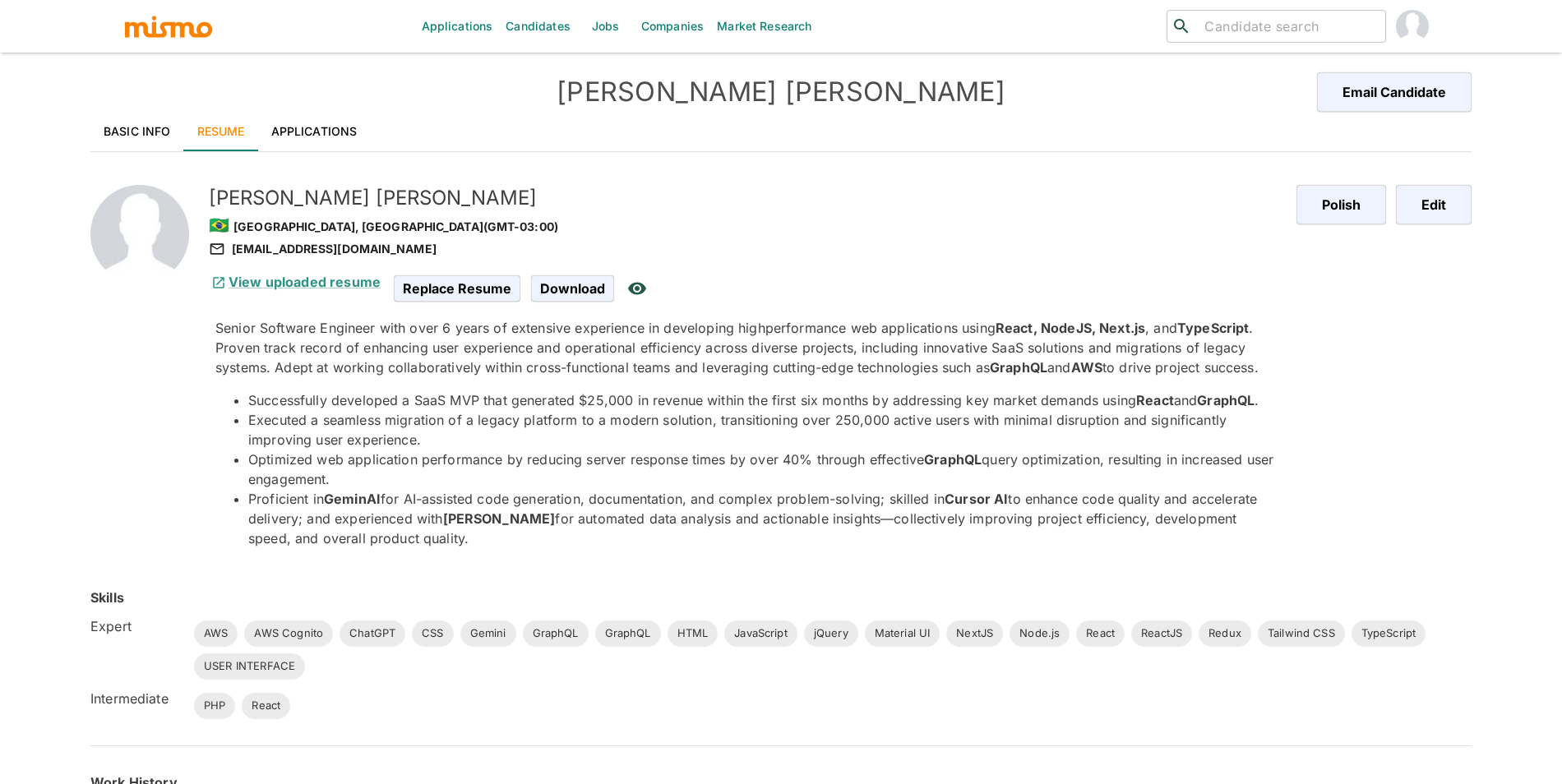
click at [356, 123] on link "Applications" at bounding box center [315, 131] width 113 height 39
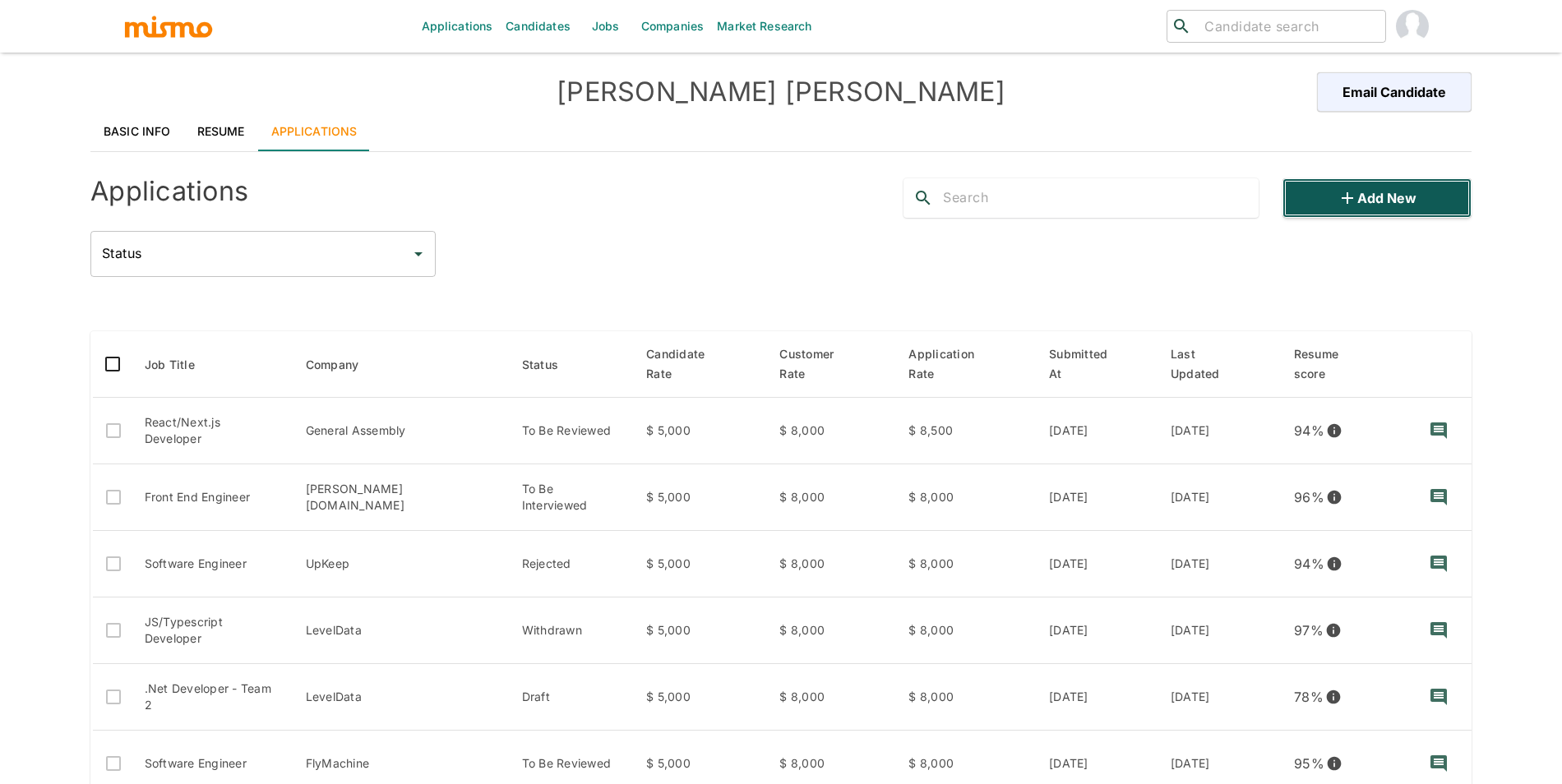
click at [1393, 196] on button "Add new" at bounding box center [1377, 198] width 189 height 39
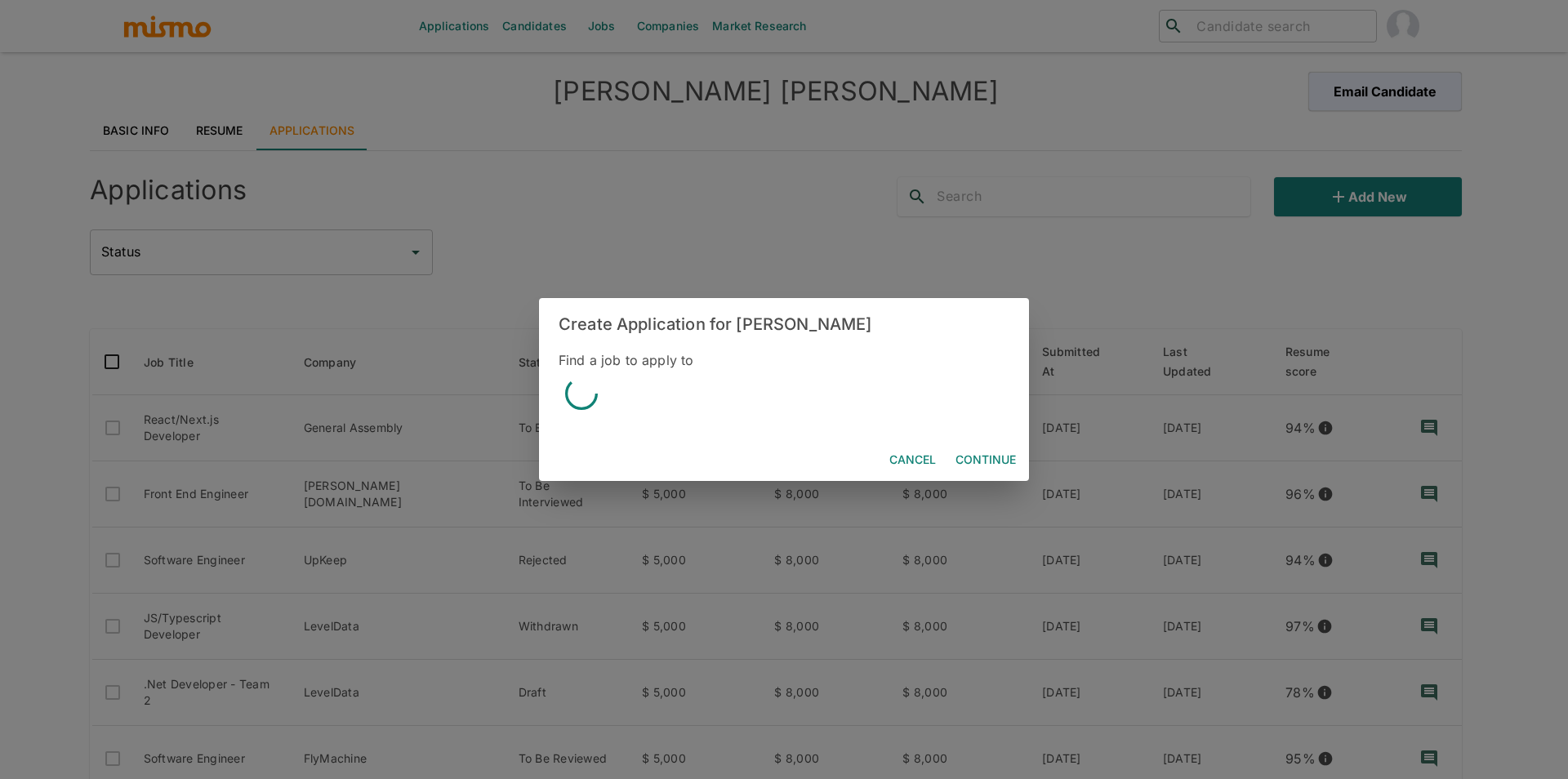
click at [633, 404] on div at bounding box center [784, 396] width 451 height 51
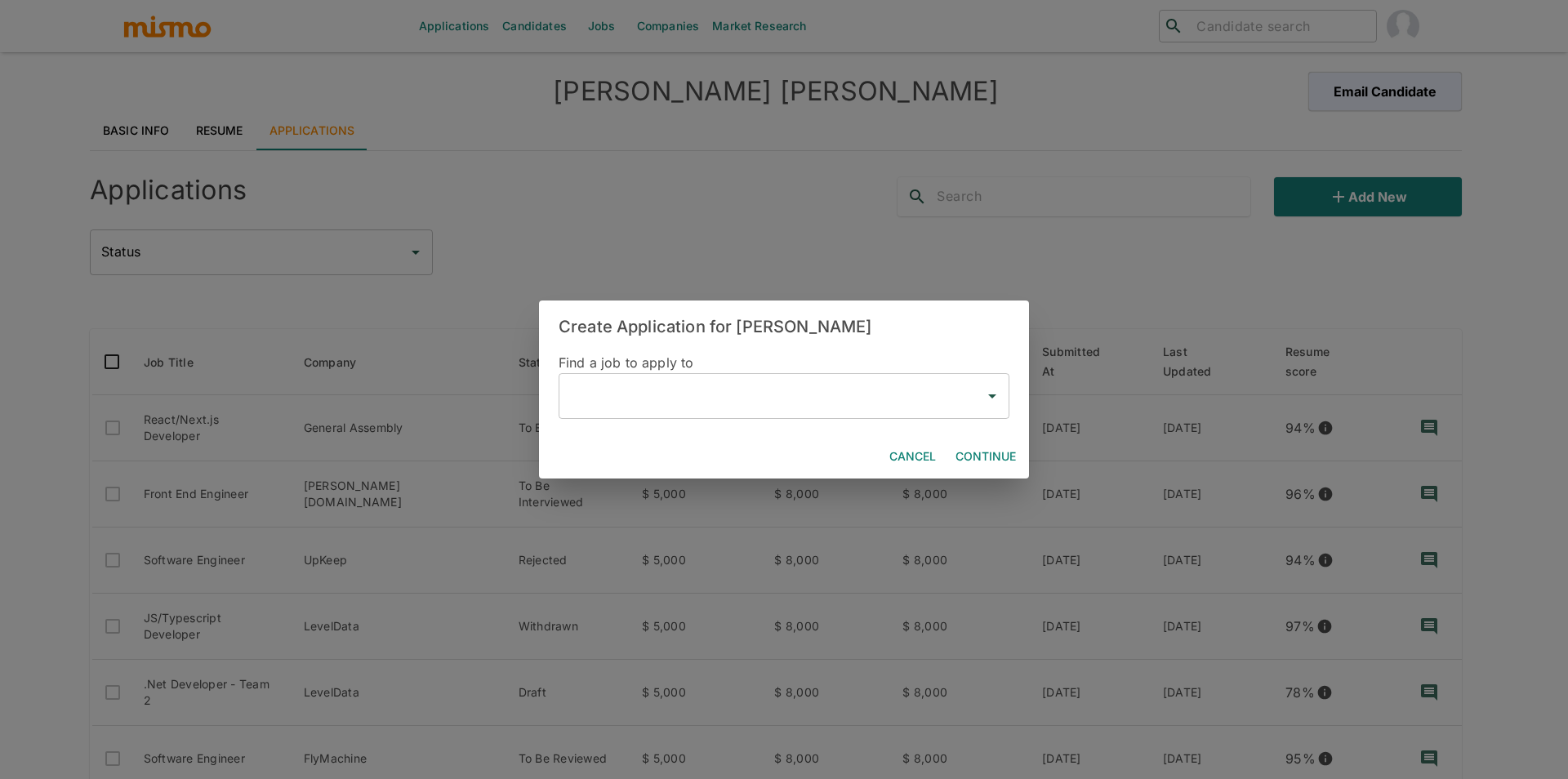
click at [637, 408] on input "text" at bounding box center [772, 396] width 412 height 31
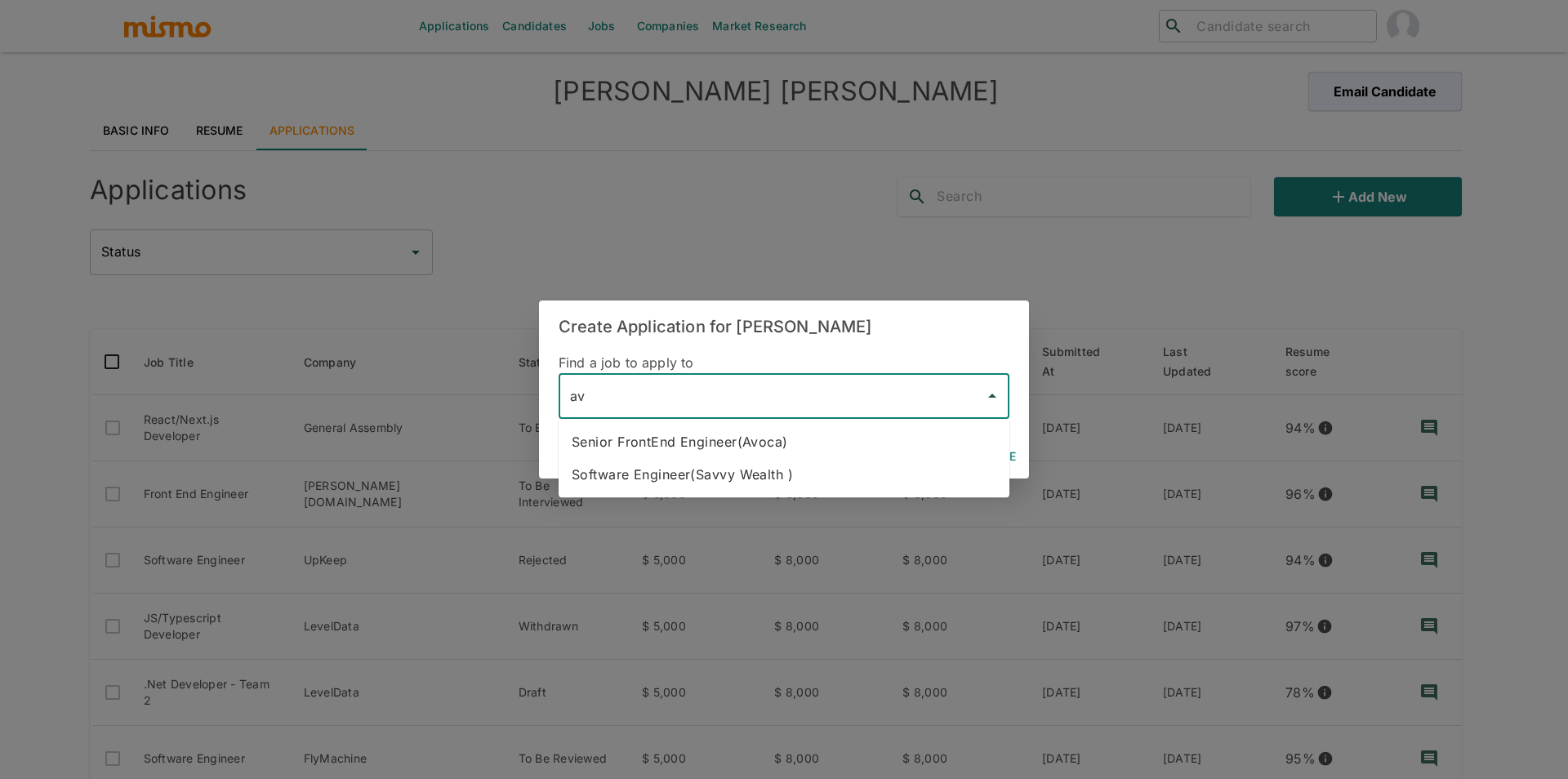
click at [701, 449] on li "Senior FrontEnd Engineer(Avoca)" at bounding box center [784, 441] width 451 height 33
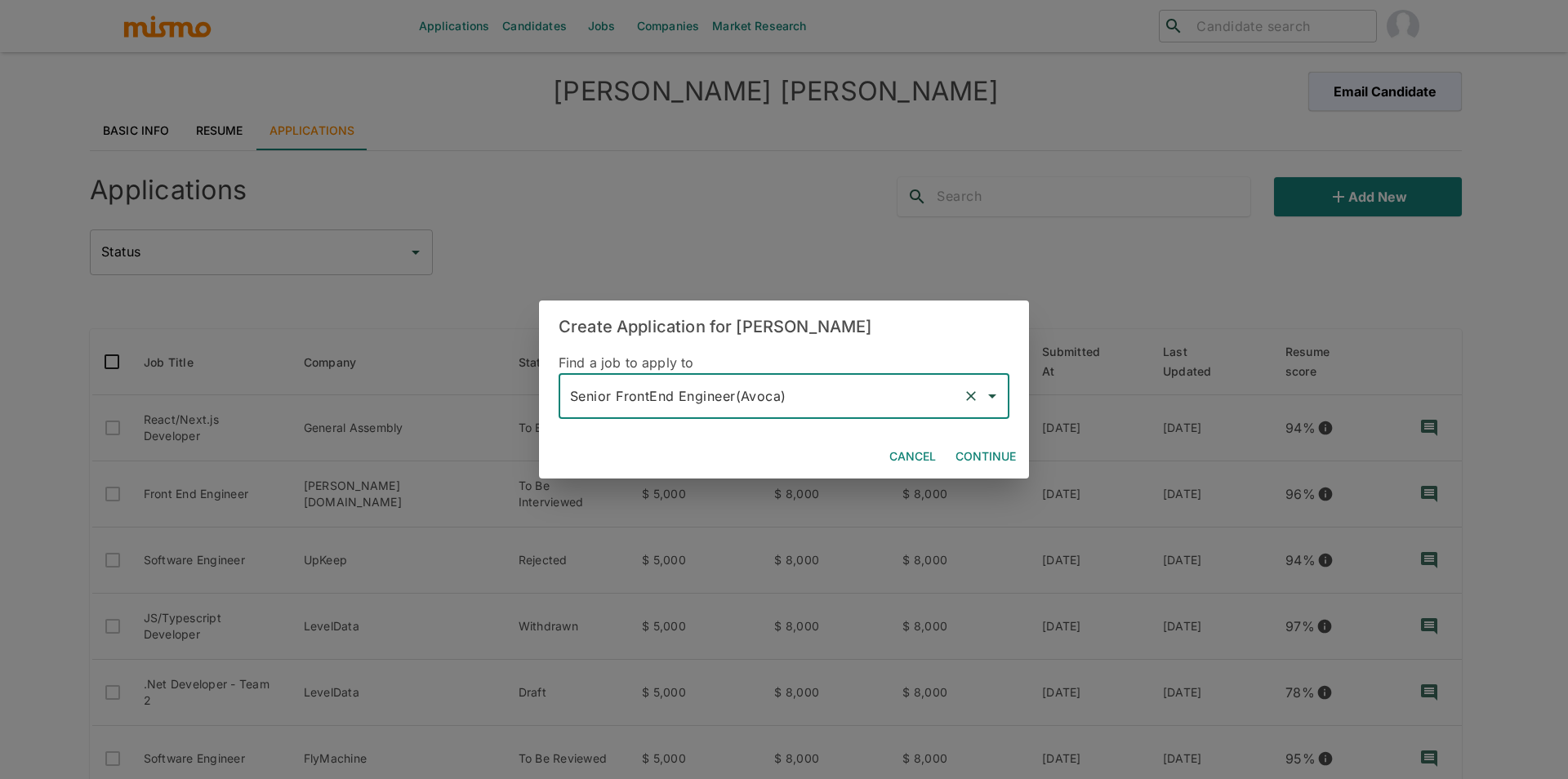
type input "Senior FrontEnd Engineer(Avoca)"
click at [969, 454] on button "Continue" at bounding box center [985, 456] width 73 height 31
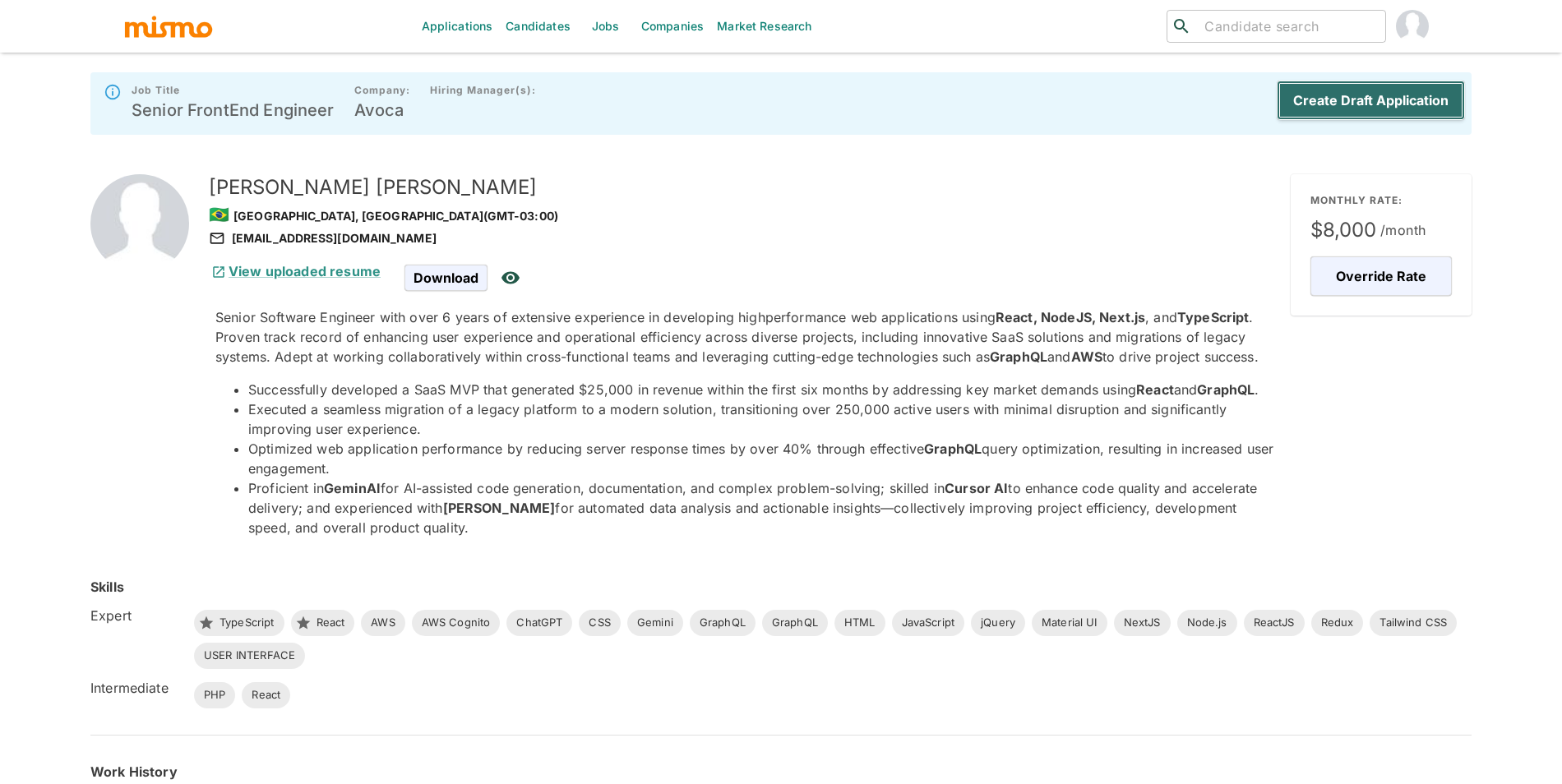
click at [1314, 88] on button "Create Draft Application" at bounding box center [1370, 100] width 189 height 39
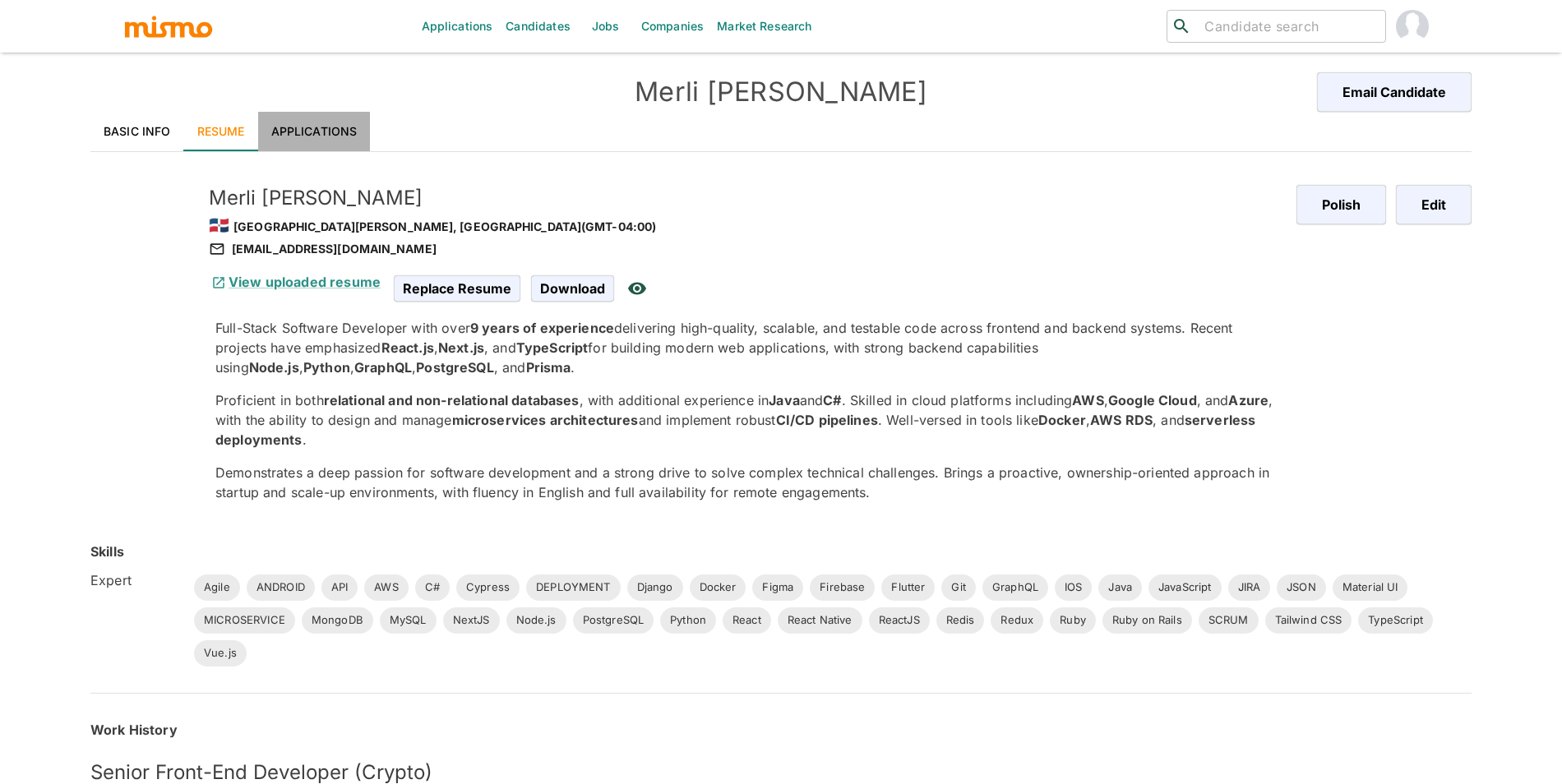
click at [304, 112] on link "Applications" at bounding box center [315, 131] width 113 height 39
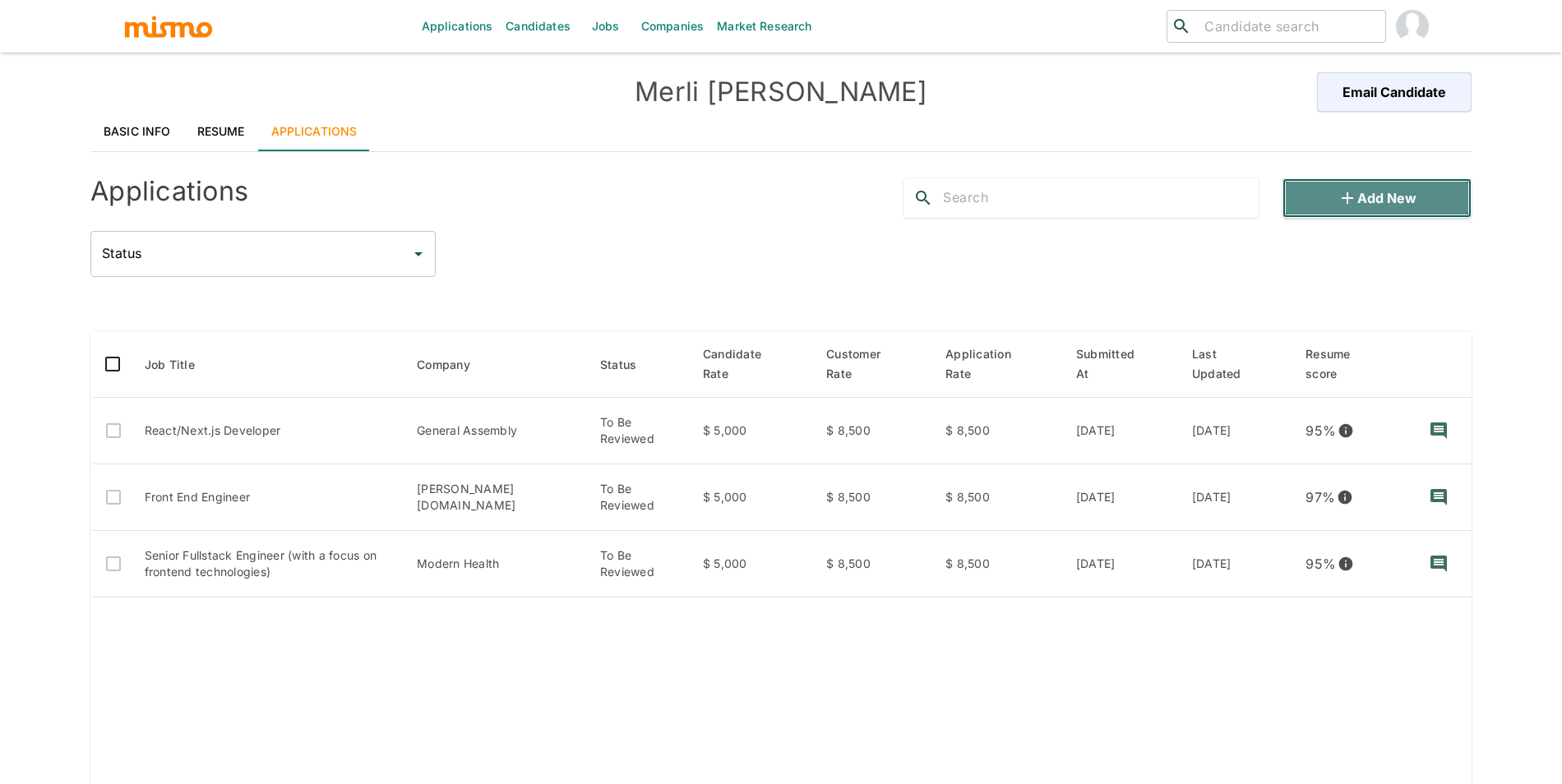
click at [1330, 199] on button "Add new" at bounding box center [1377, 198] width 189 height 39
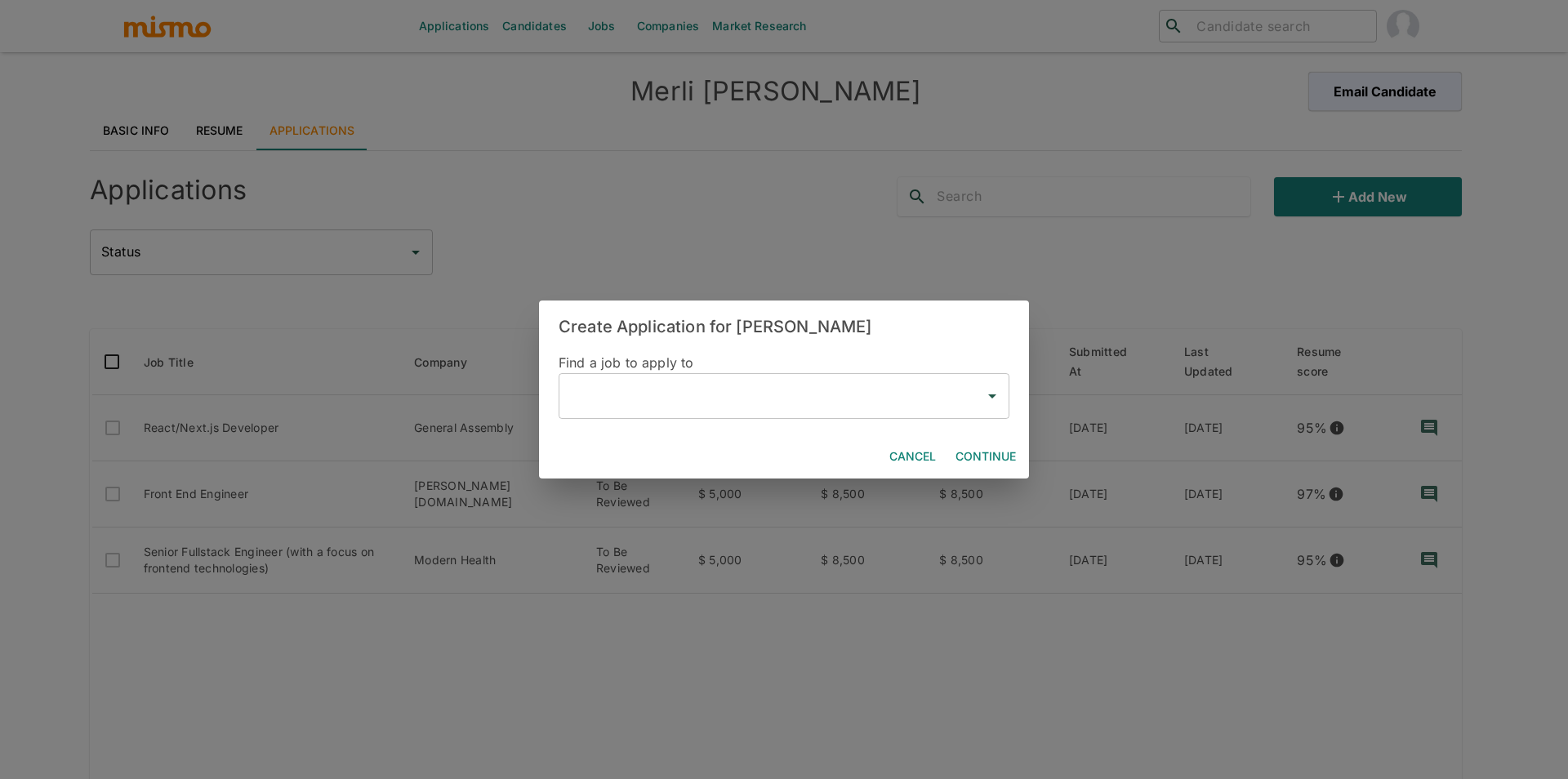
click at [733, 405] on input "text" at bounding box center [772, 396] width 412 height 31
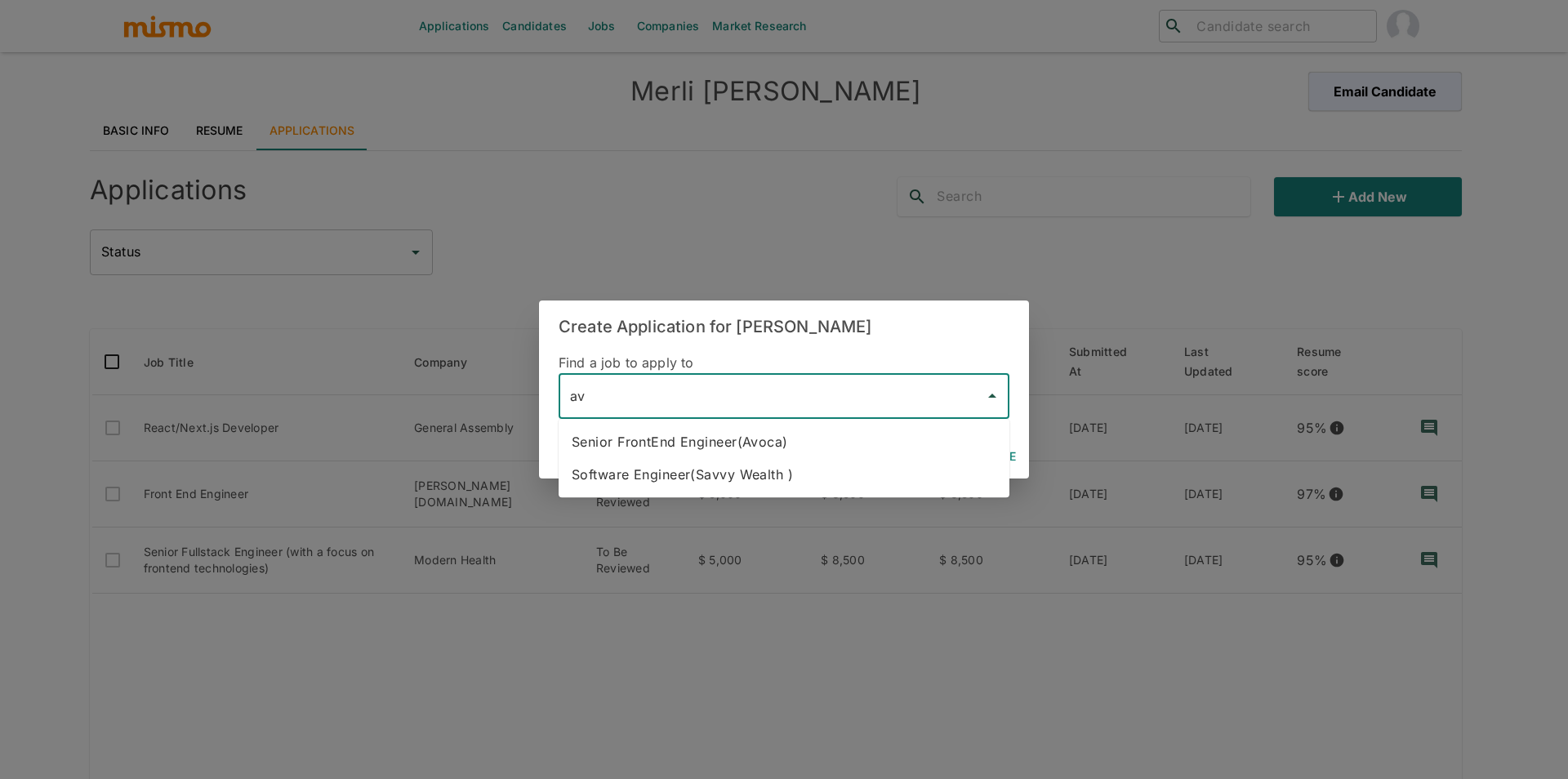
click at [842, 432] on li "Senior FrontEnd Engineer(Avoca)" at bounding box center [784, 441] width 451 height 33
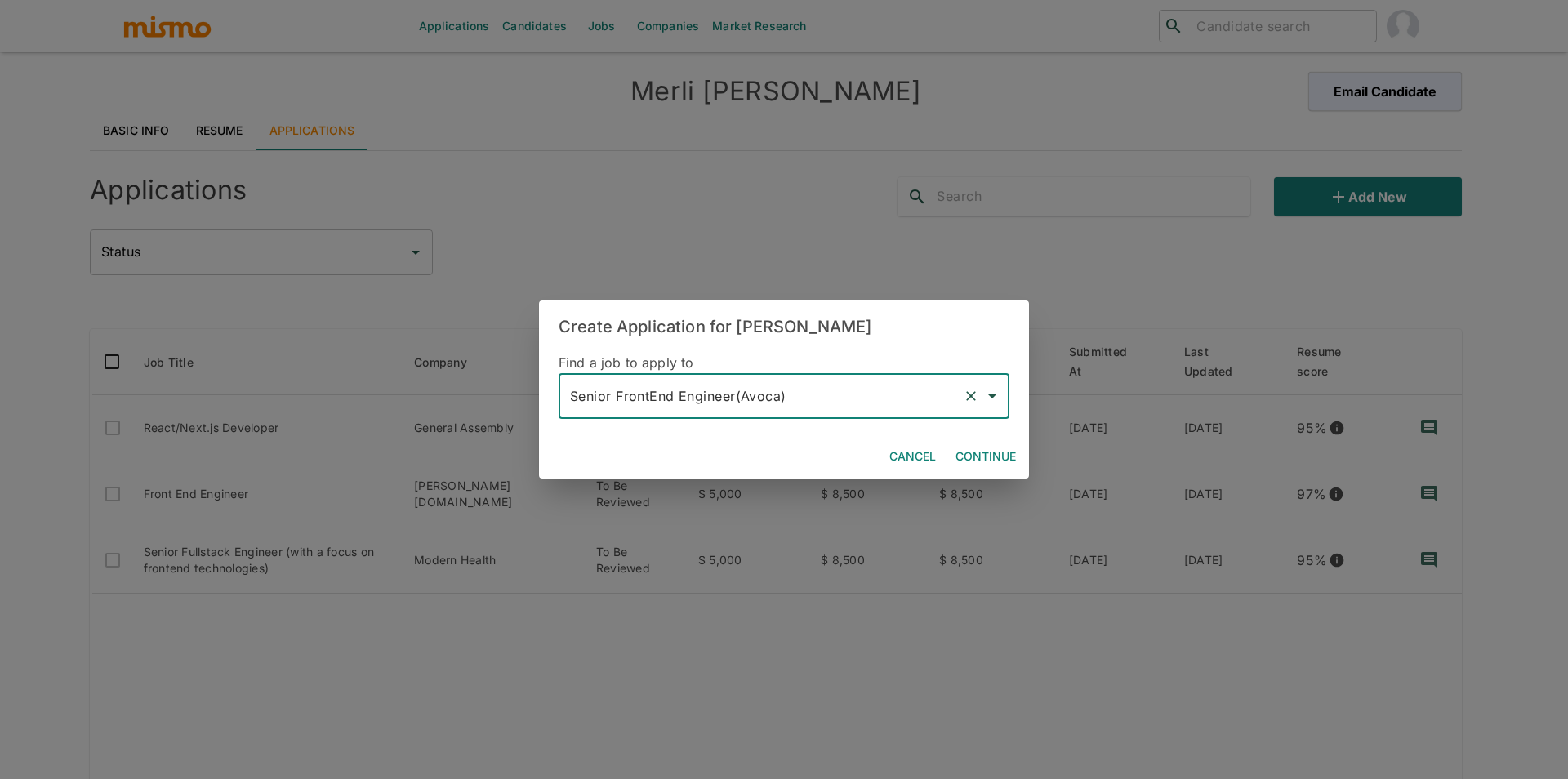
type input "Senior FrontEnd Engineer(Avoca)"
click at [962, 451] on button "Continue" at bounding box center [985, 456] width 73 height 31
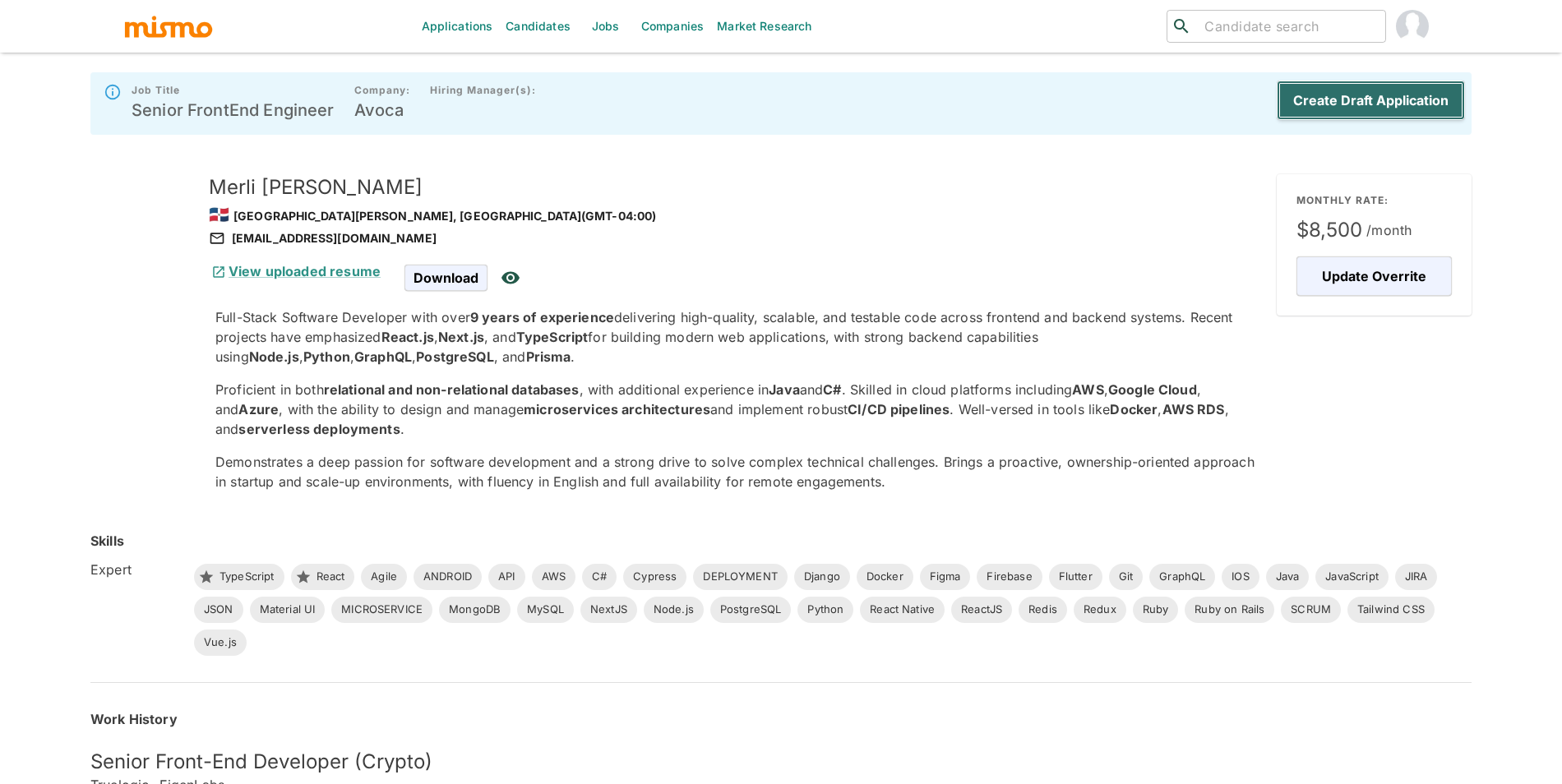
click at [1360, 92] on button "Create Draft Application" at bounding box center [1370, 100] width 189 height 39
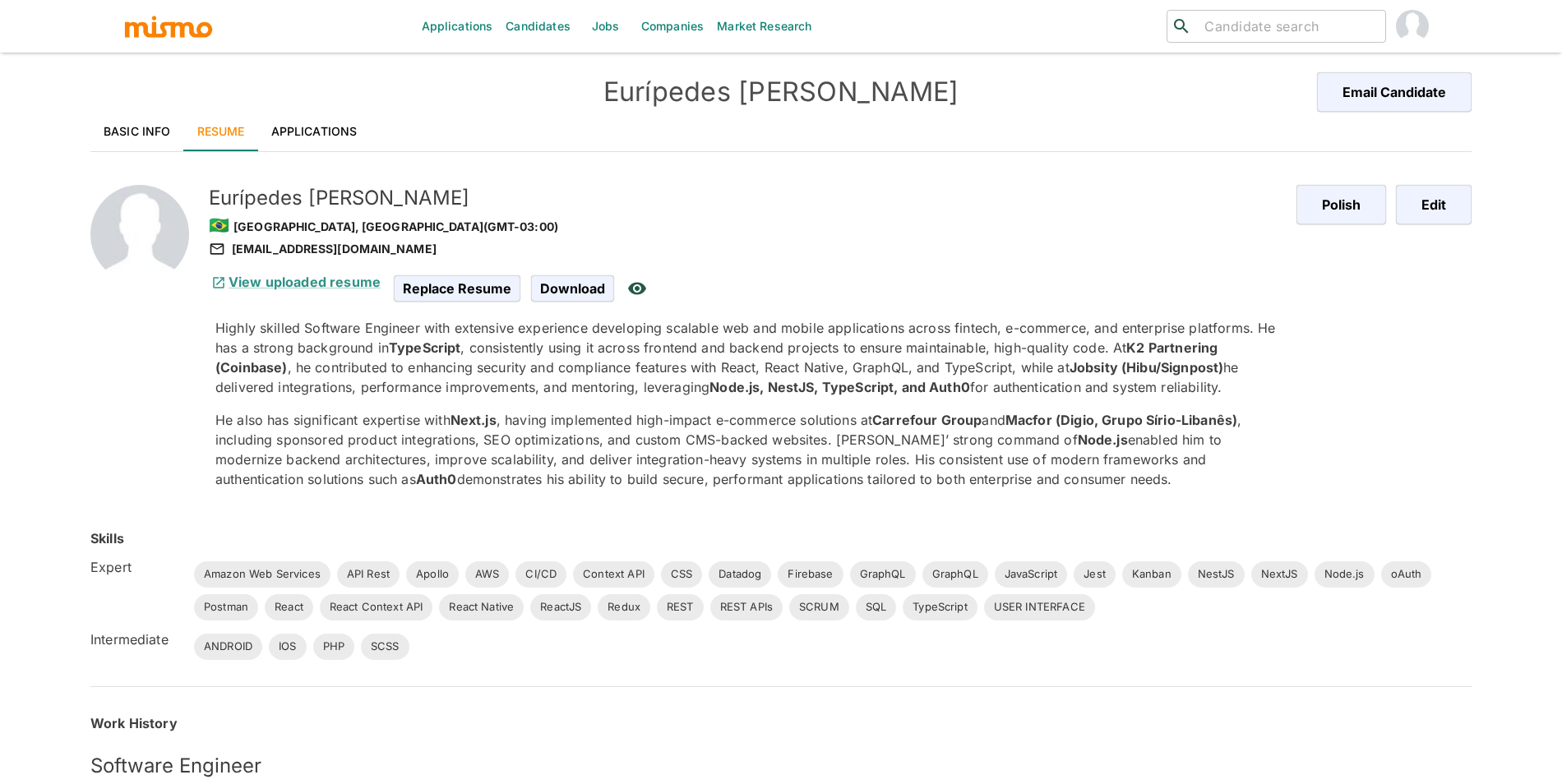
click at [343, 119] on link "Applications" at bounding box center [315, 131] width 113 height 39
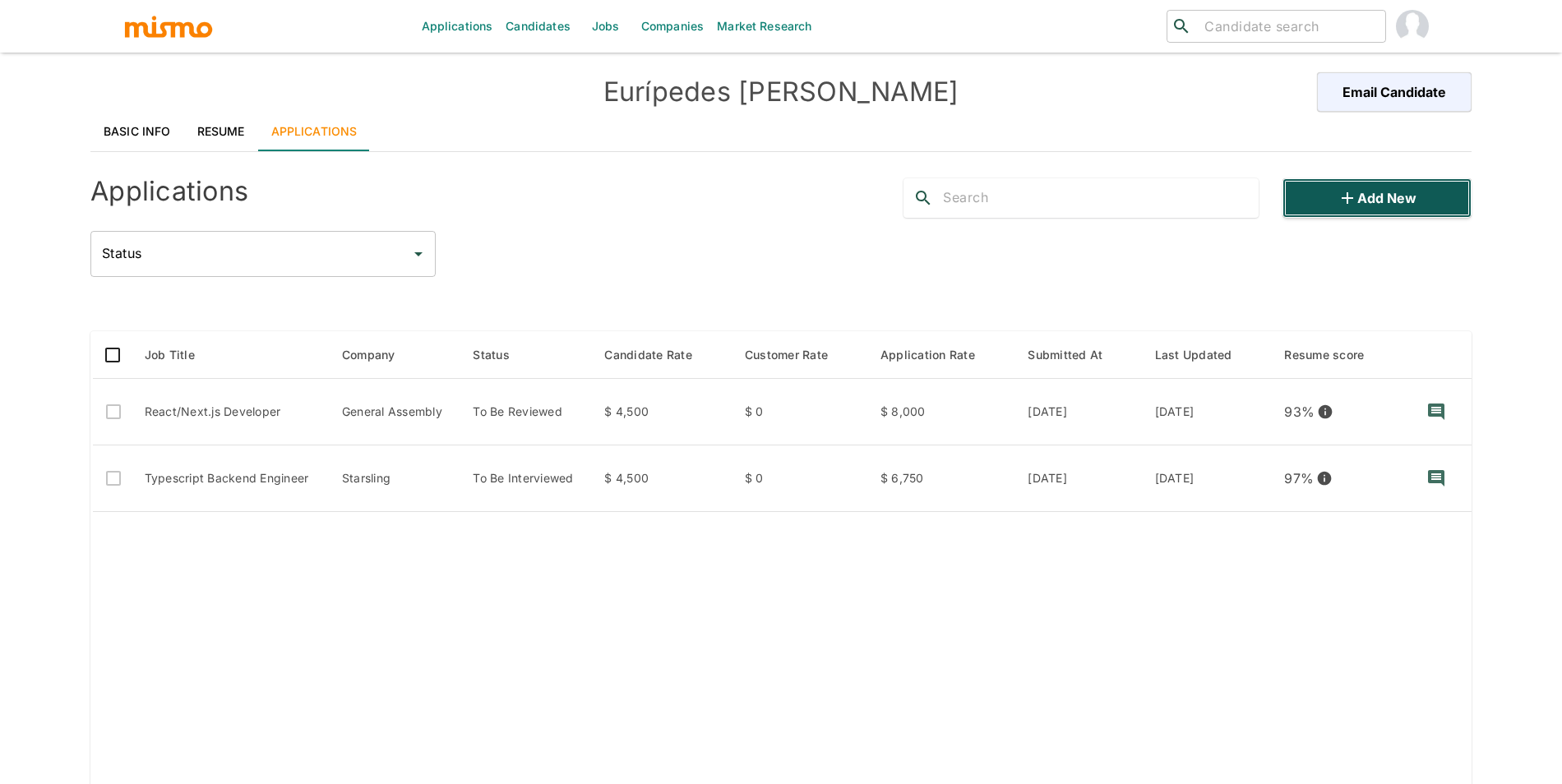
click at [1339, 206] on icon "button" at bounding box center [1347, 198] width 20 height 20
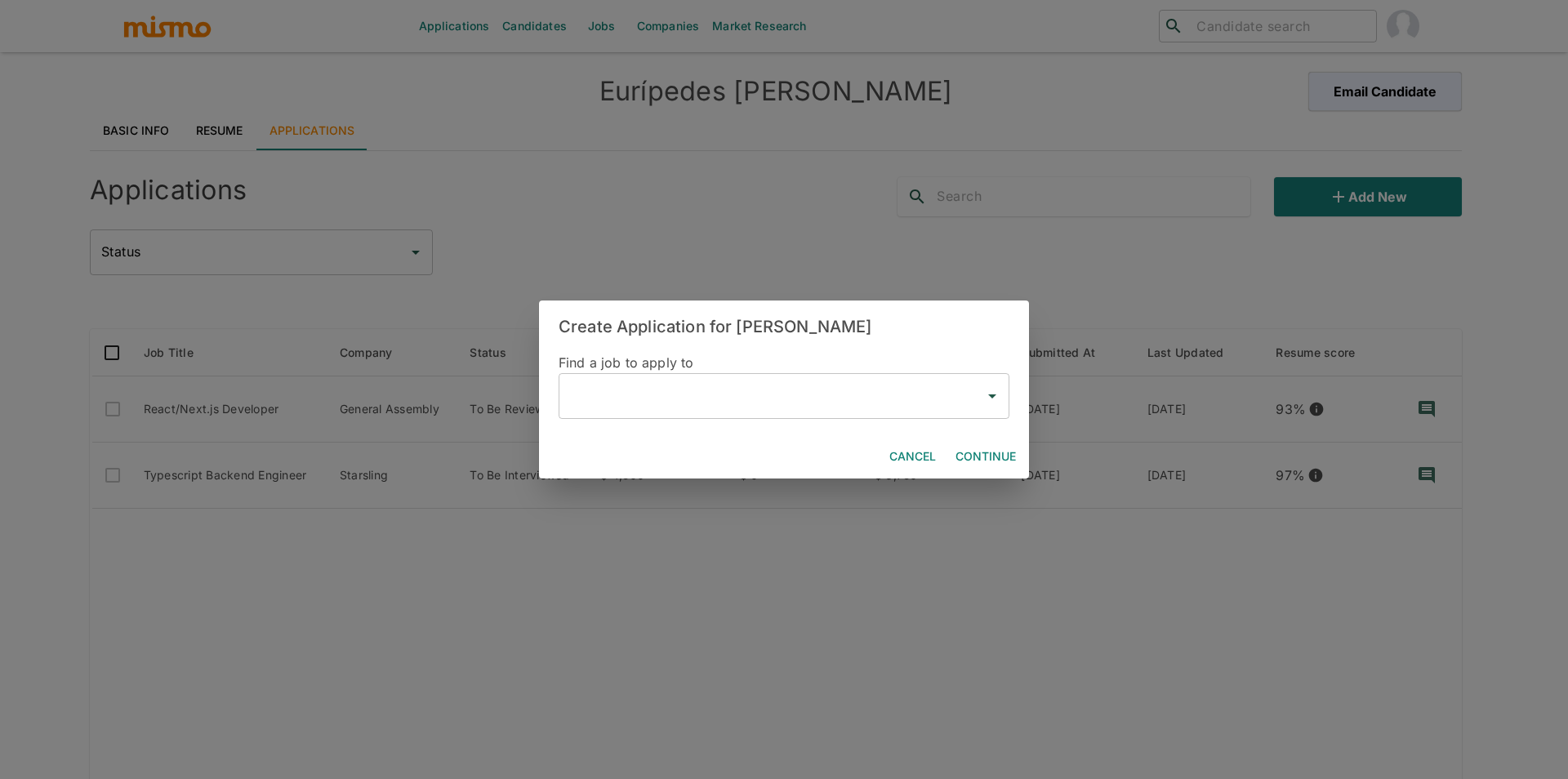
click at [657, 401] on input "text" at bounding box center [772, 396] width 412 height 31
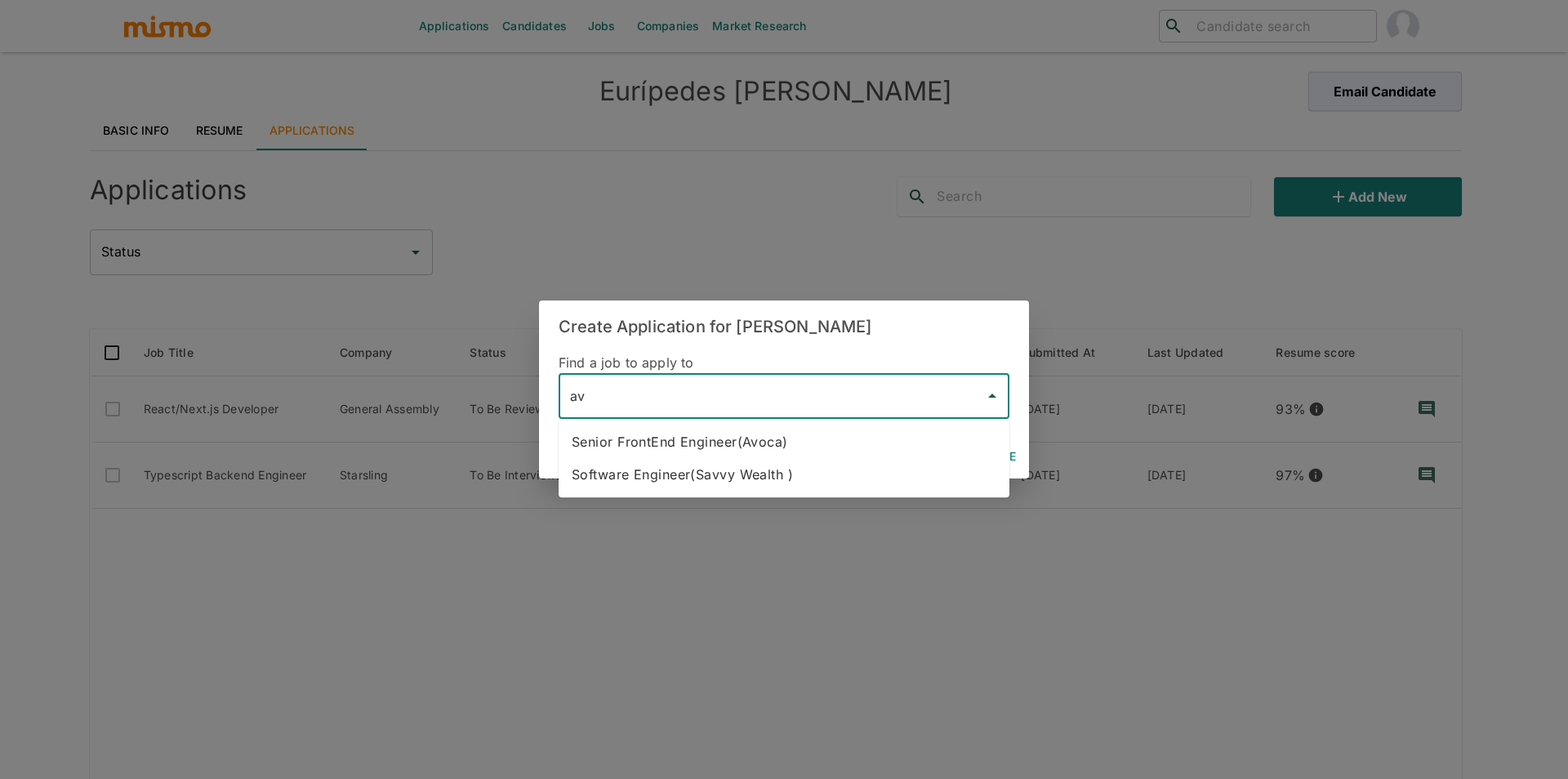
click at [761, 442] on li "Senior FrontEnd Engineer(Avoca)" at bounding box center [784, 441] width 451 height 33
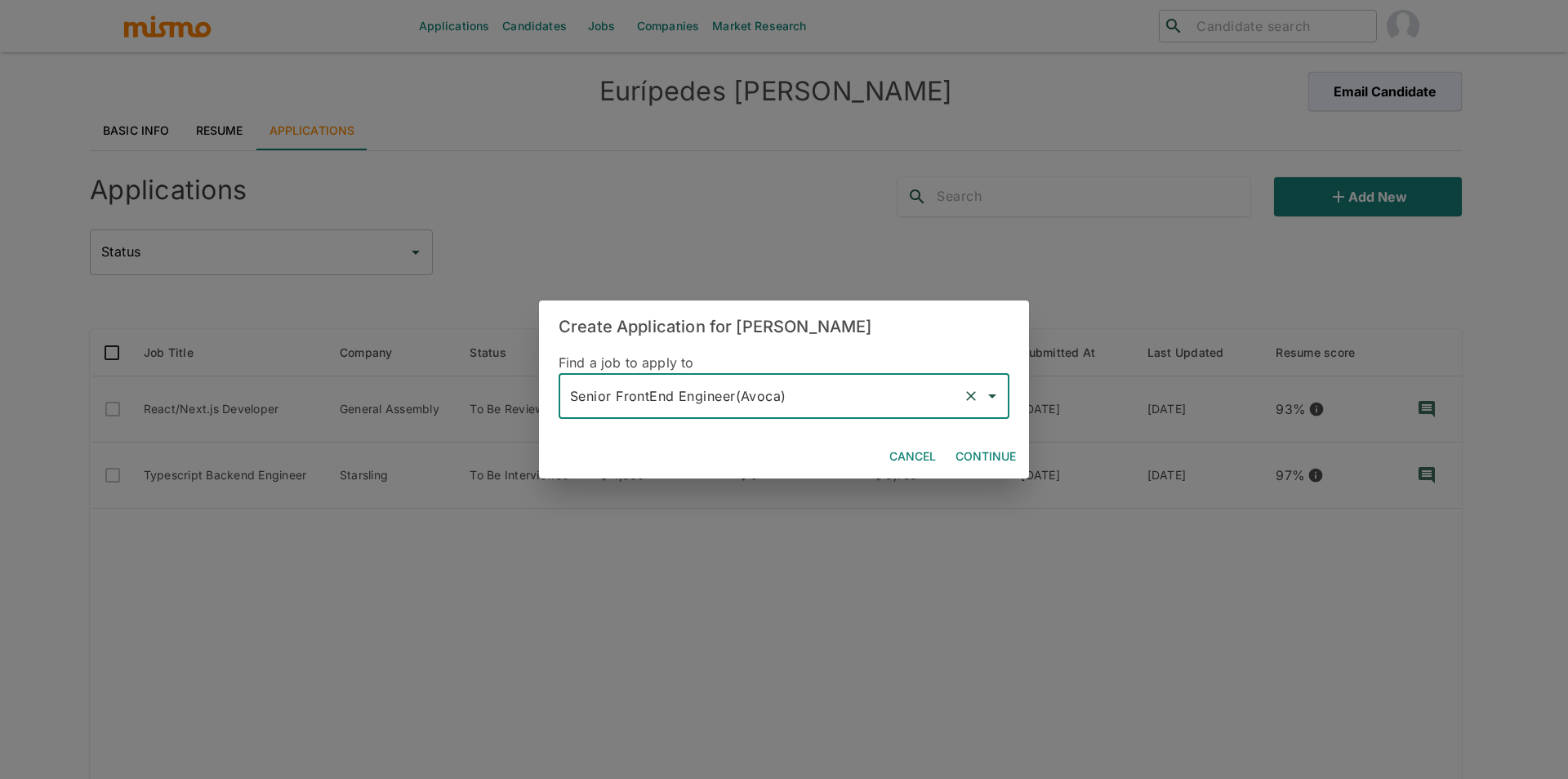
type input "Senior FrontEnd Engineer(Avoca)"
click at [969, 456] on button "Continue" at bounding box center [985, 456] width 73 height 31
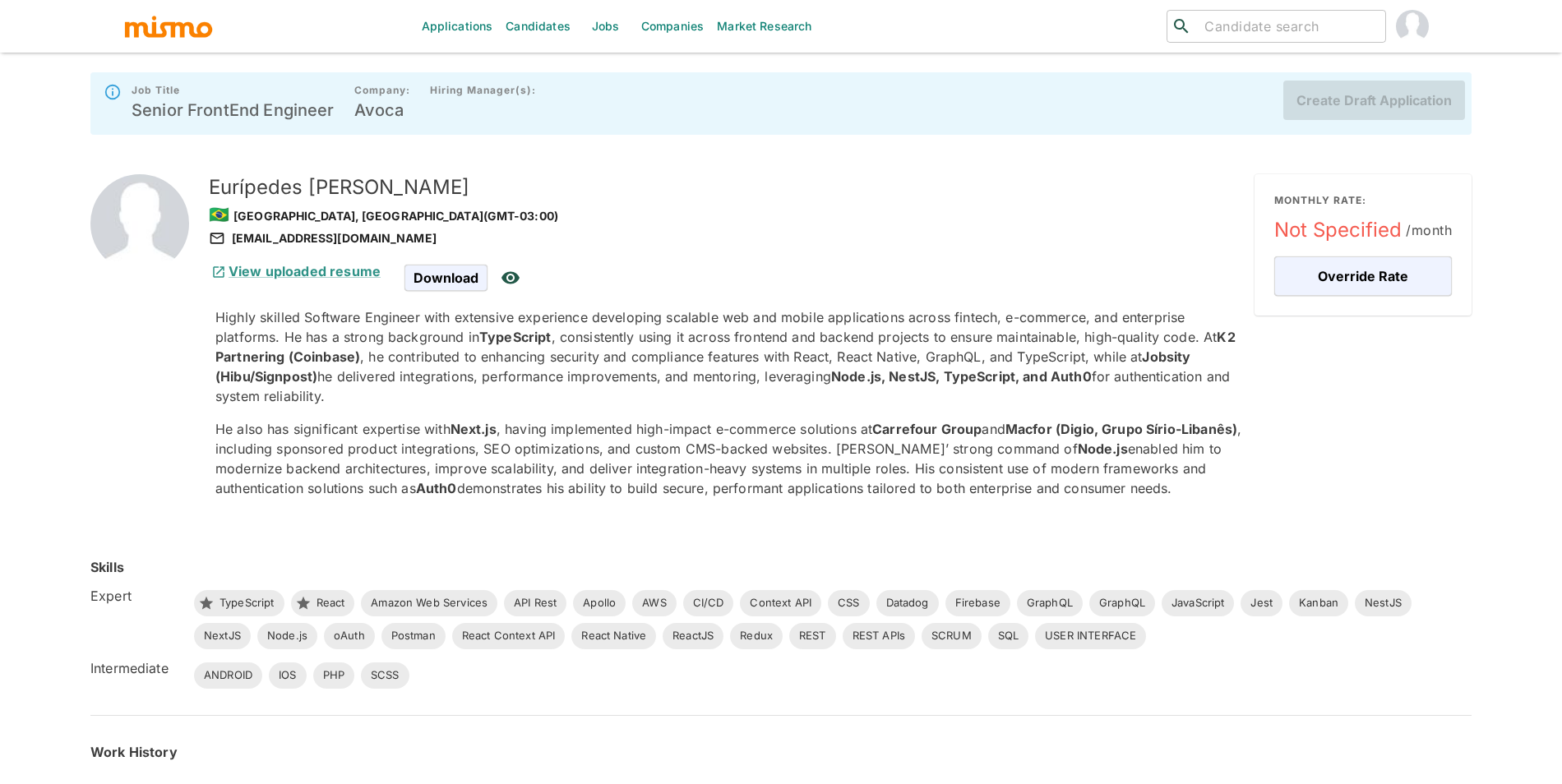
click at [1323, 96] on div "Create Draft Application" at bounding box center [1367, 103] width 194 height 52
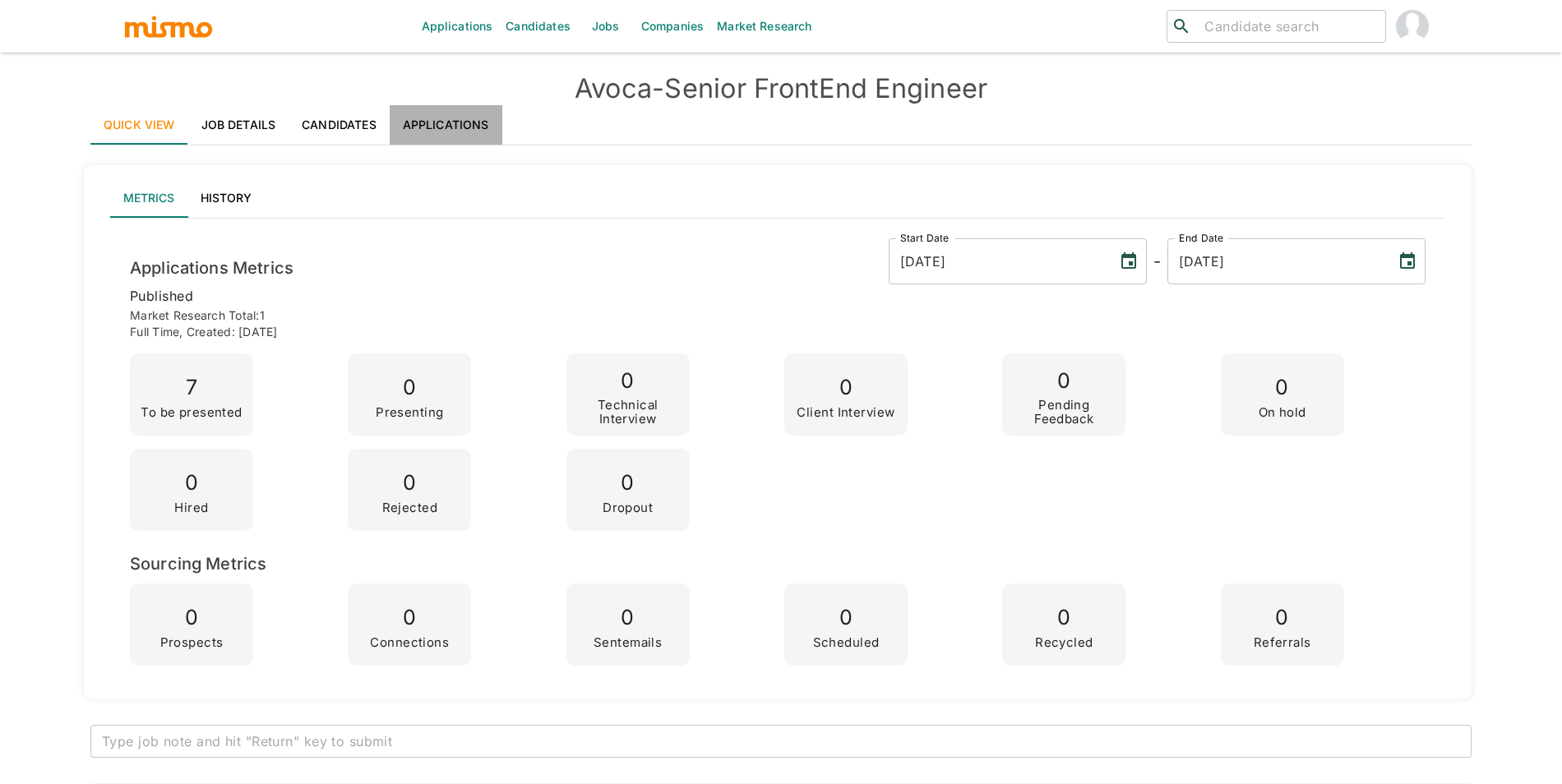
click at [474, 114] on link "Applications" at bounding box center [446, 125] width 113 height 39
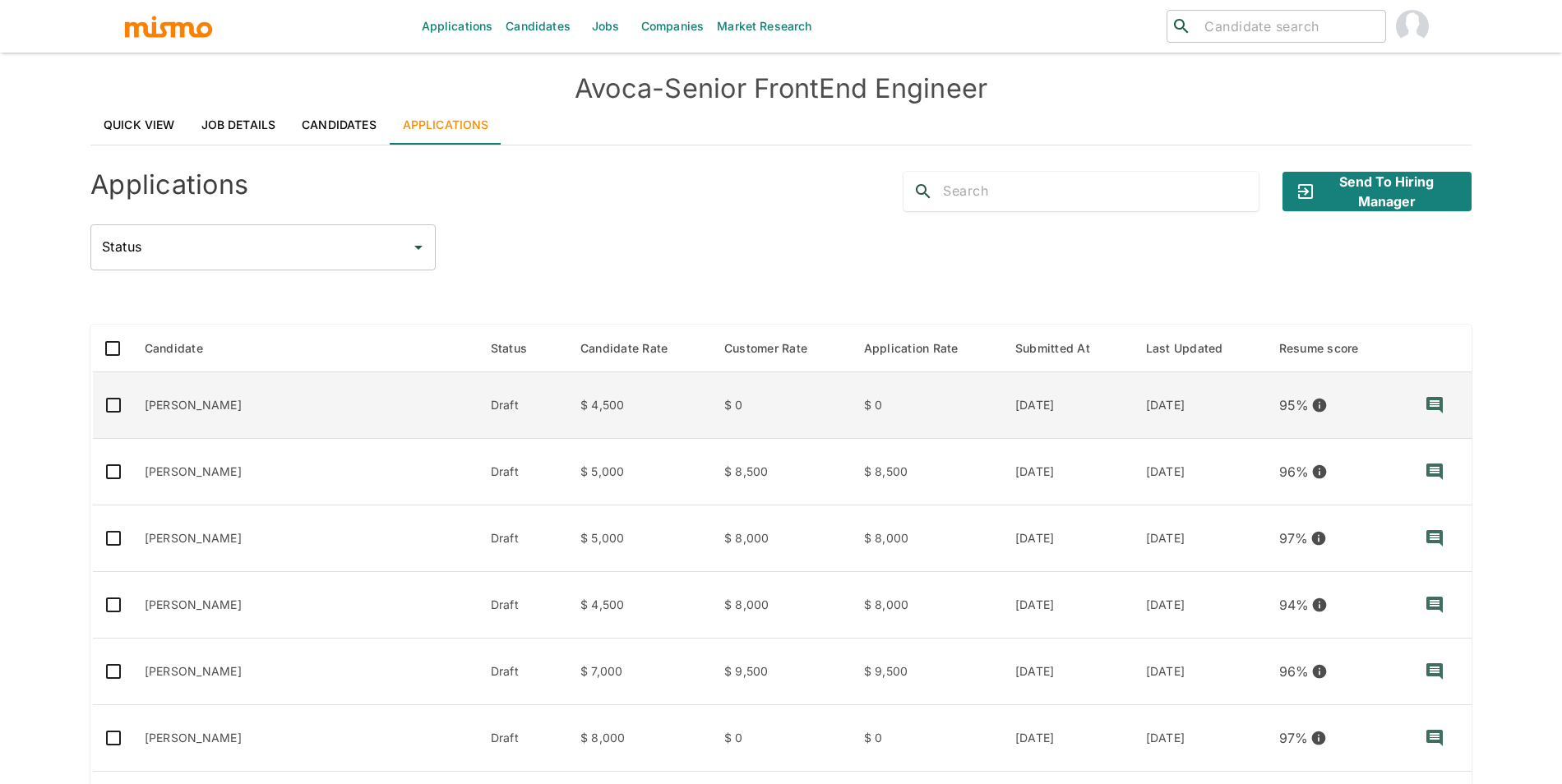
click at [711, 410] on td "$ 0" at bounding box center [781, 405] width 140 height 66
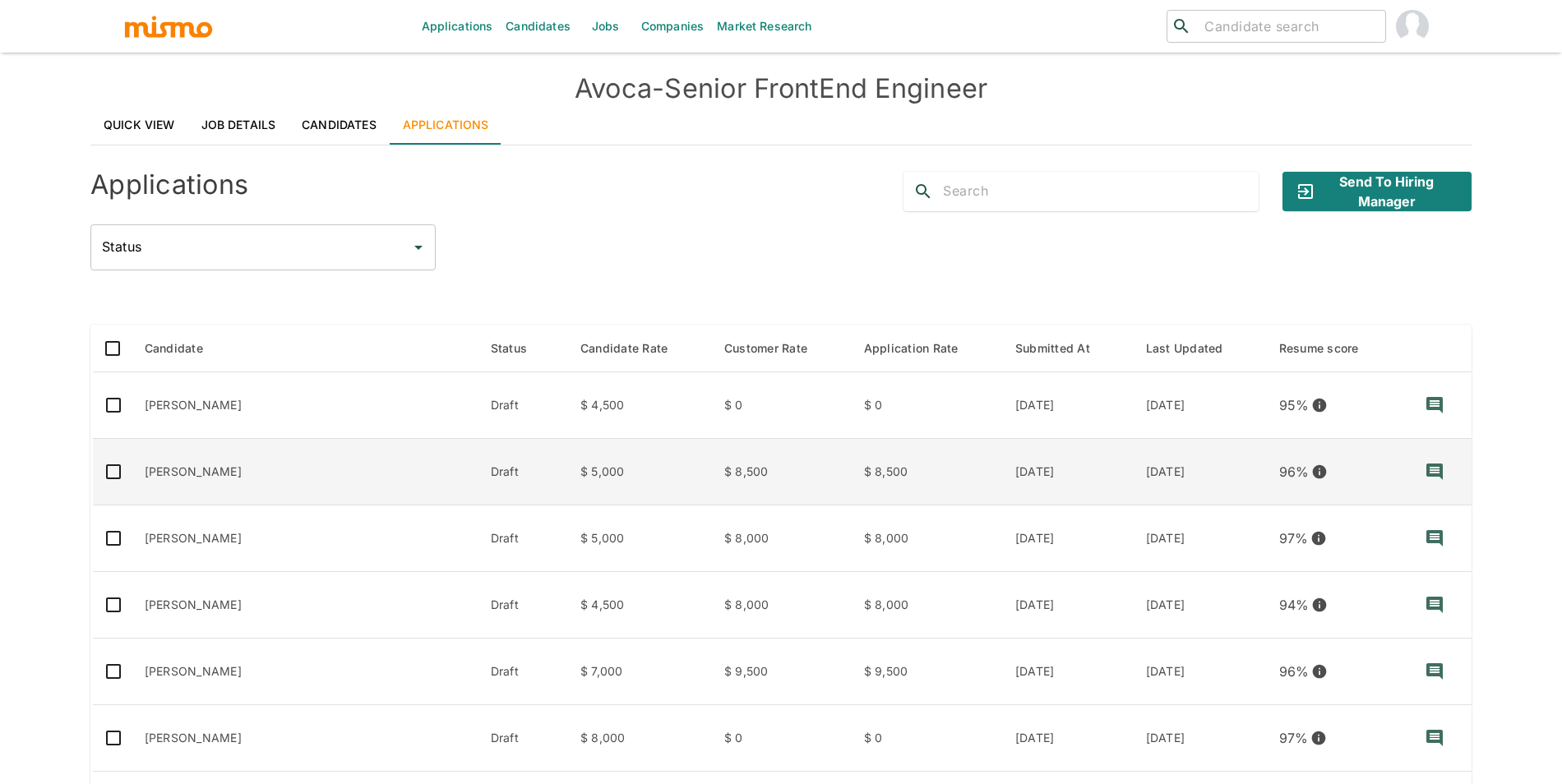
click at [851, 474] on td "$ 8,500" at bounding box center [926, 472] width 151 height 66
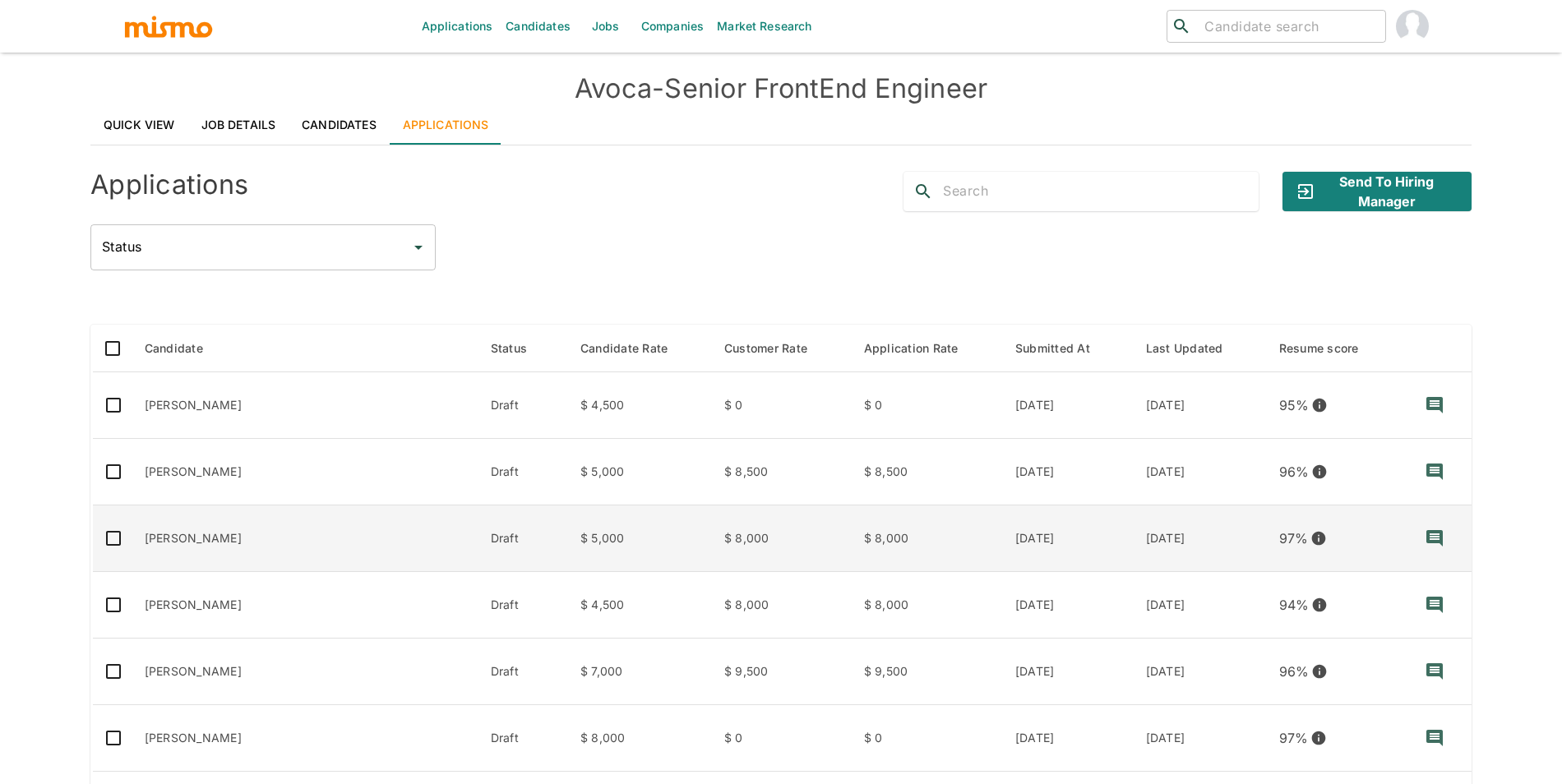
click at [851, 535] on td "$ 8,000" at bounding box center [926, 538] width 151 height 66
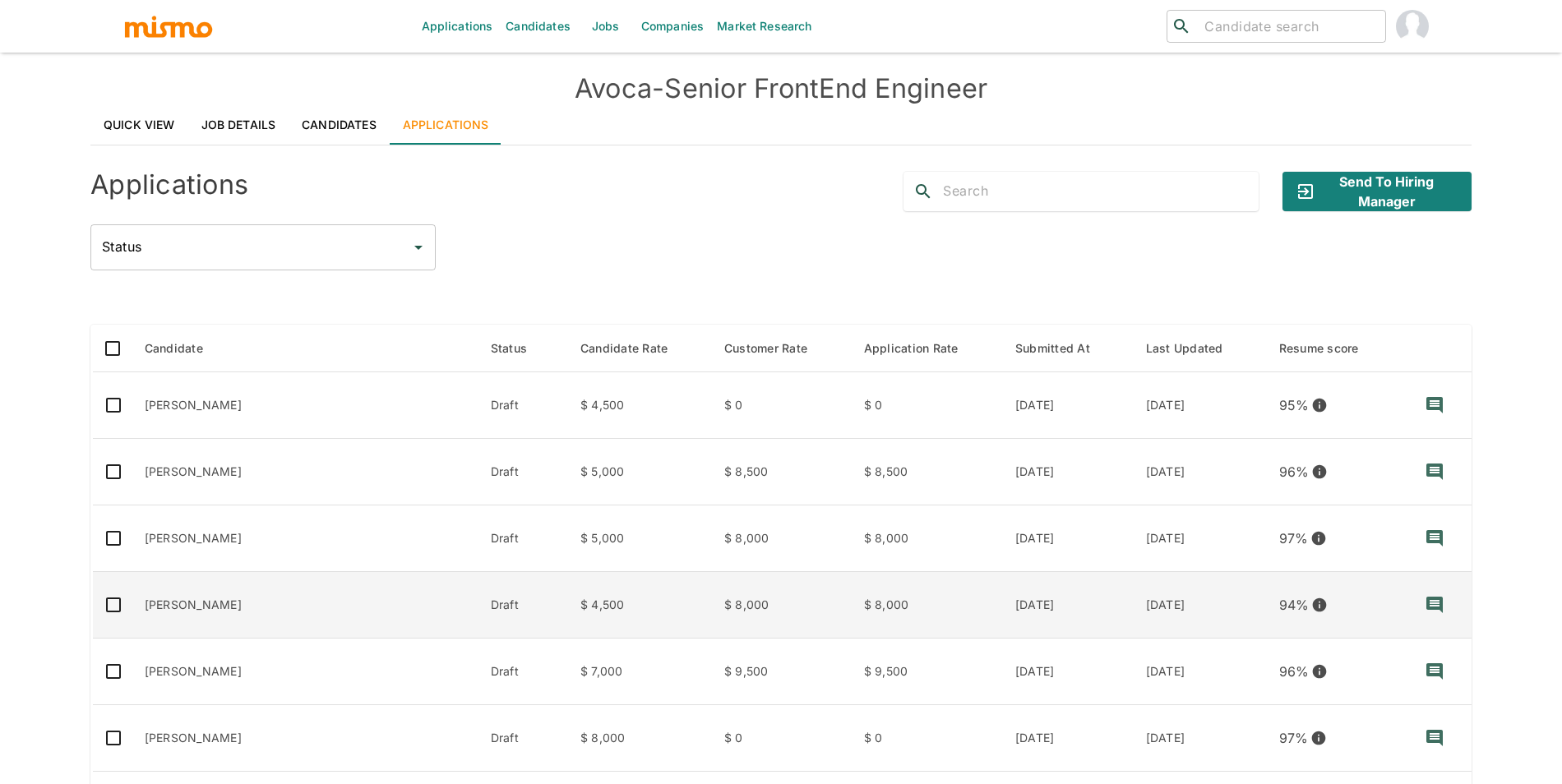
click at [851, 614] on td "$ 8,000" at bounding box center [926, 605] width 151 height 66
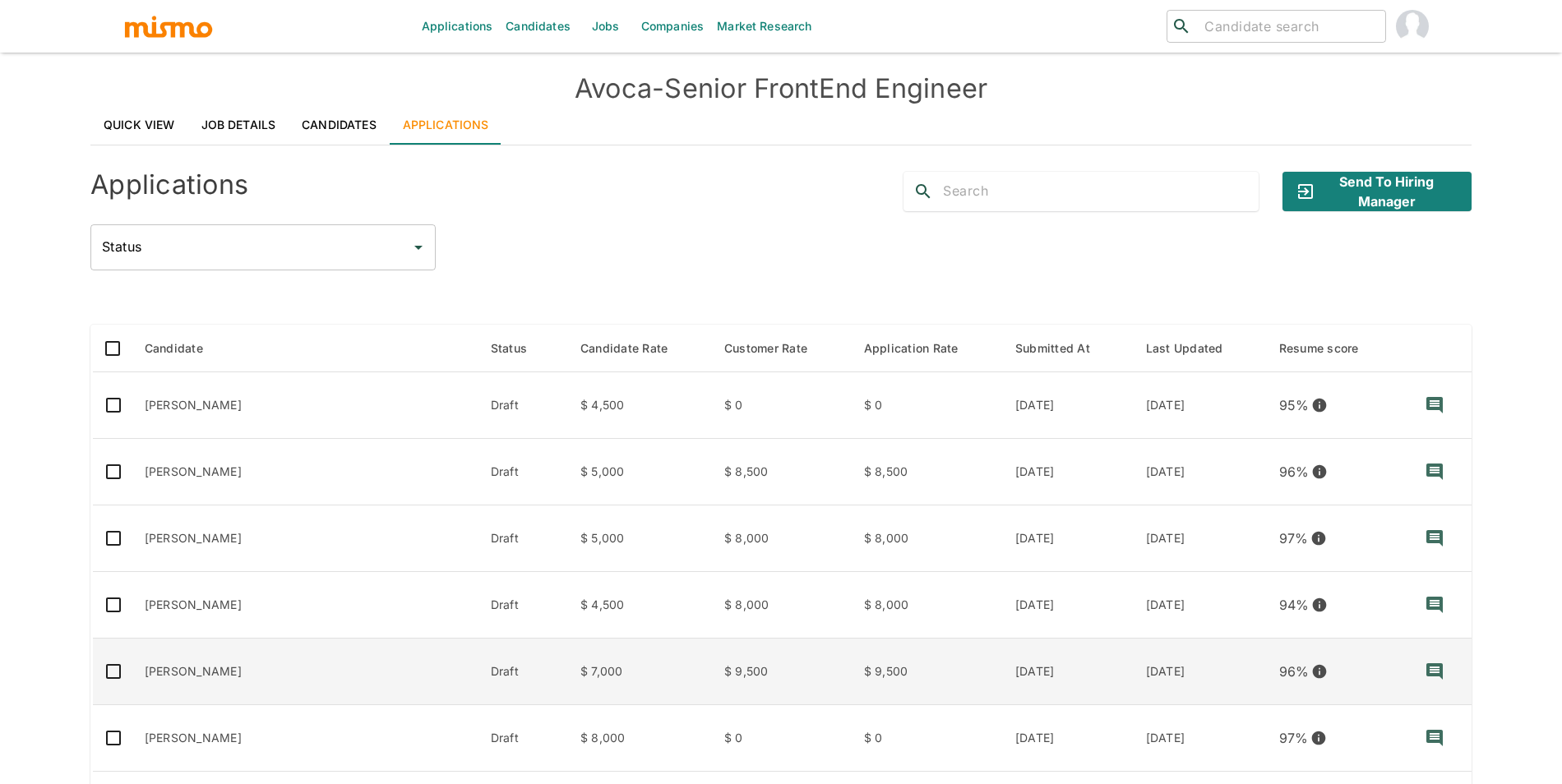
click at [851, 666] on td "$ 9,500" at bounding box center [926, 672] width 151 height 66
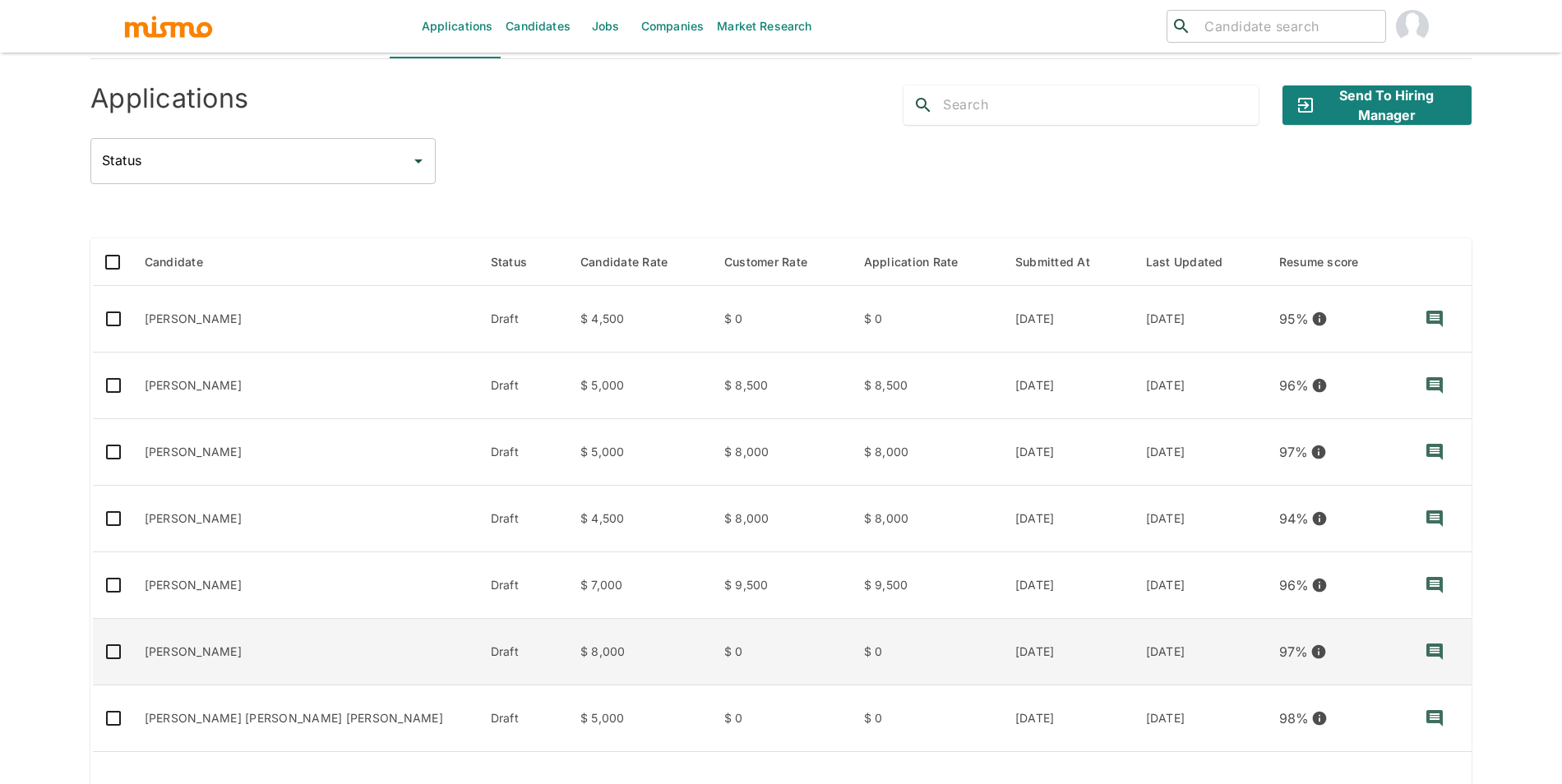
scroll to position [168, 0]
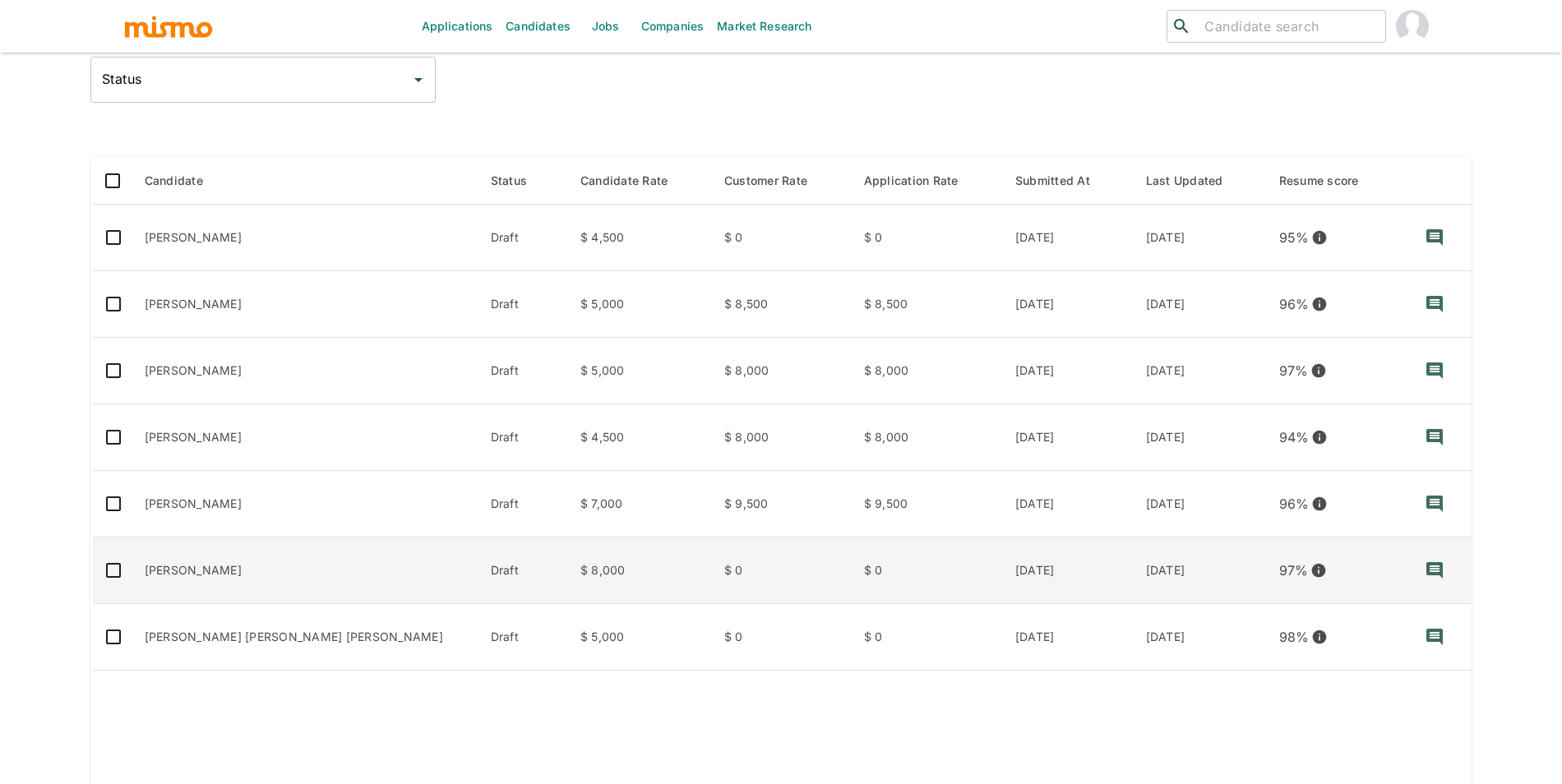
click at [851, 581] on td "$ 0" at bounding box center [926, 571] width 151 height 66
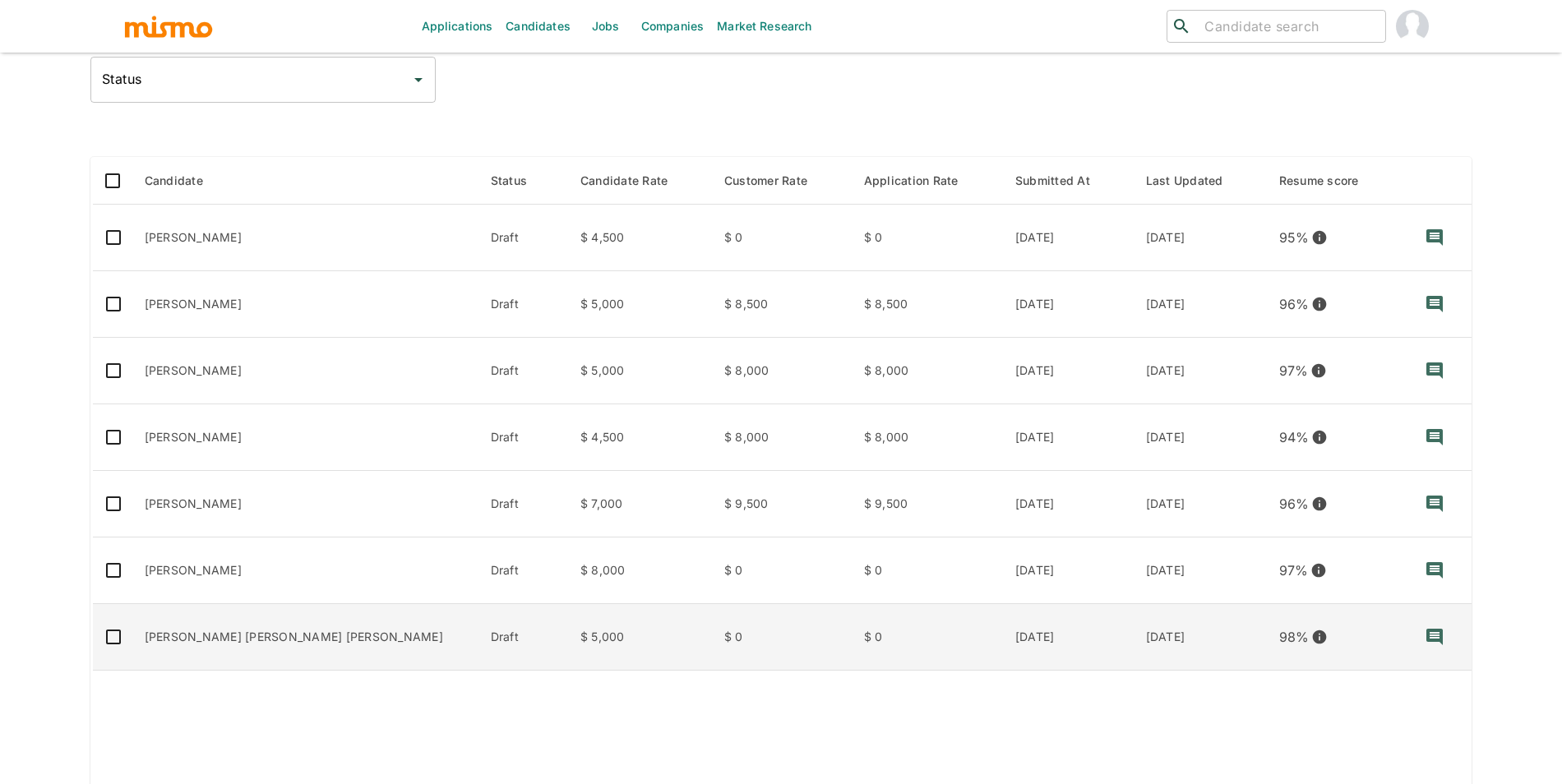
click at [711, 645] on td "$ 0" at bounding box center [781, 637] width 140 height 66
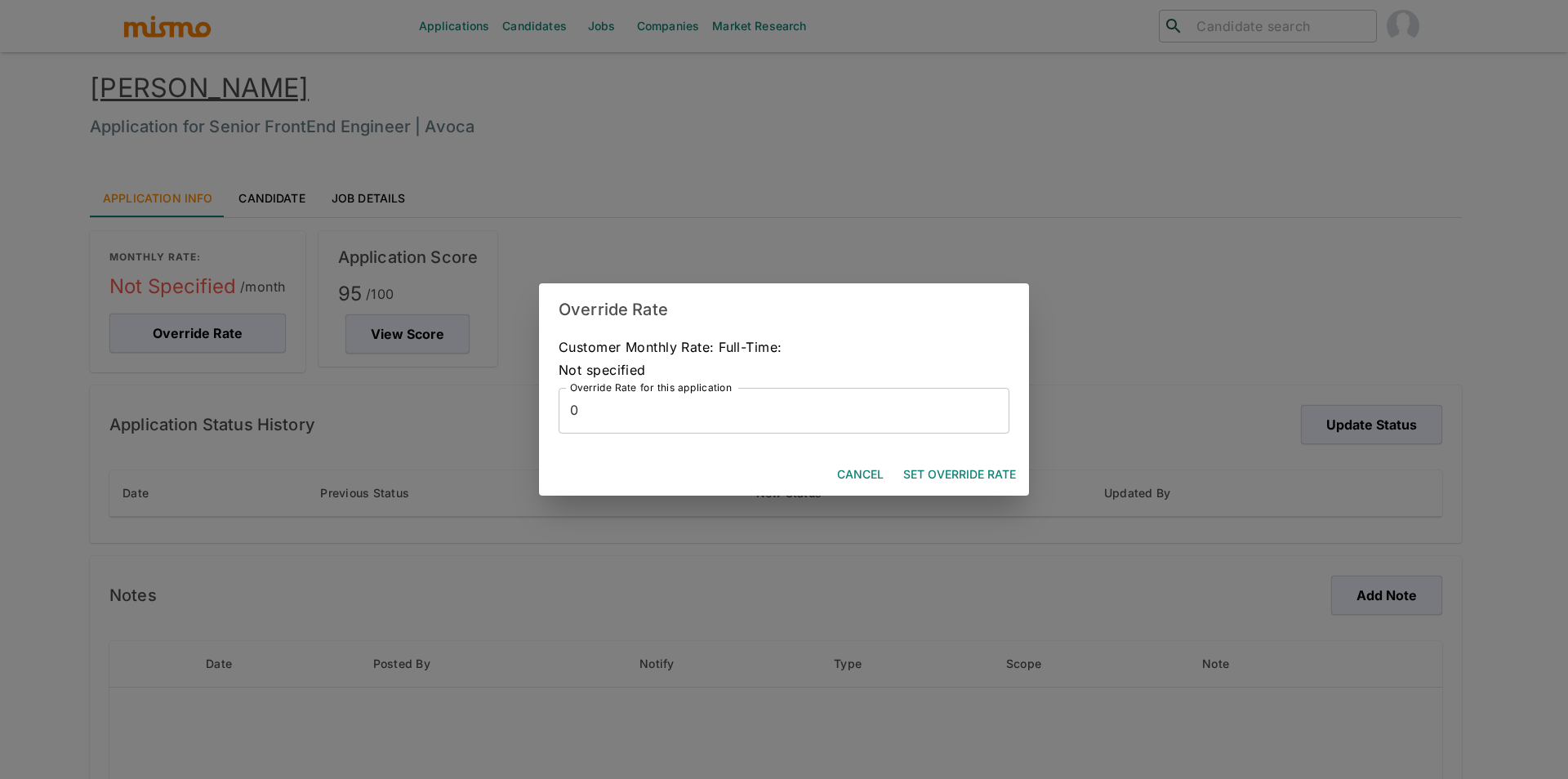
click at [693, 418] on input "0" at bounding box center [784, 410] width 451 height 45
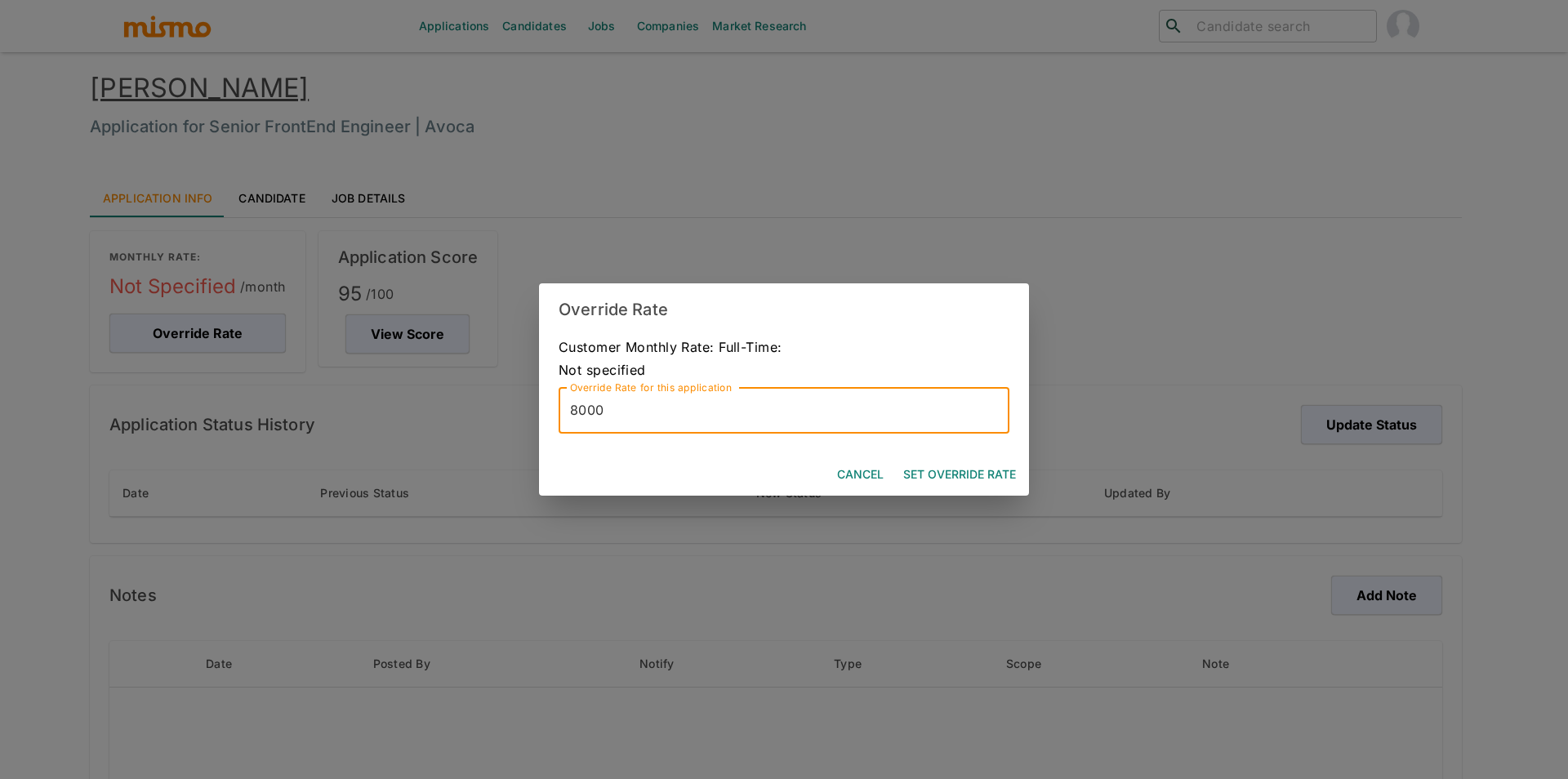
type input "8000"
click at [969, 475] on button "Set Override Rate" at bounding box center [959, 474] width 126 height 31
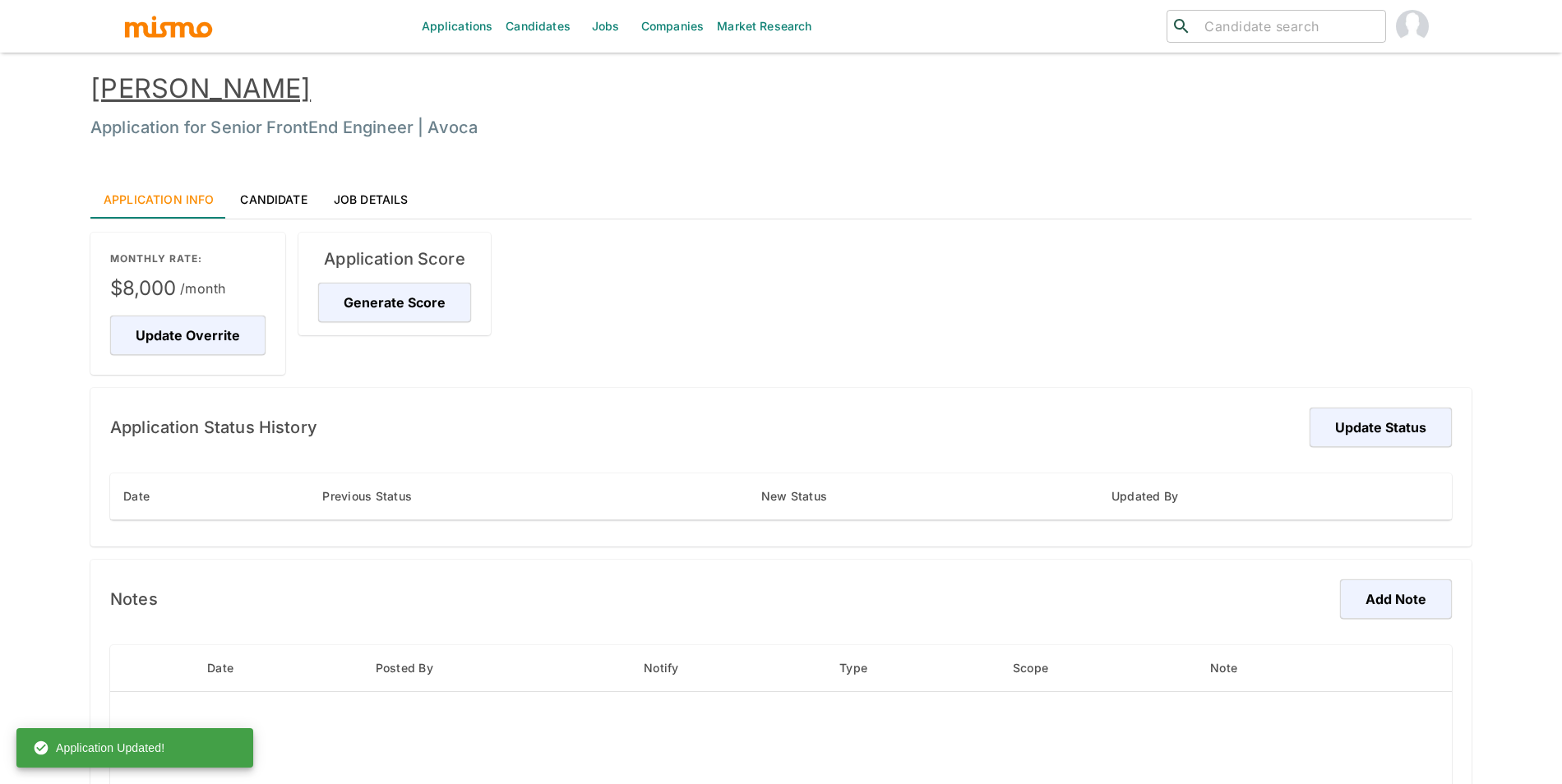
click at [395, 324] on div "Application Score Generate Score" at bounding box center [394, 284] width 192 height 103
click at [405, 311] on button "Generate Score" at bounding box center [397, 301] width 158 height 39
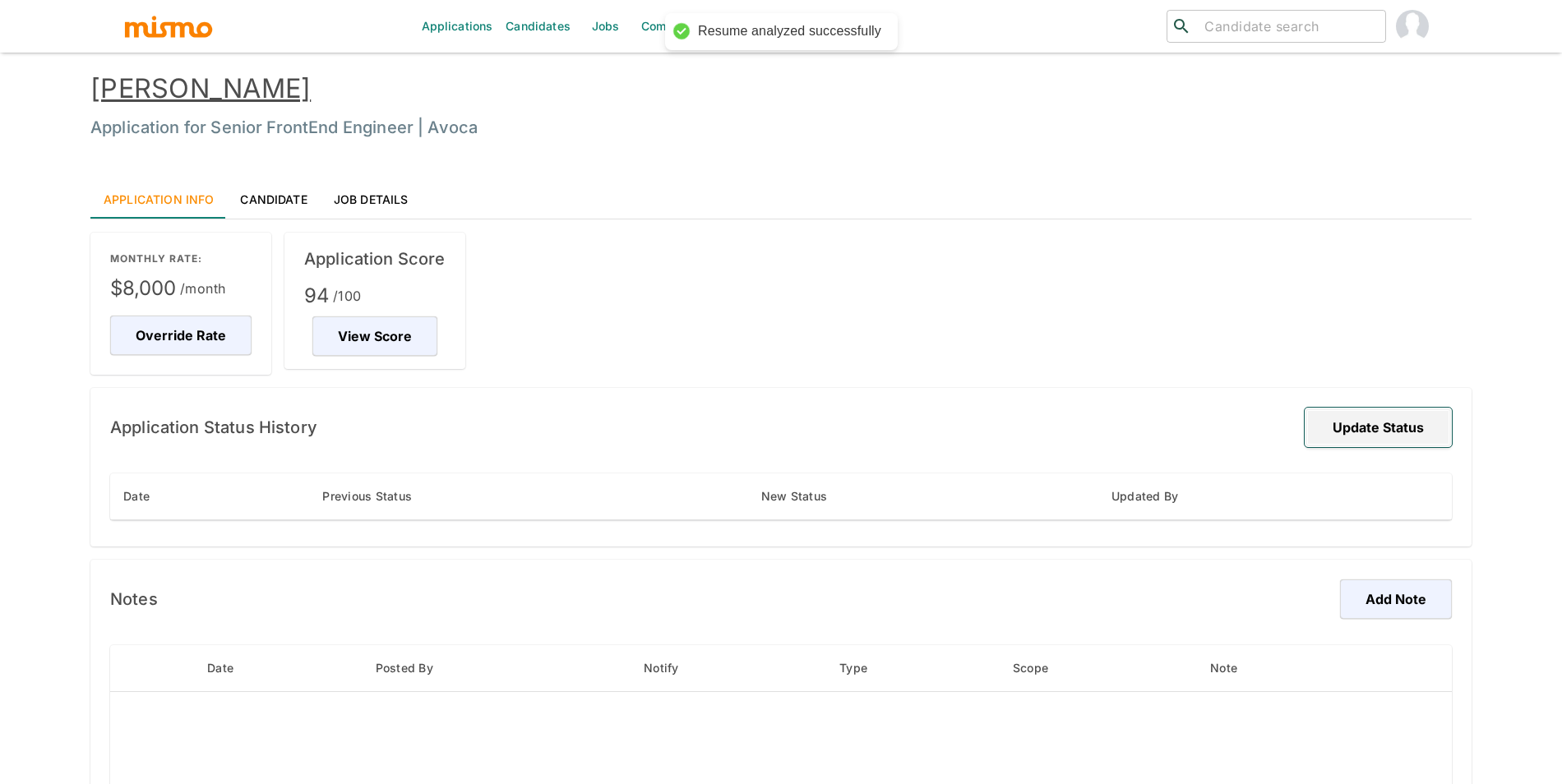
click at [1351, 417] on button "Update Status" at bounding box center [1378, 427] width 147 height 39
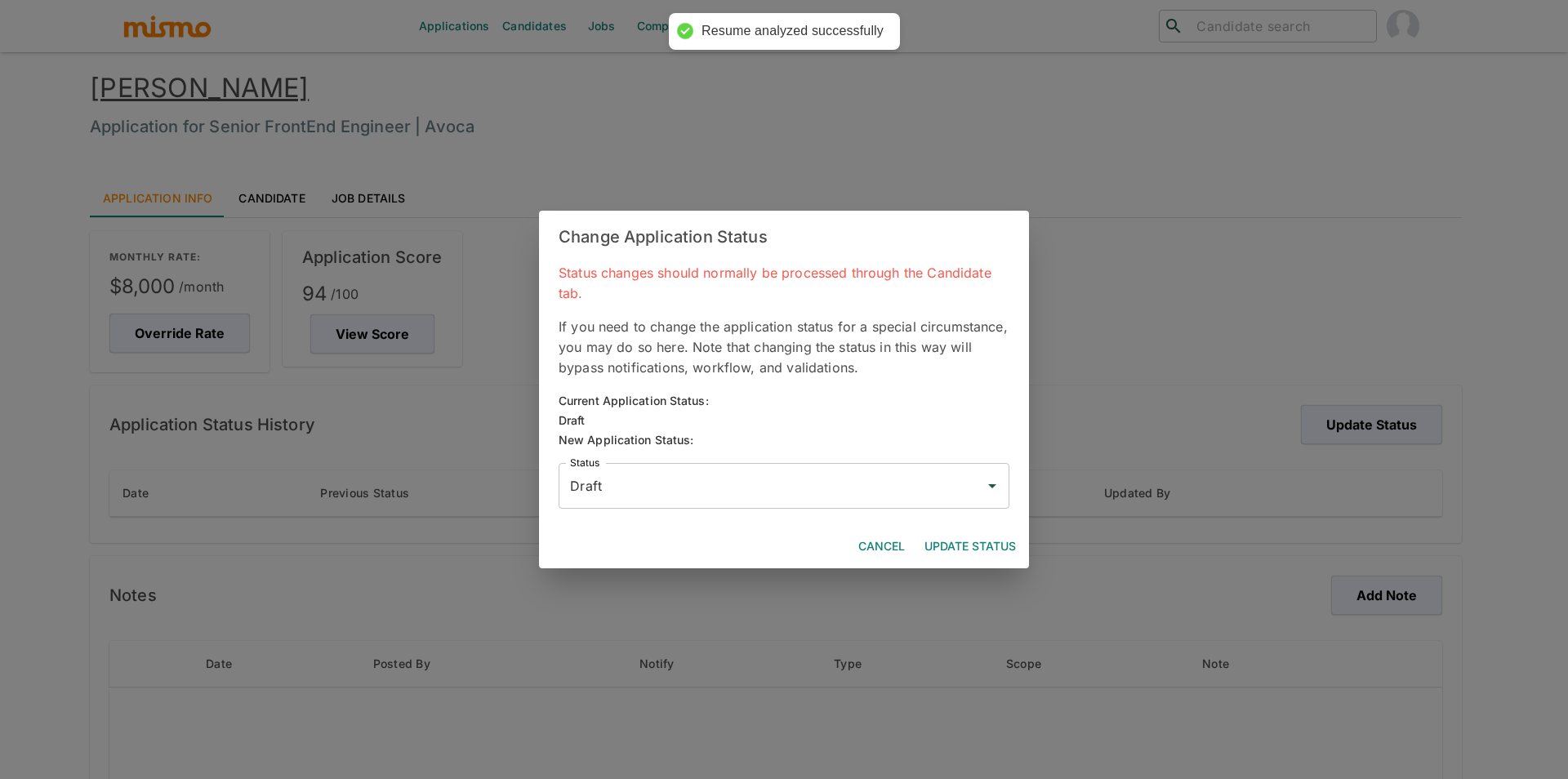
click at [775, 486] on input "Draft" at bounding box center [772, 486] width 412 height 31
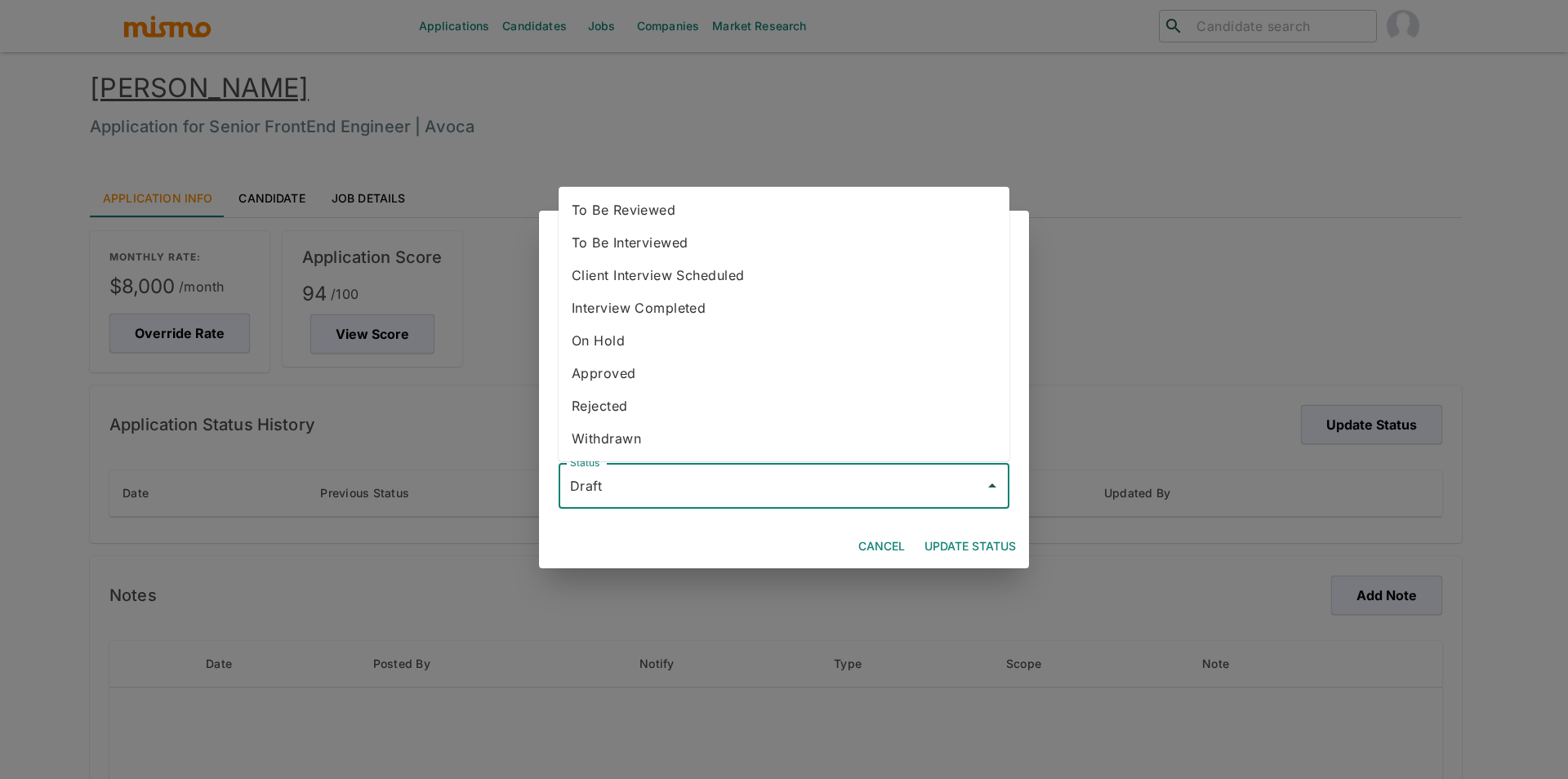
click at [644, 212] on li "To Be Reviewed" at bounding box center [784, 210] width 451 height 33
type input "To Be Reviewed"
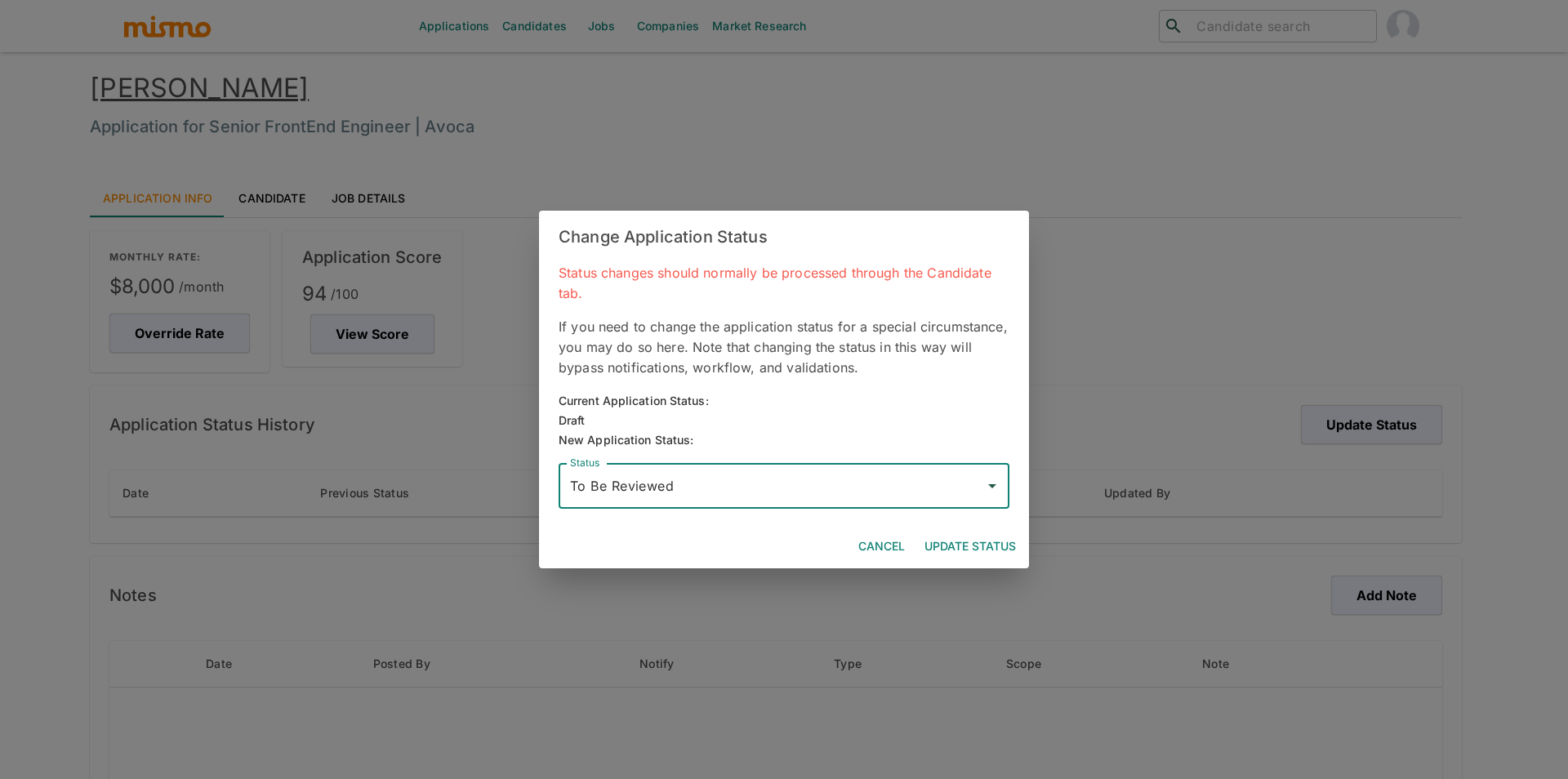
click at [964, 543] on button "Update Status" at bounding box center [970, 546] width 105 height 31
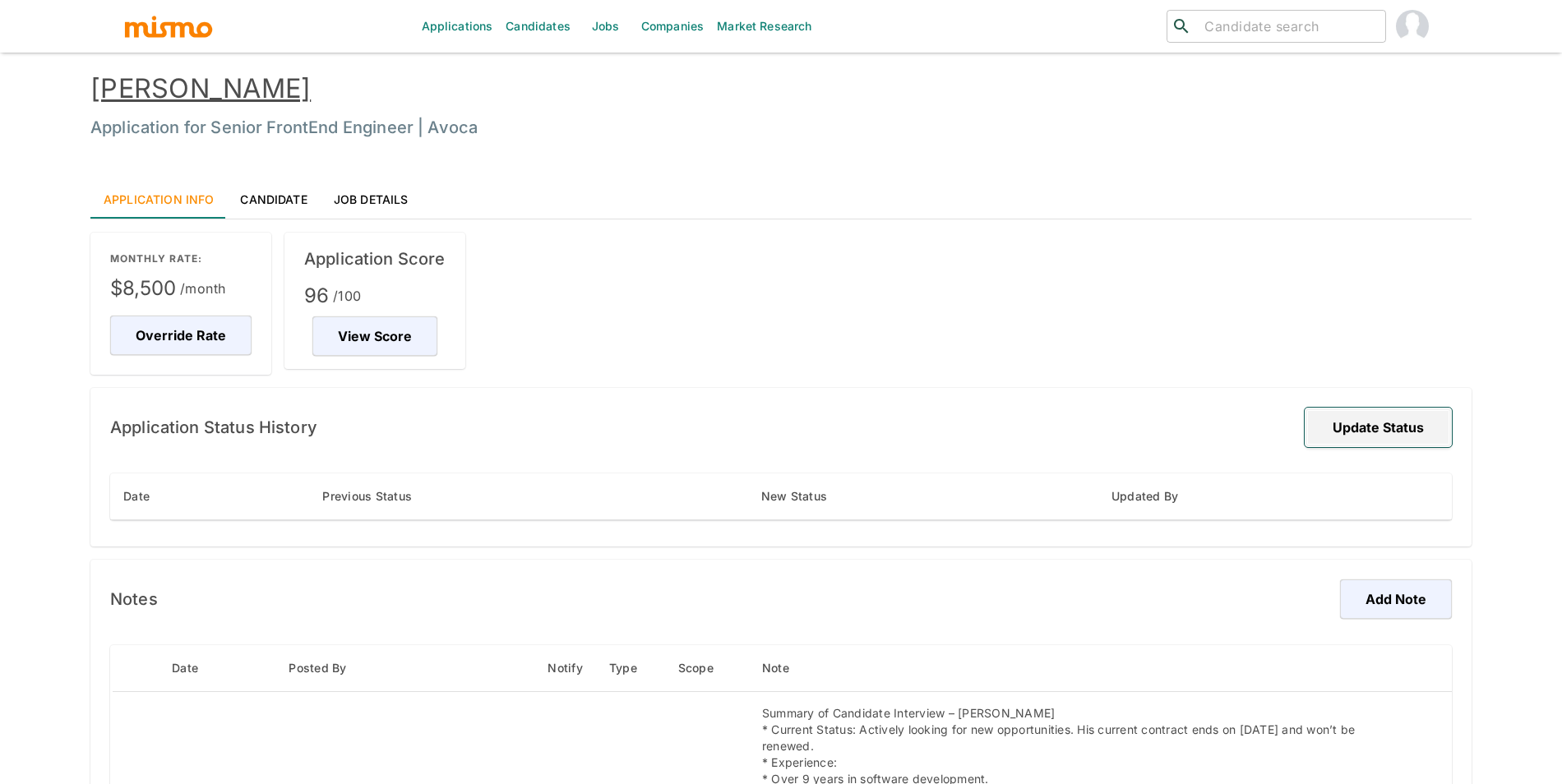
click at [1373, 422] on button "Update Status" at bounding box center [1378, 427] width 147 height 39
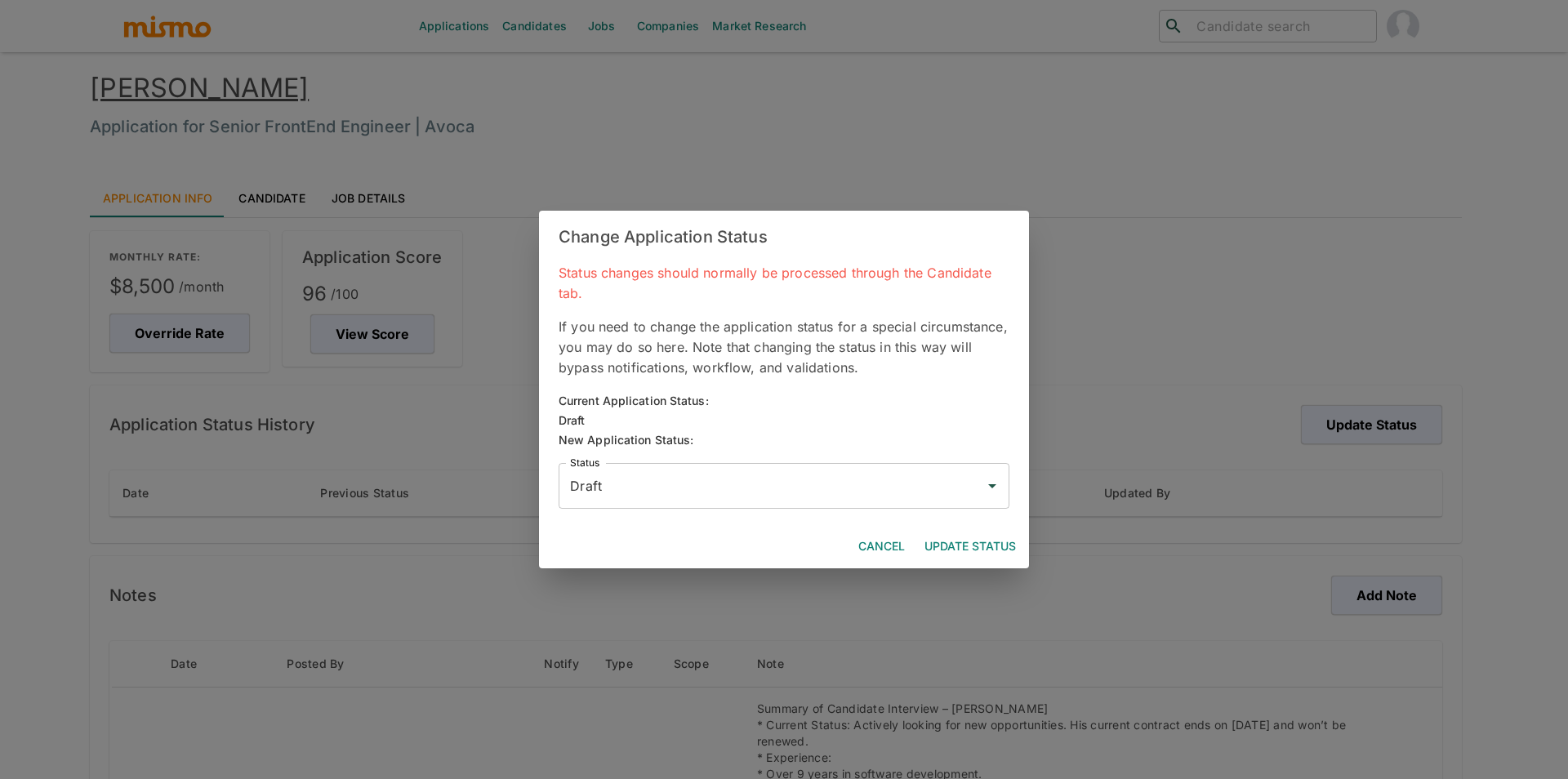
click at [334, 345] on div "Change Application Status Status changes should normally be processed through t…" at bounding box center [784, 390] width 1568 height 779
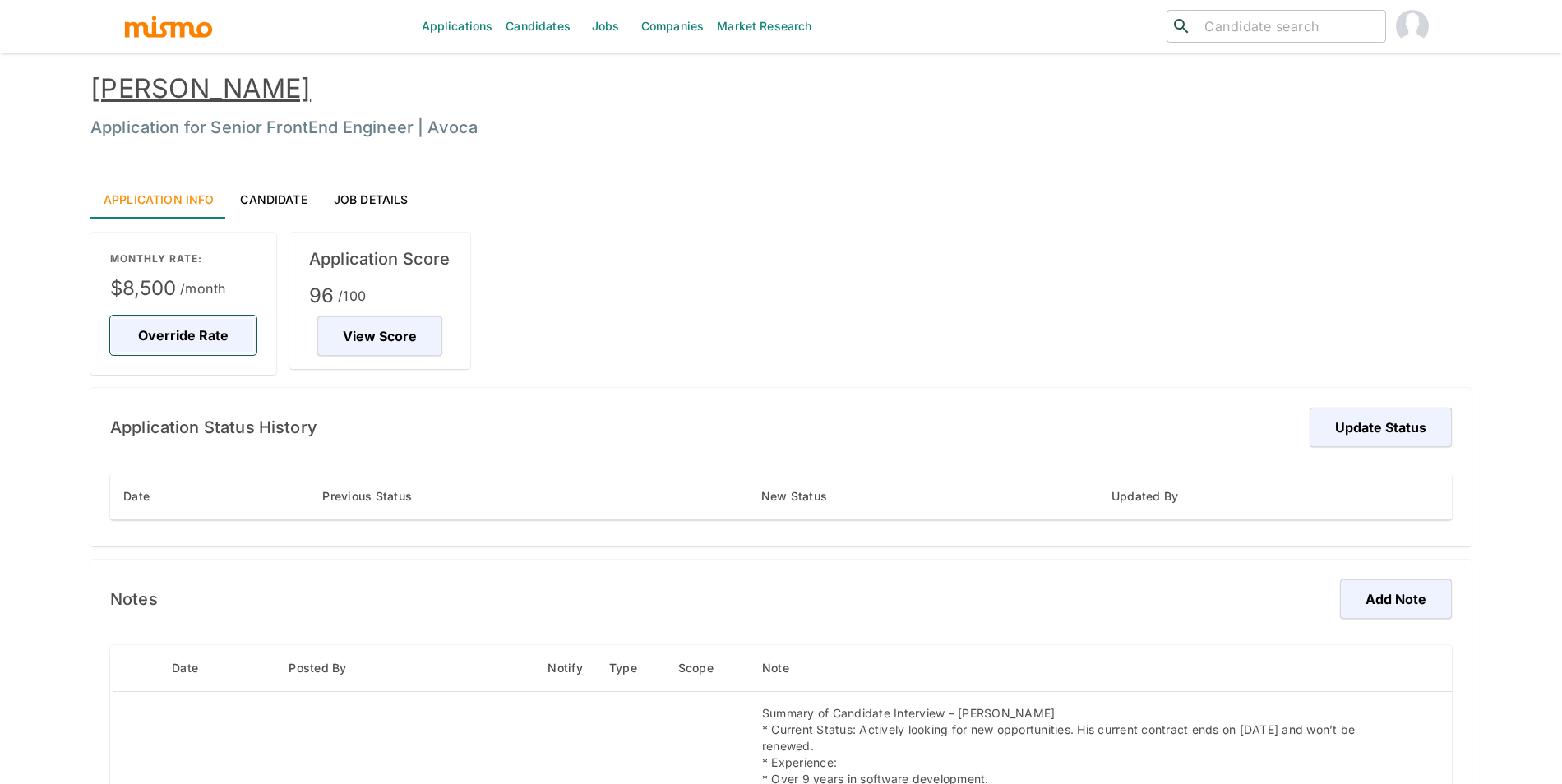
click at [217, 341] on button "Override Rate" at bounding box center [184, 335] width 146 height 39
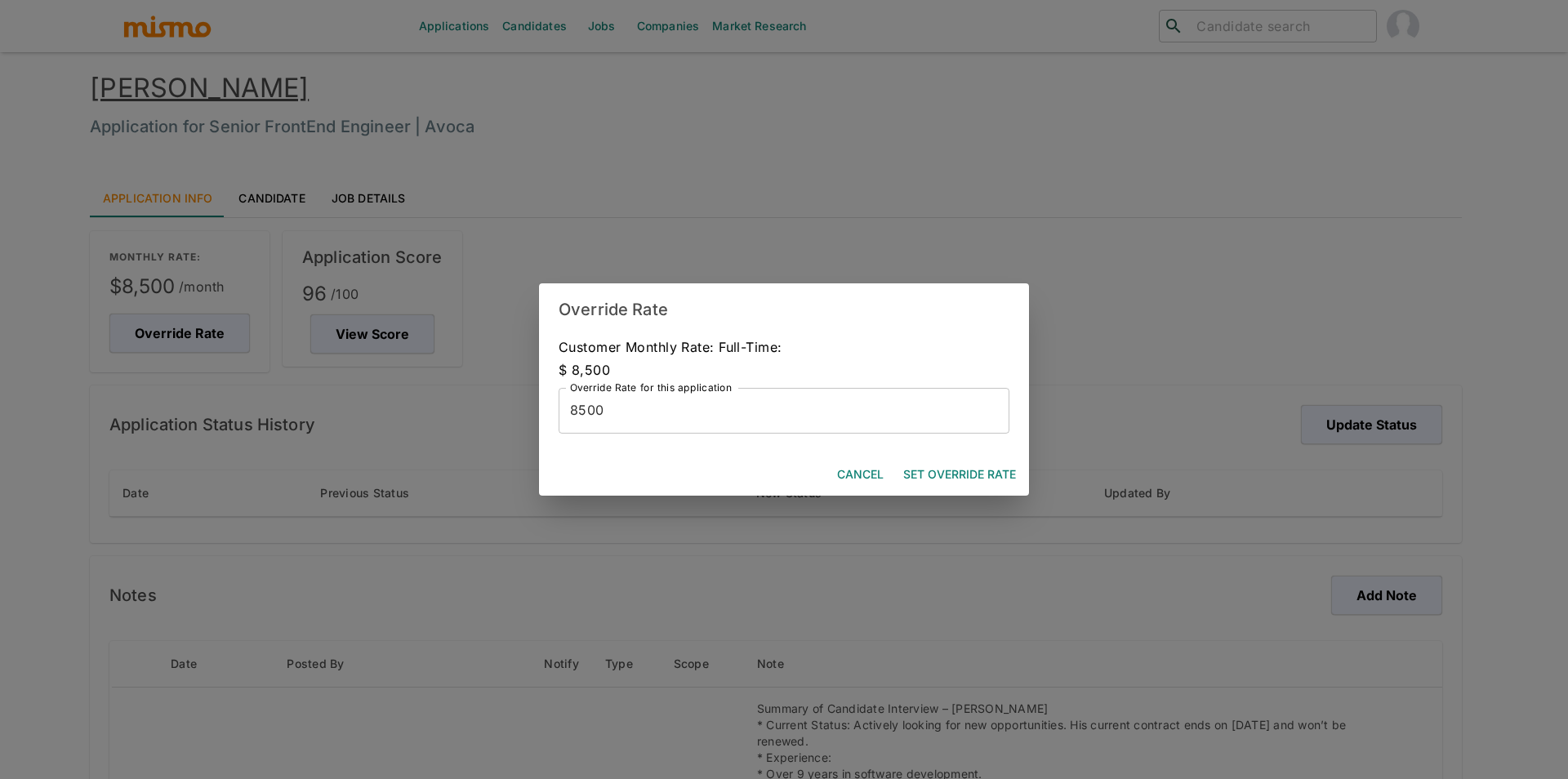
click at [1234, 380] on div "Override Rate Customer Monthly Rate: Full-Time: $ 8,500 Override Rate for this …" at bounding box center [784, 390] width 1568 height 779
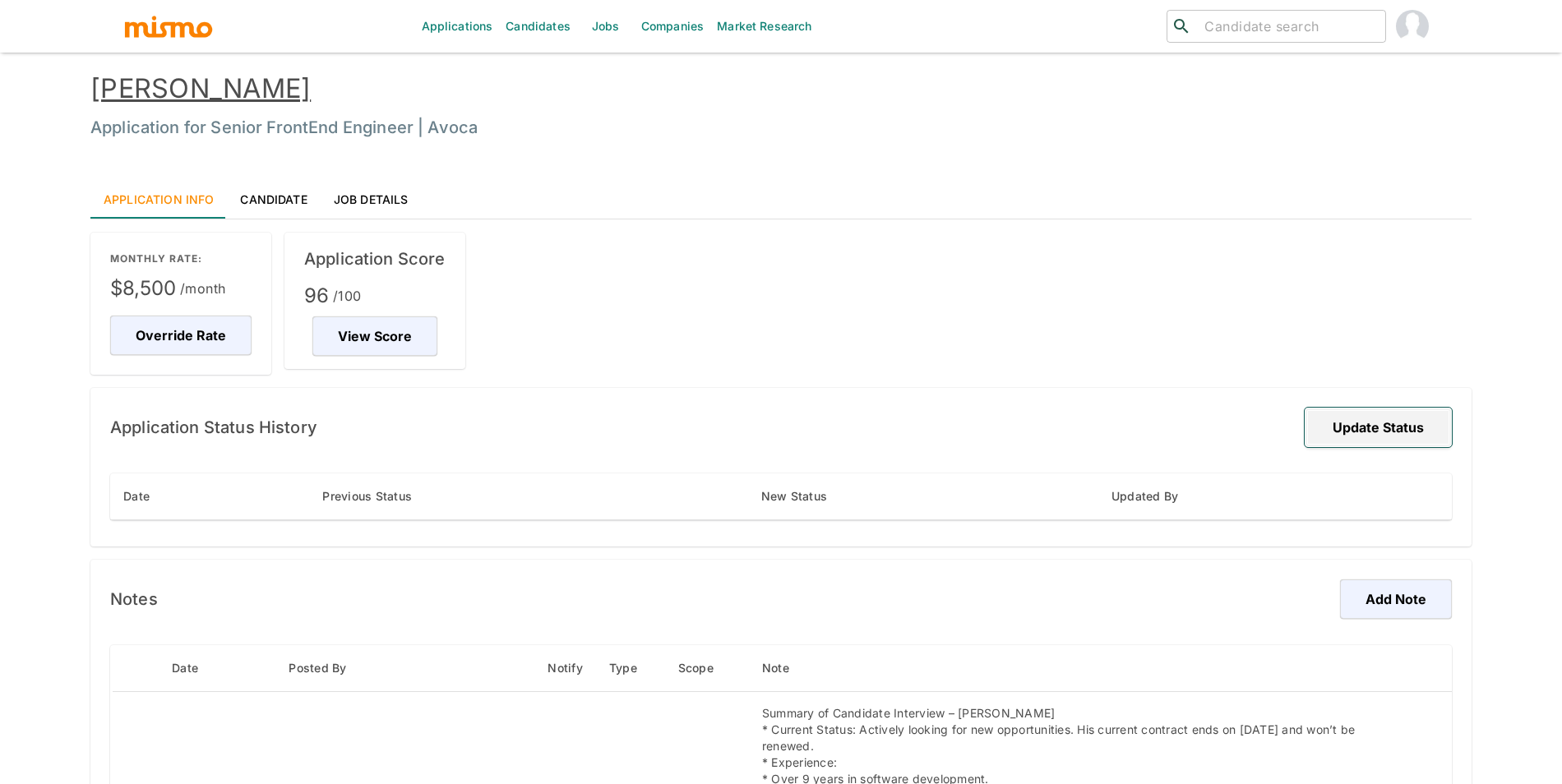
click at [1373, 414] on button "Update Status" at bounding box center [1378, 427] width 147 height 39
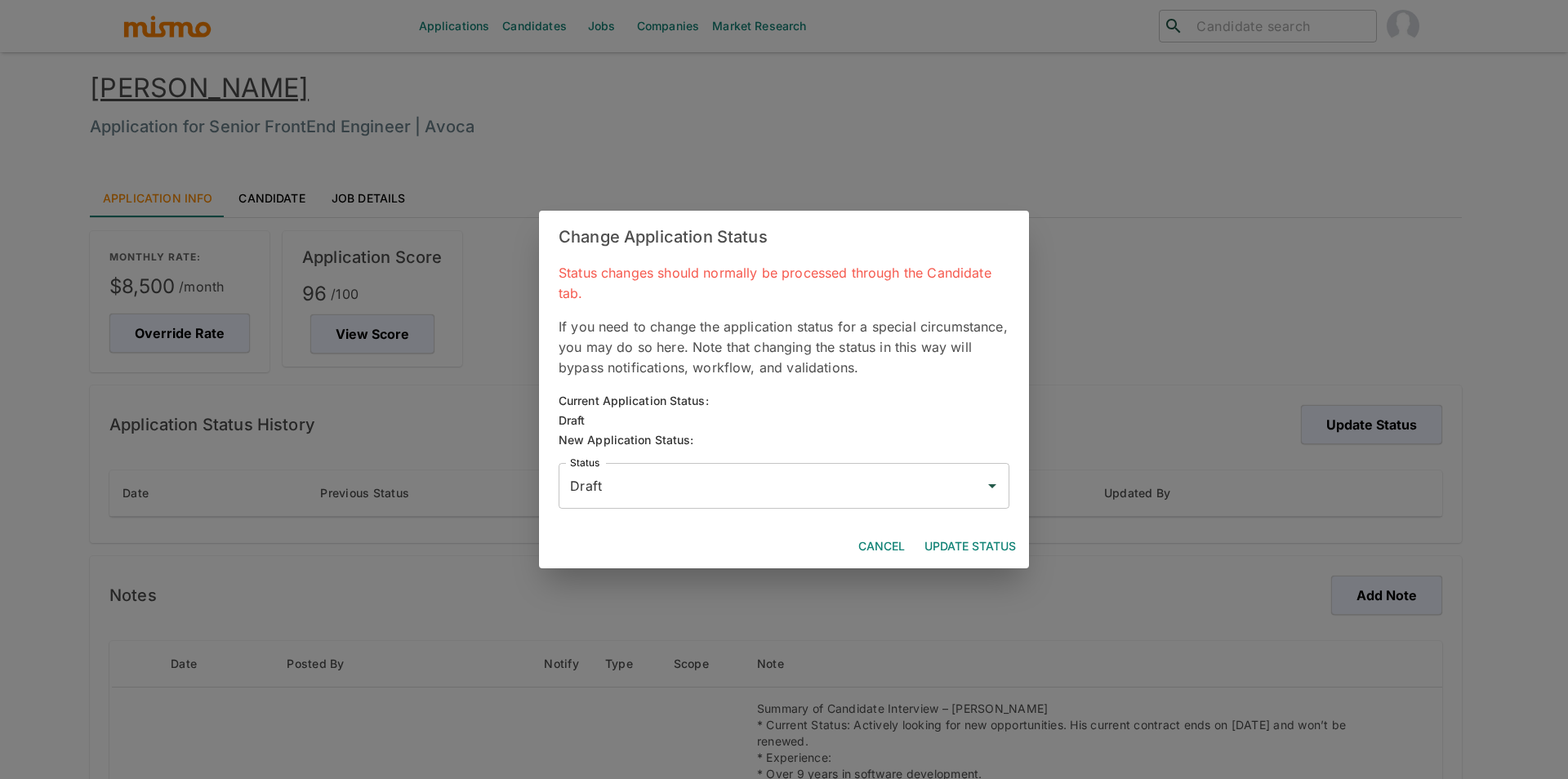
click at [826, 484] on input "Draft" at bounding box center [772, 486] width 412 height 31
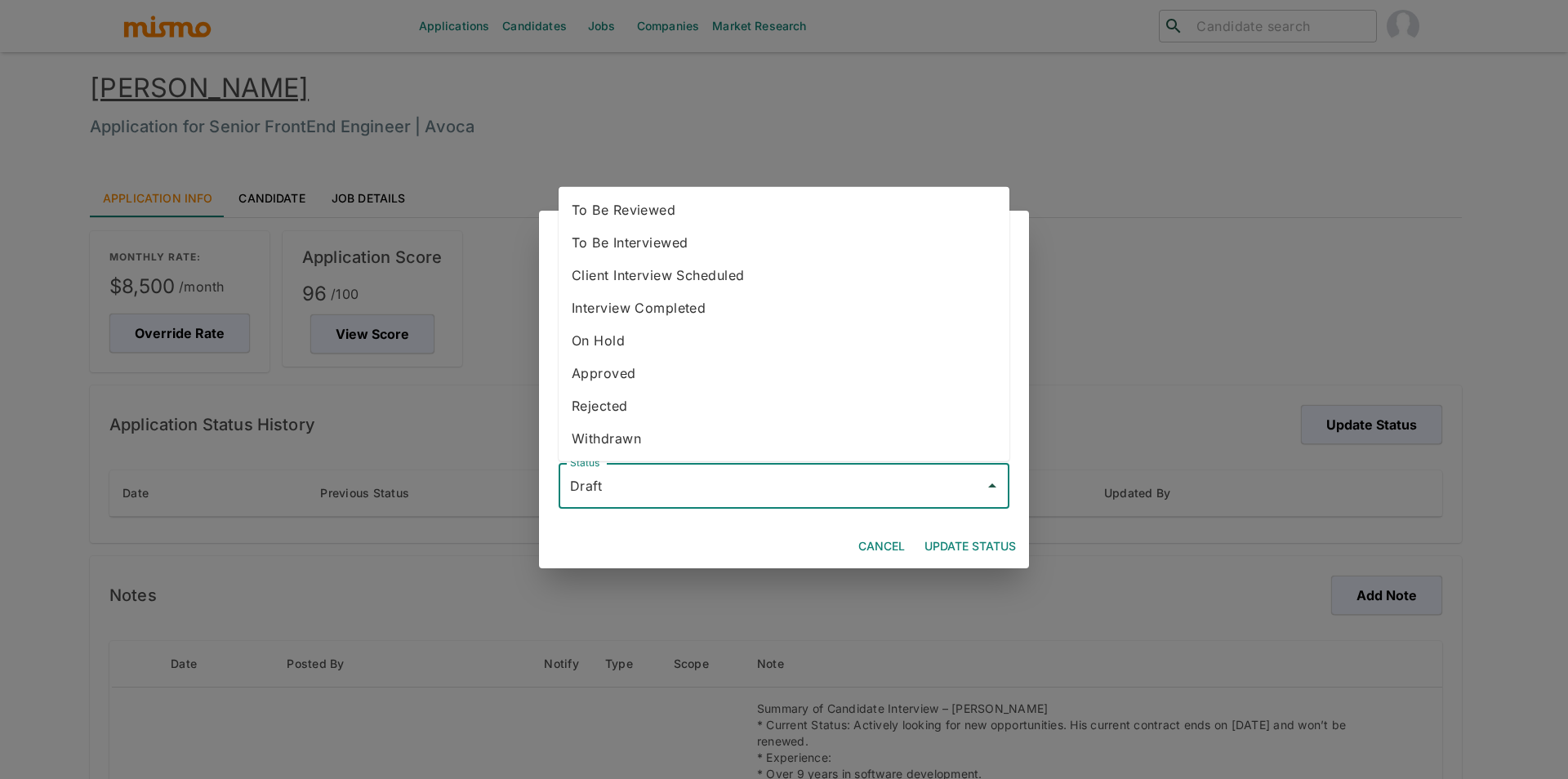
click at [685, 208] on li "To Be Reviewed" at bounding box center [784, 210] width 451 height 33
type input "To Be Reviewed"
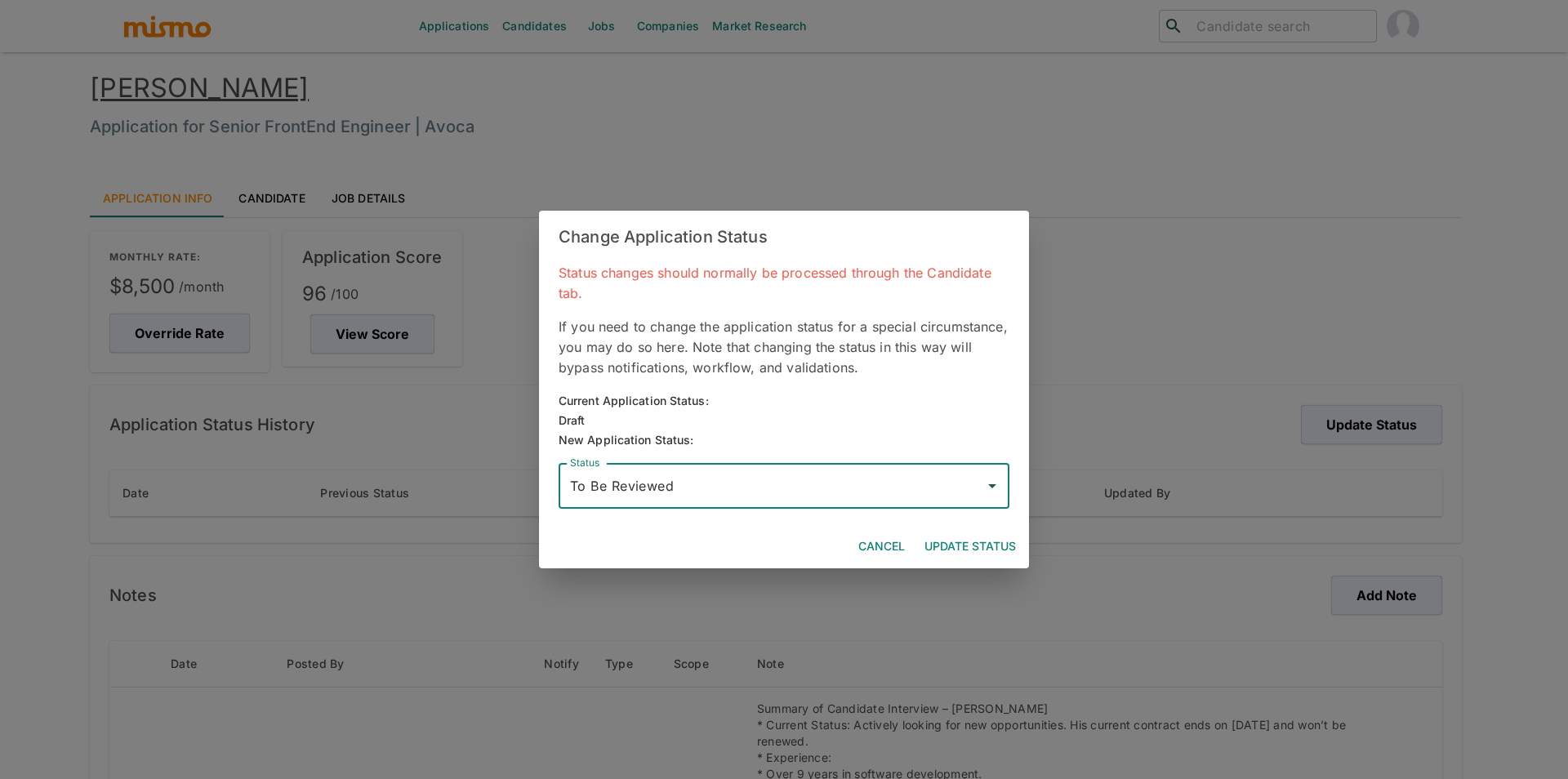
click at [973, 535] on button "Update Status" at bounding box center [970, 546] width 105 height 31
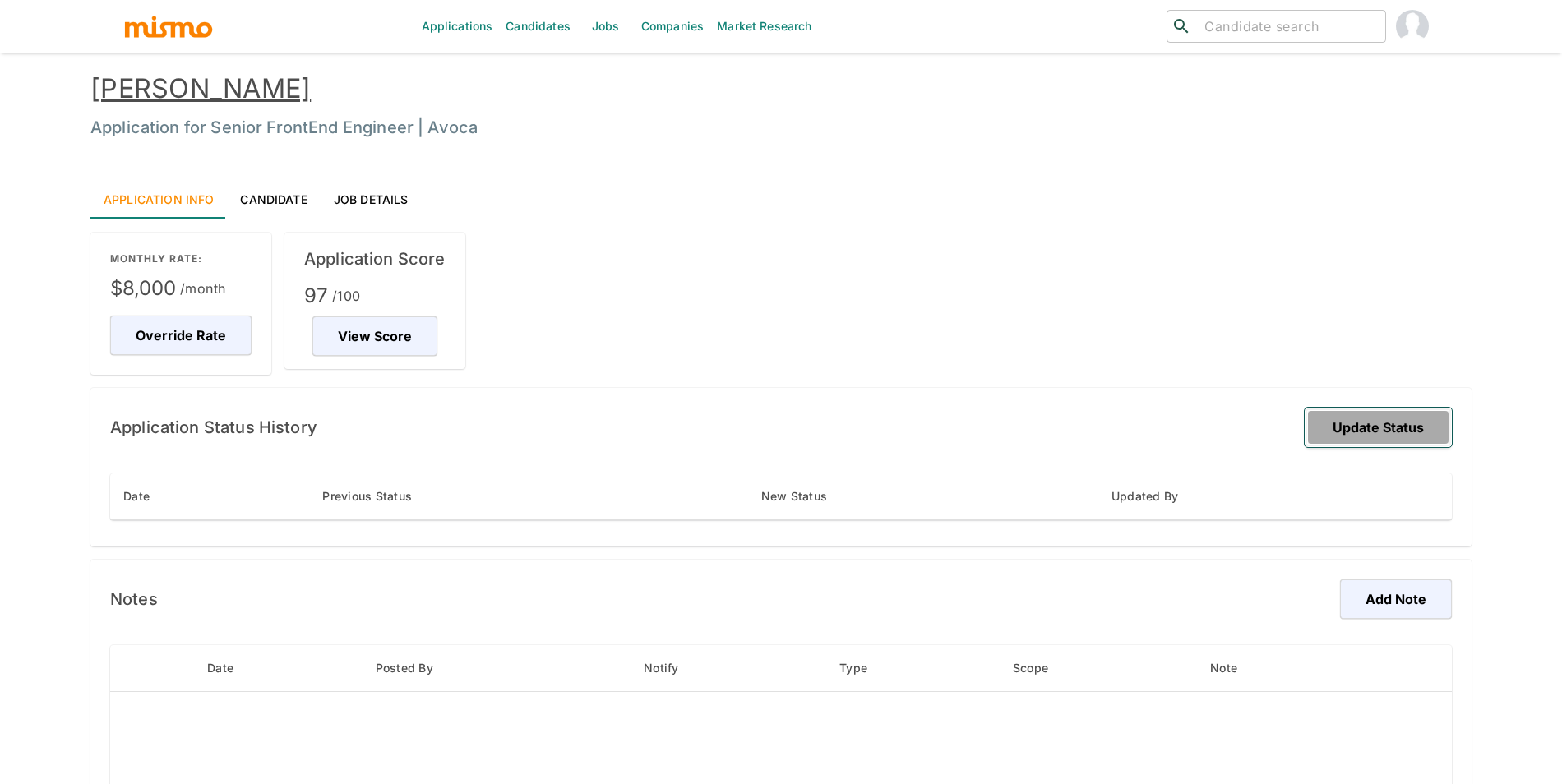
click at [1358, 424] on button "Update Status" at bounding box center [1378, 427] width 147 height 39
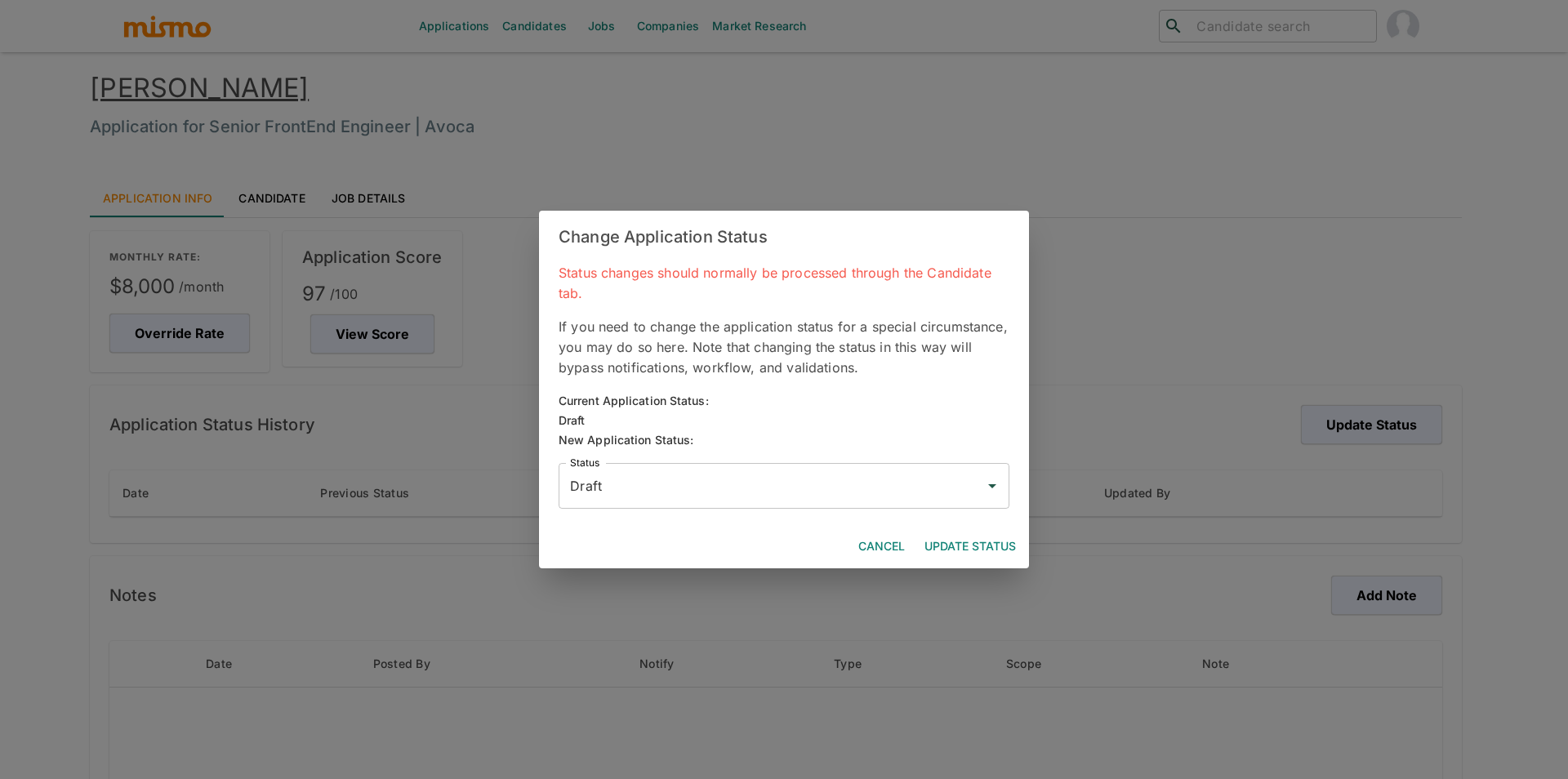
click at [877, 488] on input "Draft" at bounding box center [772, 486] width 412 height 31
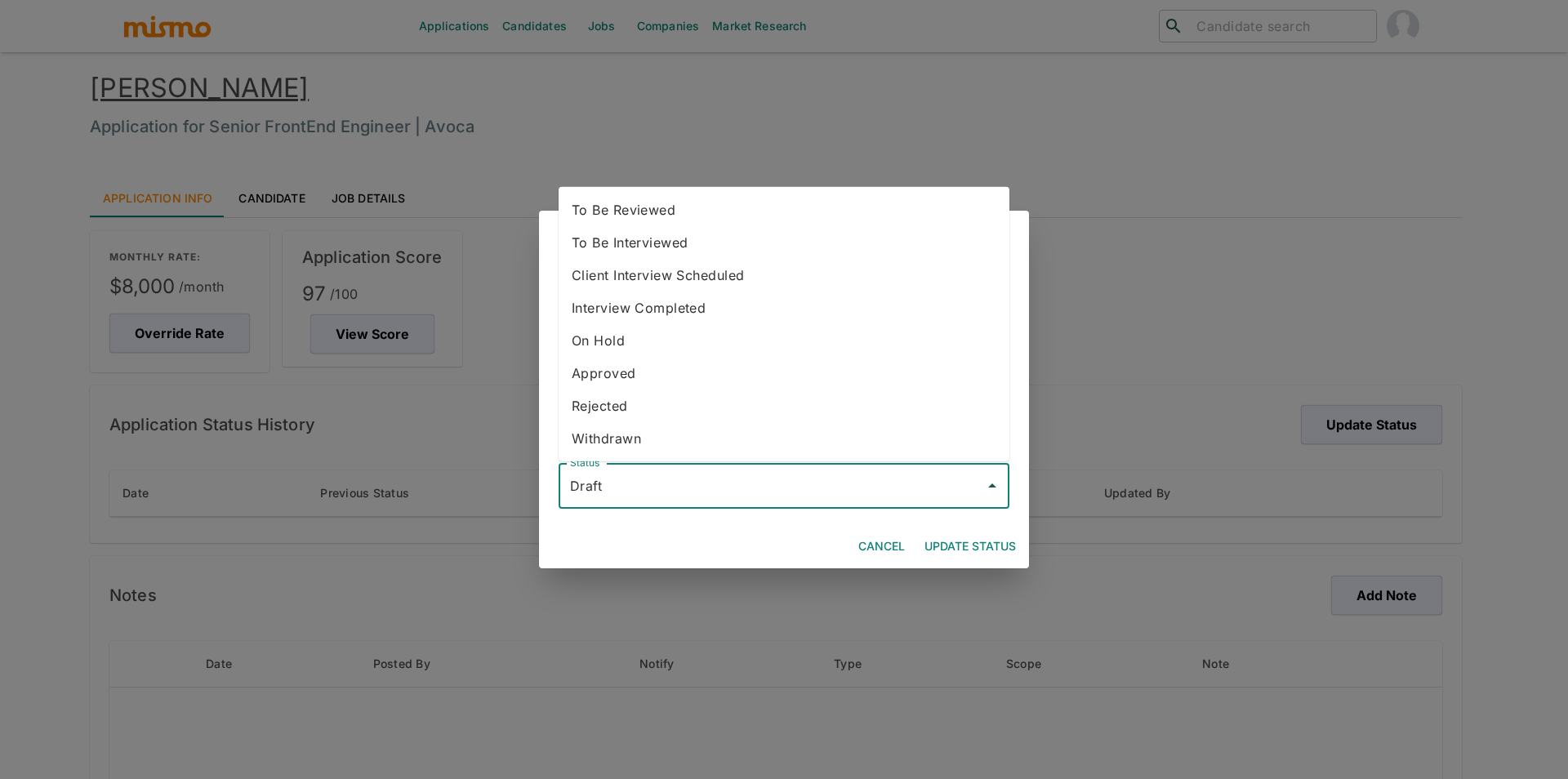
click at [689, 203] on li "To Be Reviewed" at bounding box center [784, 210] width 451 height 33
type input "To Be Reviewed"
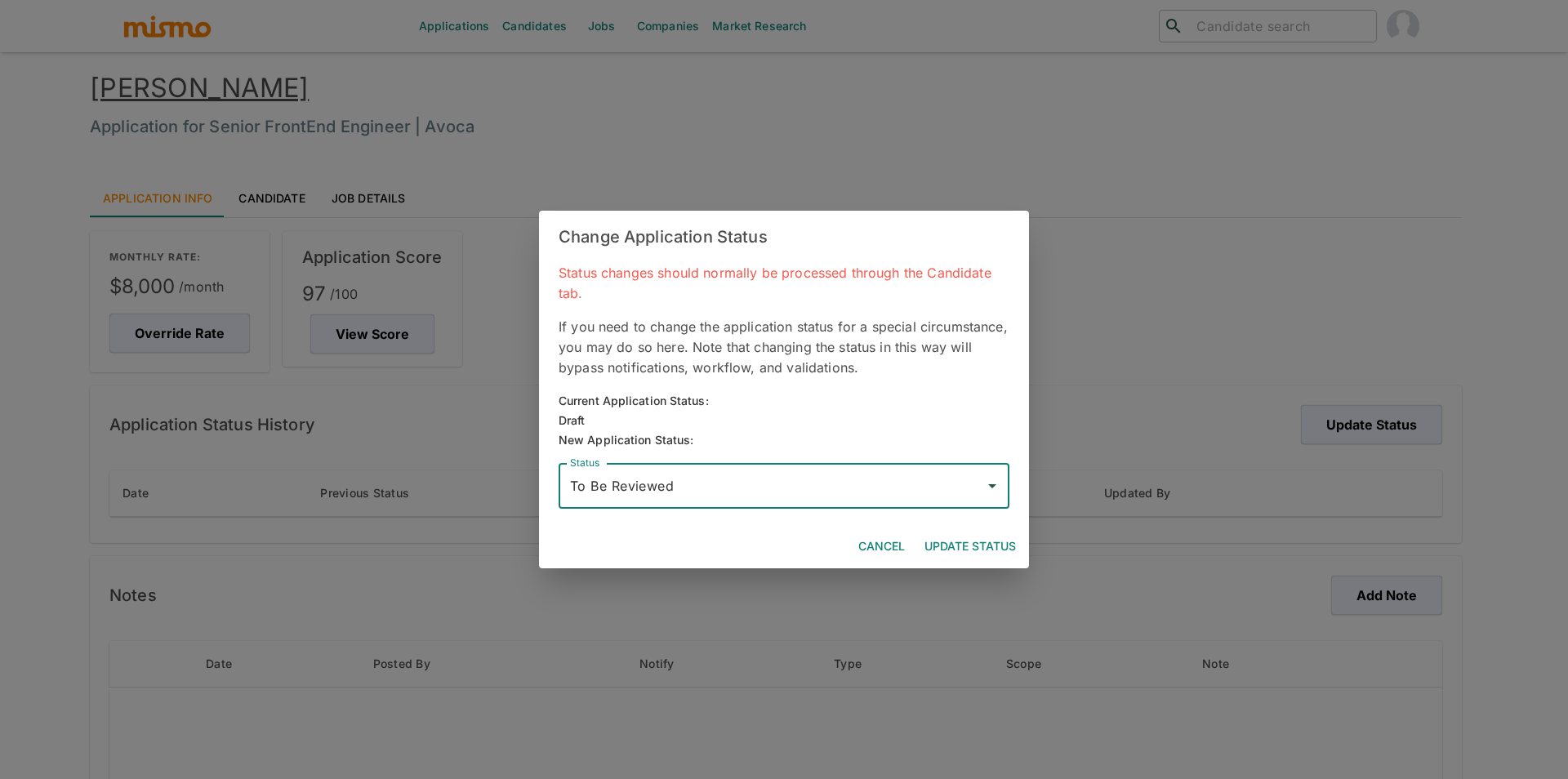
click at [960, 531] on button "Update Status" at bounding box center [970, 546] width 105 height 31
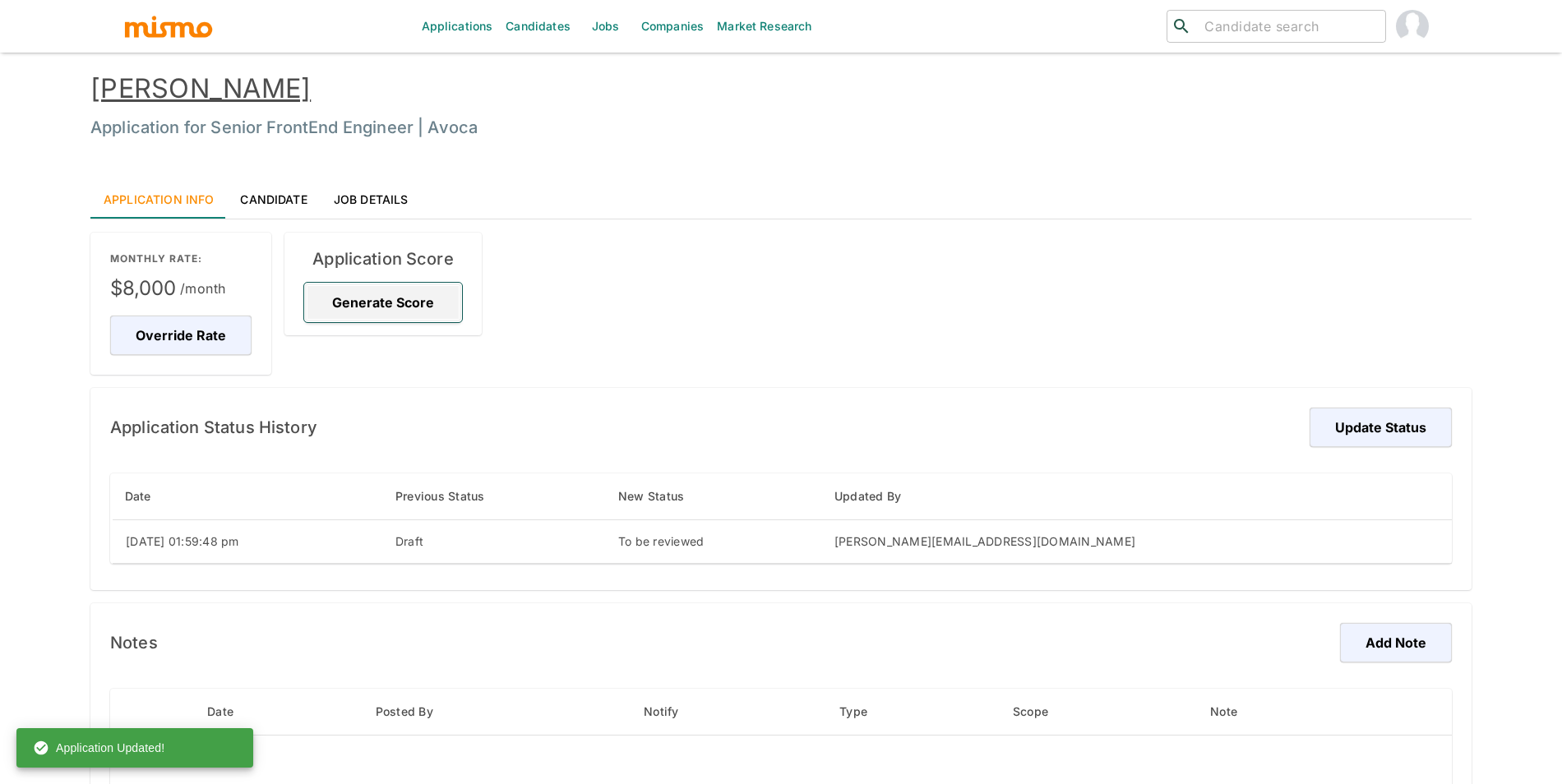
click at [321, 304] on button "Generate Score" at bounding box center [383, 301] width 158 height 39
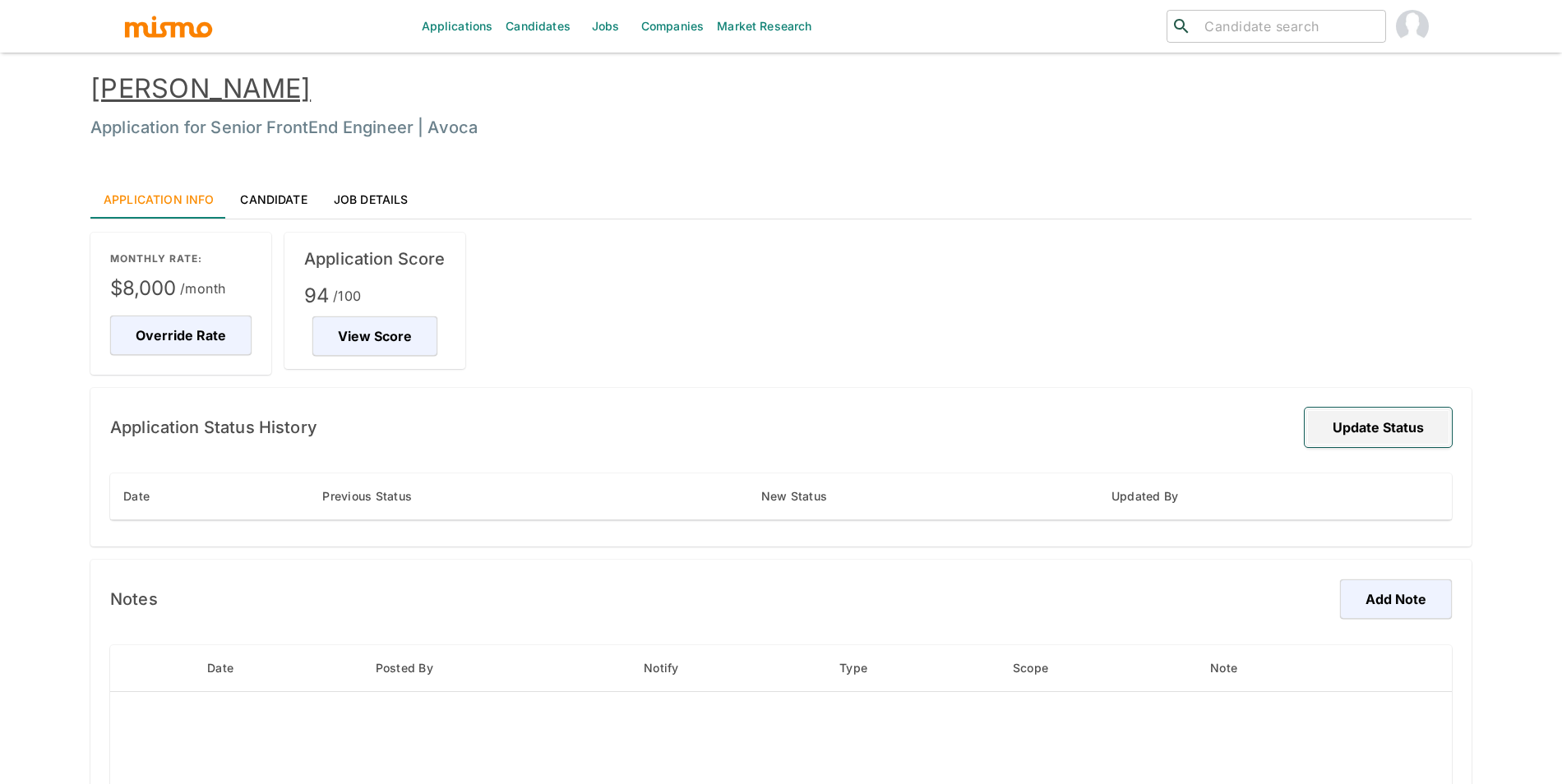
click at [1343, 444] on button "Update Status" at bounding box center [1378, 427] width 147 height 39
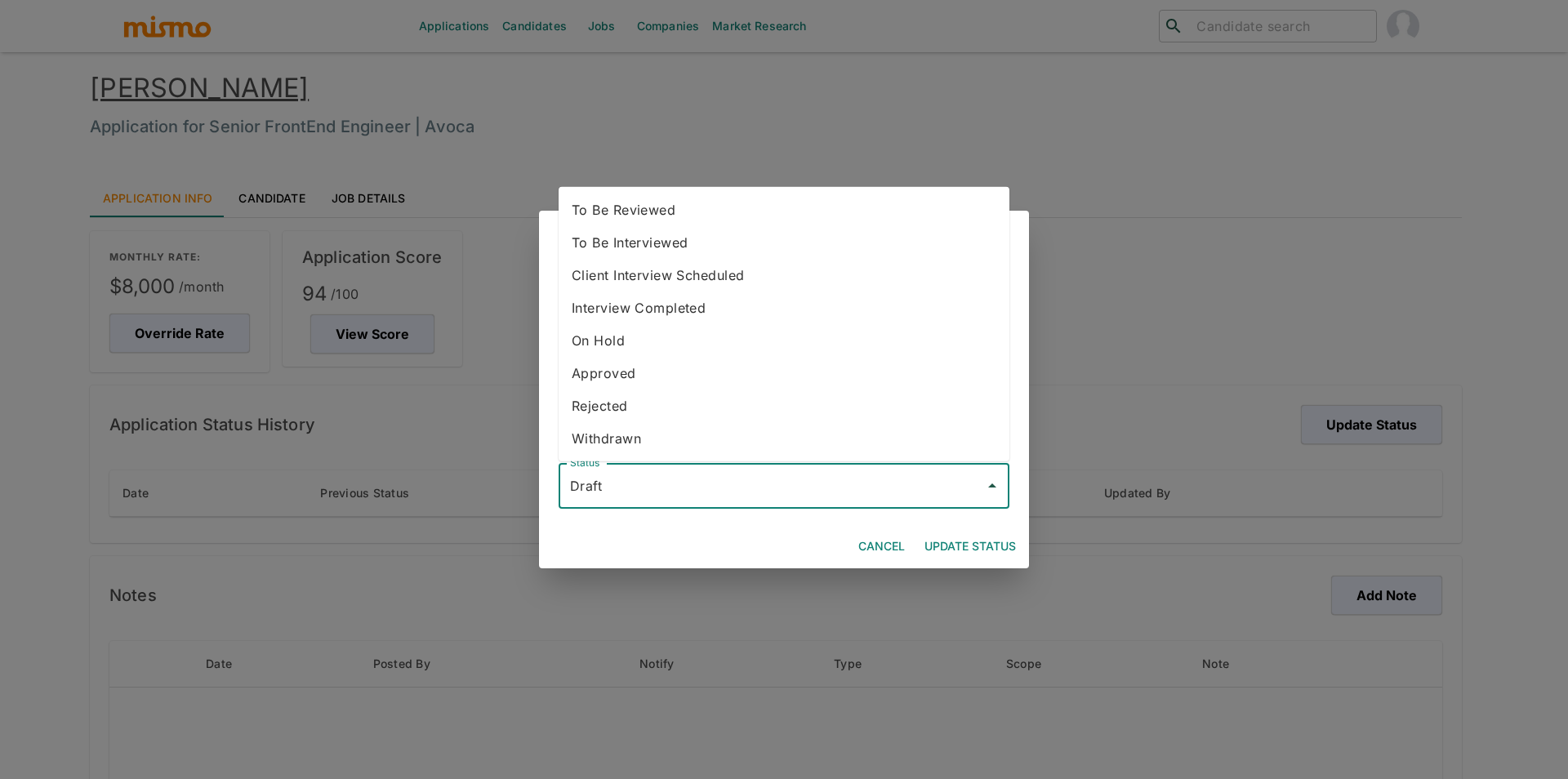
click at [833, 476] on input "Draft" at bounding box center [772, 486] width 412 height 31
click at [685, 196] on li "To Be Reviewed" at bounding box center [784, 210] width 451 height 33
type input "To Be Reviewed"
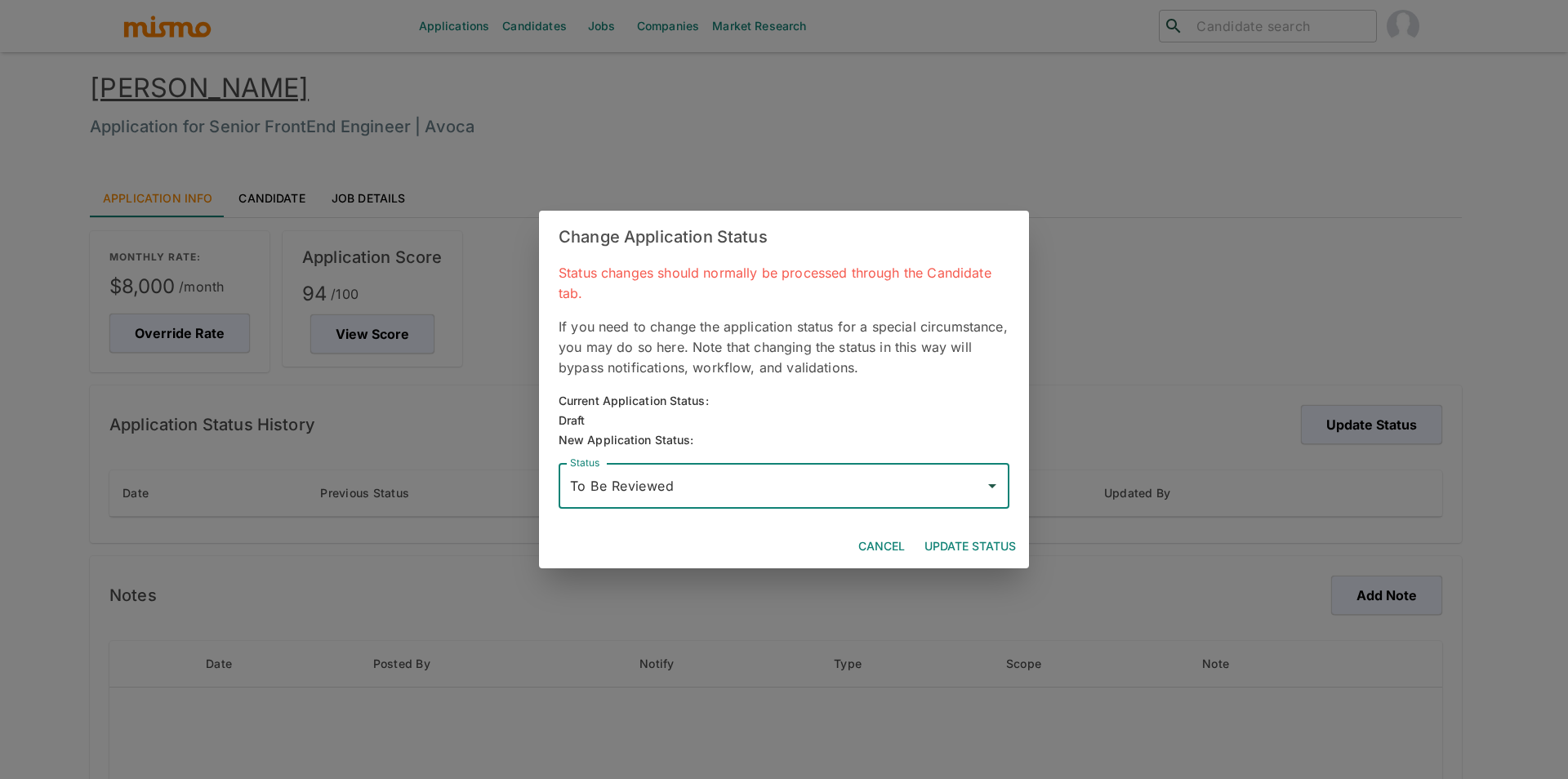
click at [969, 545] on button "Update Status" at bounding box center [970, 546] width 105 height 31
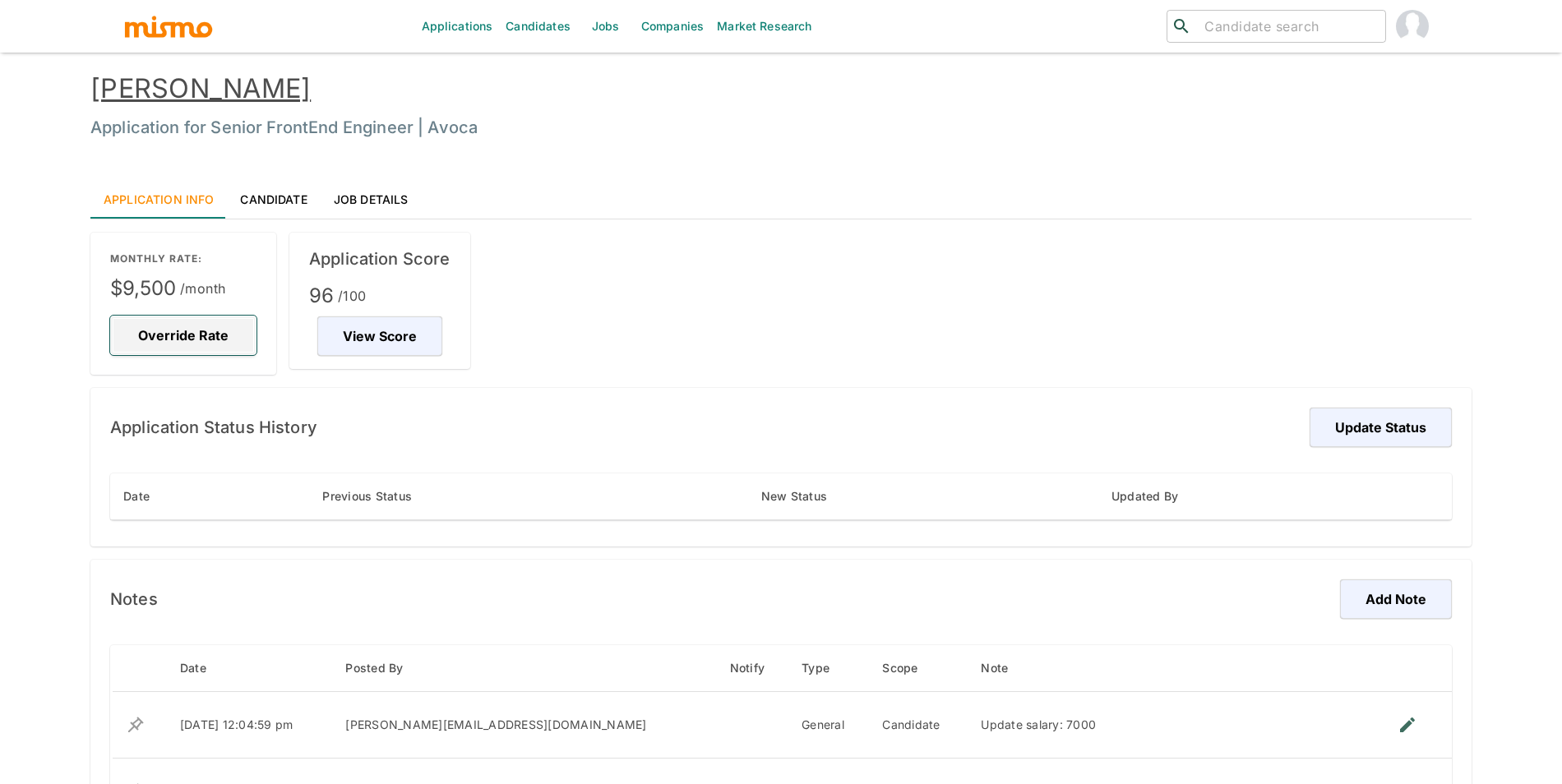
click at [214, 336] on button "Override Rate" at bounding box center [184, 335] width 146 height 39
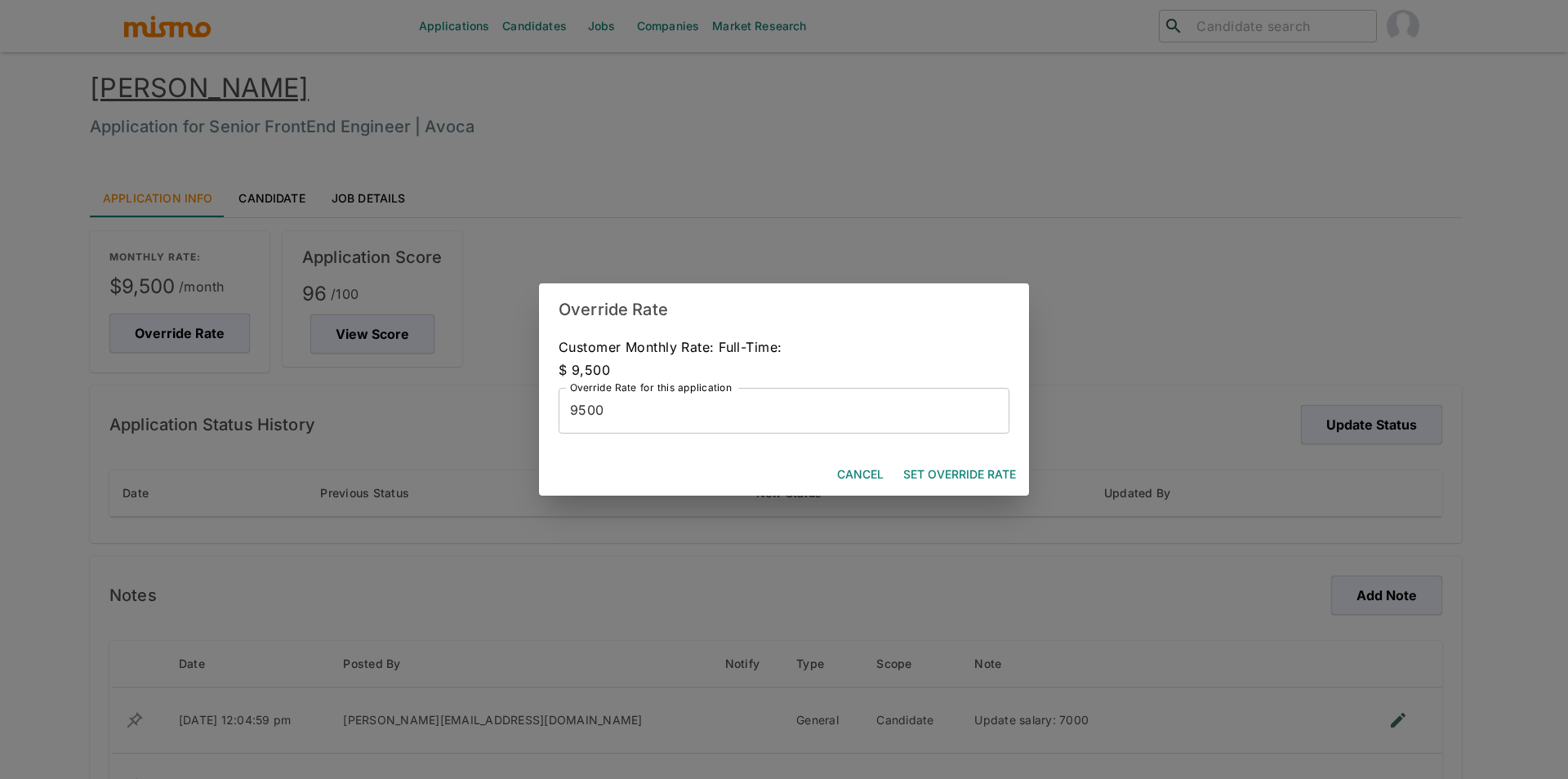
click at [696, 390] on label "Override Rate for this application" at bounding box center [651, 387] width 162 height 14
click at [696, 390] on input "9500" at bounding box center [784, 410] width 451 height 45
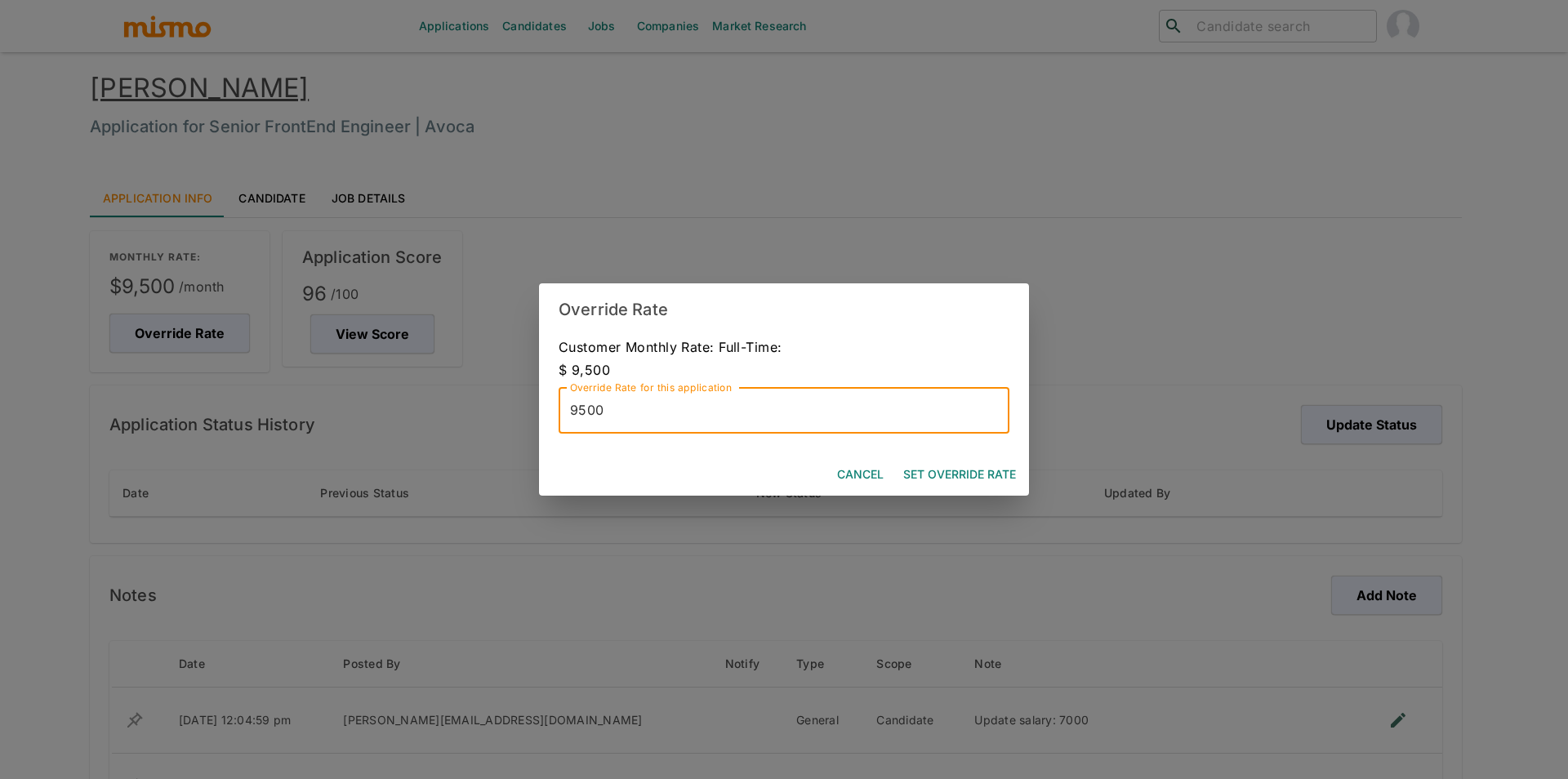
click at [698, 403] on input "9500" at bounding box center [784, 410] width 451 height 45
type input "10000"
click at [943, 460] on button "Set Override Rate" at bounding box center [959, 474] width 126 height 31
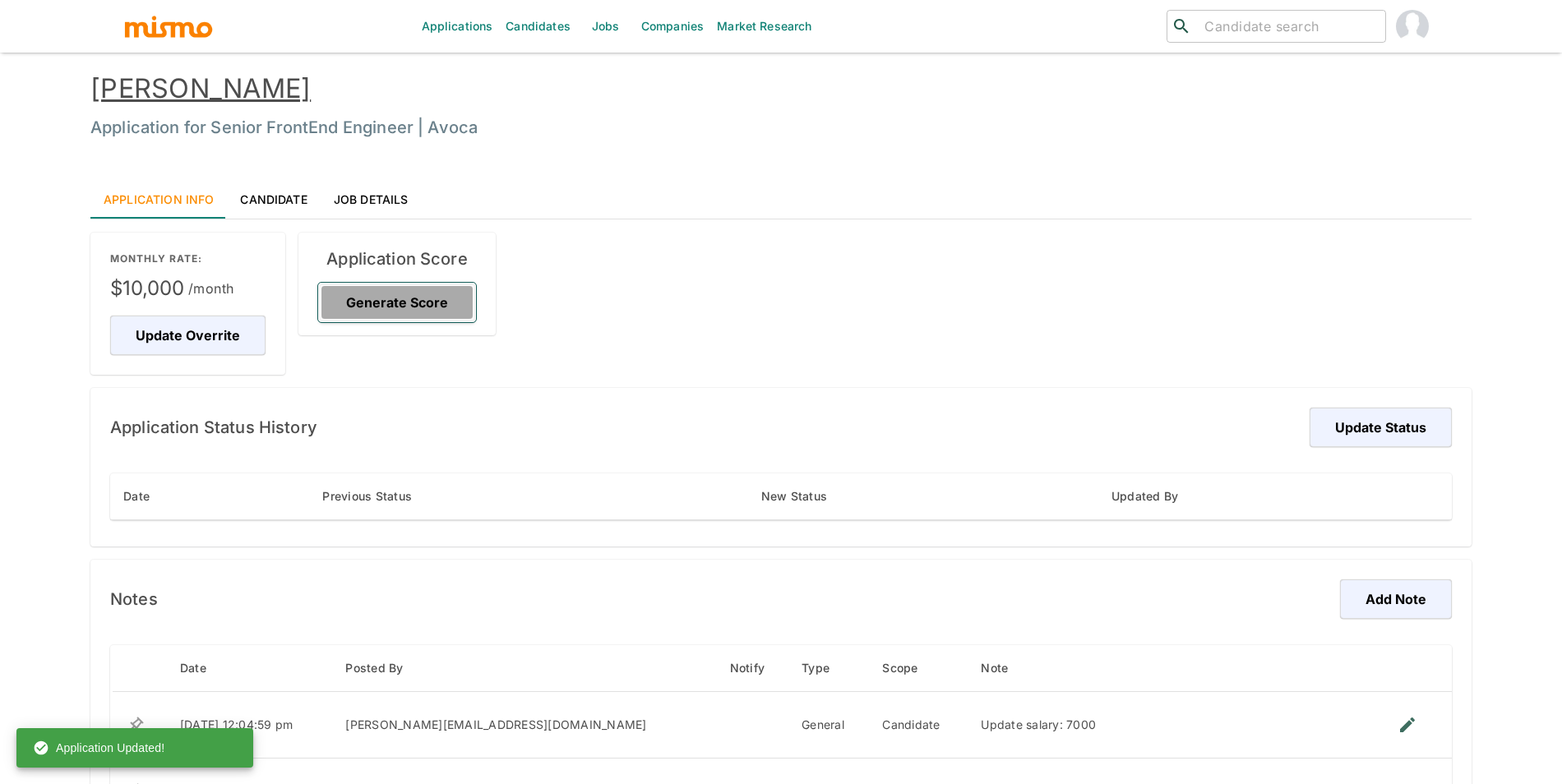
click at [402, 302] on button "Generate Score" at bounding box center [397, 301] width 158 height 39
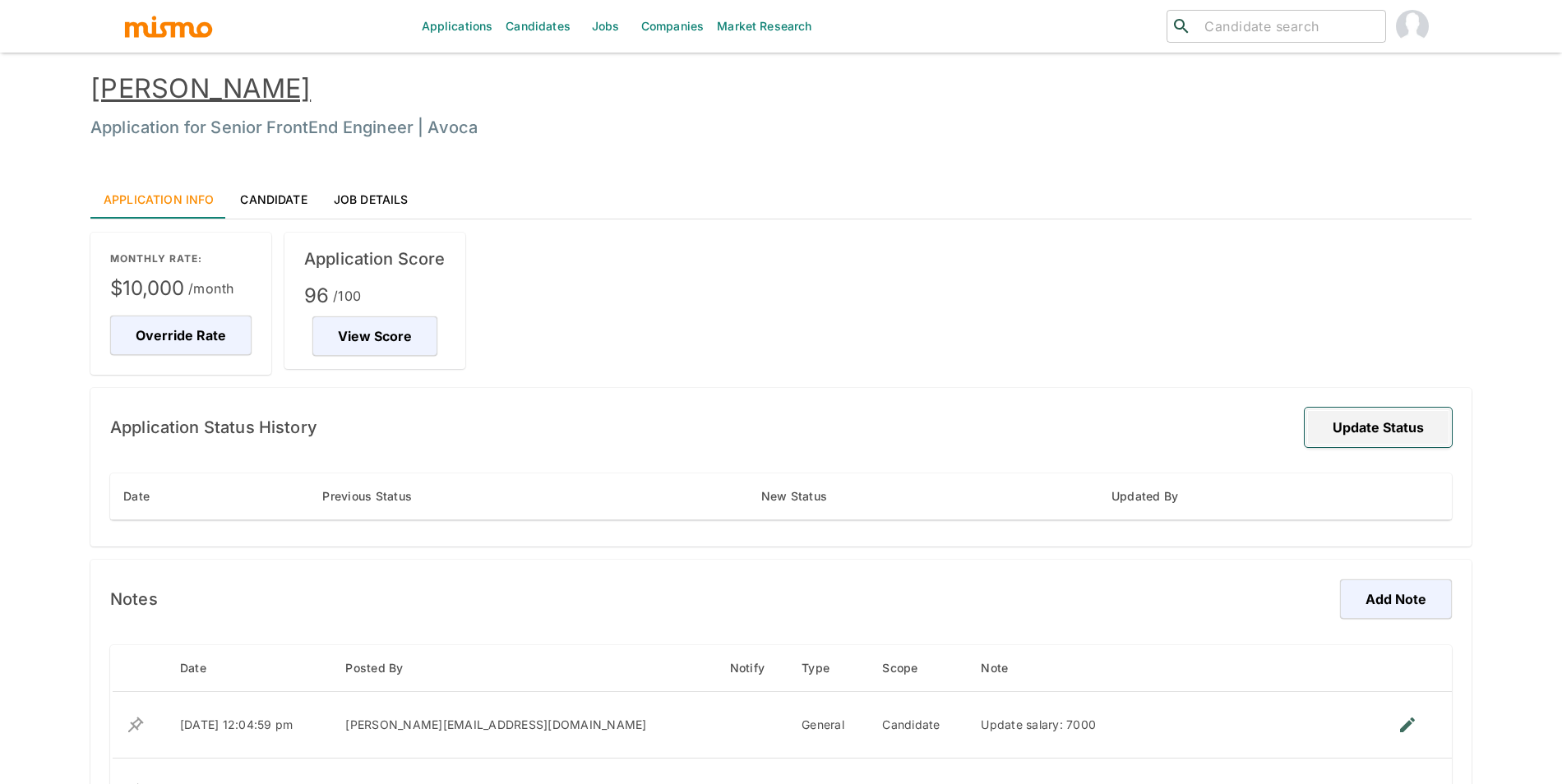
click at [1381, 426] on button "Update Status" at bounding box center [1378, 427] width 147 height 39
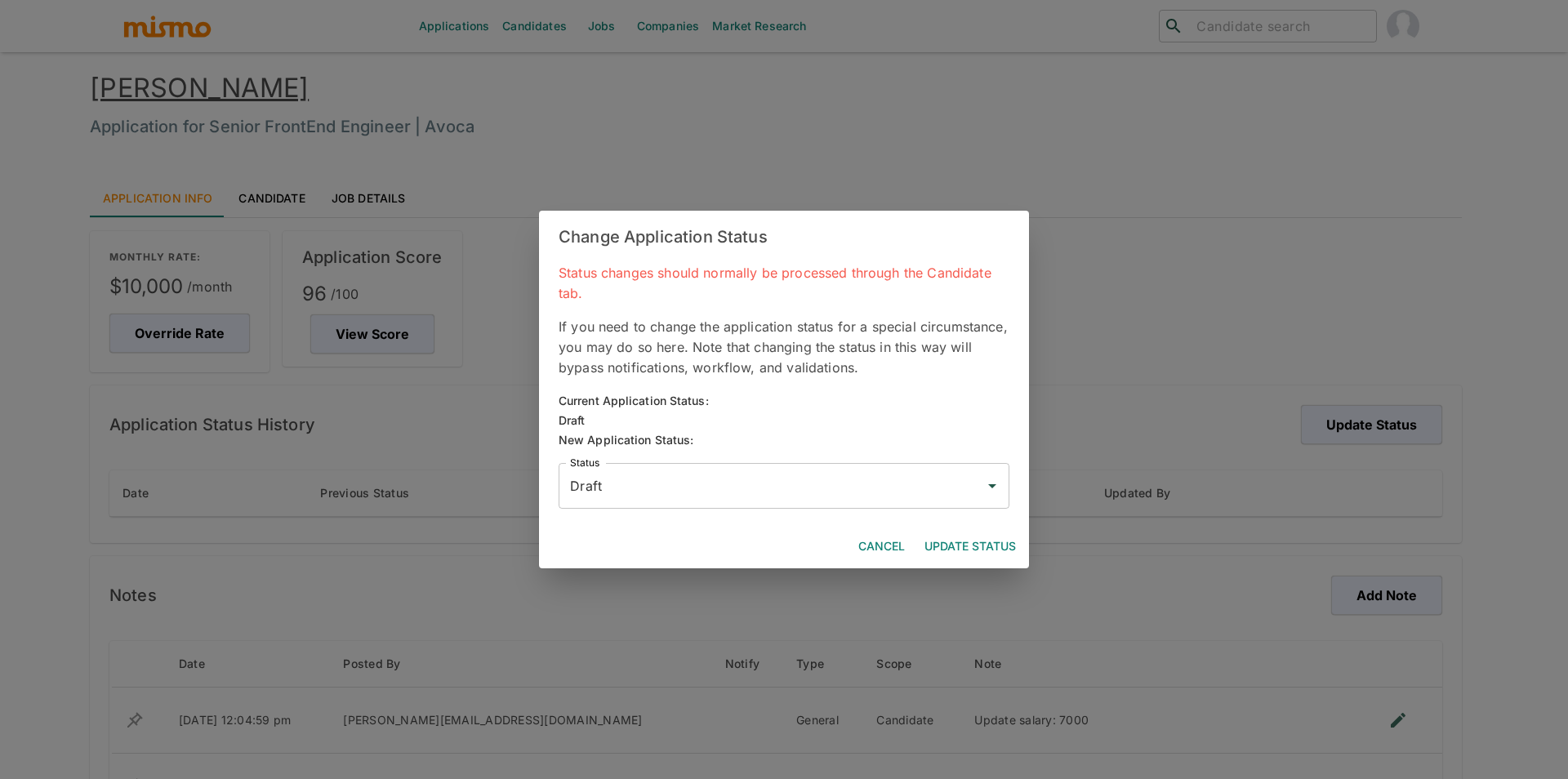
click at [691, 470] on input "Draft" at bounding box center [772, 486] width 412 height 31
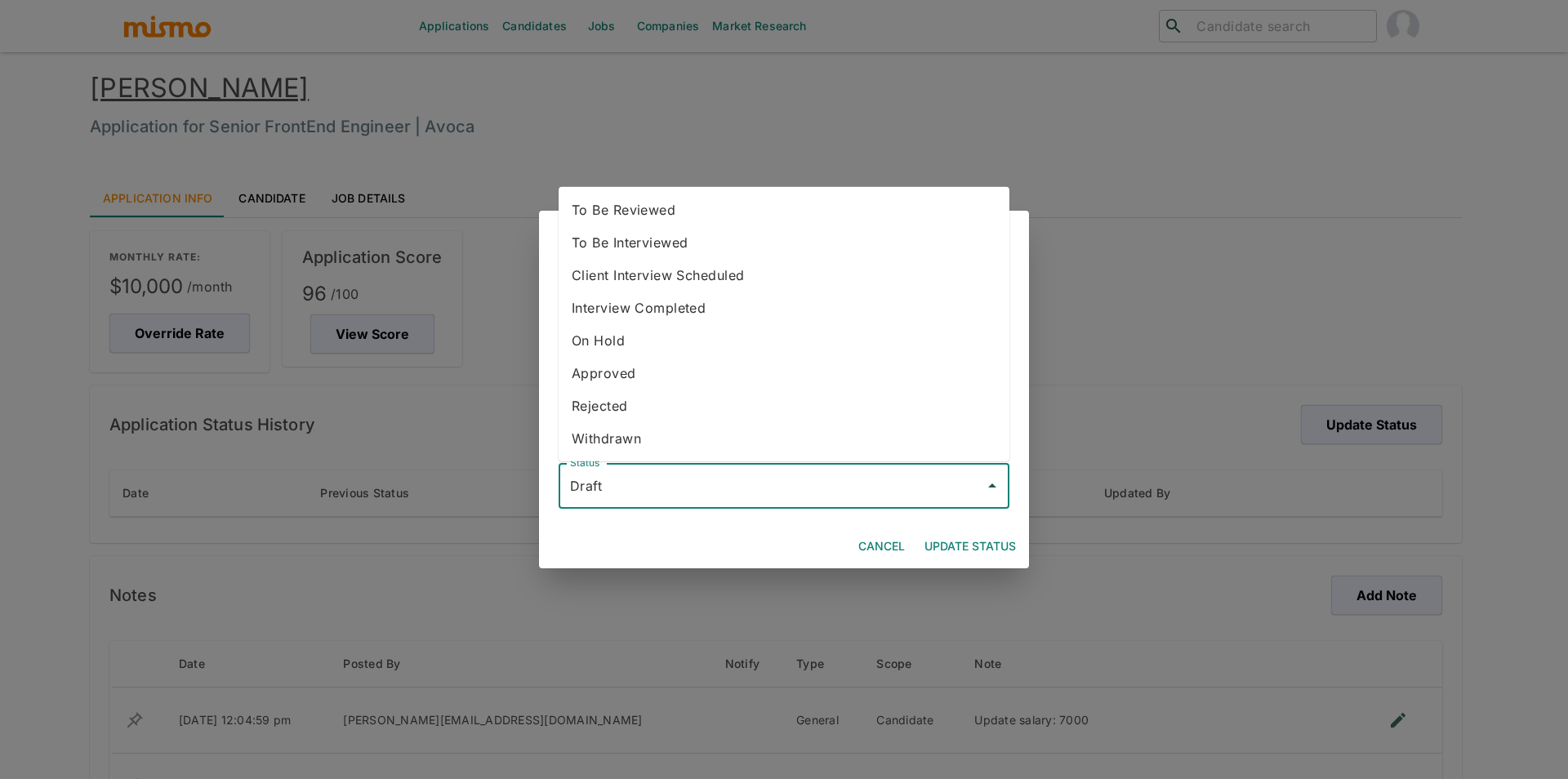
click at [687, 203] on li "To Be Reviewed" at bounding box center [784, 210] width 451 height 33
type input "To Be Reviewed"
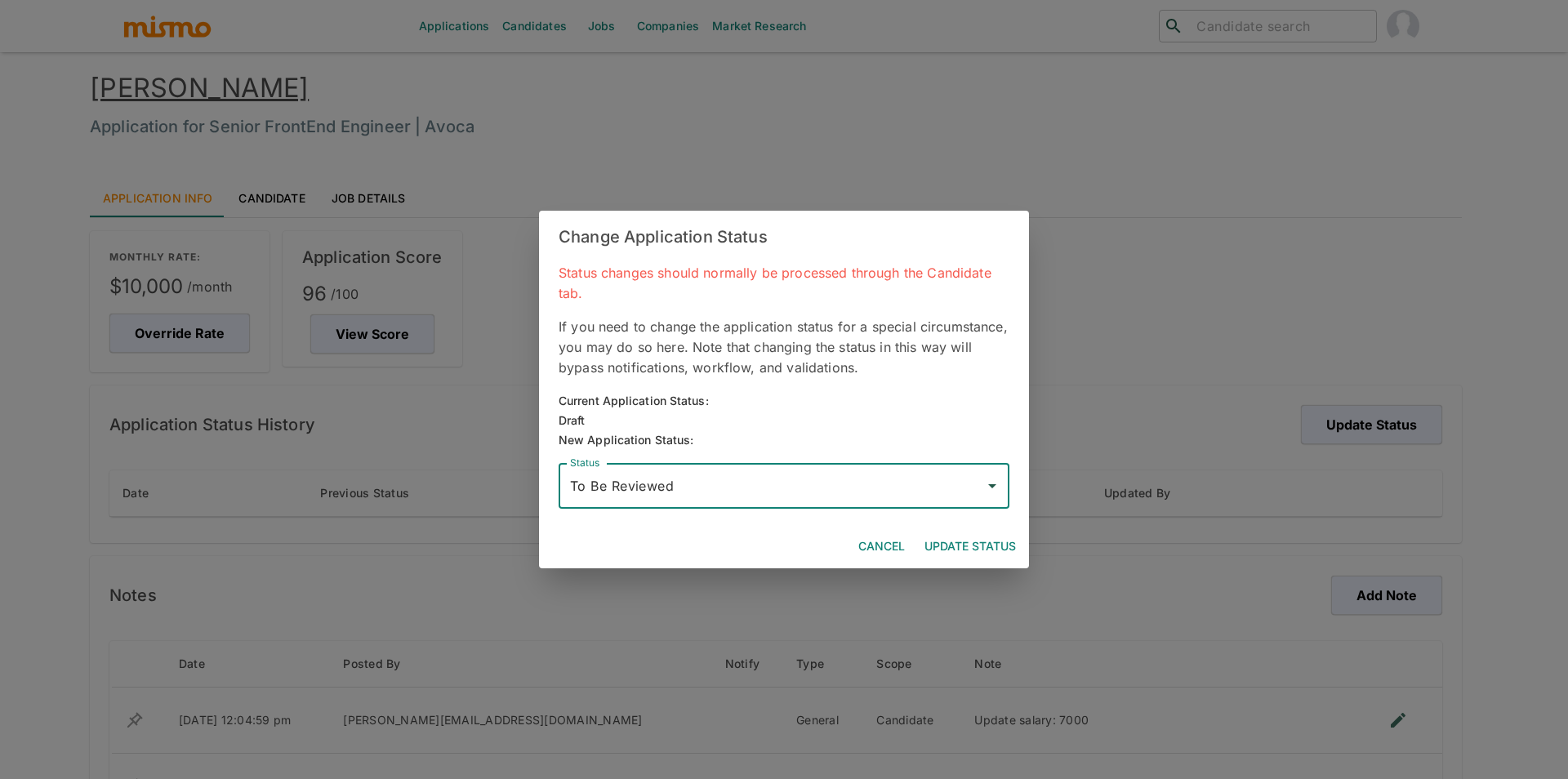
click at [967, 540] on button "Update Status" at bounding box center [970, 546] width 105 height 31
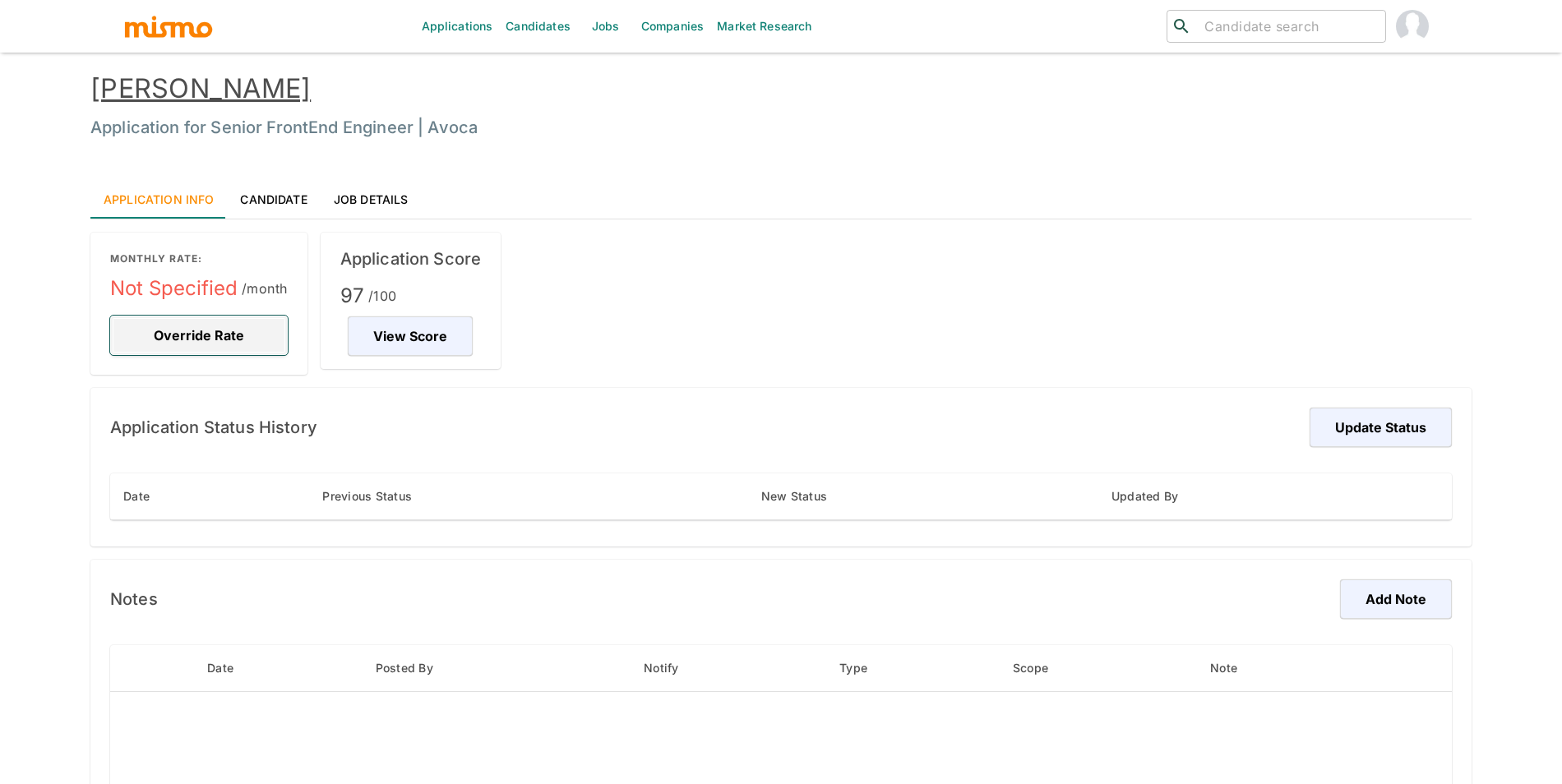
click at [243, 332] on button "Override Rate" at bounding box center [199, 335] width 178 height 39
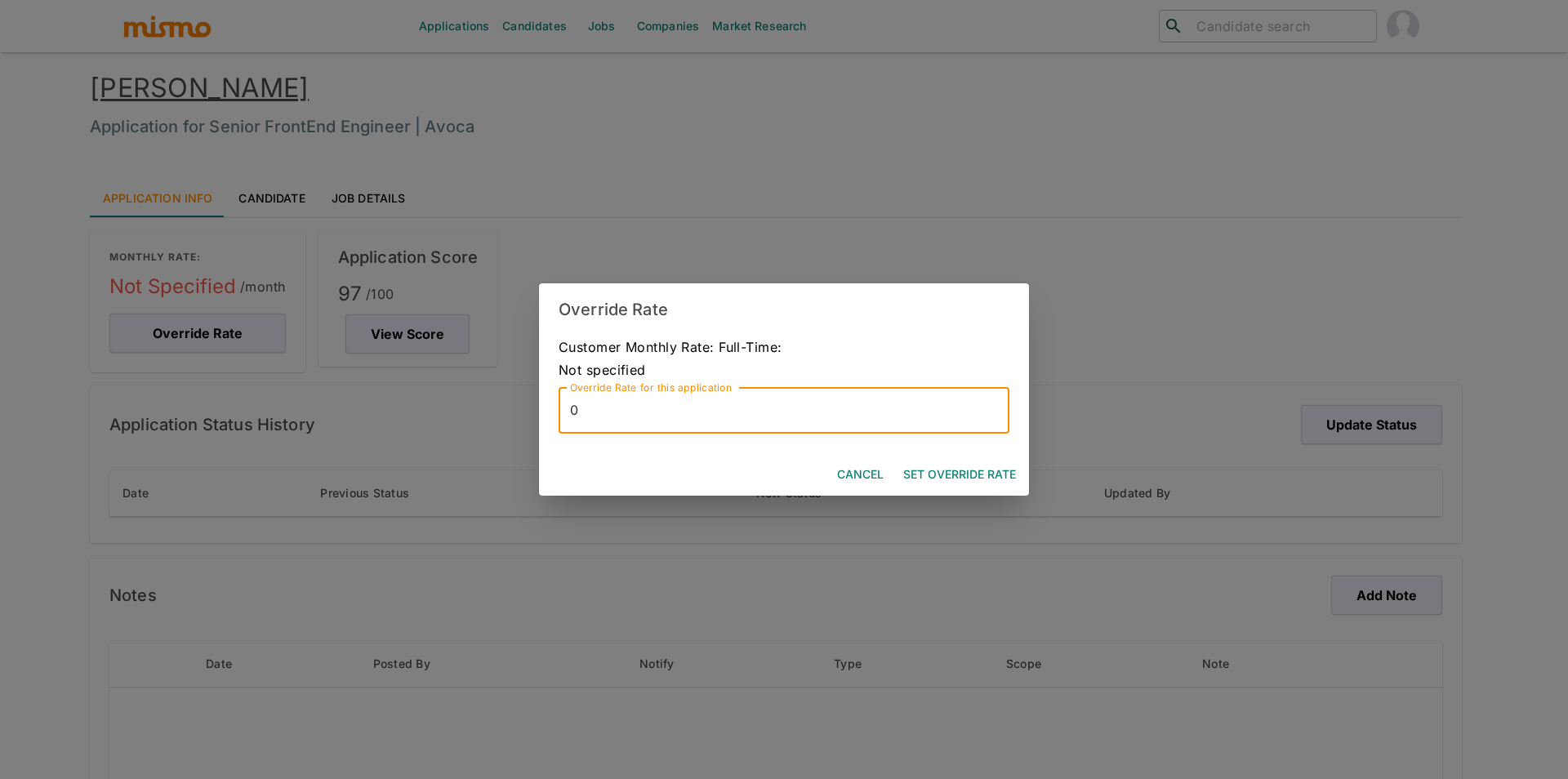
click at [621, 426] on input "0" at bounding box center [784, 410] width 451 height 45
type input "11500"
click at [1001, 484] on button "Set Override Rate" at bounding box center [959, 474] width 126 height 31
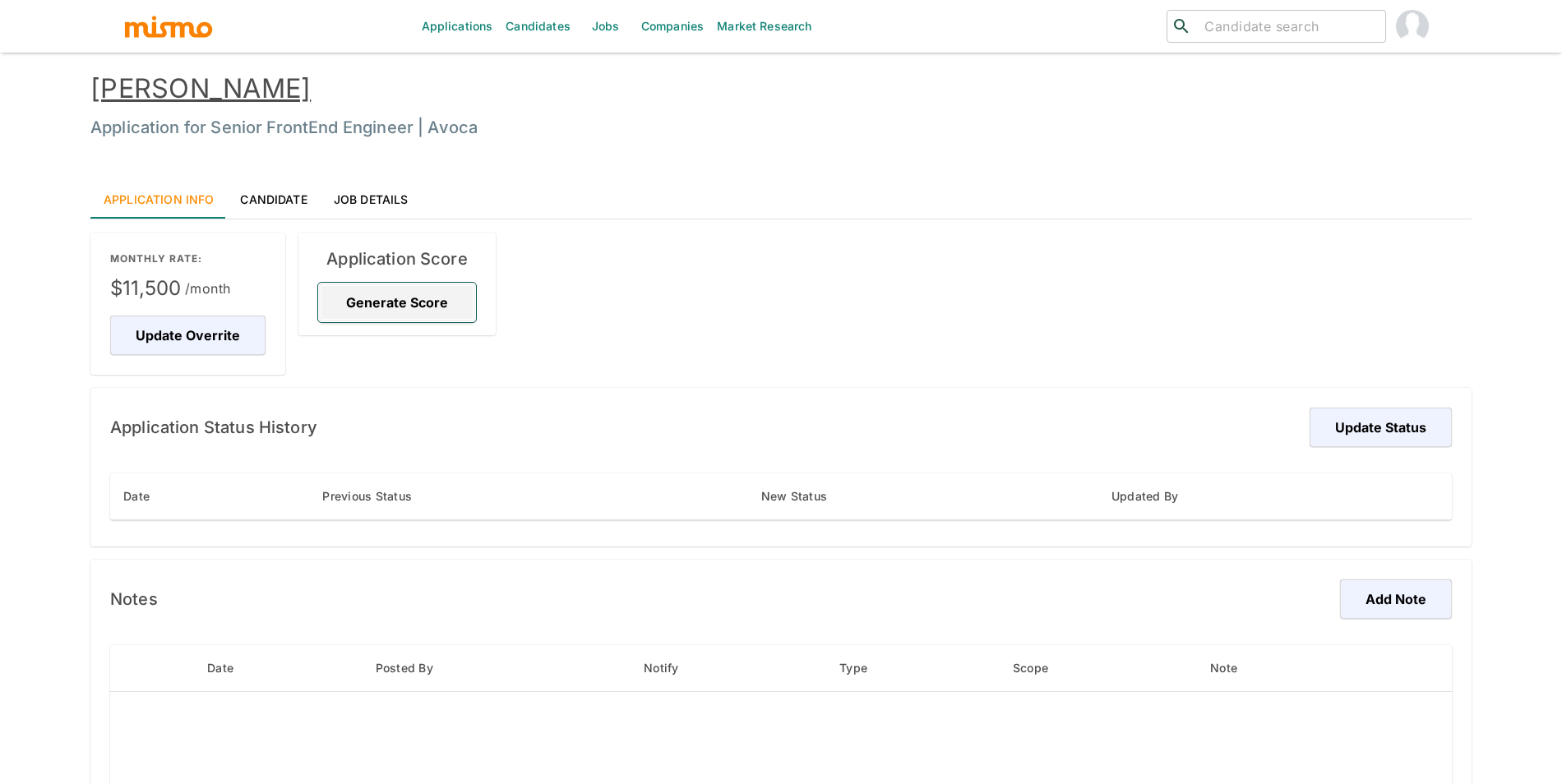
click at [404, 306] on button "Generate Score" at bounding box center [397, 301] width 158 height 39
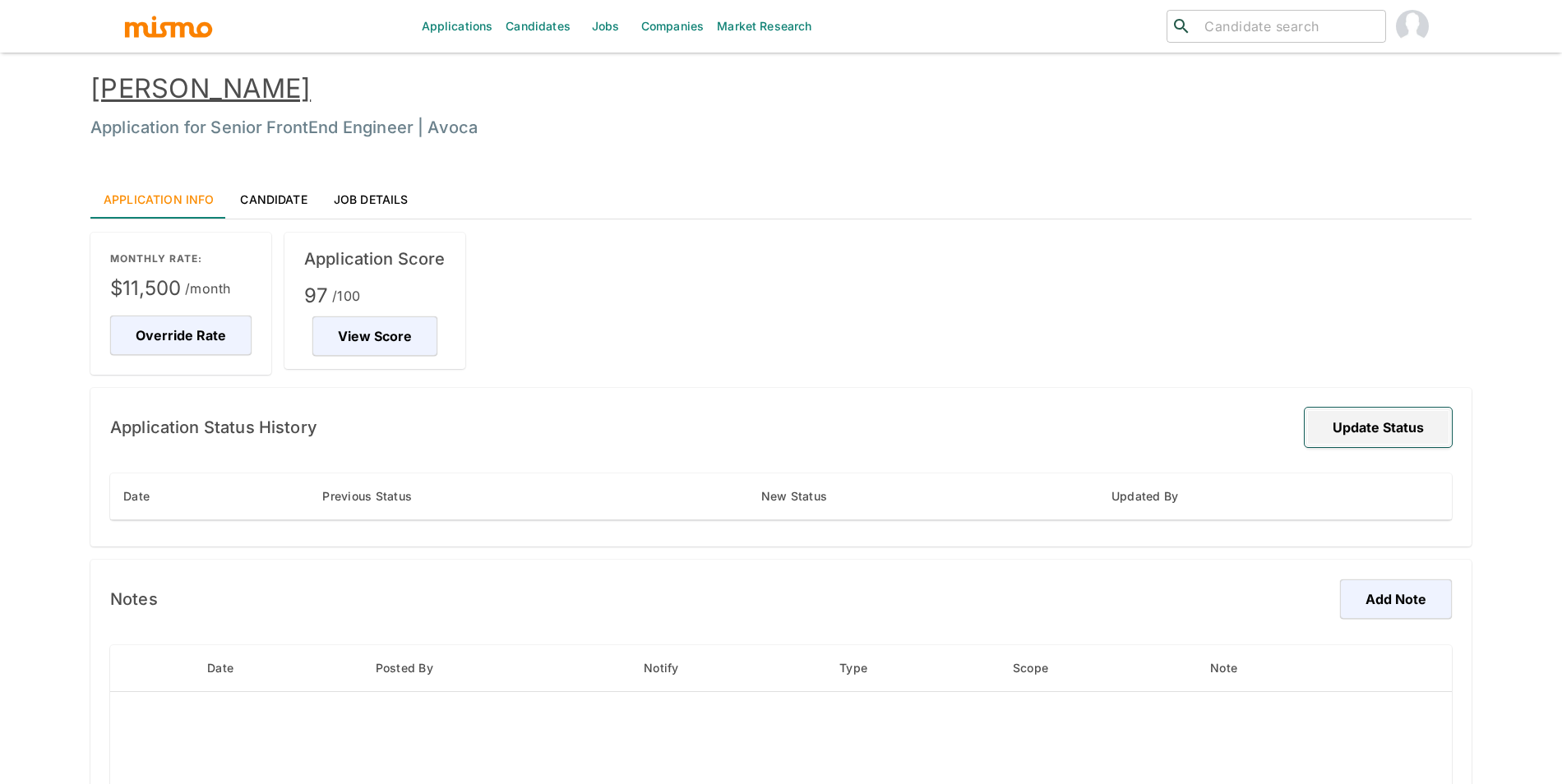
click at [1392, 430] on button "Update Status" at bounding box center [1378, 427] width 147 height 39
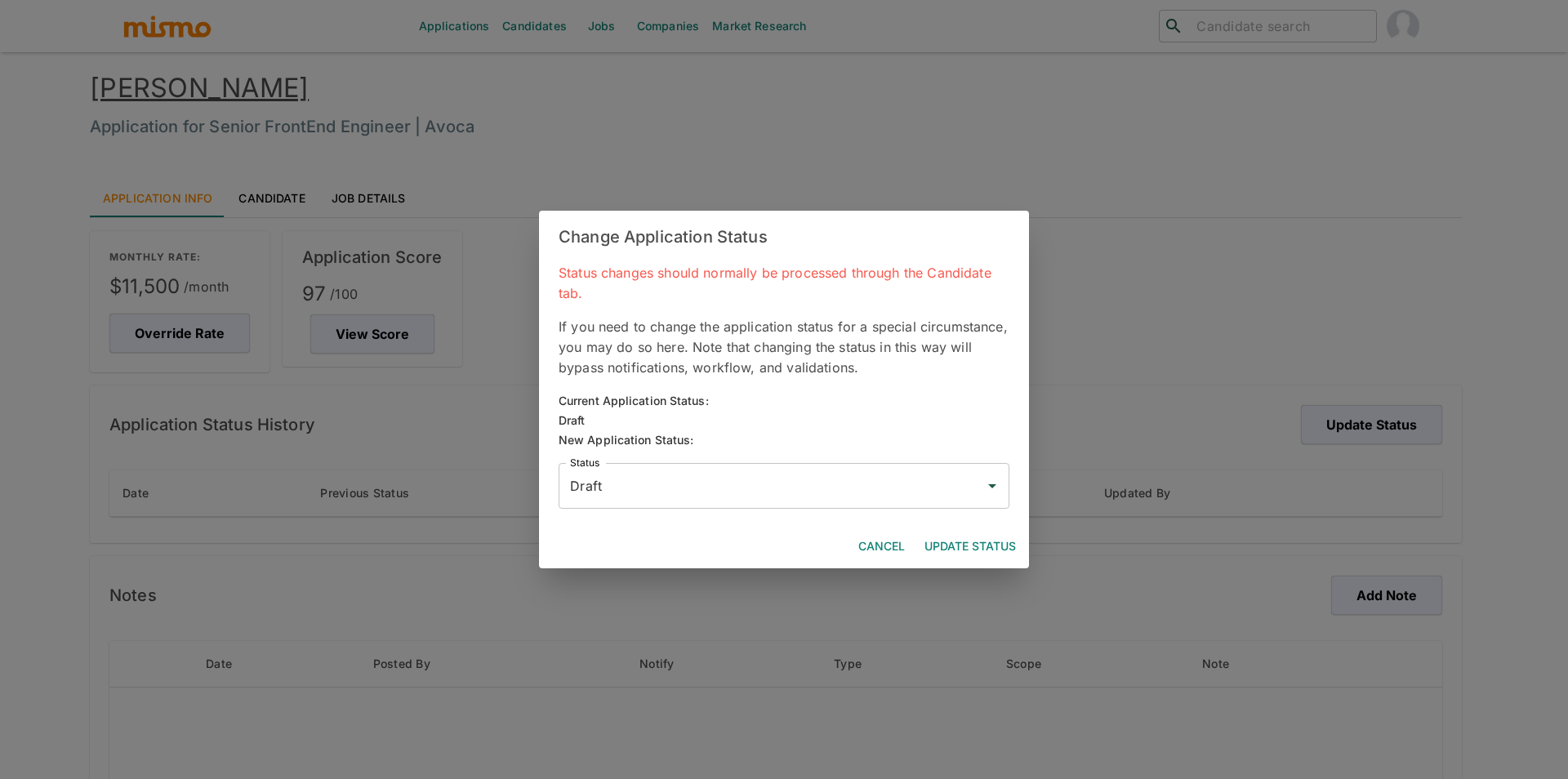
click at [899, 484] on input "Draft" at bounding box center [772, 486] width 412 height 31
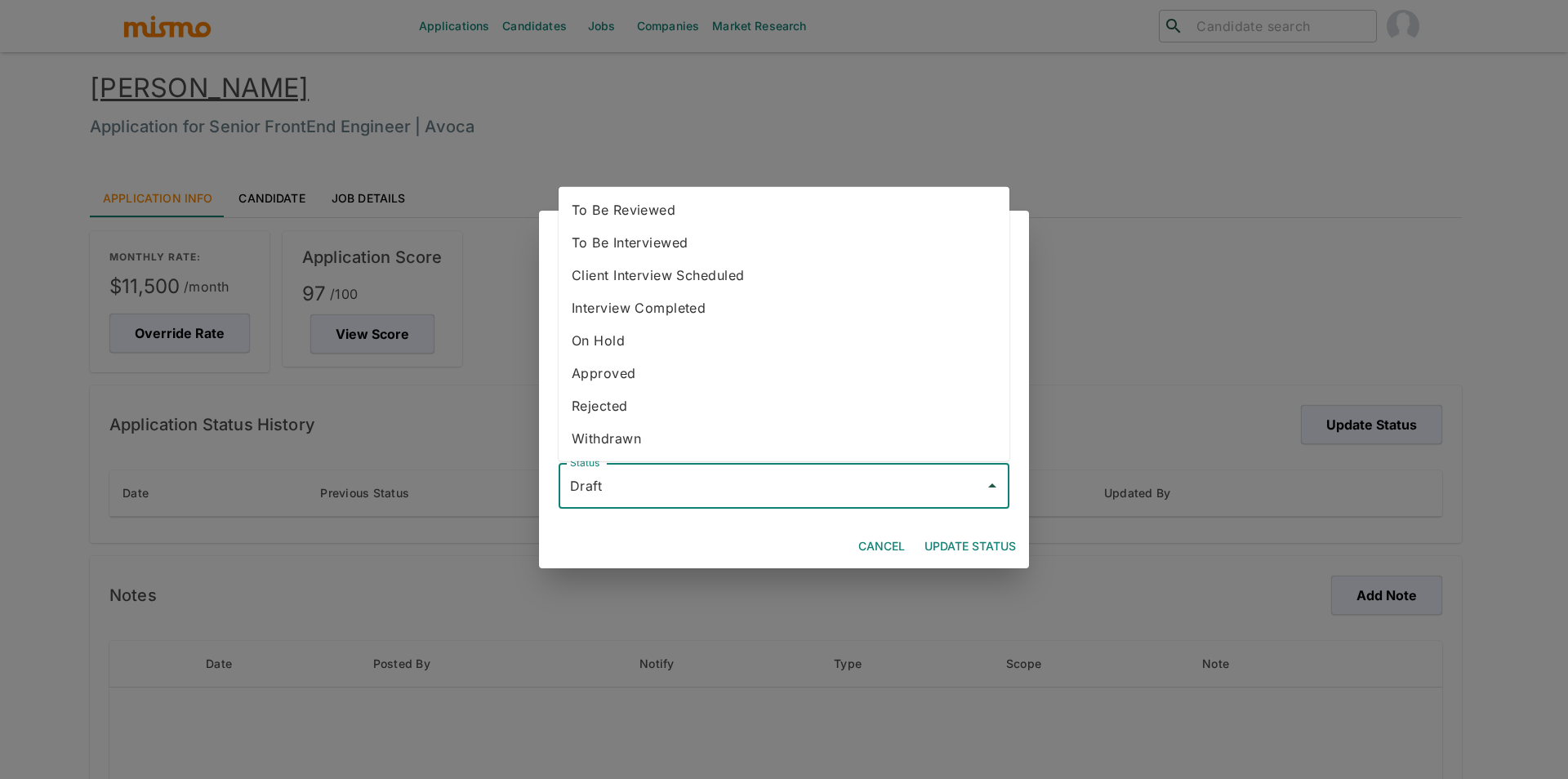
click at [735, 205] on li "To Be Reviewed" at bounding box center [784, 210] width 451 height 33
type input "To Be Reviewed"
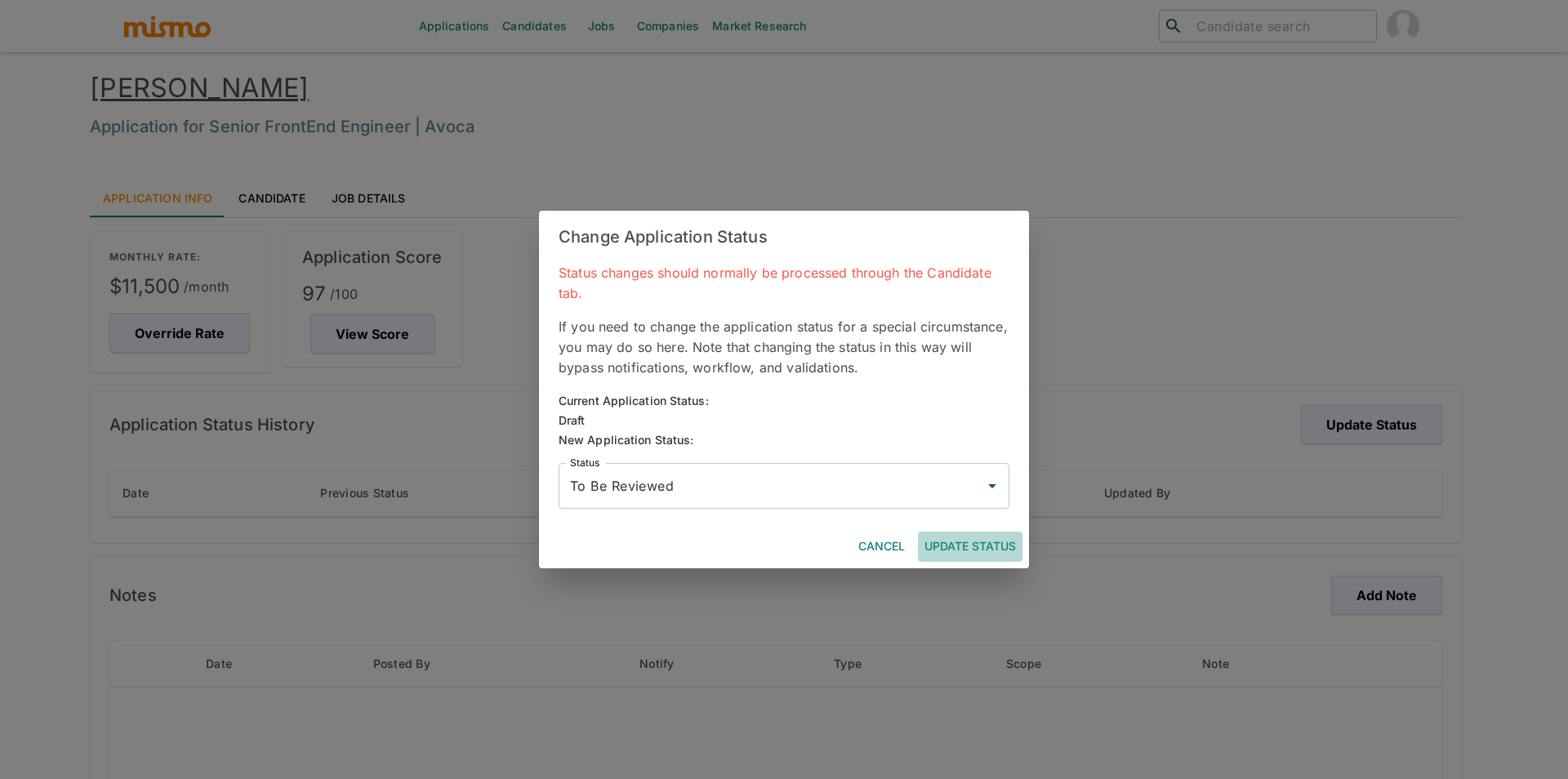
click at [964, 549] on button "Update Status" at bounding box center [970, 546] width 105 height 31
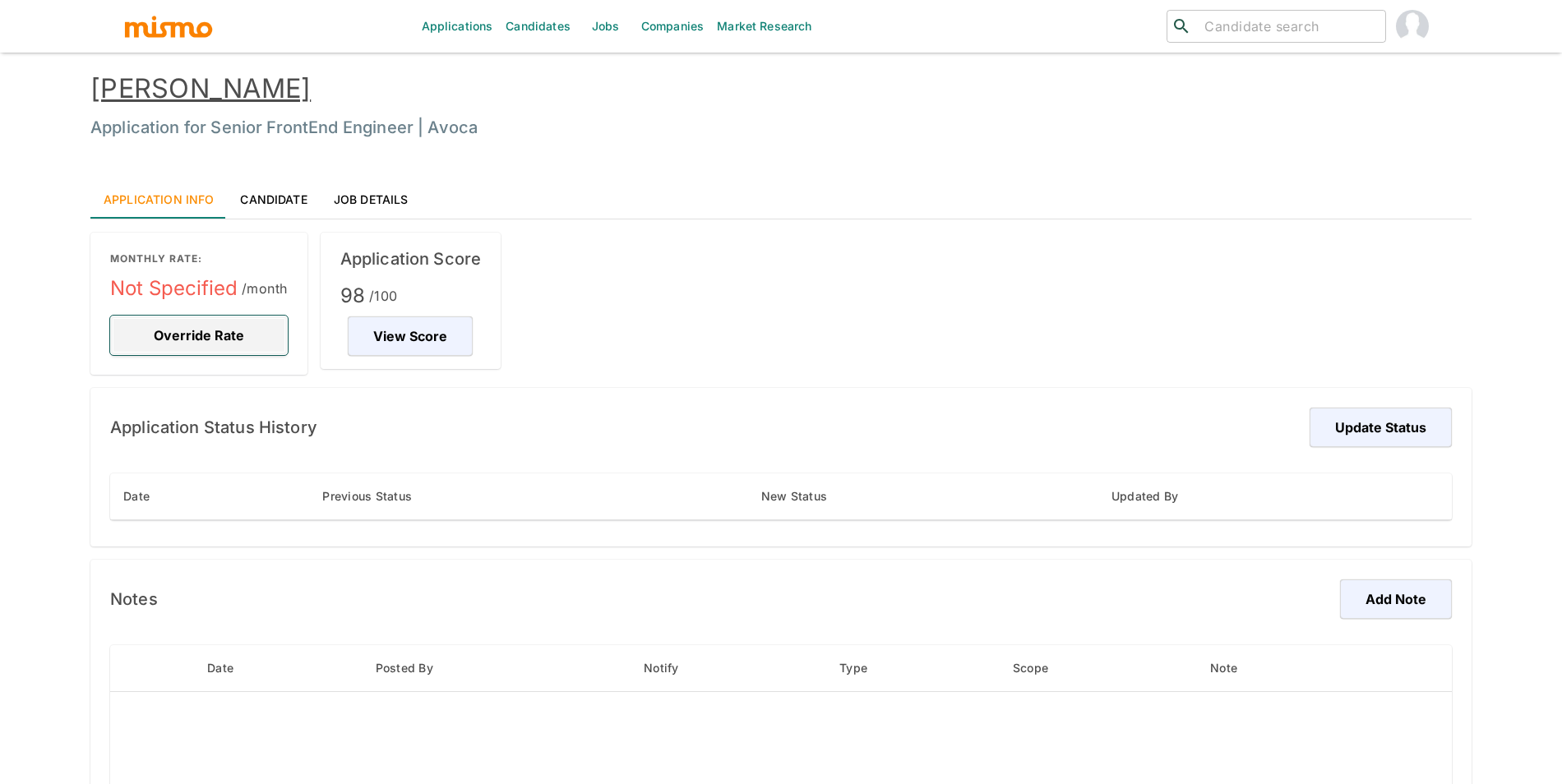
click at [236, 344] on button "Override Rate" at bounding box center [199, 335] width 178 height 39
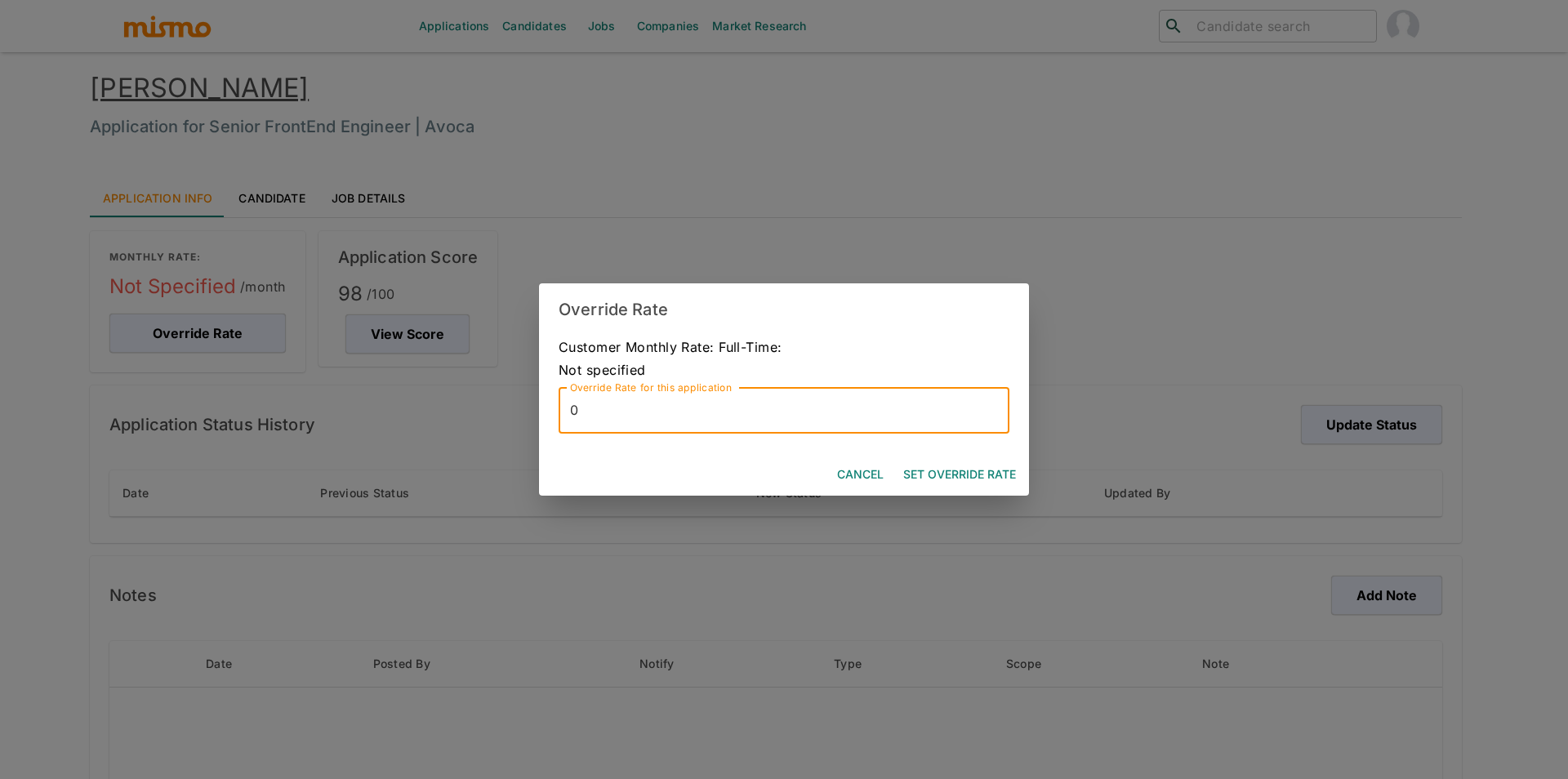
click at [576, 412] on input "0" at bounding box center [784, 410] width 451 height 45
type input "8500"
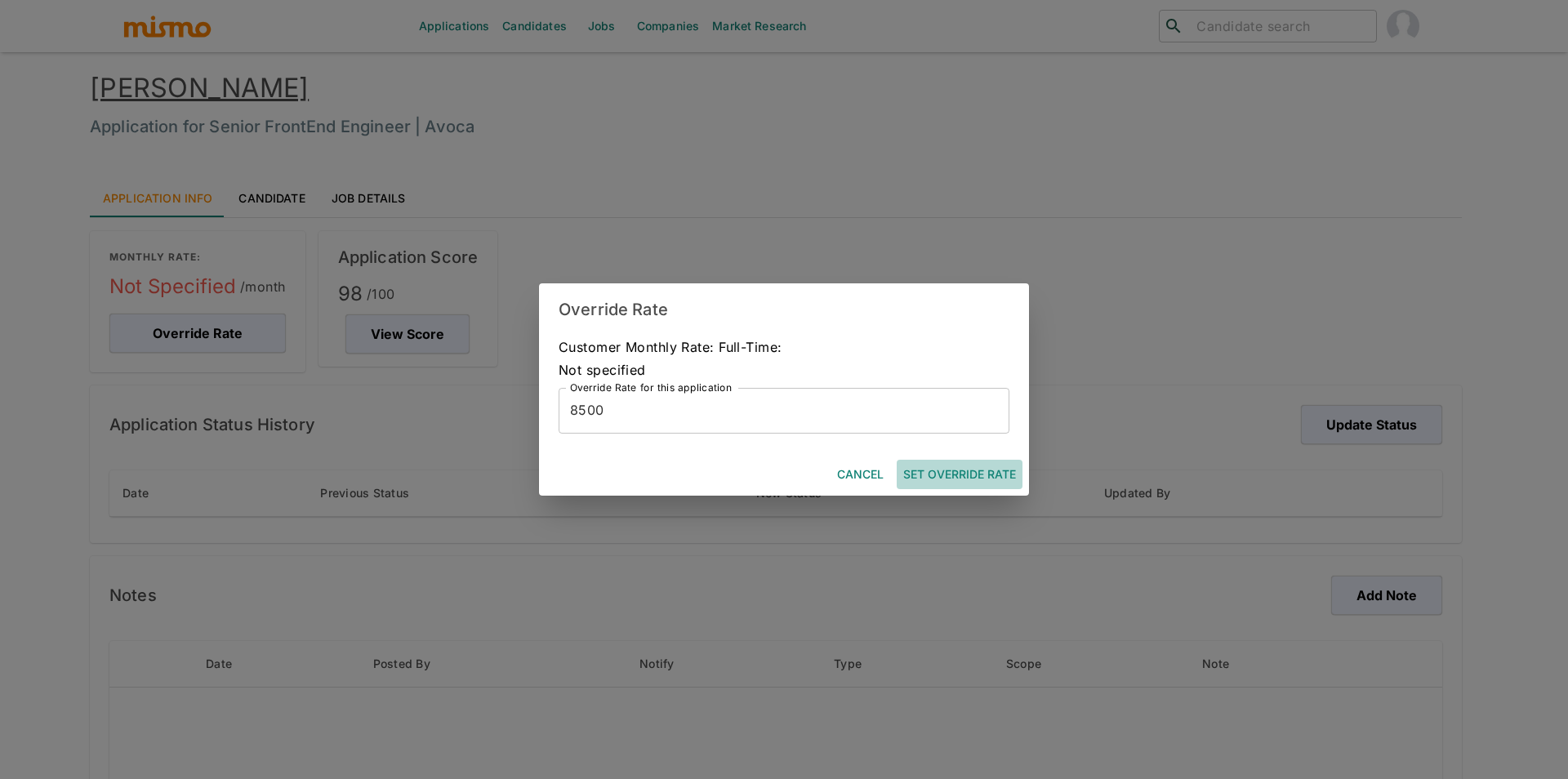
click at [943, 471] on button "Set Override Rate" at bounding box center [959, 474] width 126 height 31
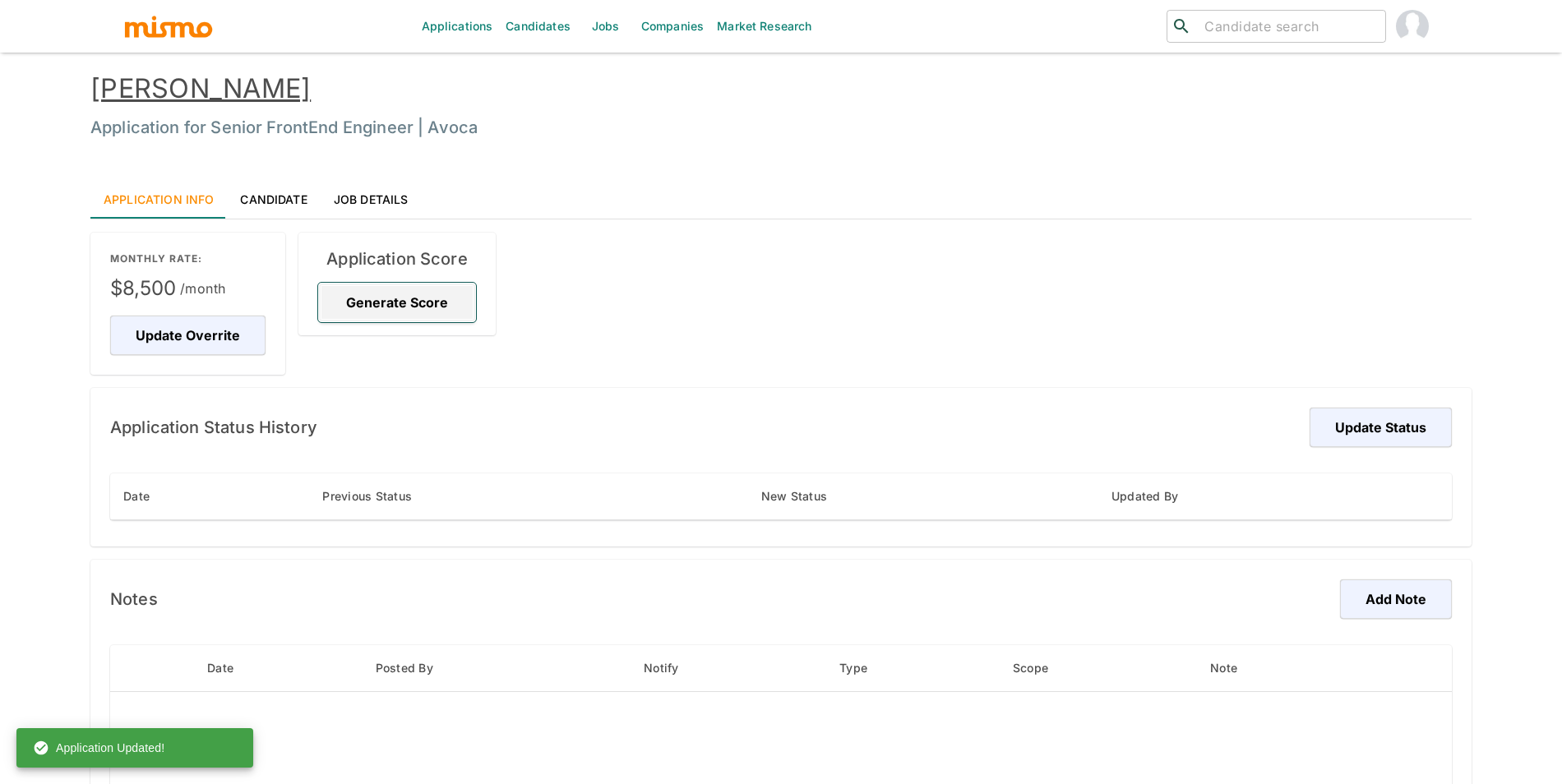
click at [389, 309] on button "Generate Score" at bounding box center [397, 301] width 158 height 39
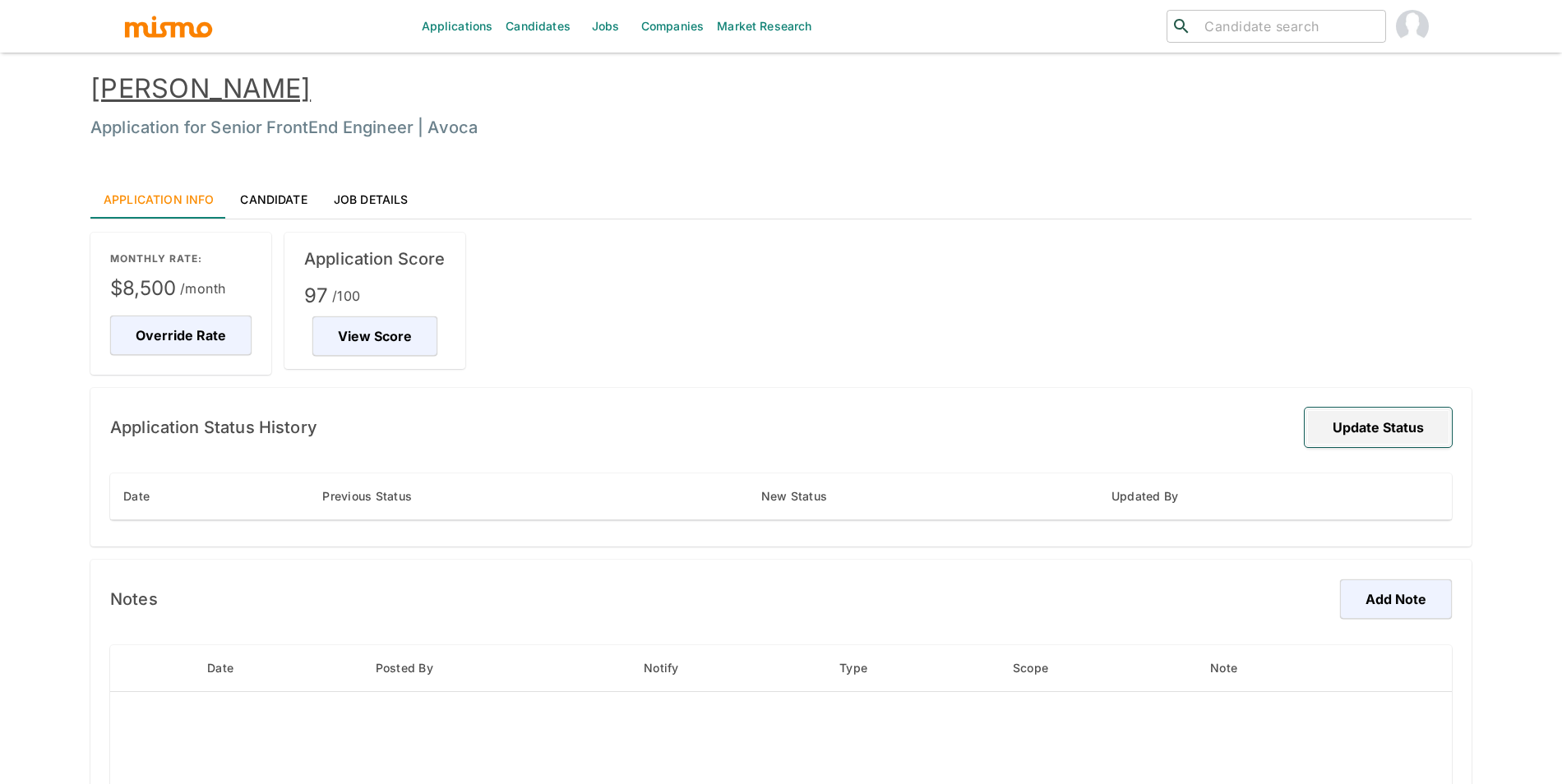
click at [1368, 425] on button "Update Status" at bounding box center [1378, 427] width 147 height 39
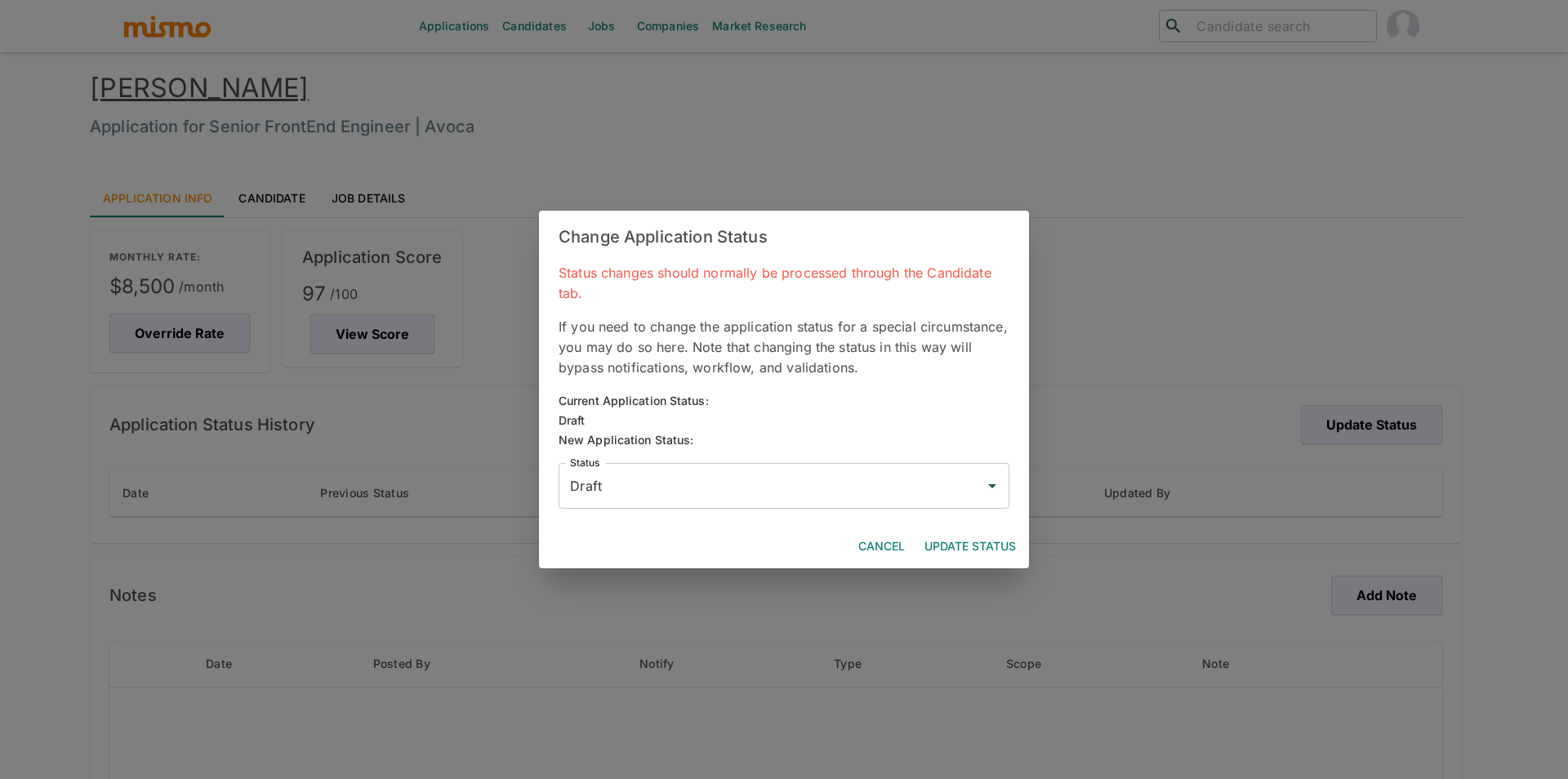
click at [860, 476] on input "Draft" at bounding box center [772, 486] width 412 height 31
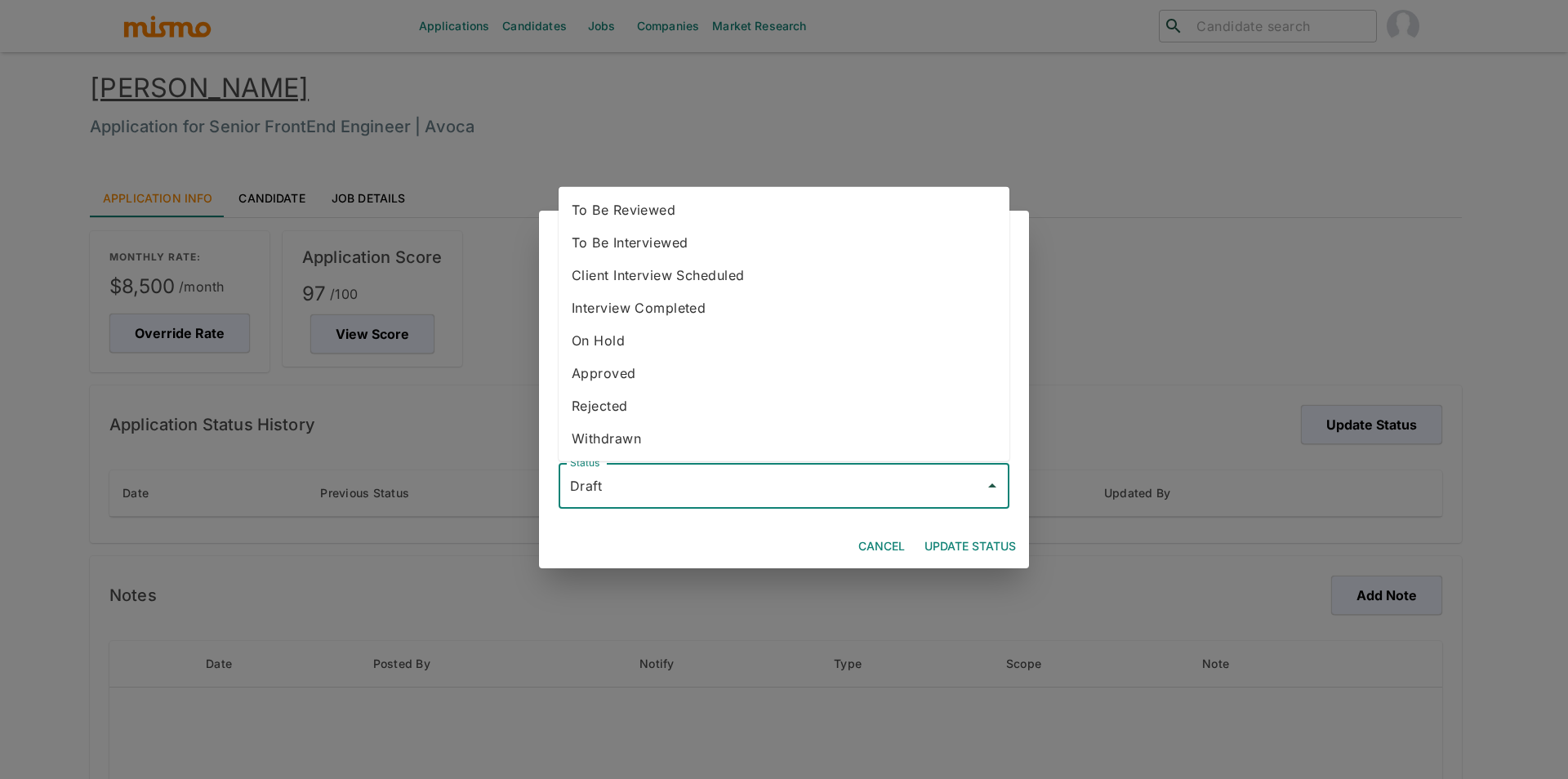
click at [724, 215] on li "To Be Reviewed" at bounding box center [784, 210] width 451 height 33
type input "To Be Reviewed"
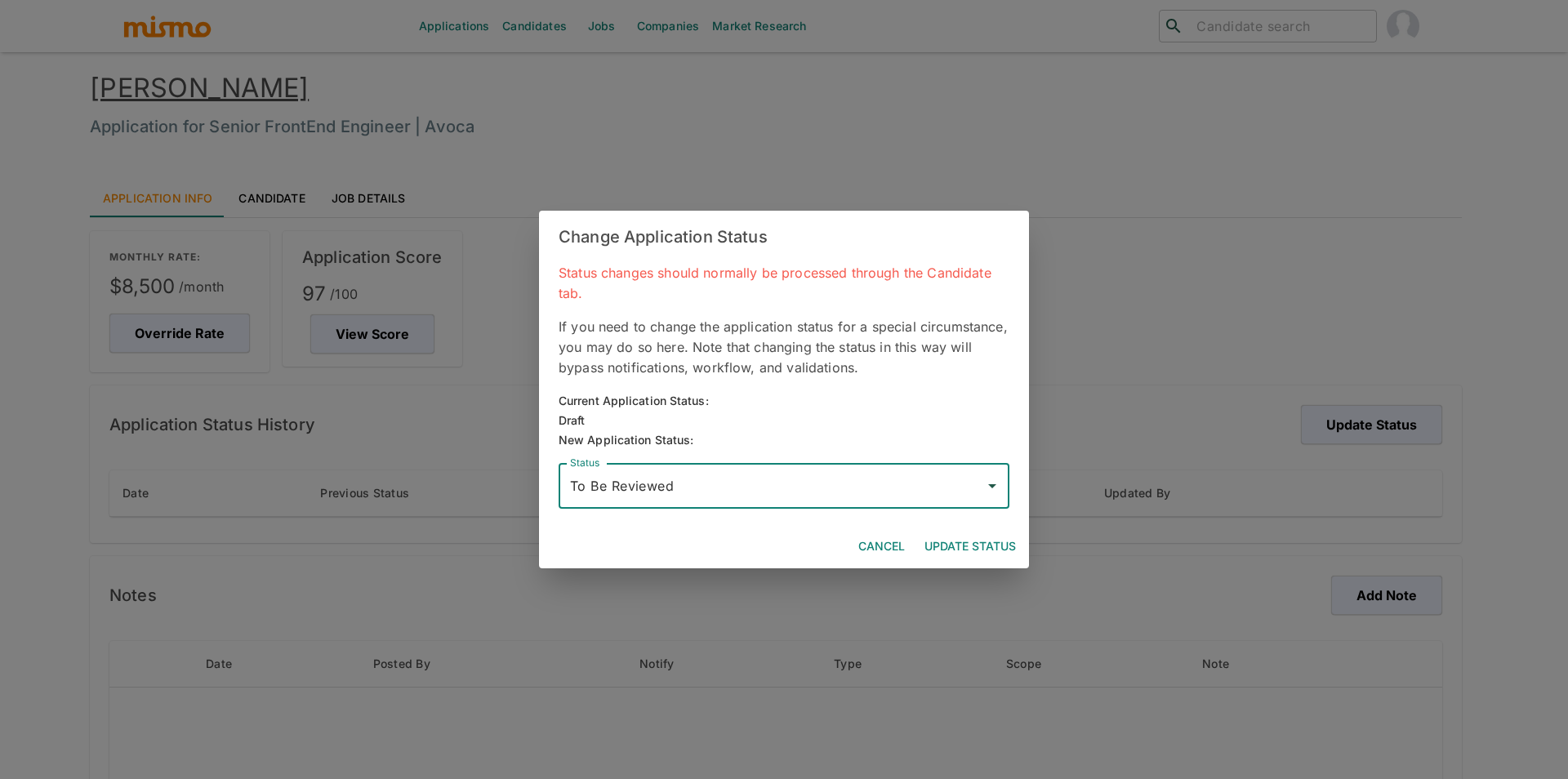
click at [978, 541] on button "Update Status" at bounding box center [970, 546] width 105 height 31
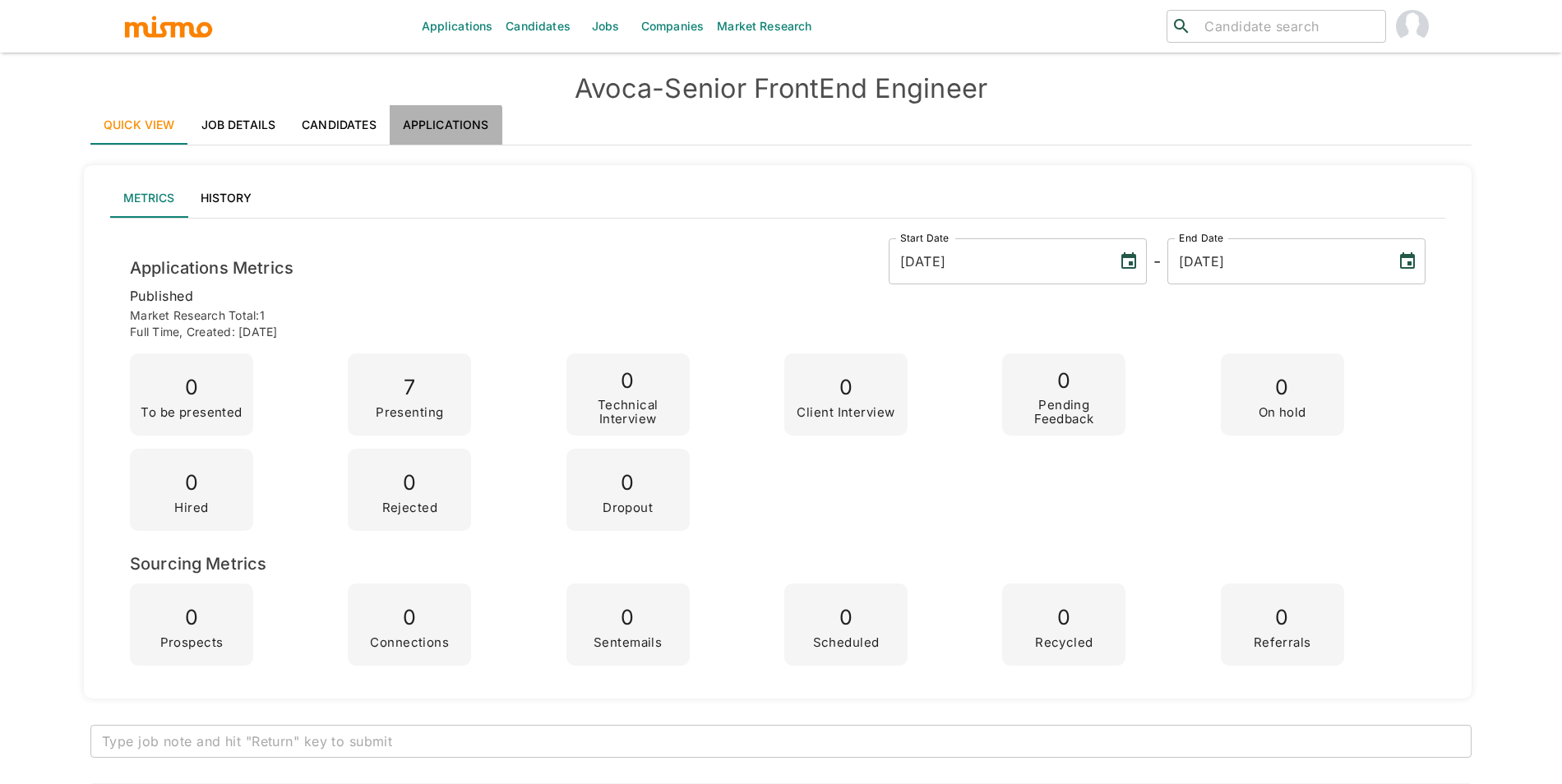
click at [435, 131] on link "Applications" at bounding box center [446, 125] width 113 height 39
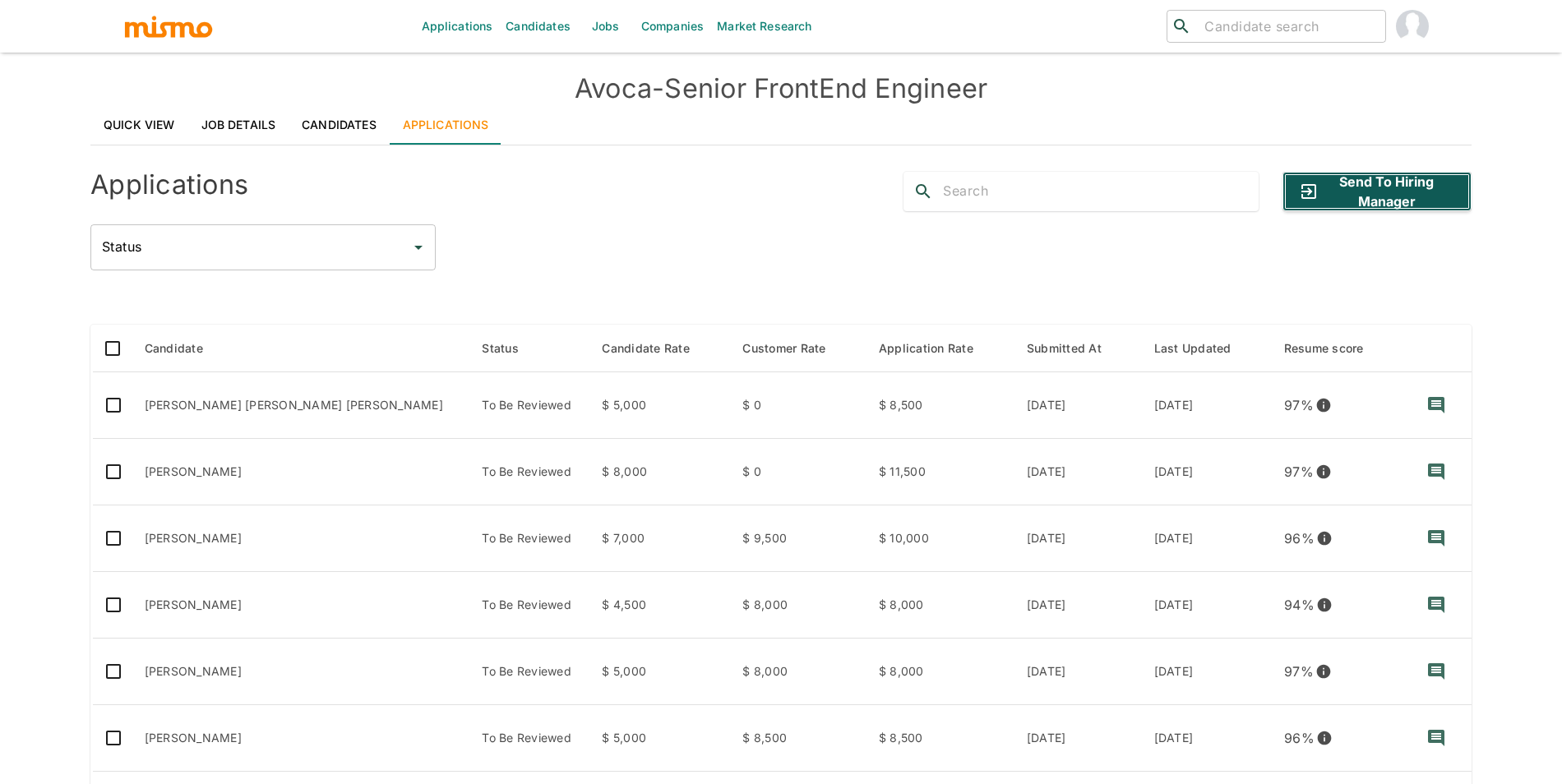
click at [1404, 194] on button "Send to Hiring Manager" at bounding box center [1377, 191] width 189 height 39
click at [1314, 199] on icon "button" at bounding box center [1309, 192] width 20 height 20
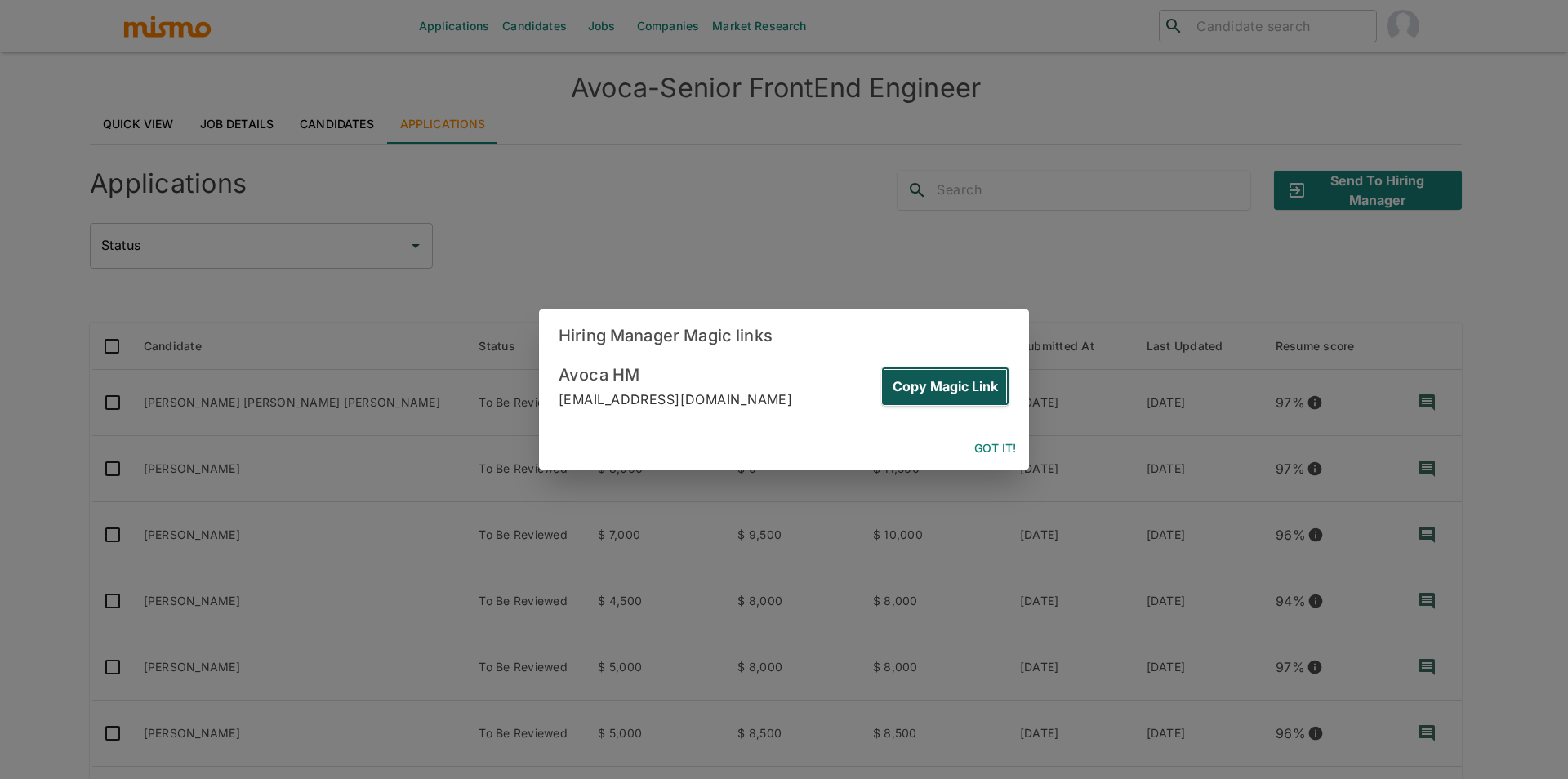
click at [988, 376] on button "Copy Magic Link" at bounding box center [945, 385] width 128 height 39
